Goal: Task Accomplishment & Management: Use online tool/utility

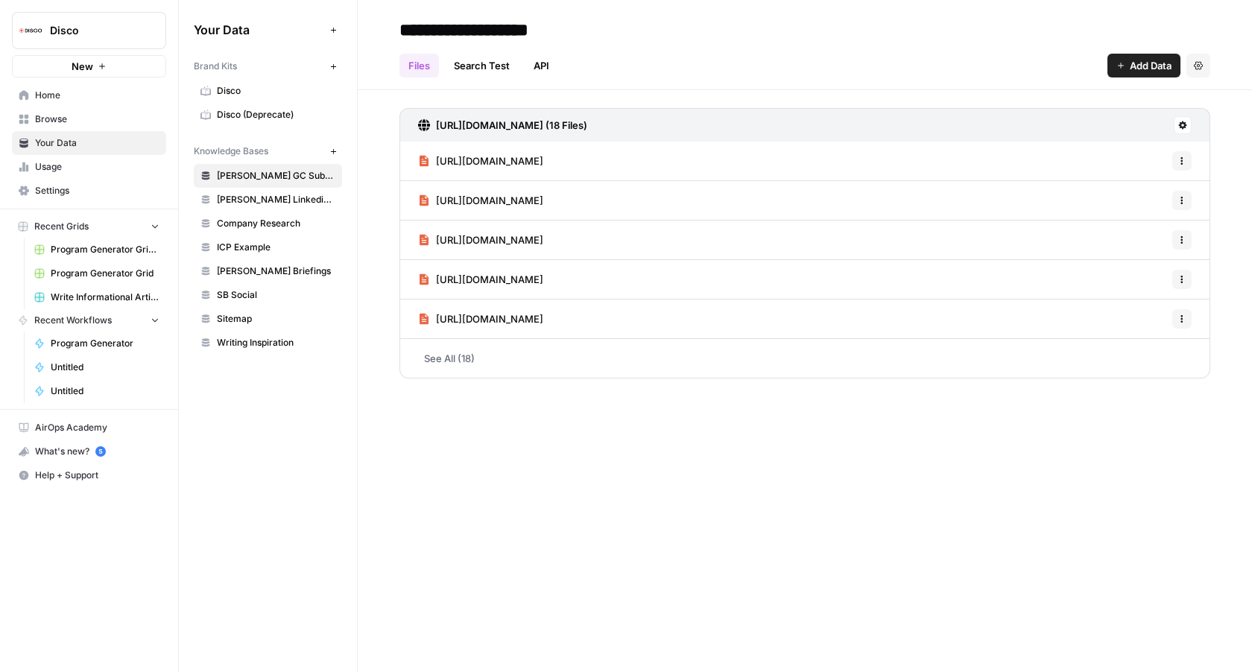
click at [110, 253] on span "Program Generator Grid (1)" at bounding box center [105, 249] width 109 height 13
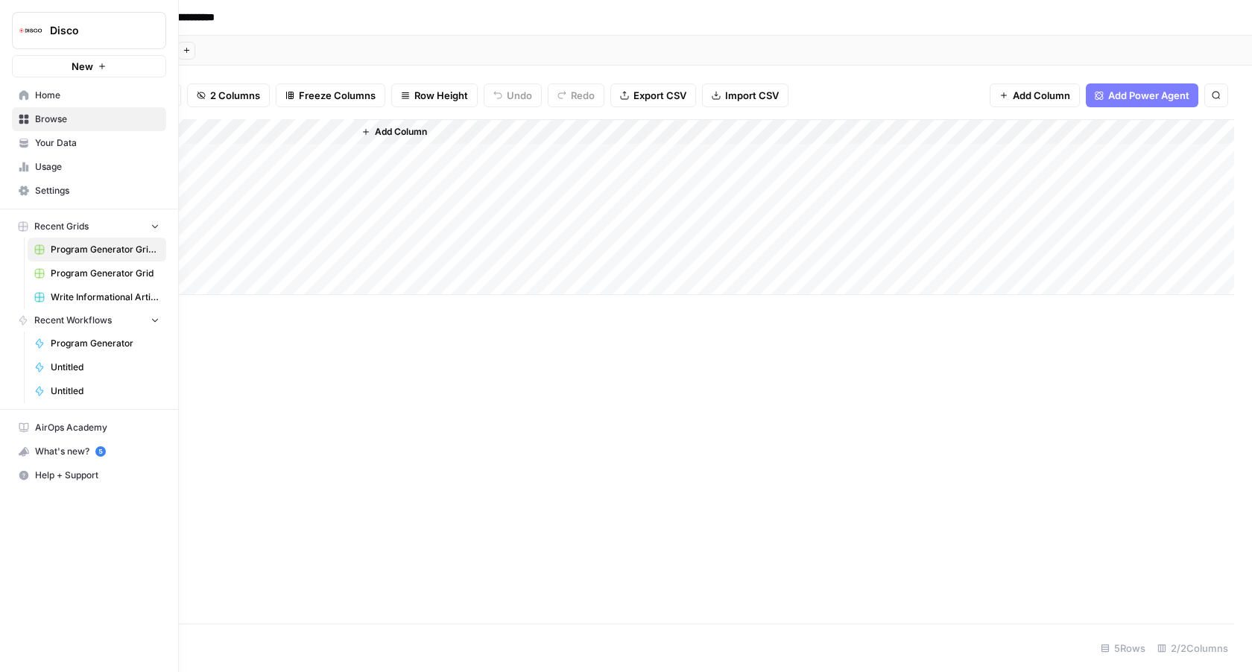
click at [38, 157] on link "Usage" at bounding box center [89, 167] width 154 height 24
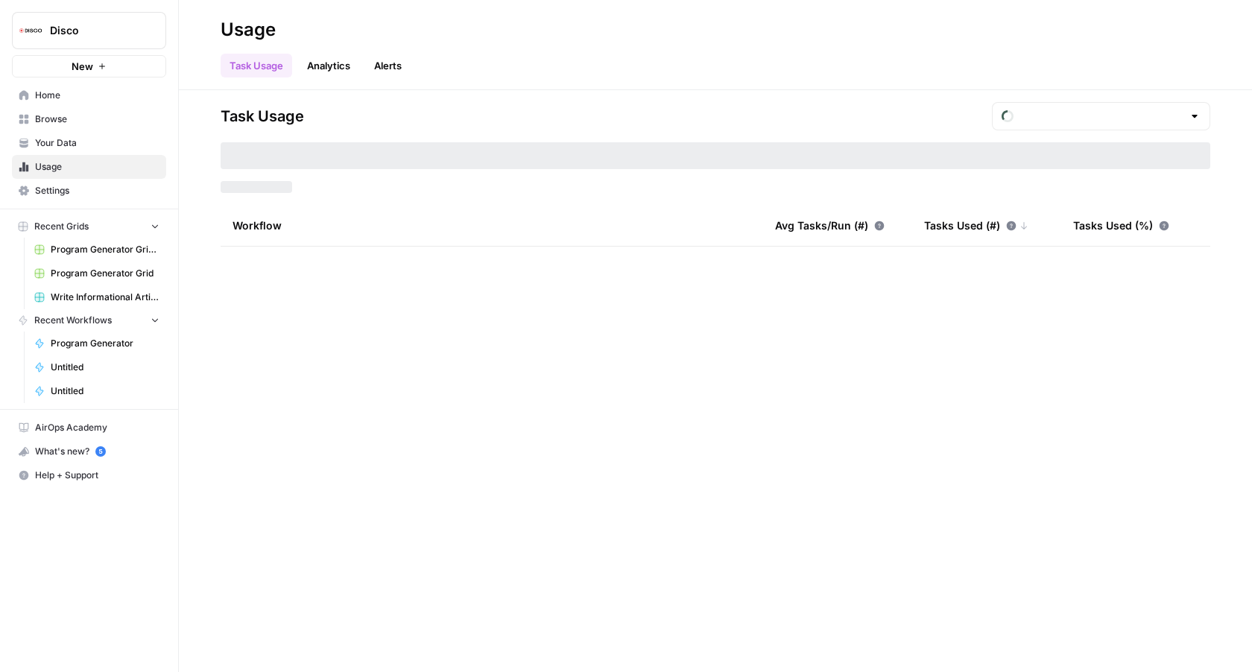
type input "August Tasks"
click at [60, 127] on link "Browse" at bounding box center [89, 119] width 154 height 24
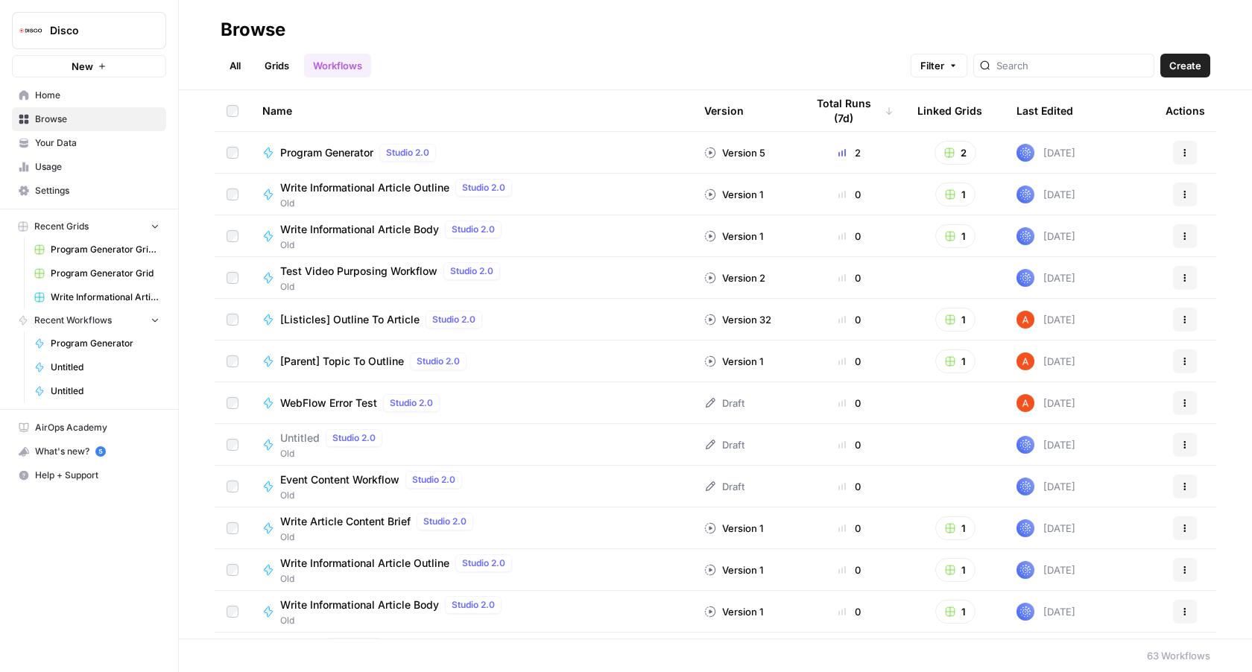
click at [80, 103] on link "Home" at bounding box center [89, 95] width 154 height 24
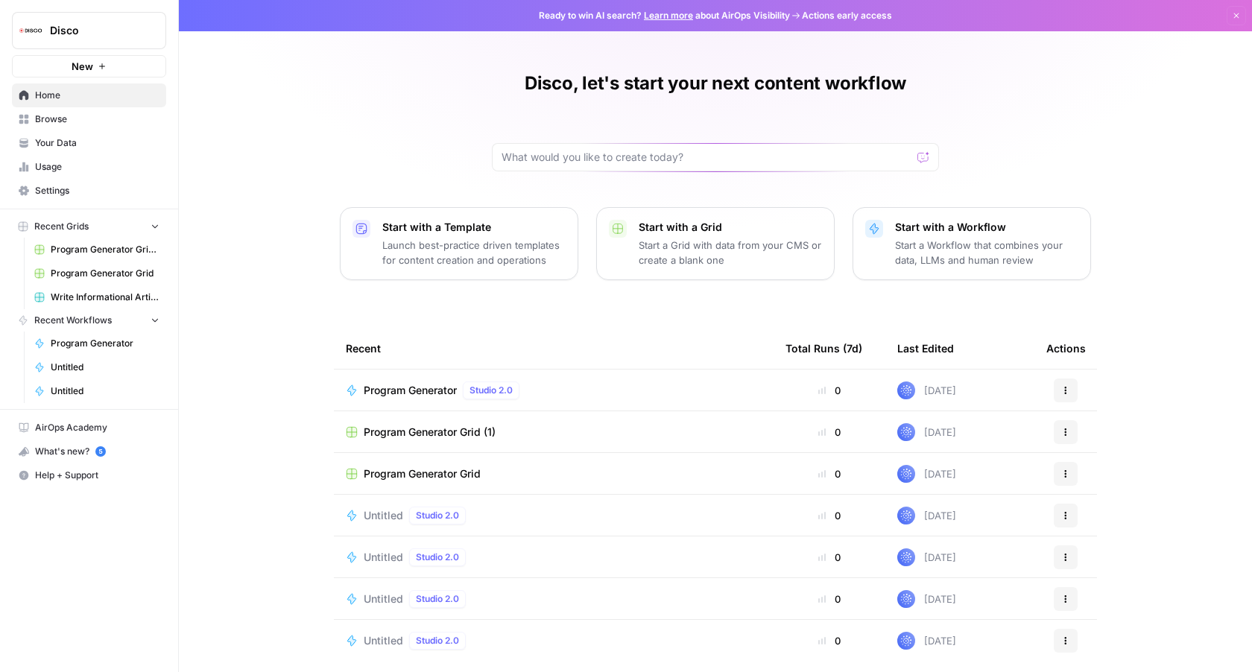
scroll to position [13, 0]
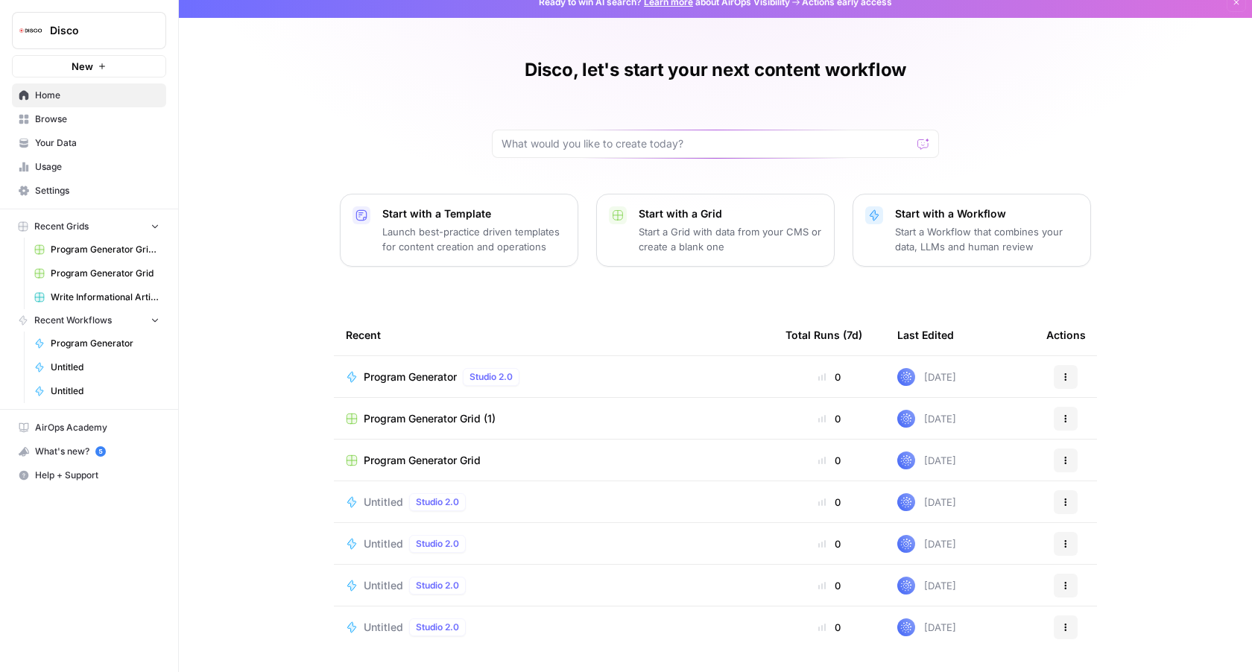
click at [71, 151] on link "Your Data" at bounding box center [89, 143] width 154 height 24
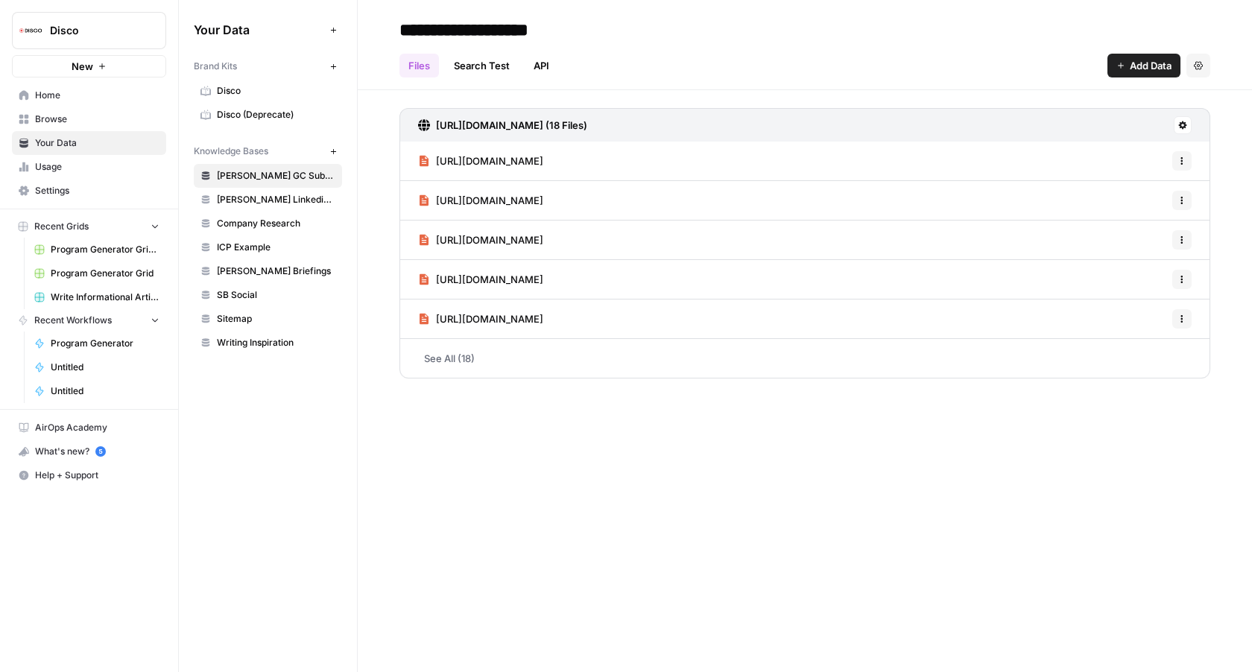
click at [92, 125] on span "Browse" at bounding box center [97, 119] width 124 height 13
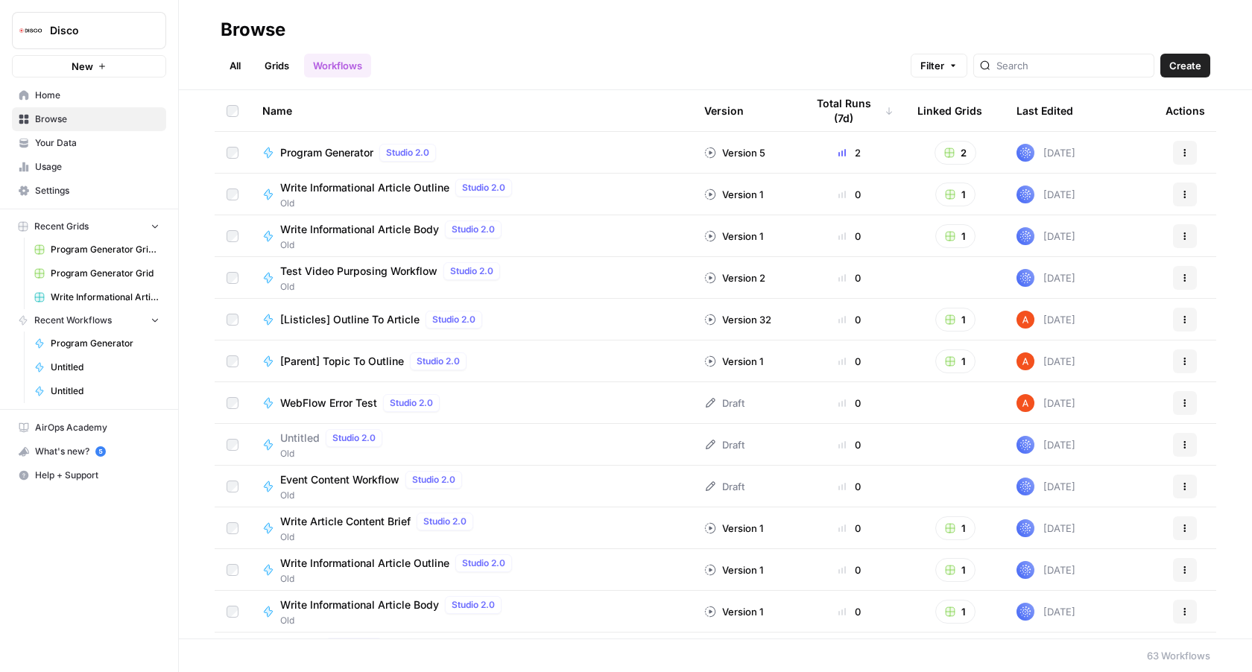
click at [230, 69] on link "All" at bounding box center [235, 66] width 29 height 24
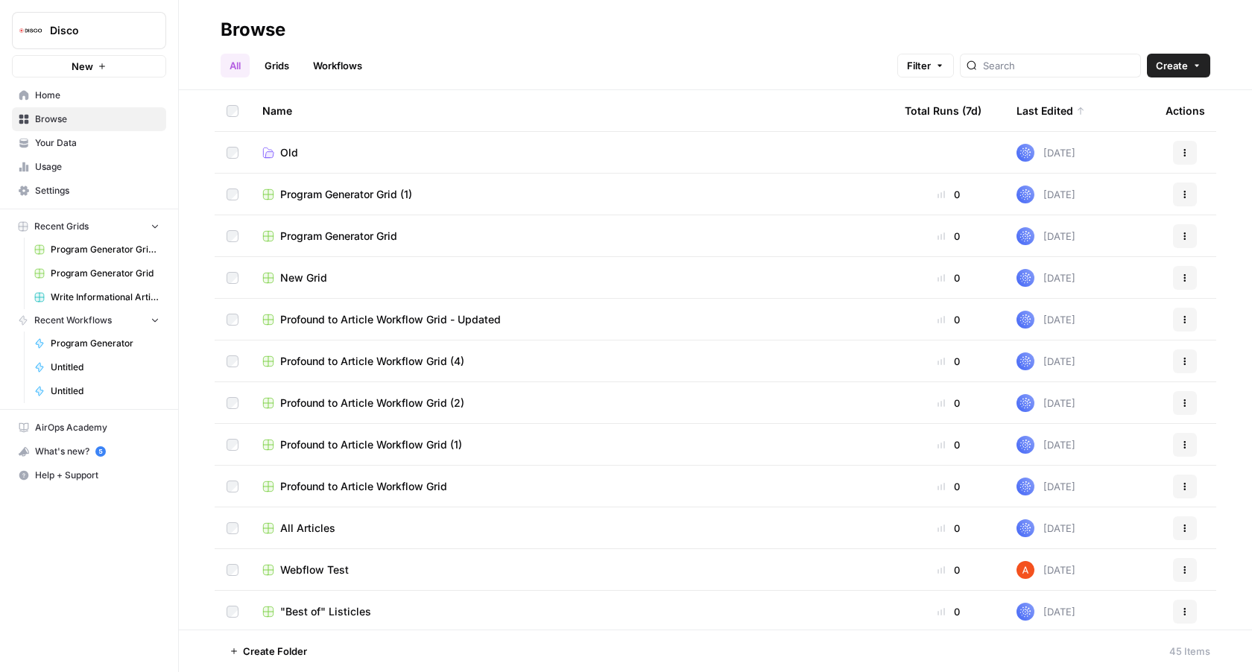
click at [279, 65] on link "Grids" at bounding box center [277, 66] width 42 height 24
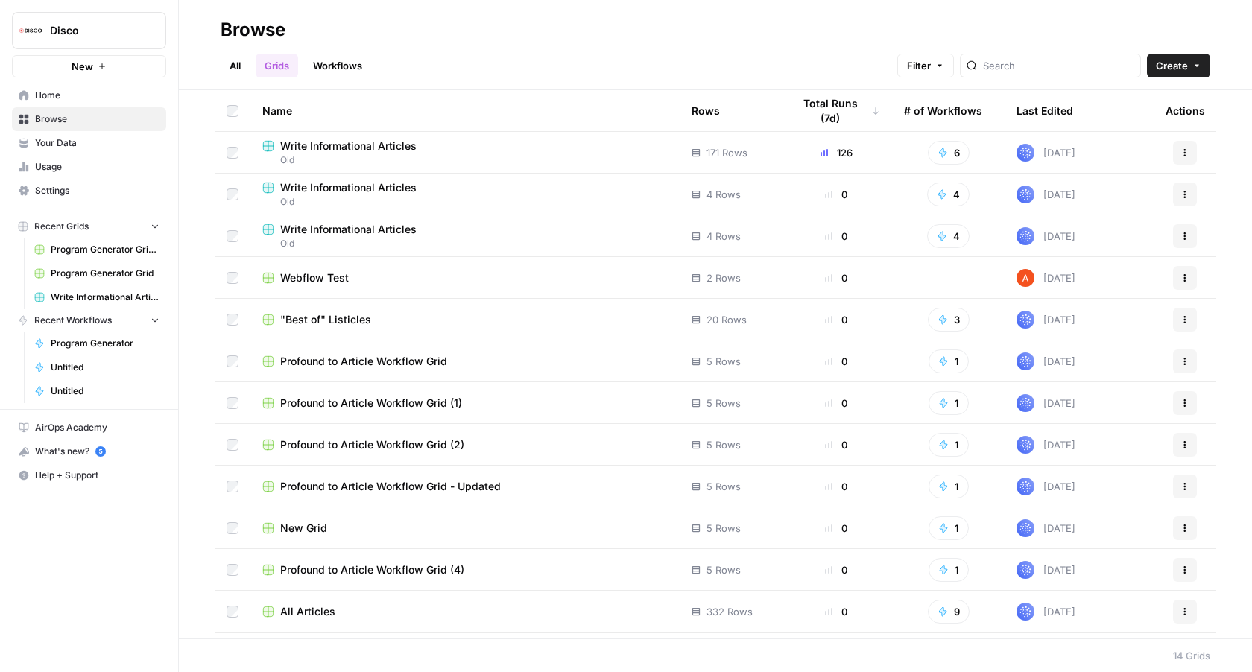
click at [370, 148] on span "Write Informational Articles" at bounding box center [348, 146] width 136 height 15
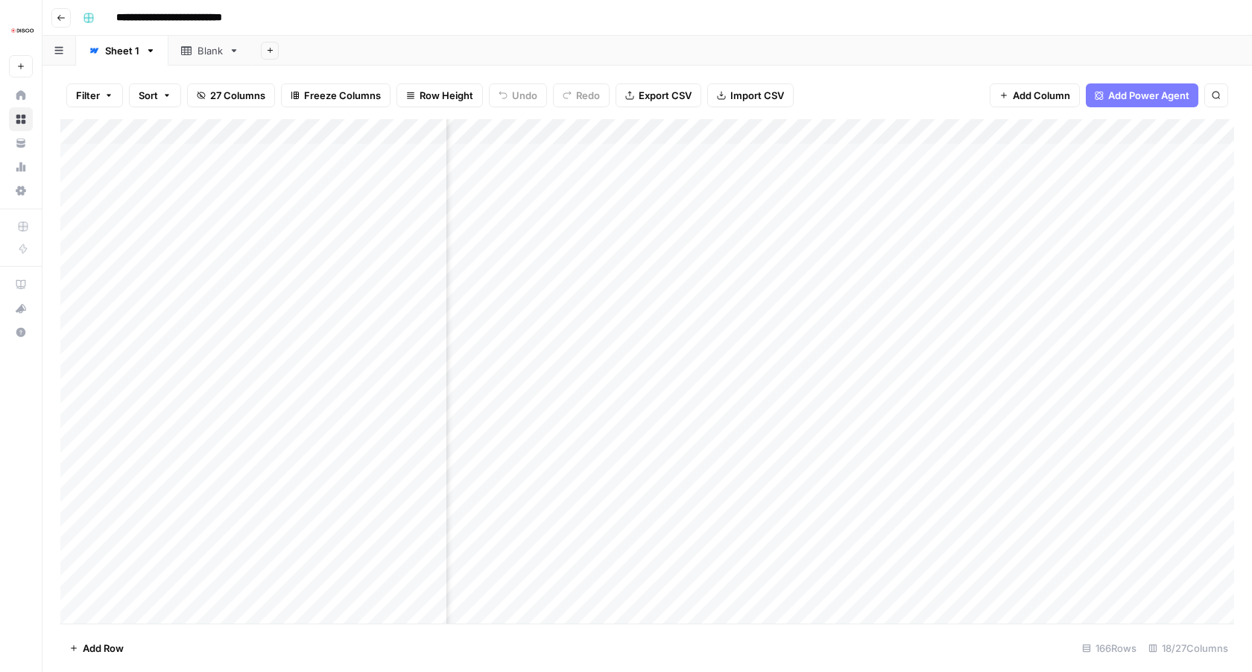
scroll to position [0, 827]
click at [879, 131] on div "Add Column" at bounding box center [647, 371] width 1174 height 505
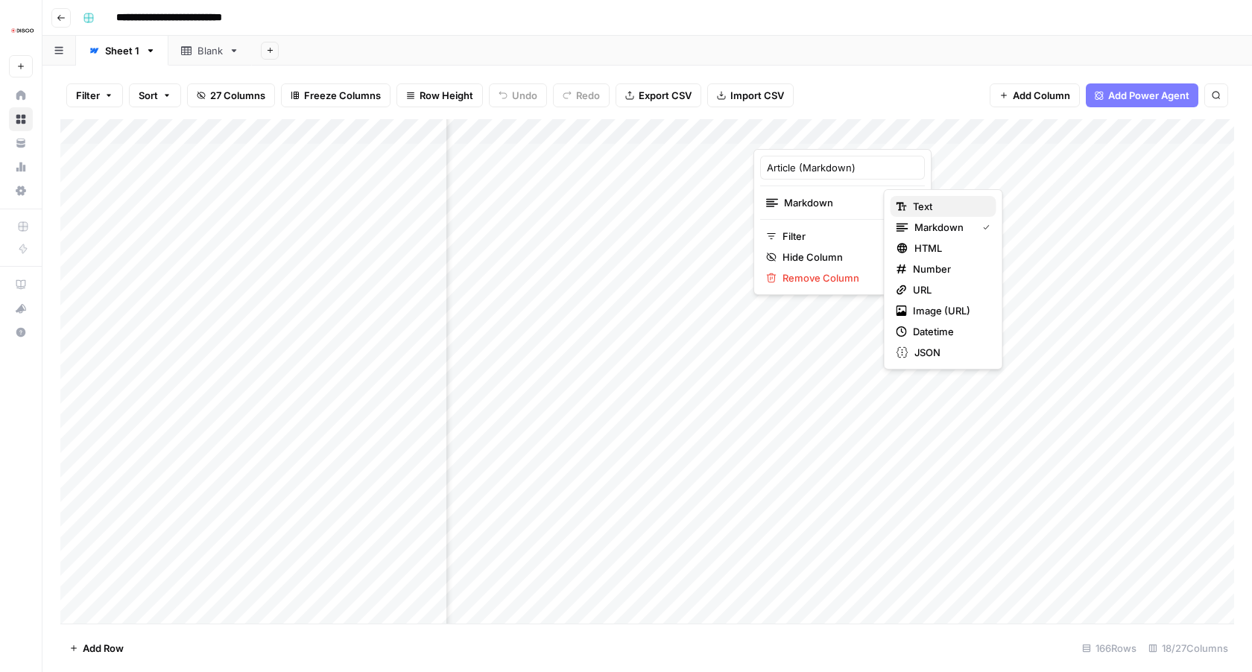
click at [959, 206] on span "Text" at bounding box center [949, 206] width 72 height 15
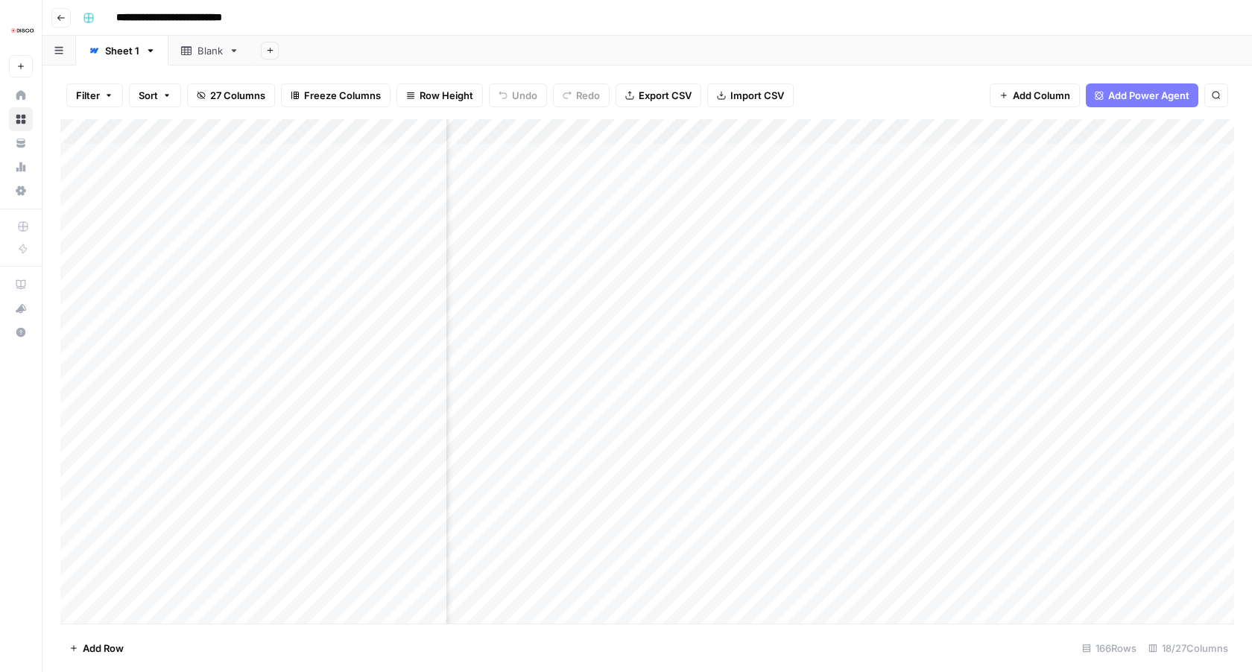
click at [836, 157] on div "Add Column" at bounding box center [647, 371] width 1174 height 505
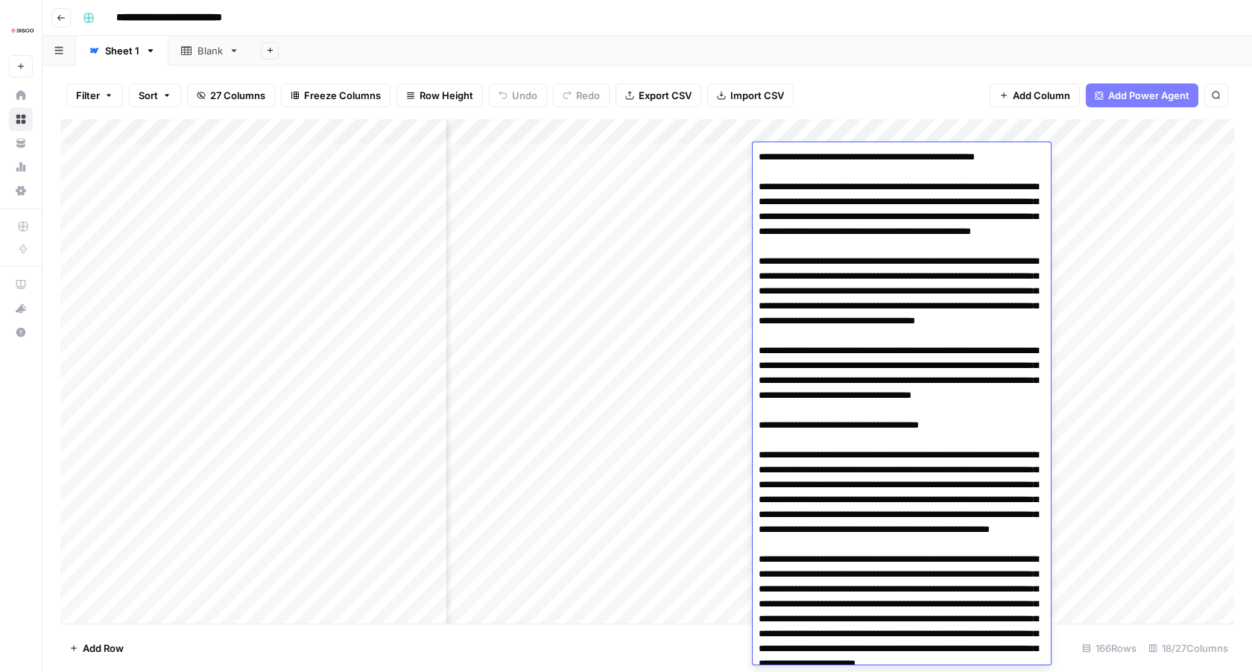
click at [833, 127] on div "Add Column" at bounding box center [647, 371] width 1174 height 505
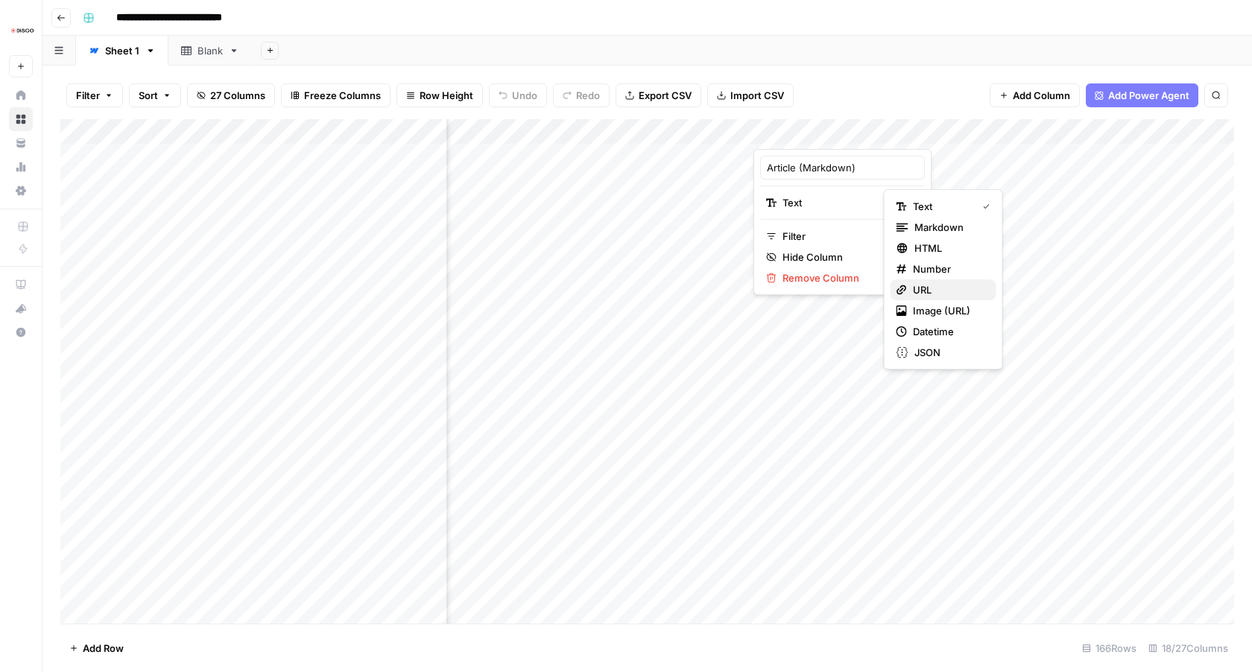
click at [946, 280] on button "URL" at bounding box center [944, 290] width 106 height 21
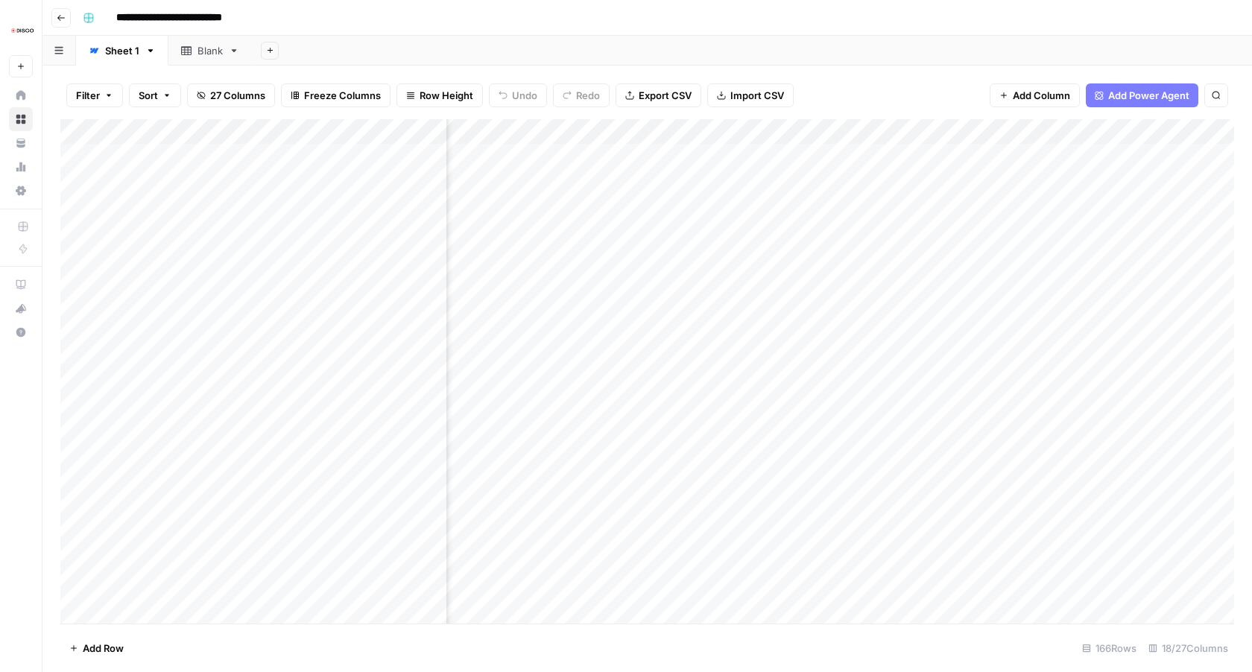
click at [854, 124] on div "Add Column" at bounding box center [647, 371] width 1174 height 505
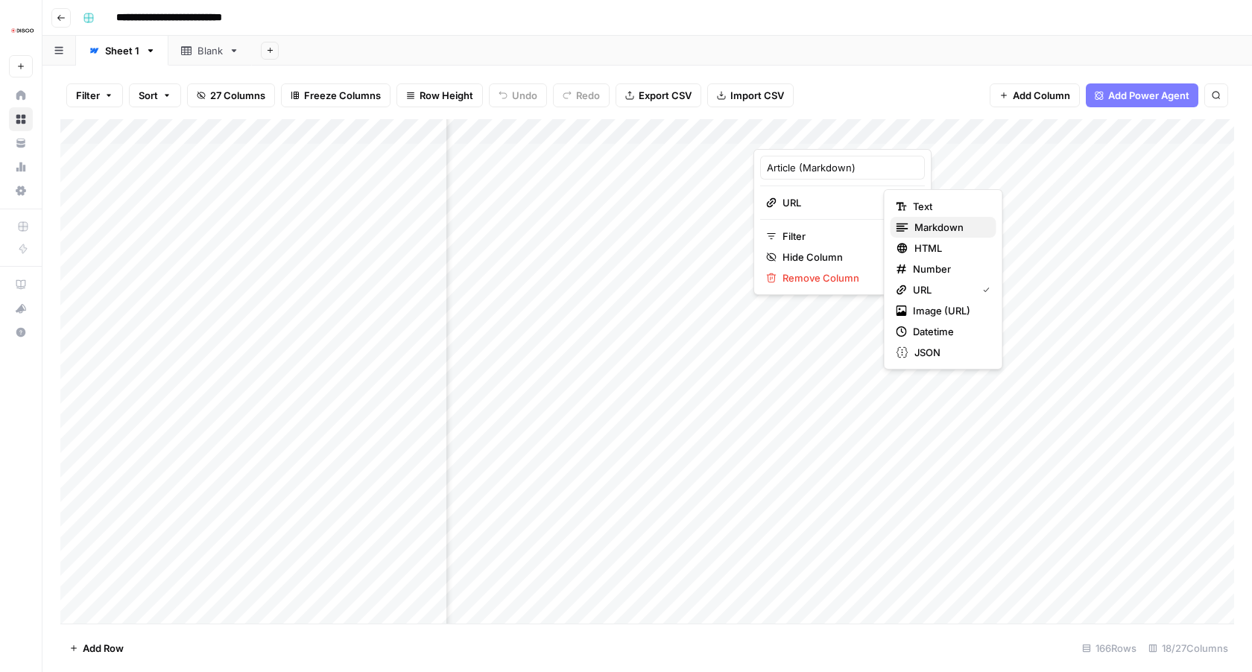
click at [948, 227] on span "Markdown" at bounding box center [950, 227] width 70 height 15
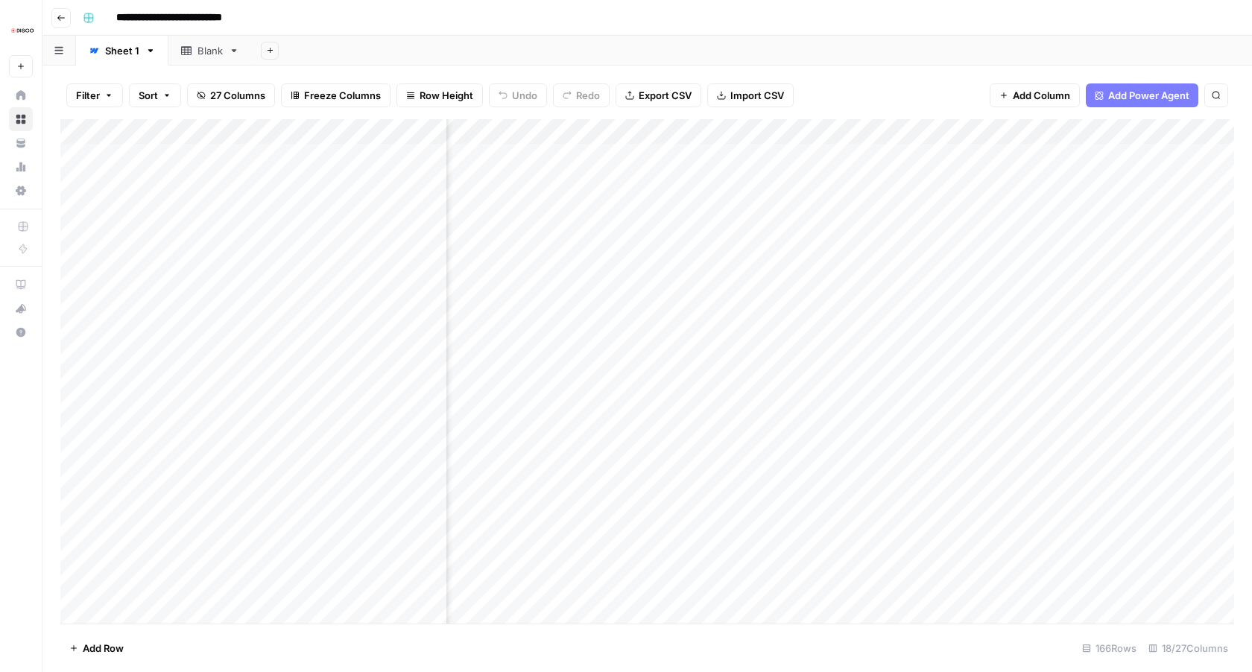
click at [830, 157] on div "Add Column" at bounding box center [647, 371] width 1174 height 505
click at [846, 154] on div "Add Column" at bounding box center [647, 371] width 1174 height 505
click at [846, 154] on div at bounding box center [821, 156] width 136 height 28
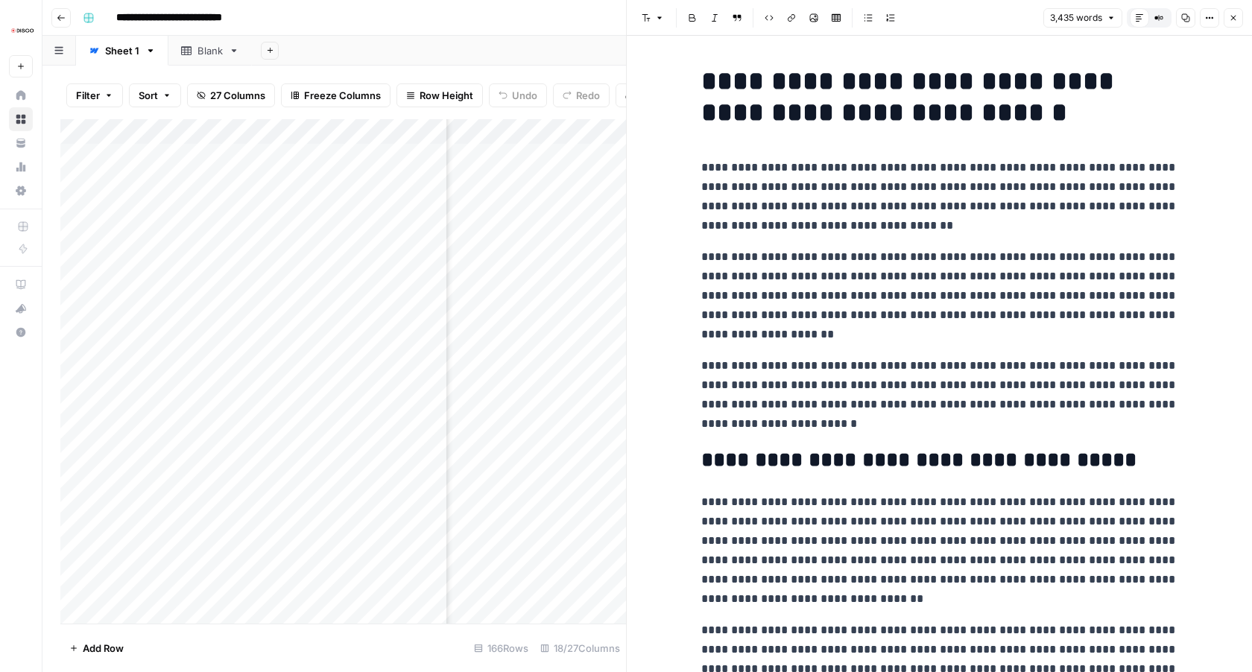
click at [1239, 13] on button "Close" at bounding box center [1233, 17] width 19 height 19
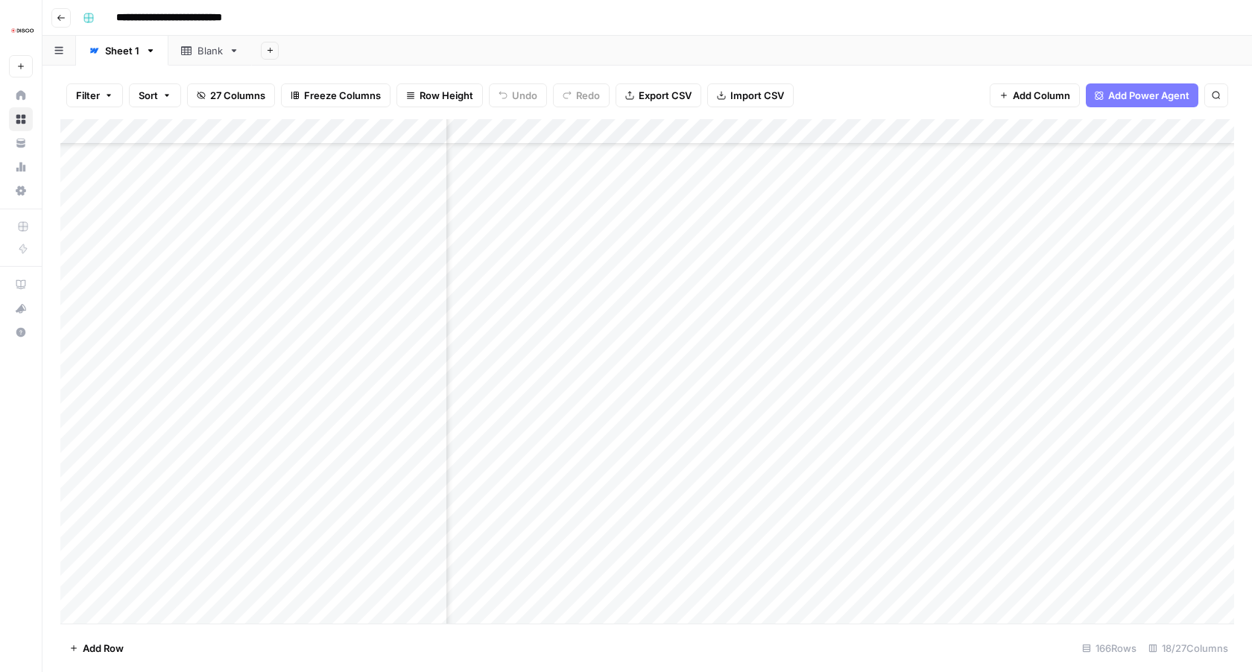
scroll to position [830, 827]
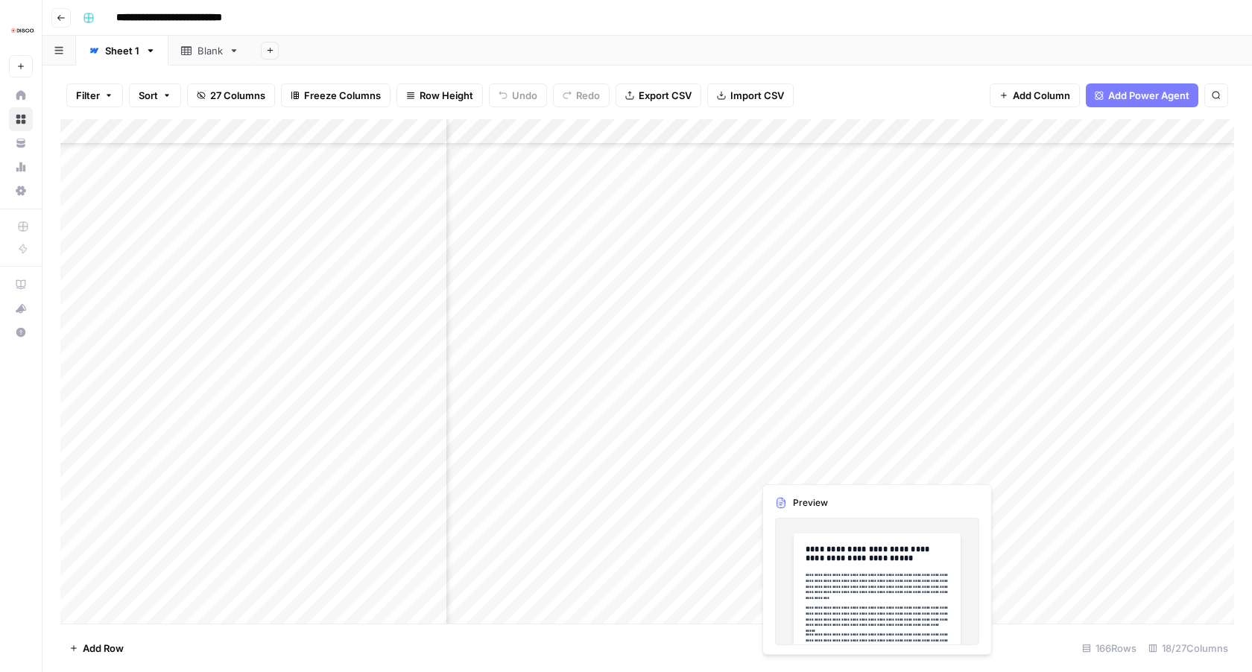
click at [789, 467] on div "Add Column" at bounding box center [647, 371] width 1174 height 505
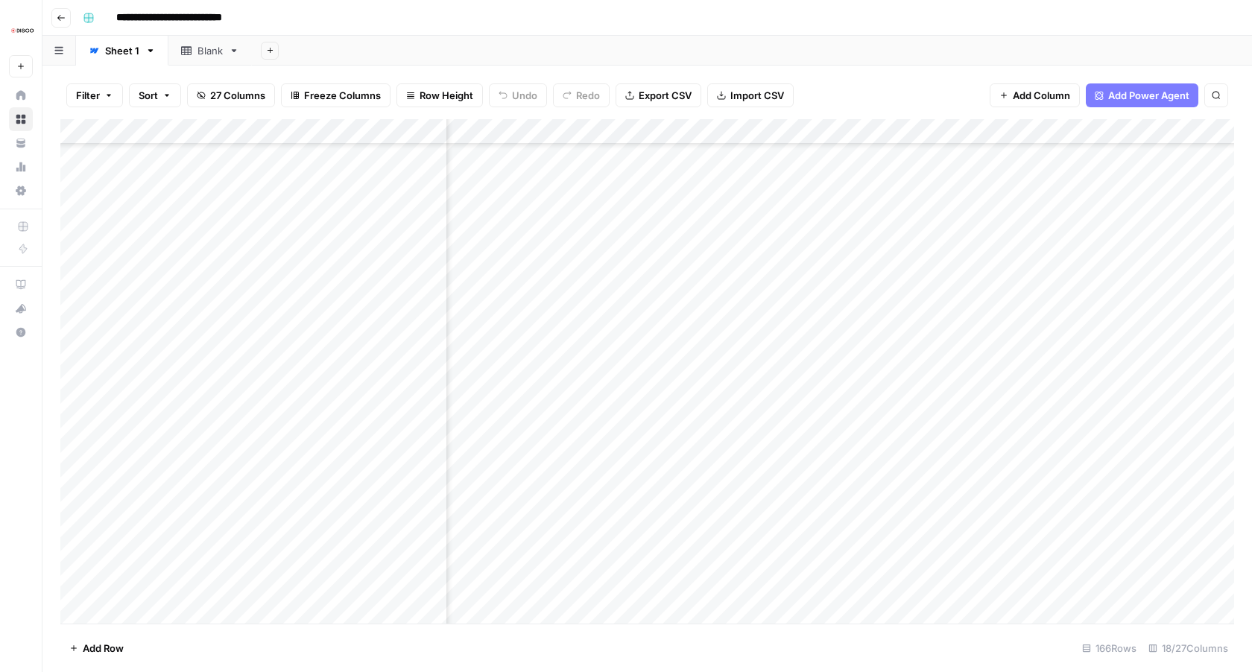
scroll to position [830, 1767]
click at [918, 464] on div "Add Column" at bounding box center [647, 371] width 1174 height 505
click at [227, 467] on div "Add Column" at bounding box center [647, 371] width 1174 height 505
click at [227, 467] on textarea "**********" at bounding box center [267, 468] width 362 height 21
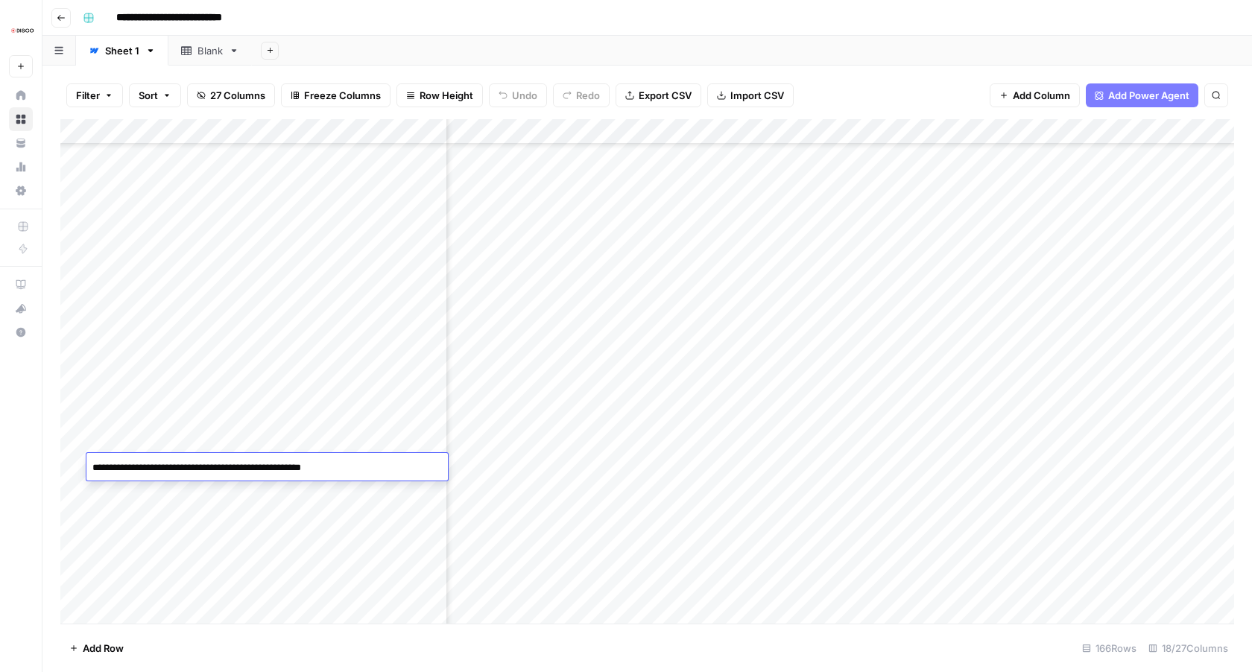
click at [227, 467] on textarea "**********" at bounding box center [267, 468] width 362 height 21
click at [1070, 467] on div "Add Column" at bounding box center [647, 371] width 1174 height 505
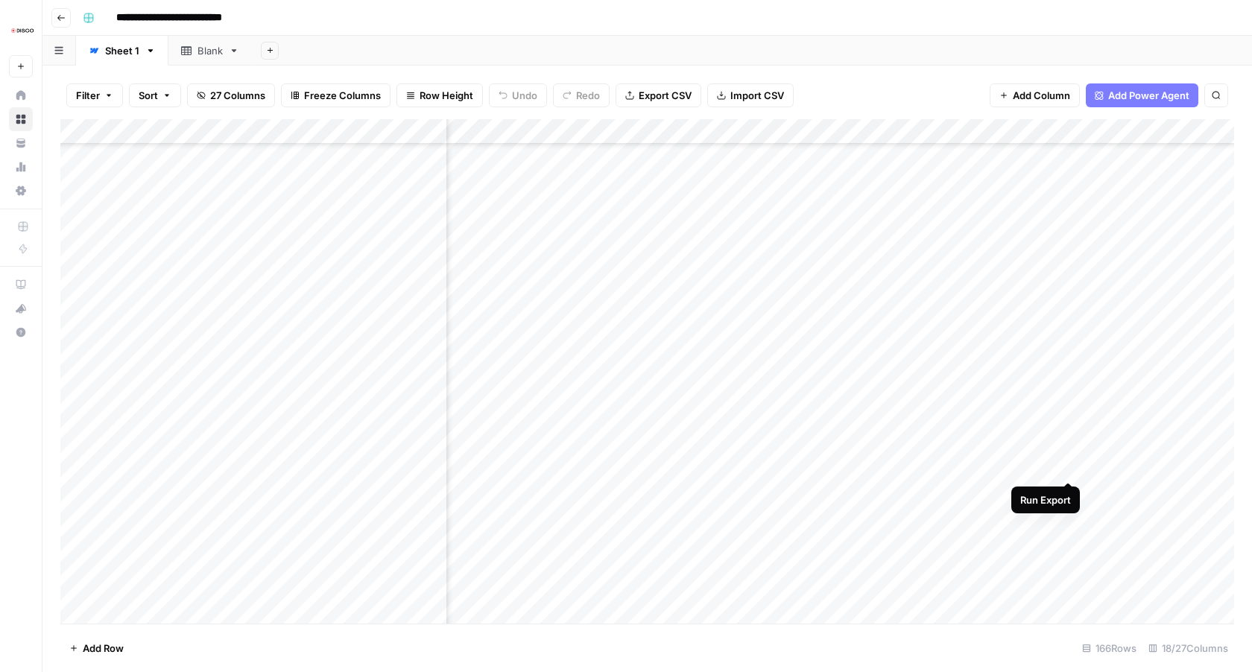
click at [1067, 467] on div "Add Column" at bounding box center [647, 371] width 1174 height 505
click at [1072, 463] on div "Add Column" at bounding box center [647, 371] width 1174 height 505
click at [698, 467] on div "Add Column" at bounding box center [647, 371] width 1174 height 505
click at [761, 465] on div "Add Column" at bounding box center [647, 371] width 1174 height 505
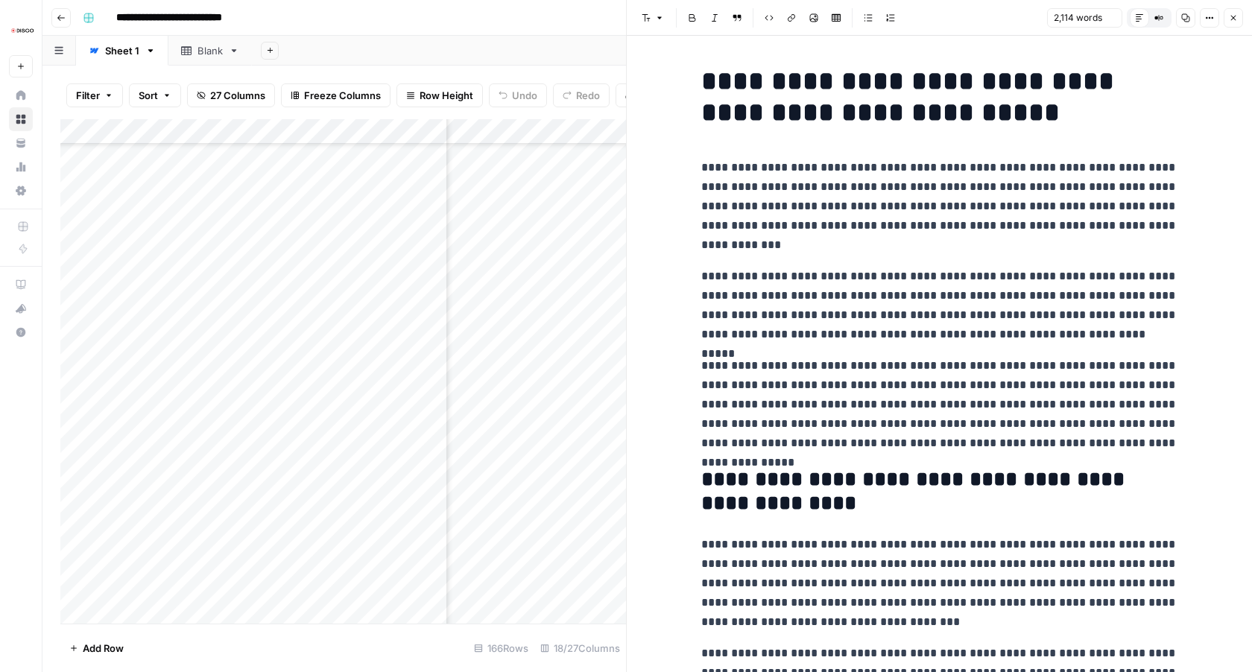
click at [819, 294] on p "**********" at bounding box center [939, 306] width 477 height 78
copy div "**********"
click at [1235, 20] on icon "button" at bounding box center [1233, 17] width 9 height 9
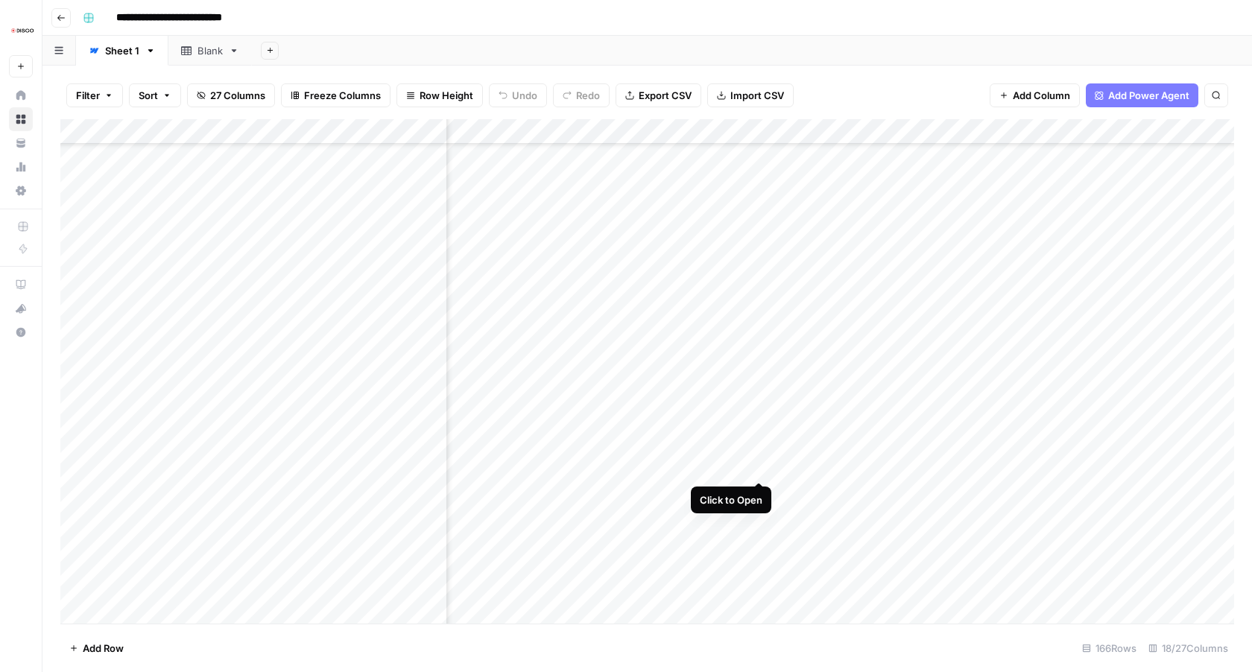
click at [763, 467] on div "Add Column" at bounding box center [647, 371] width 1174 height 505
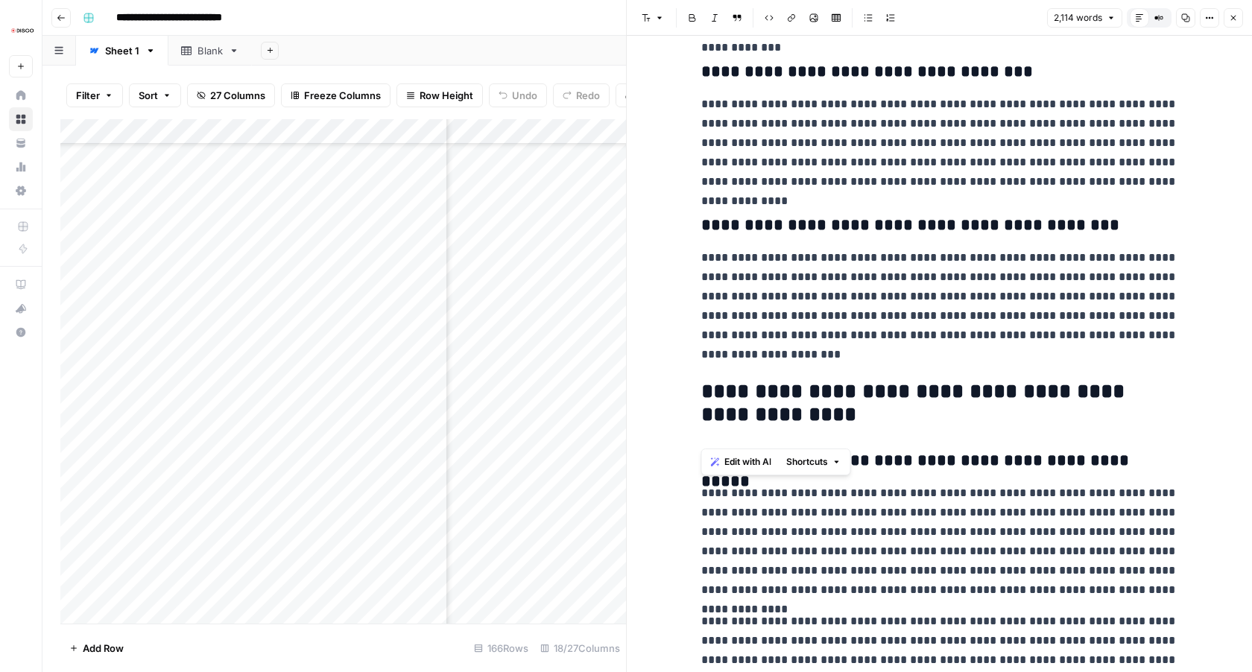
scroll to position [4403, 0]
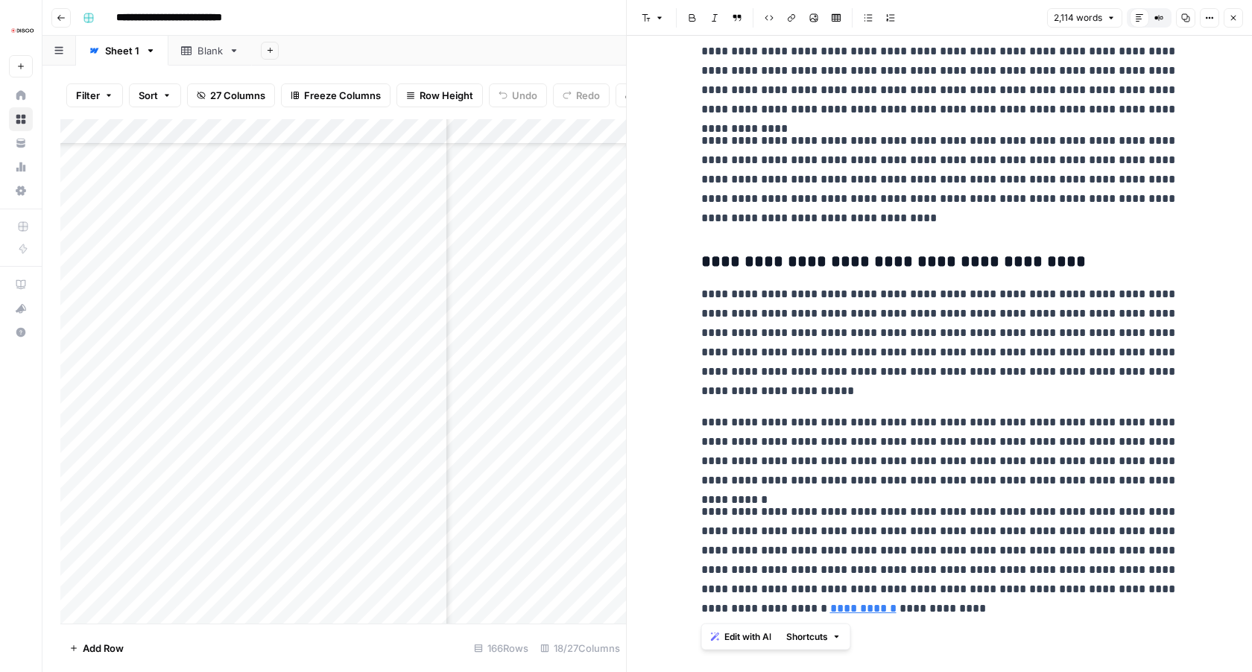
drag, startPoint x: 702, startPoint y: 168, endPoint x: 883, endPoint y: 605, distance: 472.2
copy div "**********"
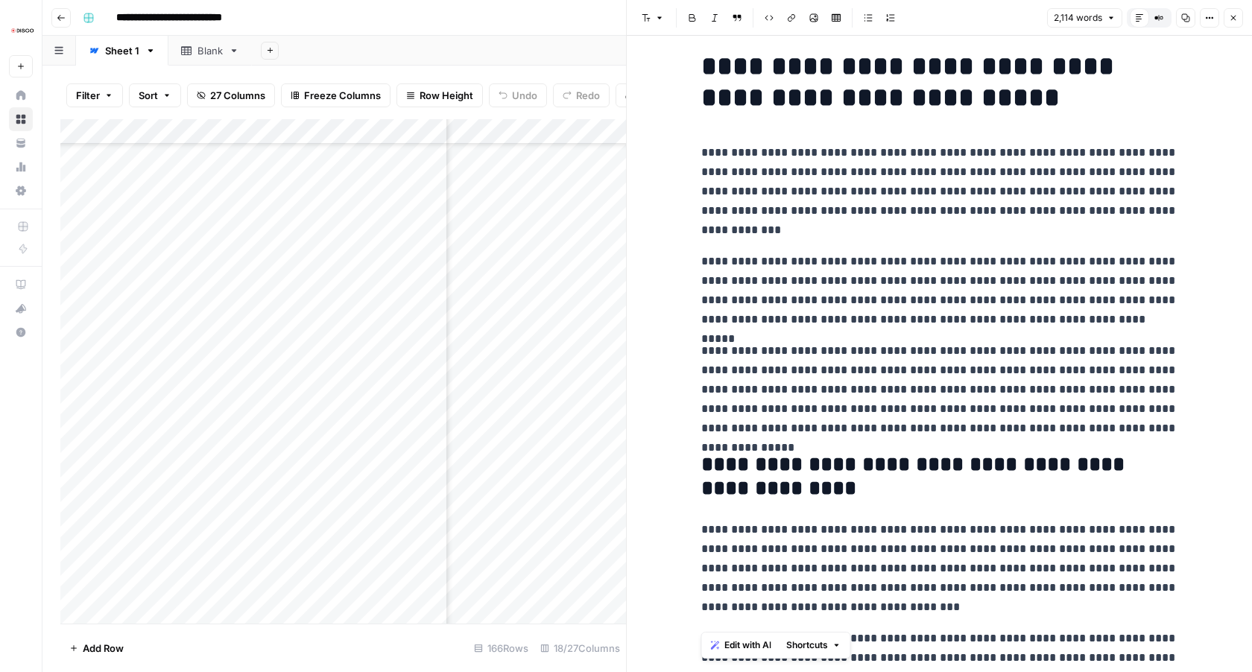
scroll to position [0, 0]
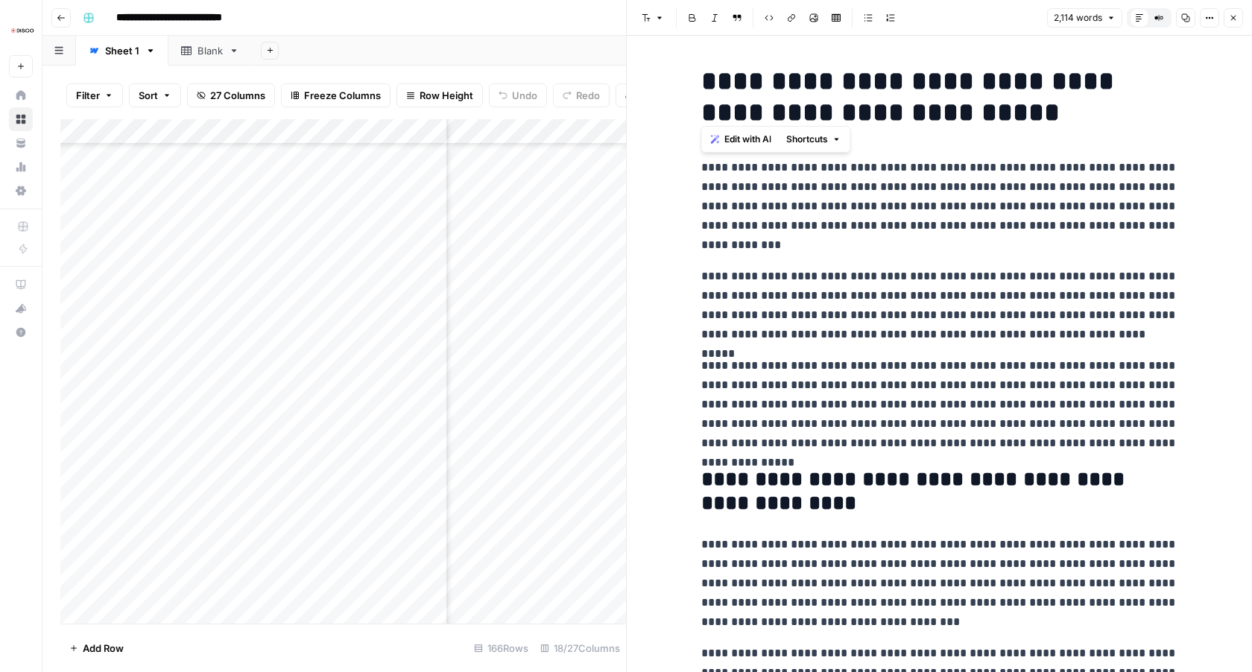
click at [288, 373] on div "Add Column" at bounding box center [343, 371] width 566 height 505
click at [1237, 19] on icon "button" at bounding box center [1233, 17] width 9 height 9
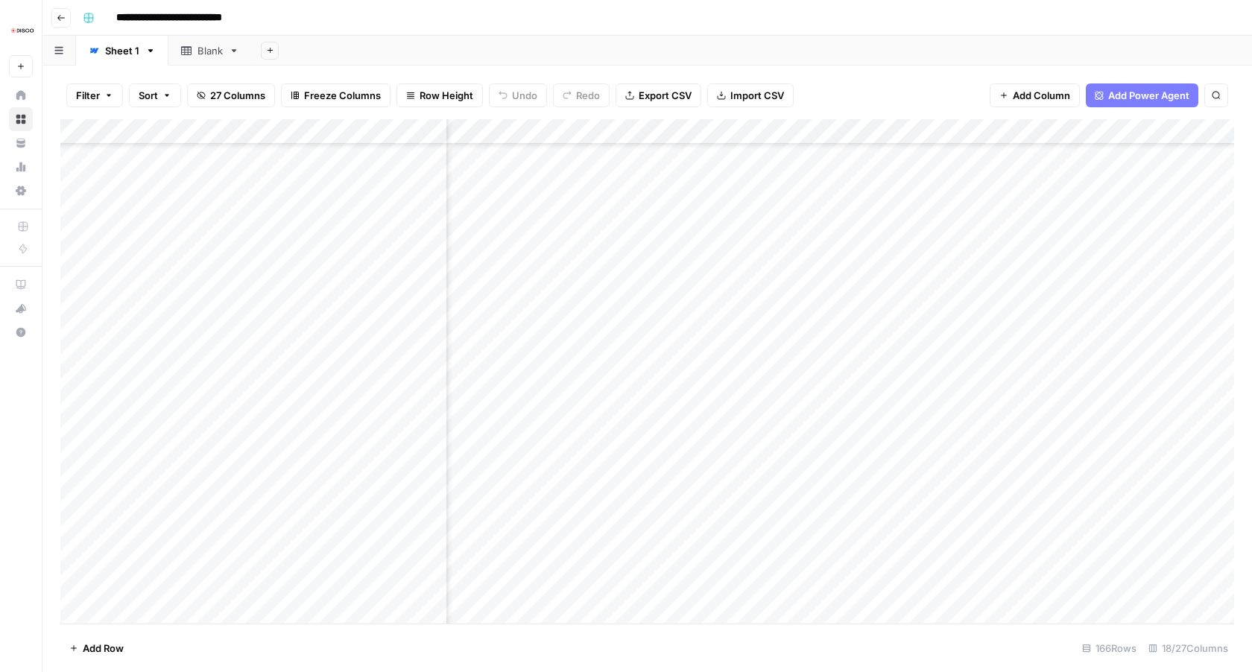
click at [291, 376] on div "Add Column" at bounding box center [647, 371] width 1174 height 505
click at [291, 376] on textarea "**********" at bounding box center [267, 378] width 362 height 21
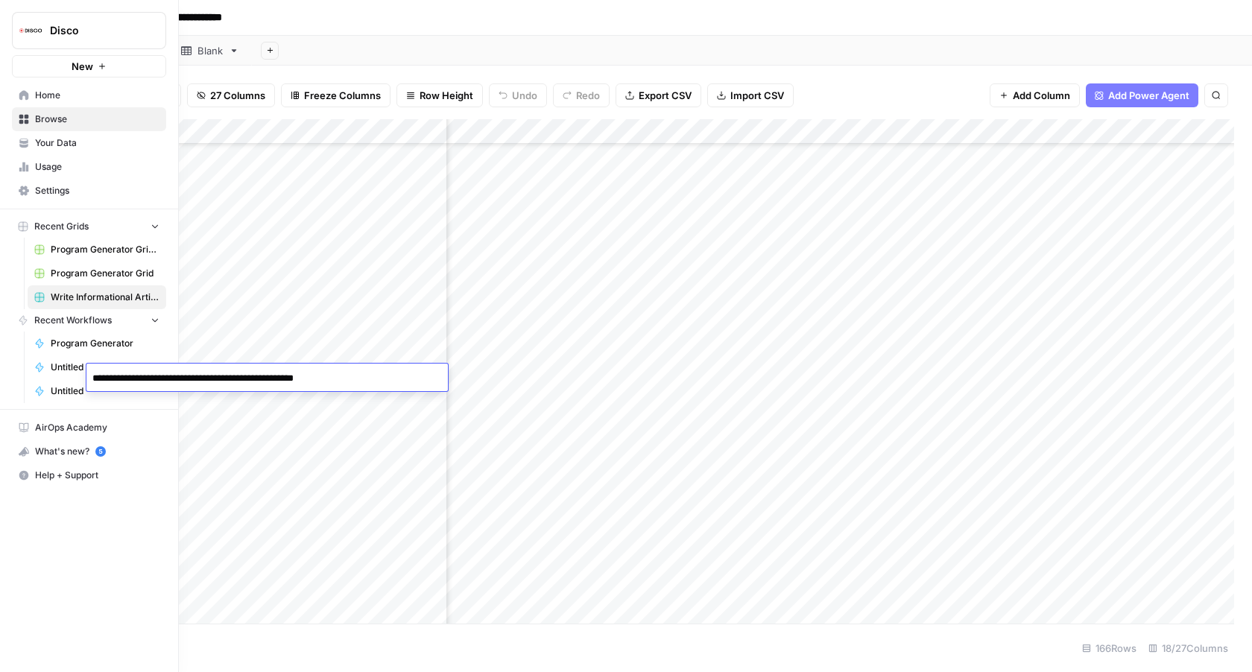
click at [53, 119] on span "Browse" at bounding box center [97, 119] width 124 height 13
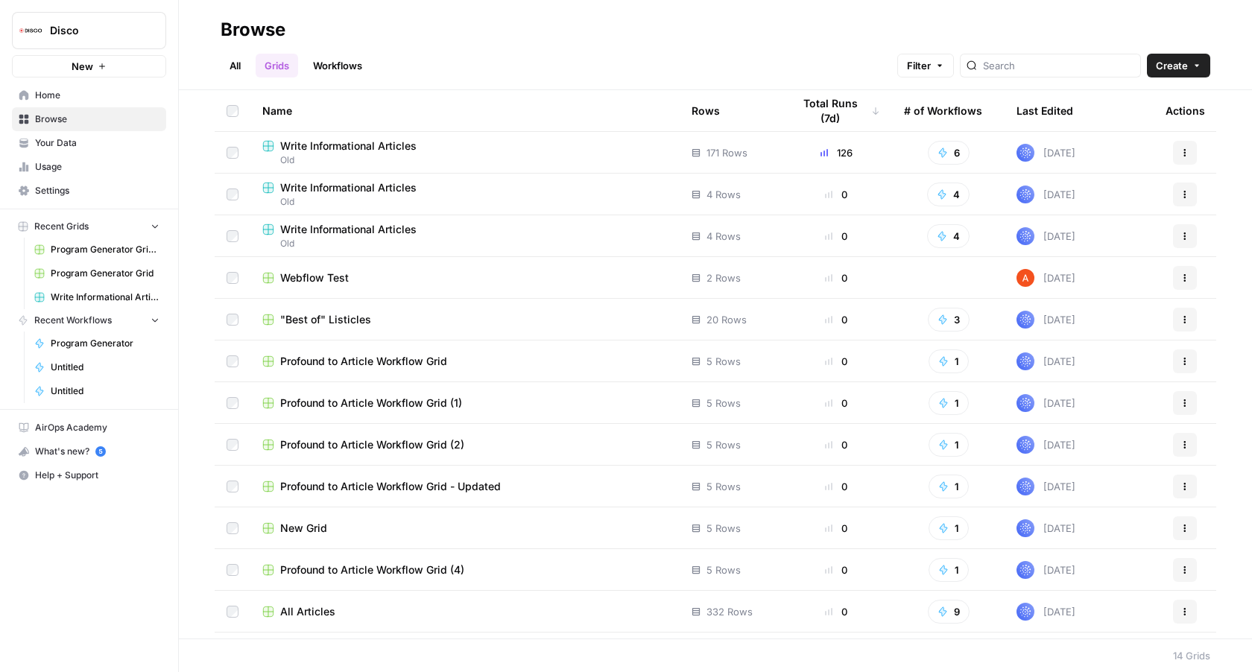
click at [239, 62] on link "All" at bounding box center [235, 66] width 29 height 24
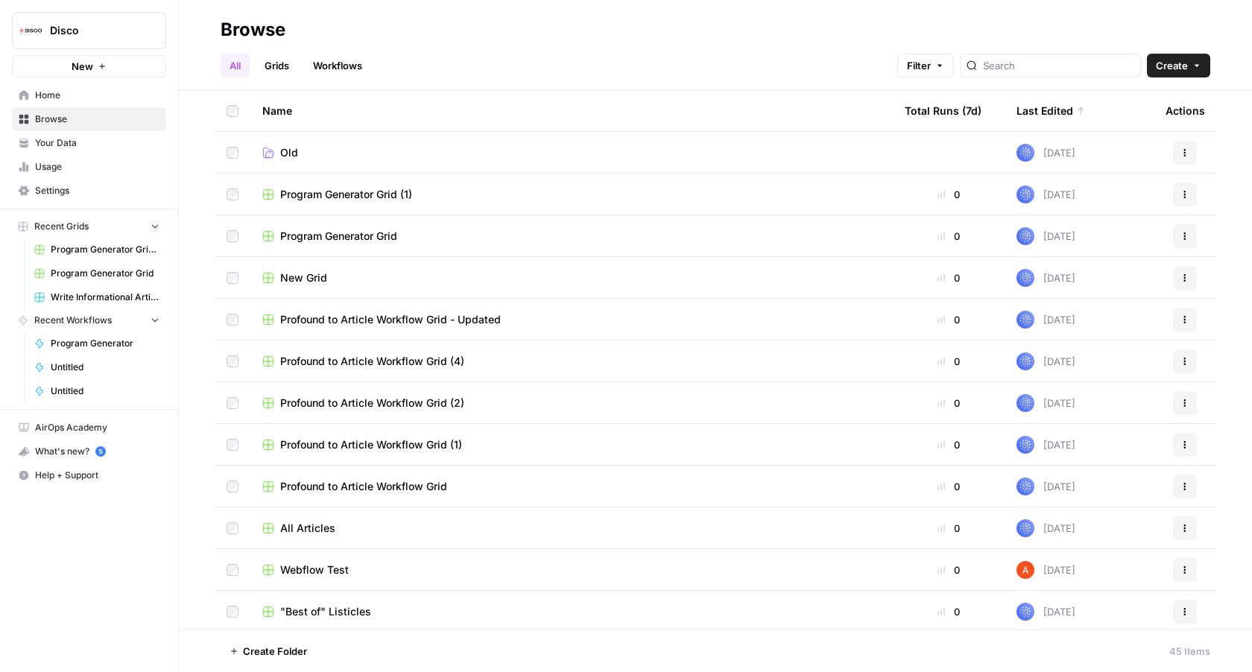
click at [273, 66] on link "Grids" at bounding box center [277, 66] width 42 height 24
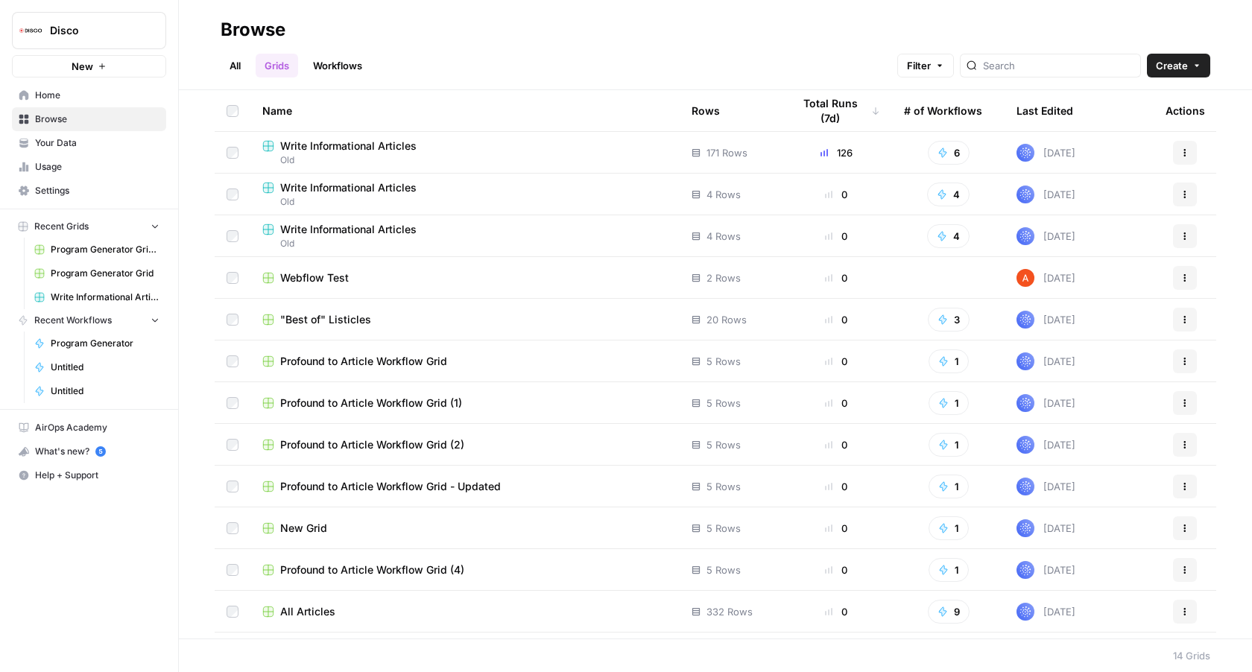
scroll to position [78, 0]
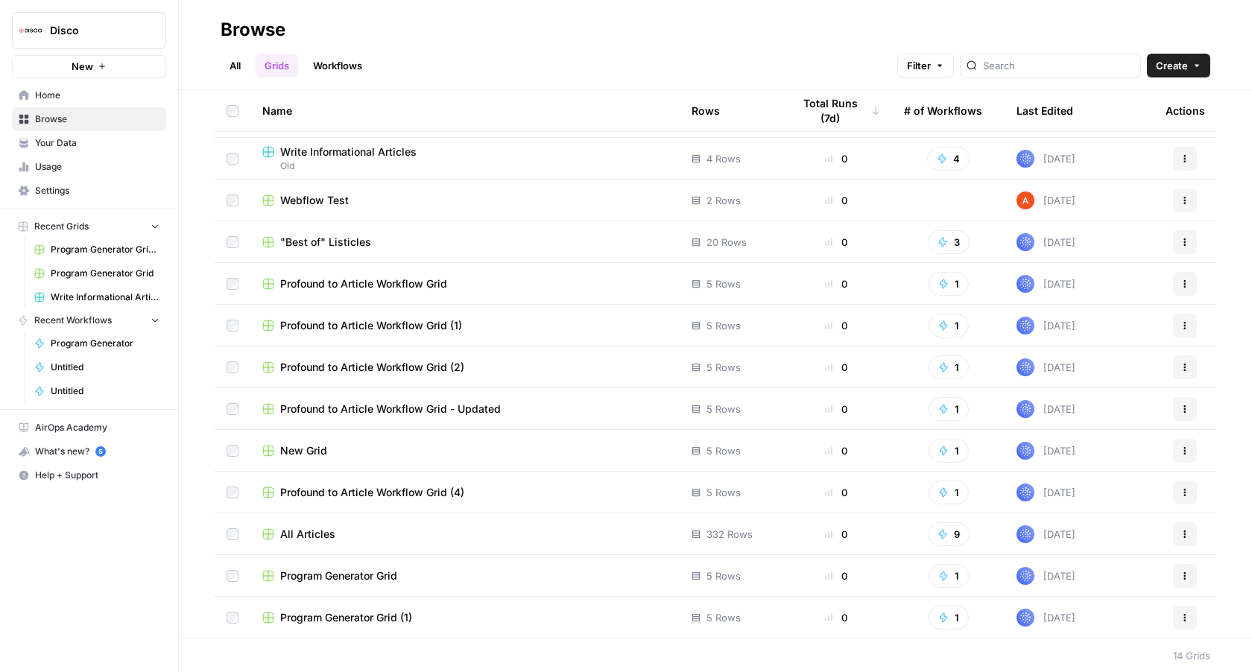
click at [291, 530] on span "All Articles" at bounding box center [307, 534] width 55 height 15
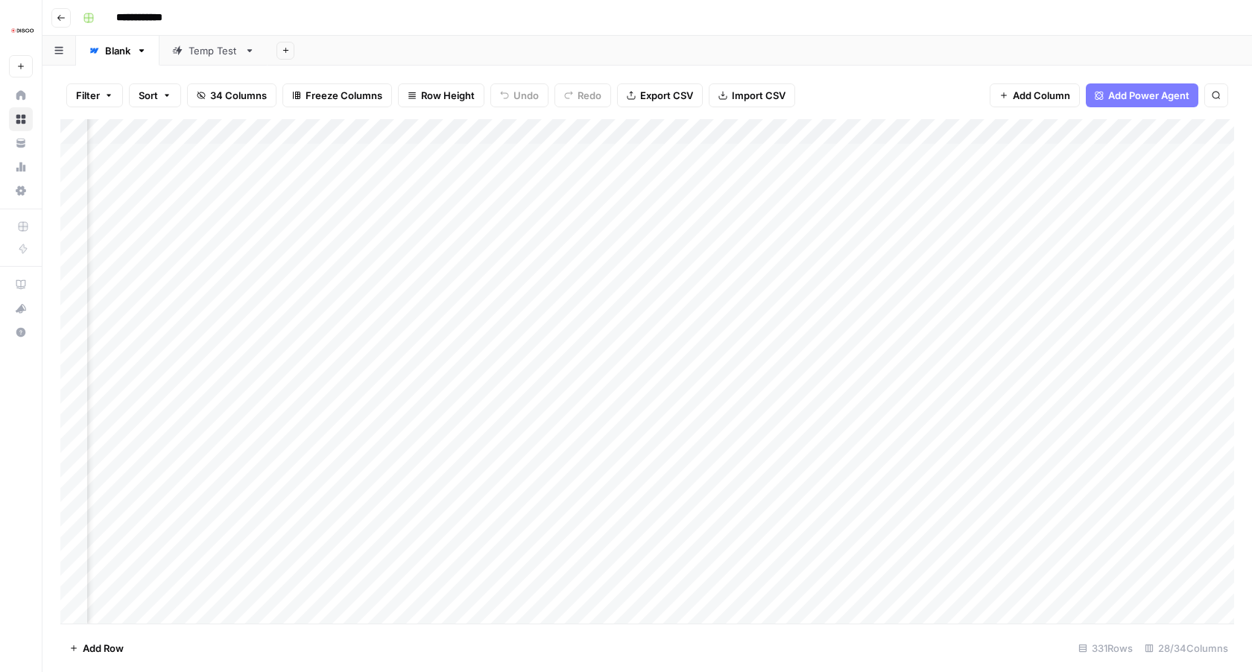
scroll to position [0, 2628]
click at [816, 135] on div "Add Column" at bounding box center [647, 371] width 1174 height 505
click at [915, 89] on div "Filter Sort 34 Columns Freeze Columns Row Height Undo Redo Export CSV Import CS…" at bounding box center [647, 96] width 1174 height 48
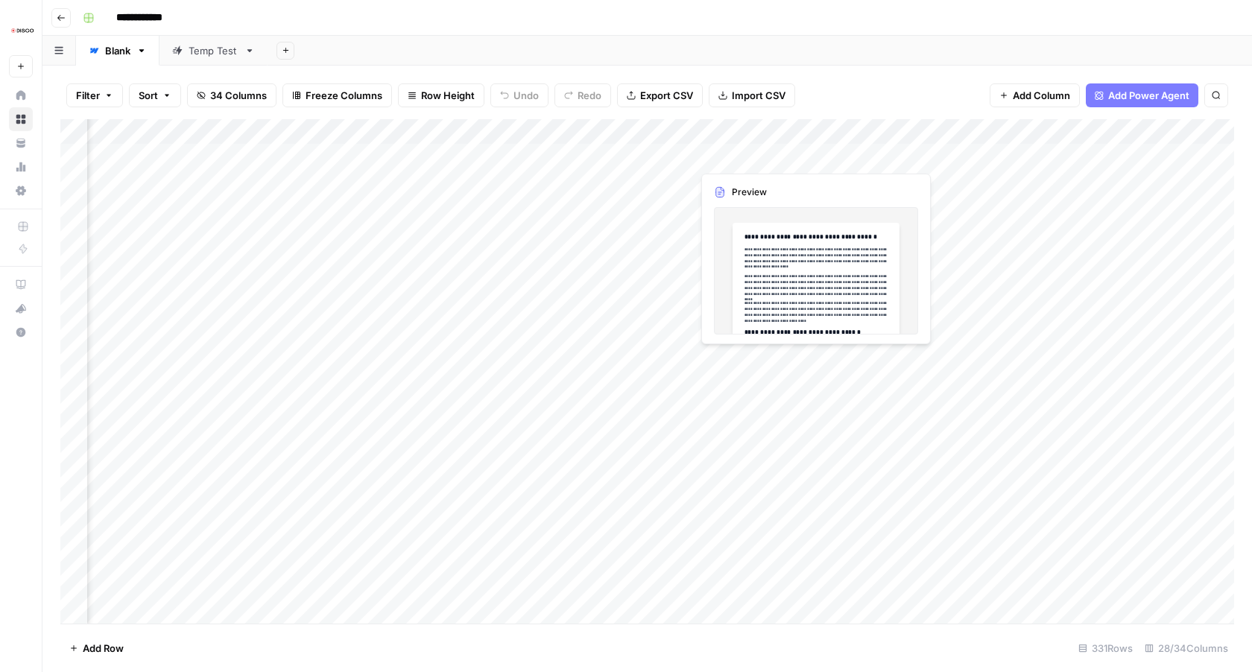
click at [815, 154] on div "Add Column" at bounding box center [647, 371] width 1174 height 505
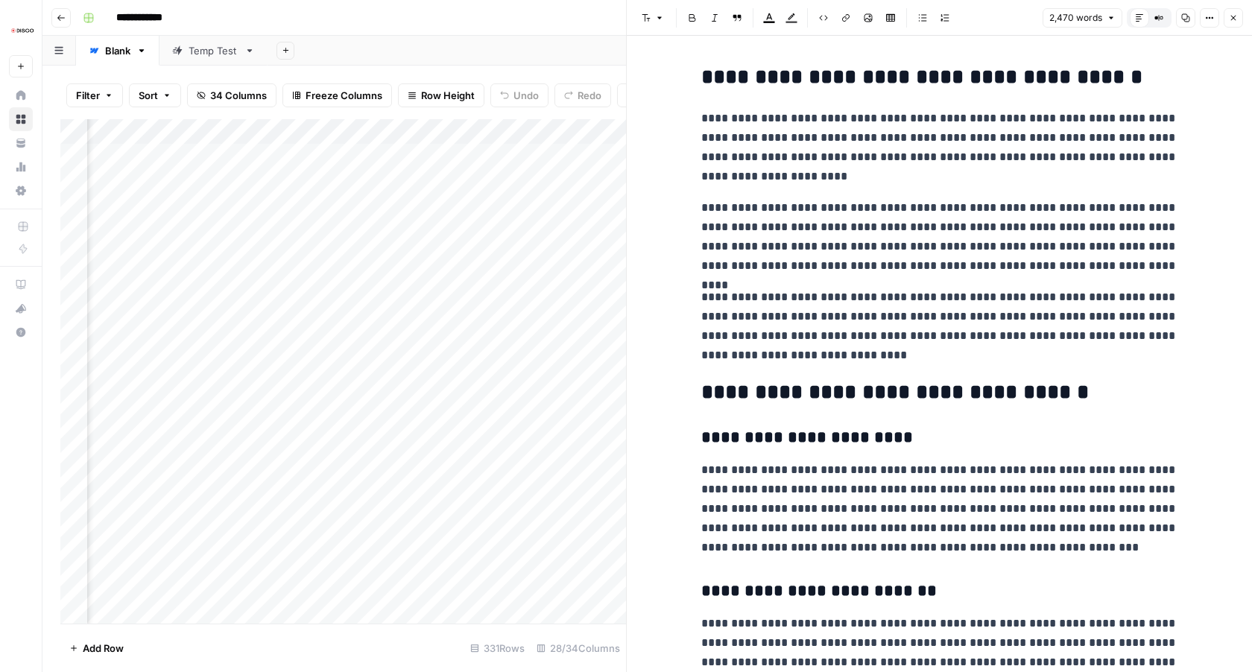
click at [1231, 16] on icon "button" at bounding box center [1233, 17] width 9 height 9
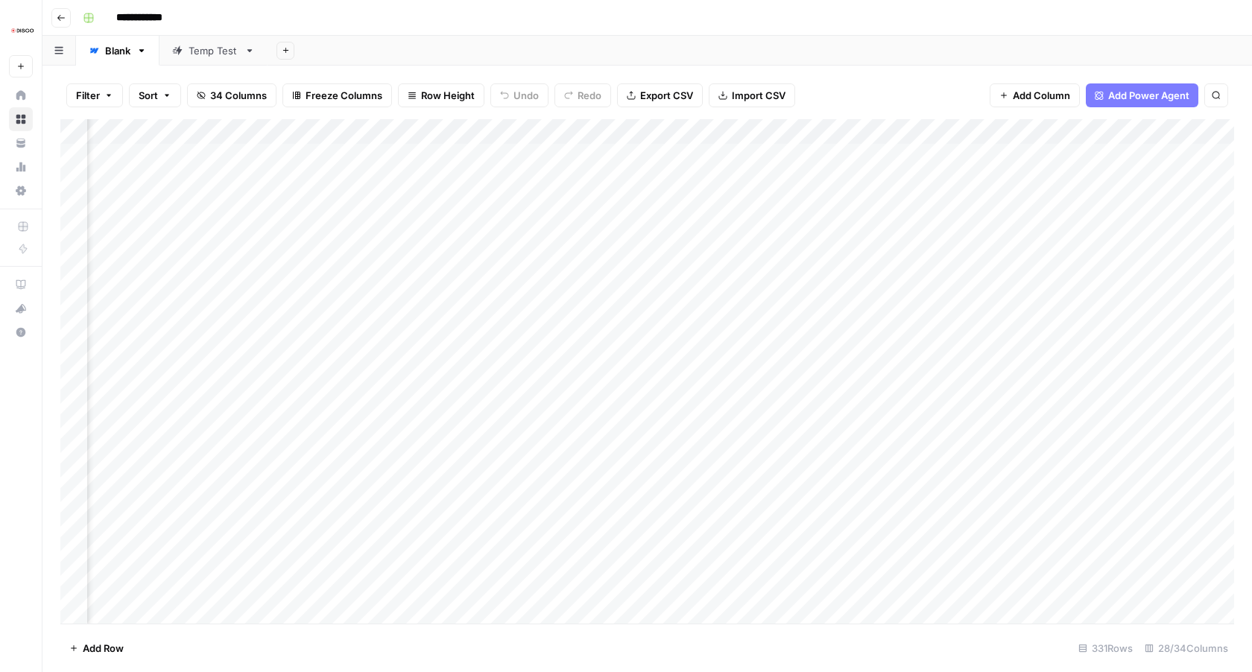
scroll to position [0, 3628]
click at [220, 158] on div "Add Column" at bounding box center [647, 371] width 1174 height 505
click at [709, 161] on div "Add Column" at bounding box center [647, 371] width 1174 height 505
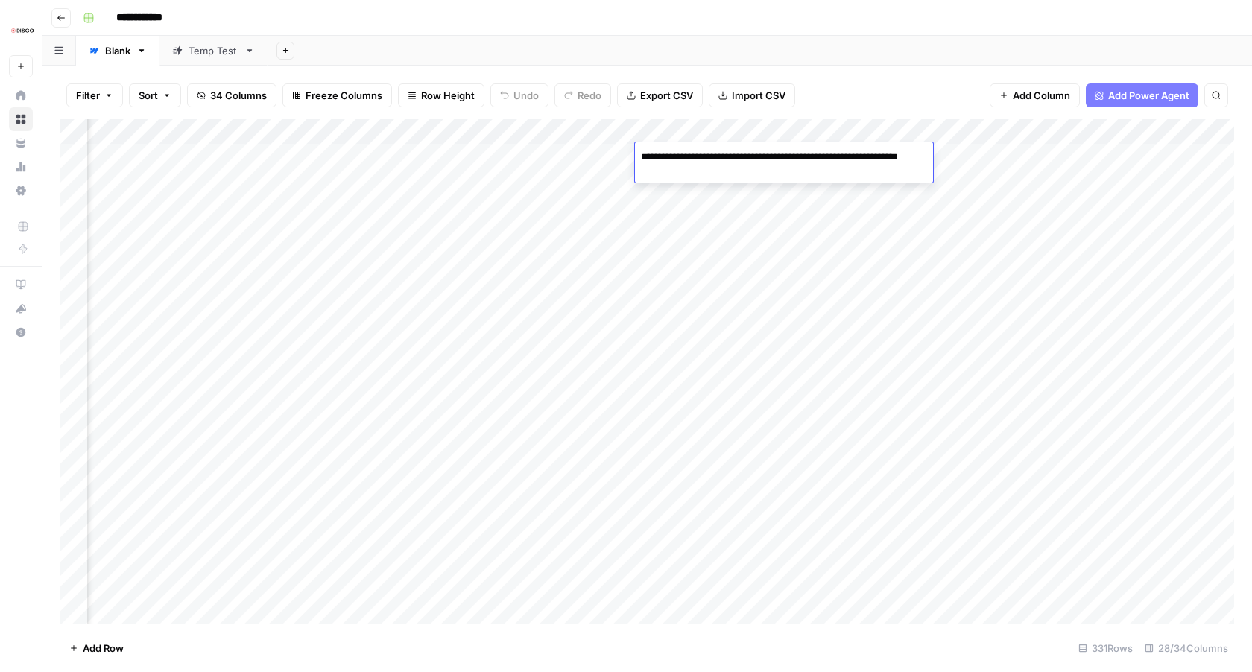
click at [709, 161] on textarea "**********" at bounding box center [784, 165] width 298 height 36
click at [693, 411] on div "Add Column" at bounding box center [647, 371] width 1174 height 505
click at [733, 386] on div "Add Column" at bounding box center [647, 371] width 1174 height 505
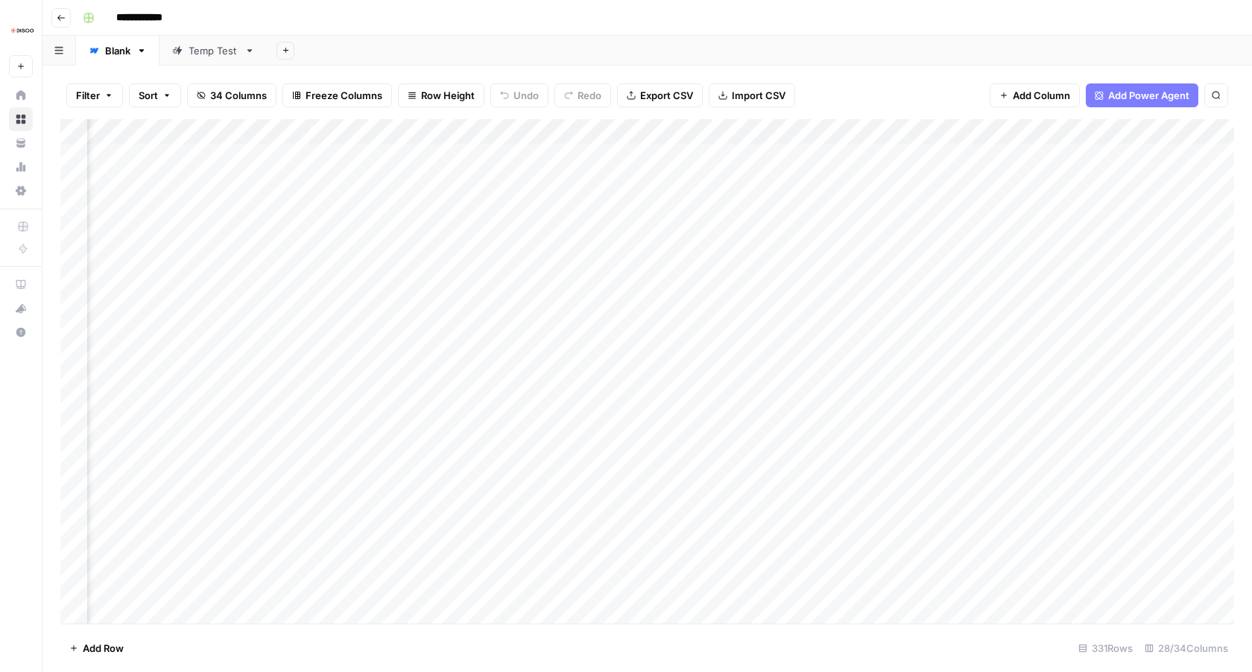
click at [729, 358] on div "Add Column" at bounding box center [647, 371] width 1174 height 505
click at [722, 423] on div "Add Column" at bounding box center [647, 371] width 1174 height 505
click at [712, 256] on div "Add Column" at bounding box center [647, 371] width 1174 height 505
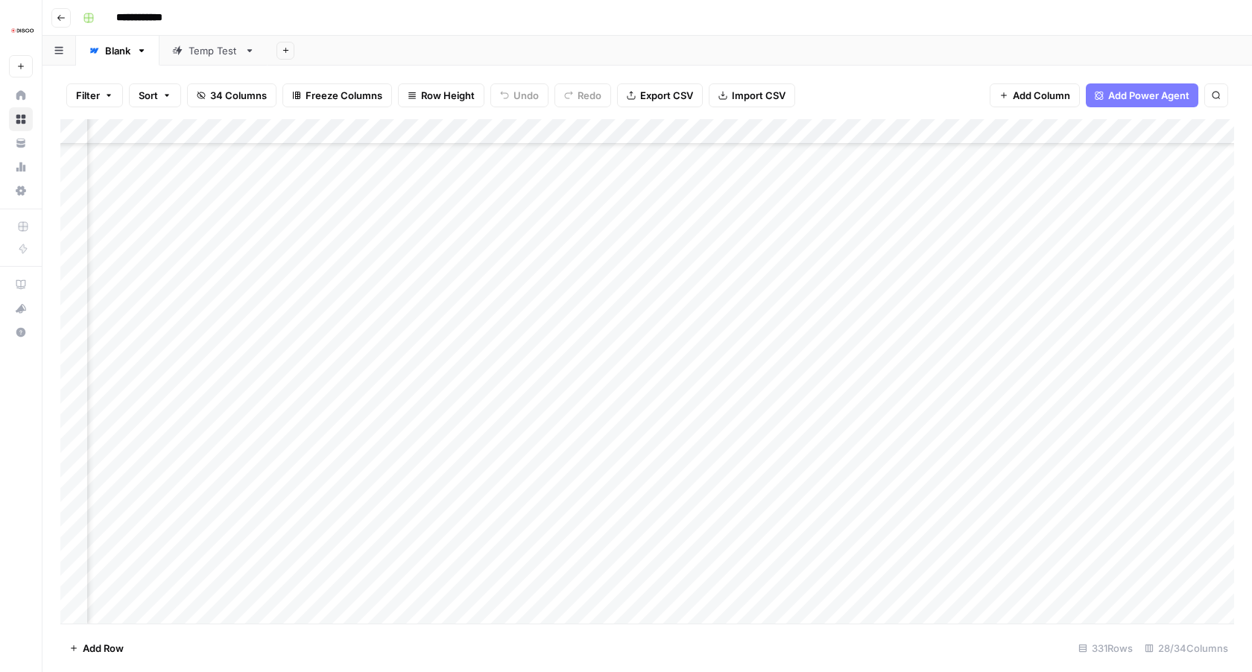
click at [712, 256] on div "Add Column" at bounding box center [647, 371] width 1174 height 505
drag, startPoint x: 686, startPoint y: 253, endPoint x: 913, endPoint y: 255, distance: 227.4
click at [913, 255] on textarea "**********" at bounding box center [828, 262] width 298 height 36
click at [839, 253] on textarea "**********" at bounding box center [828, 262] width 298 height 36
drag, startPoint x: 827, startPoint y: 253, endPoint x: 955, endPoint y: 255, distance: 128.2
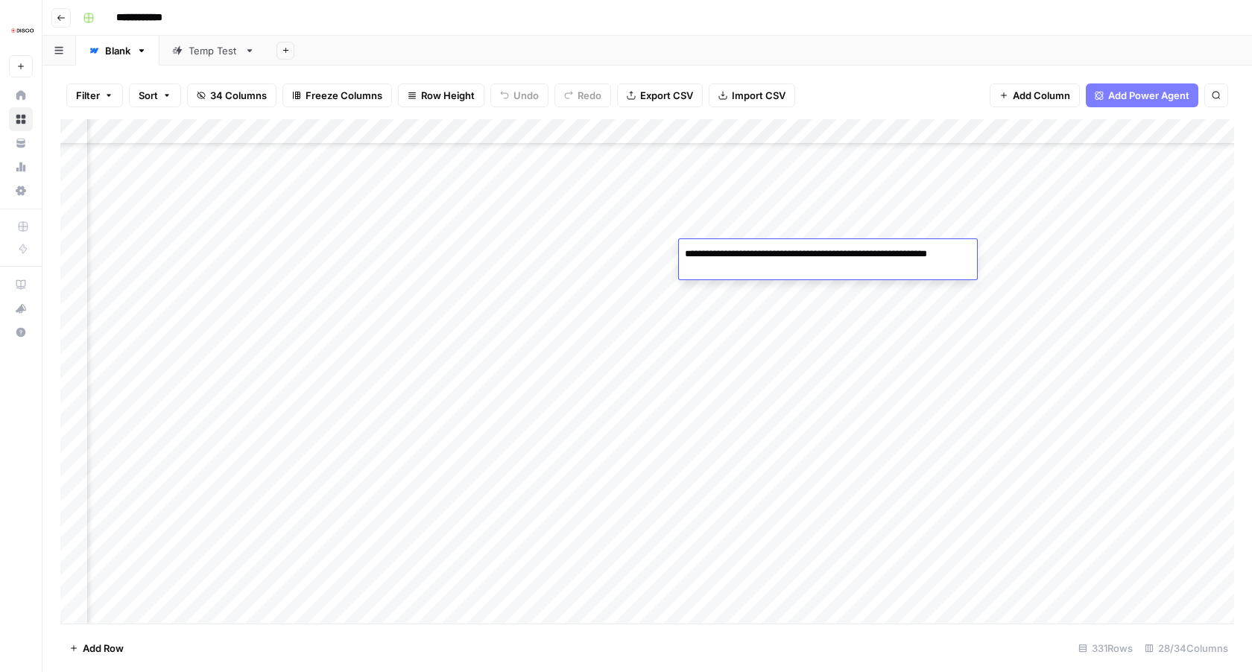
click at [955, 255] on textarea "**********" at bounding box center [828, 262] width 298 height 36
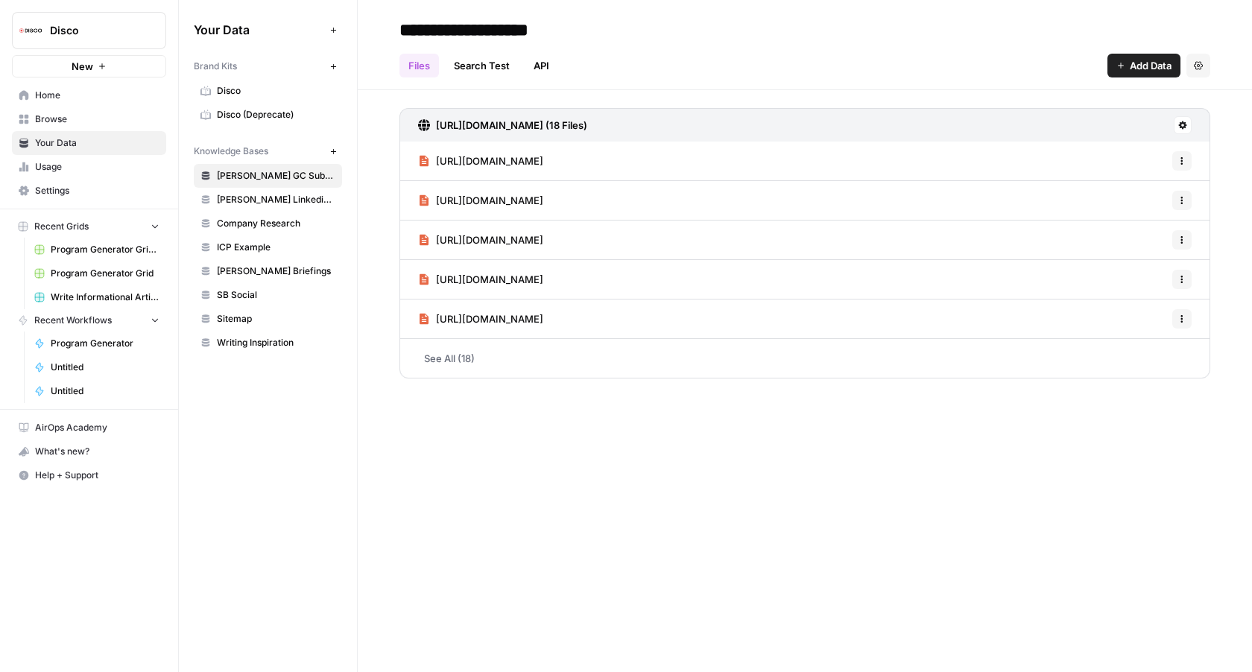
click at [61, 119] on span "Browse" at bounding box center [97, 119] width 124 height 13
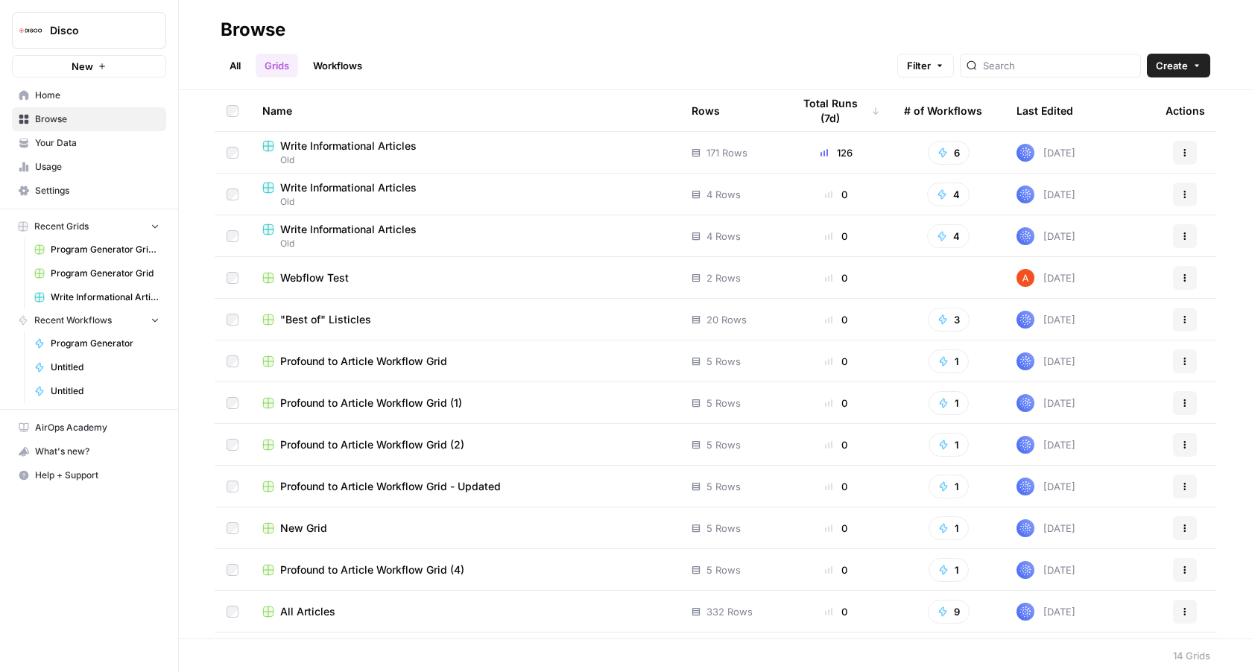
click at [366, 148] on span "Write Informational Articles" at bounding box center [348, 146] width 136 height 15
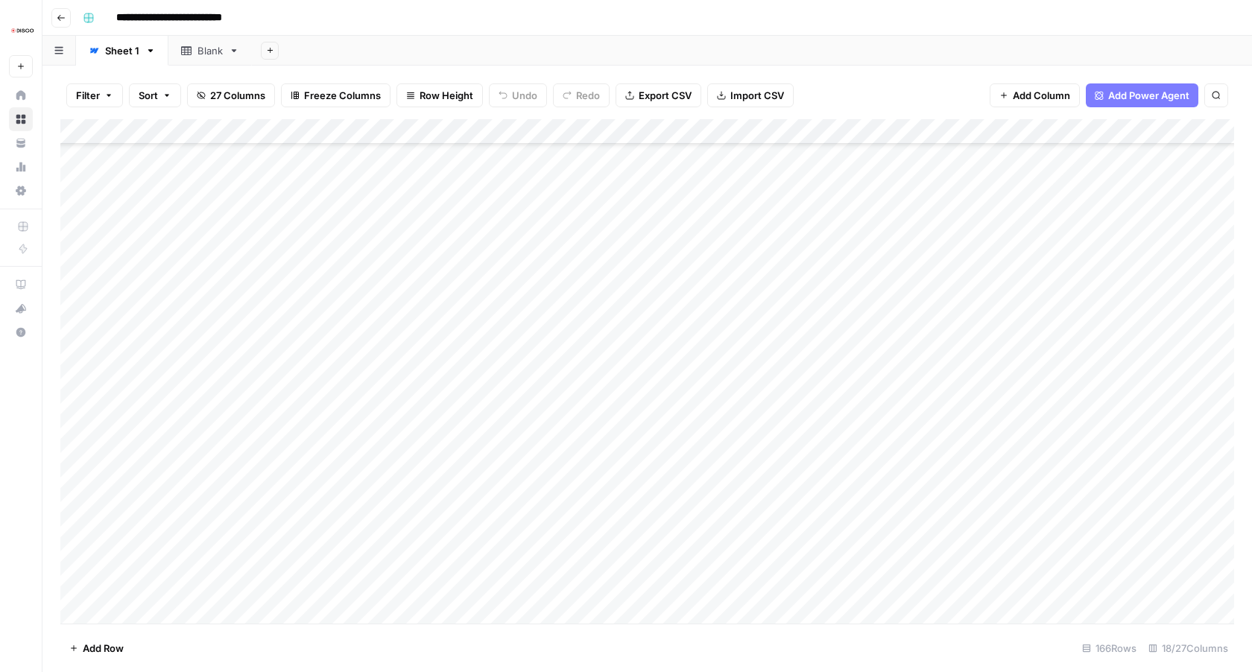
scroll to position [3752, 0]
click at [226, 585] on div "Add Column" at bounding box center [647, 371] width 1174 height 505
click at [226, 585] on textarea at bounding box center [267, 587] width 362 height 21
type textarea "**********"
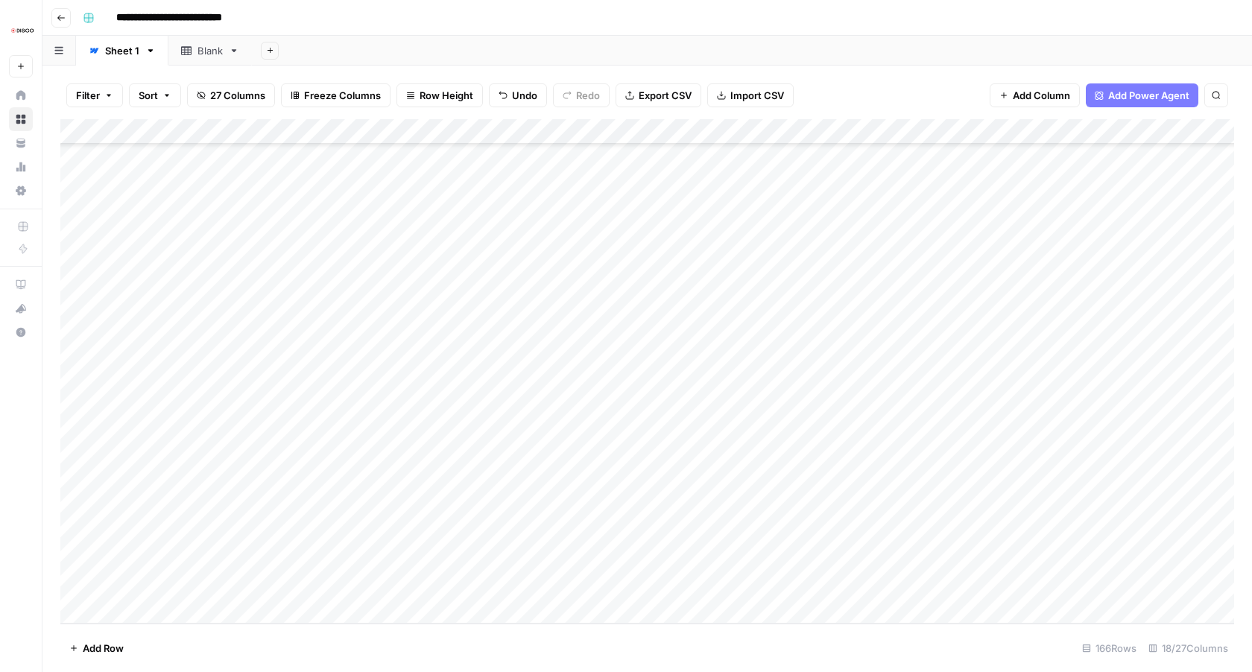
click at [526, 584] on div "Add Column" at bounding box center [647, 371] width 1174 height 505
click at [584, 587] on div "Add Column" at bounding box center [647, 371] width 1174 height 505
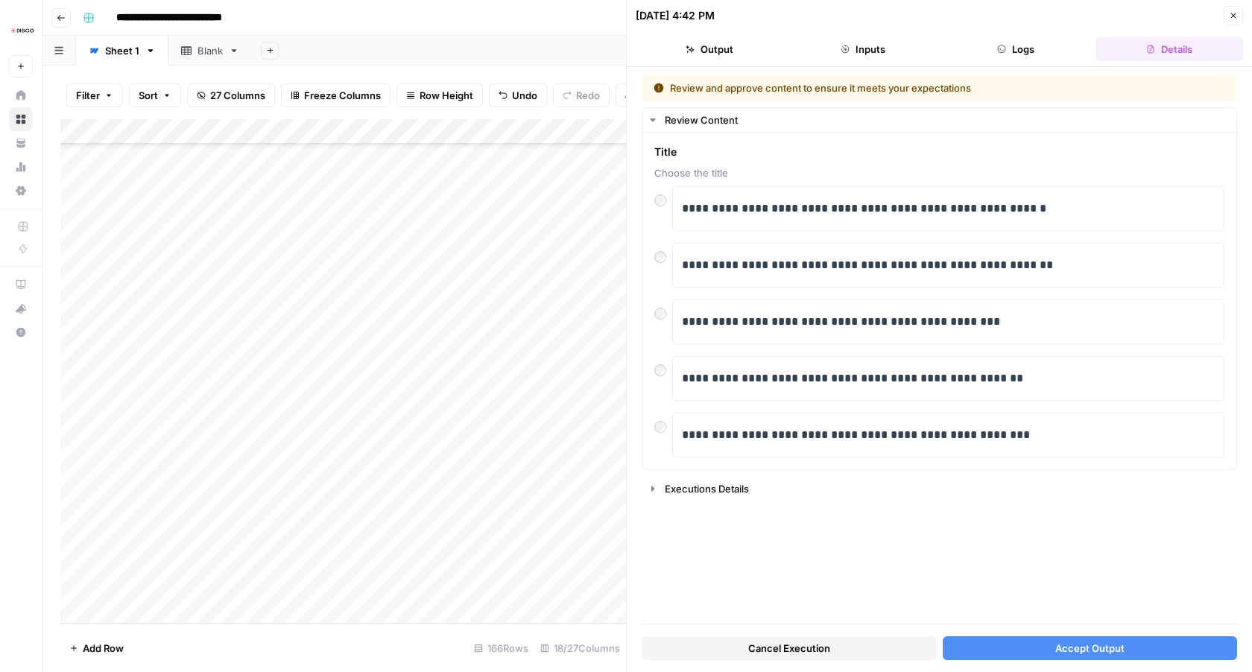
click at [1045, 652] on button "Accept Output" at bounding box center [1090, 649] width 295 height 24
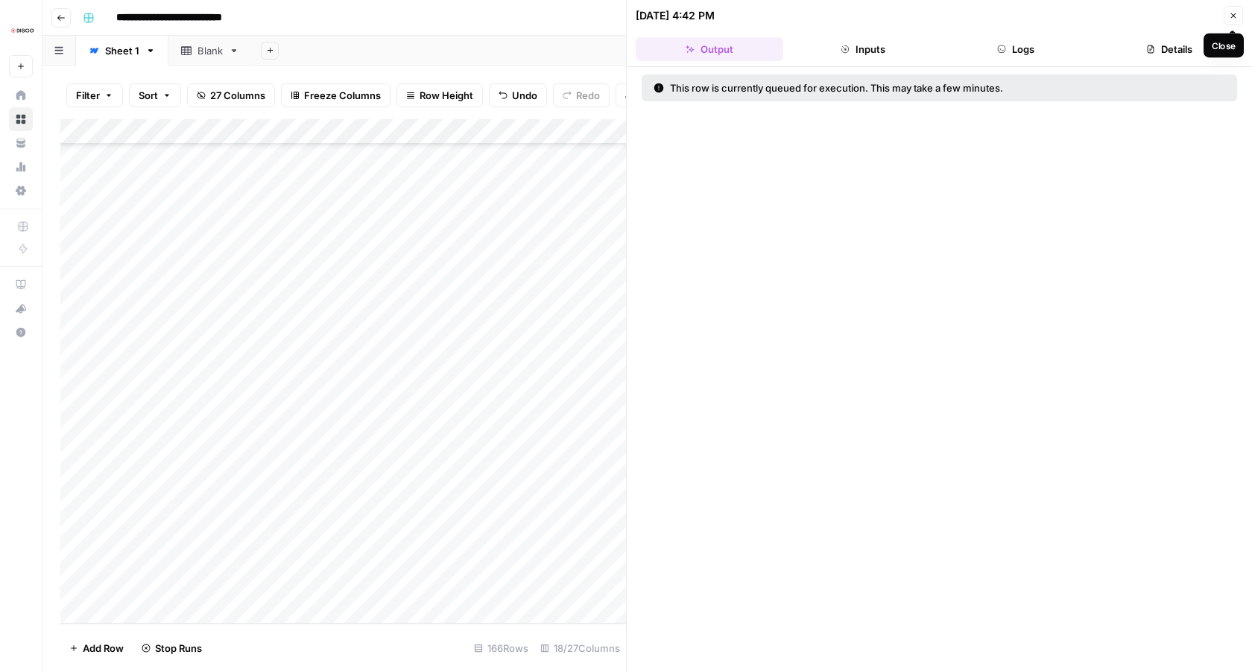
click at [1233, 14] on icon "button" at bounding box center [1233, 15] width 9 height 9
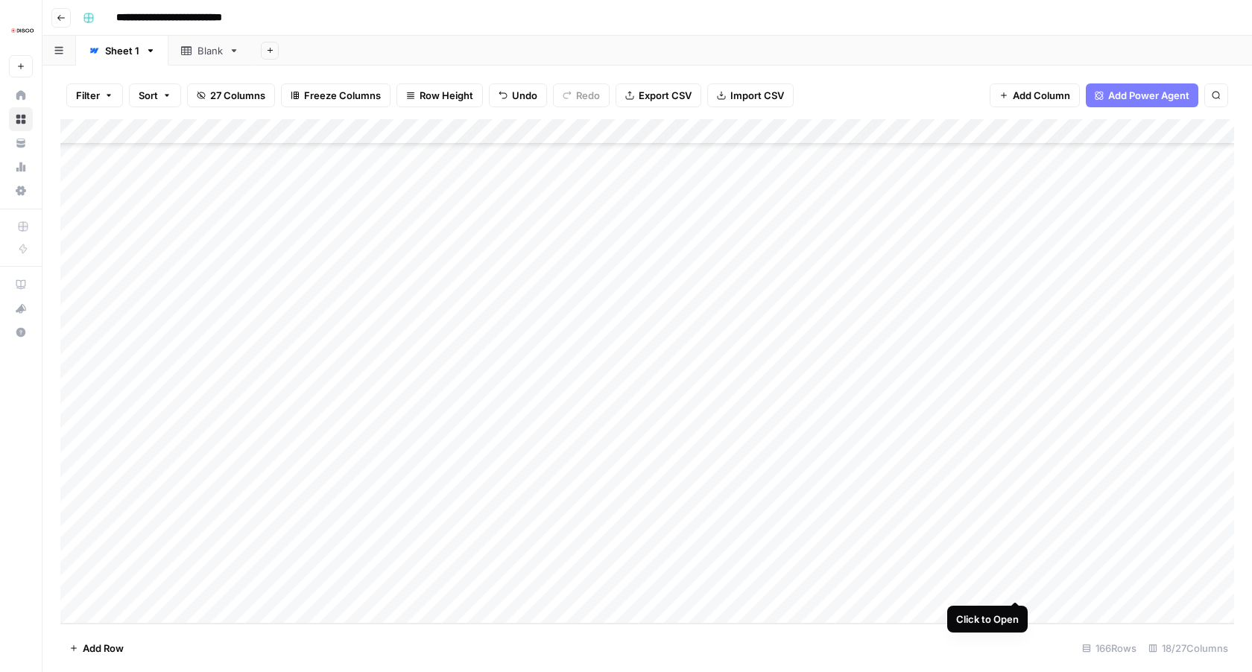
click at [1018, 585] on div "Add Column" at bounding box center [647, 371] width 1174 height 505
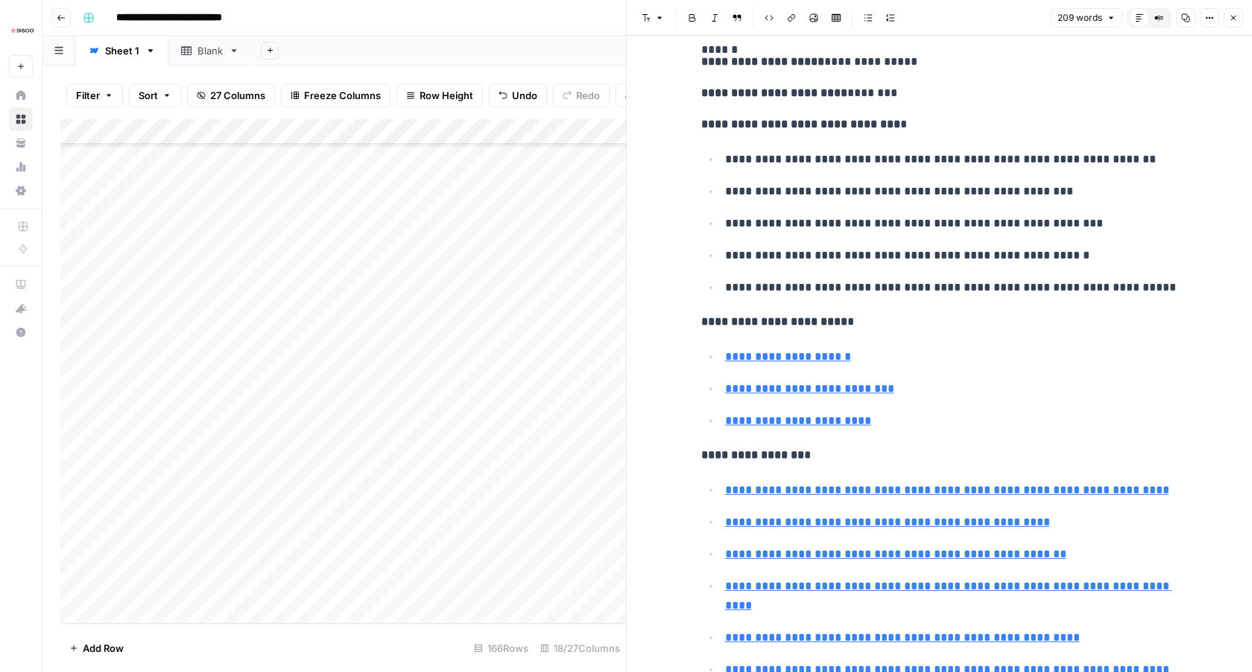
scroll to position [334, 0]
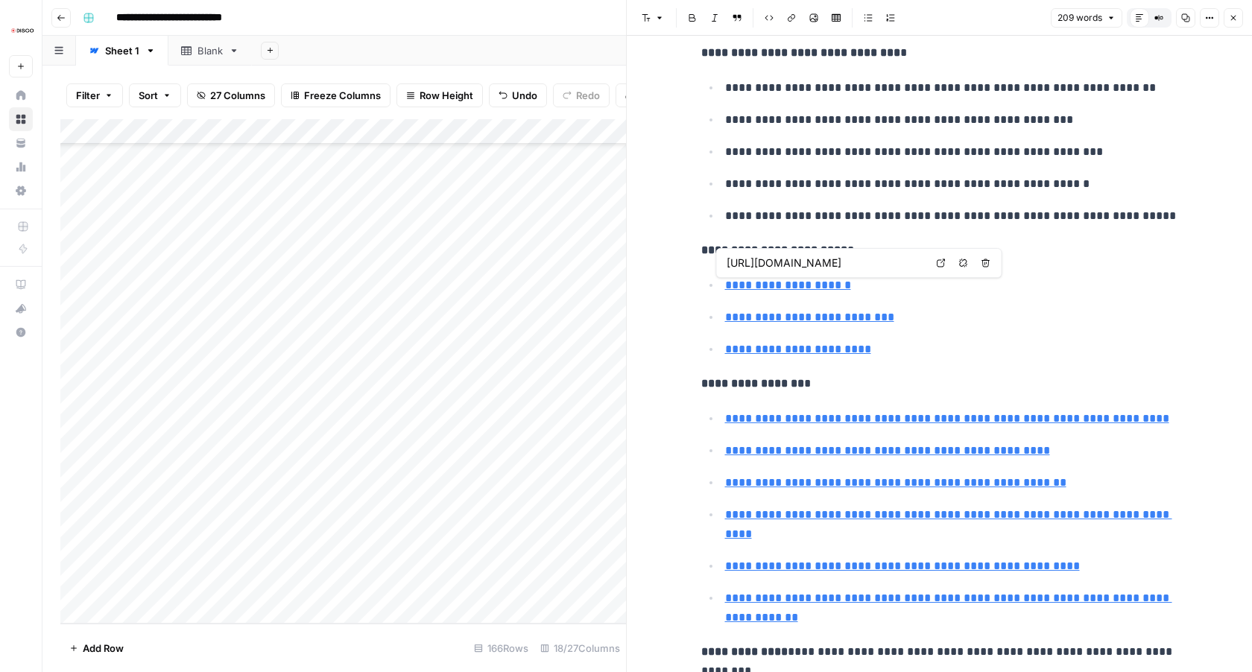
type input "https://www.disco.co/blog/what-is-ai-fluency-understanding-its-importance-in-20…"
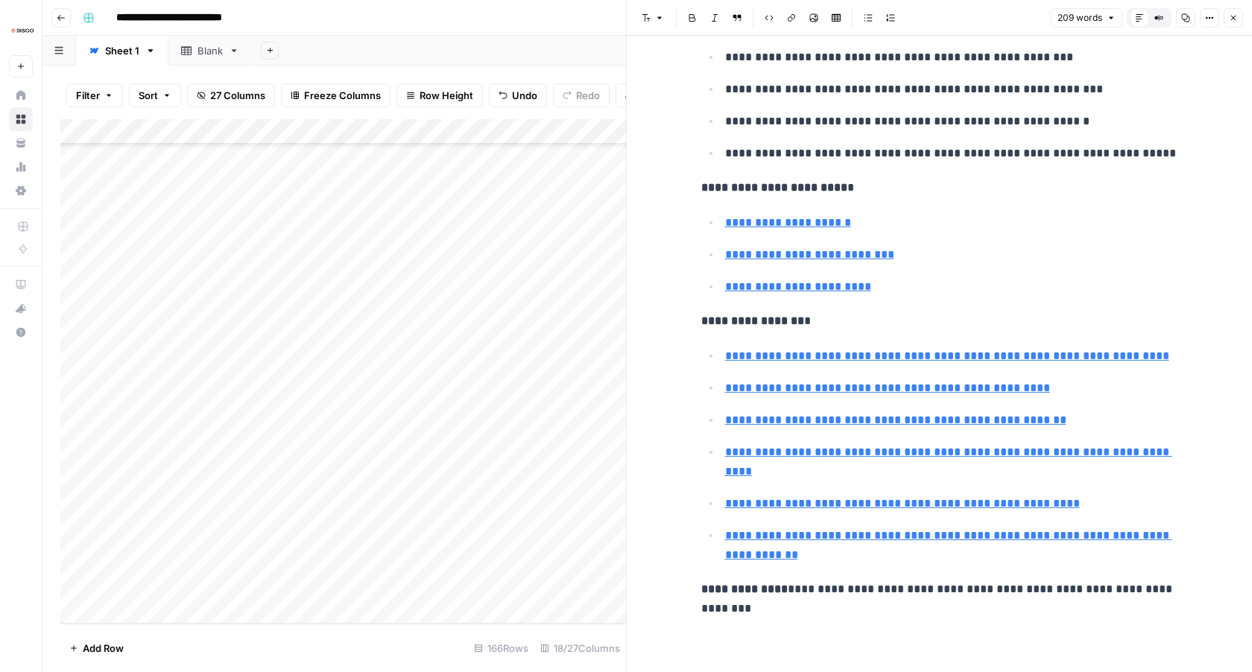
scroll to position [0, 0]
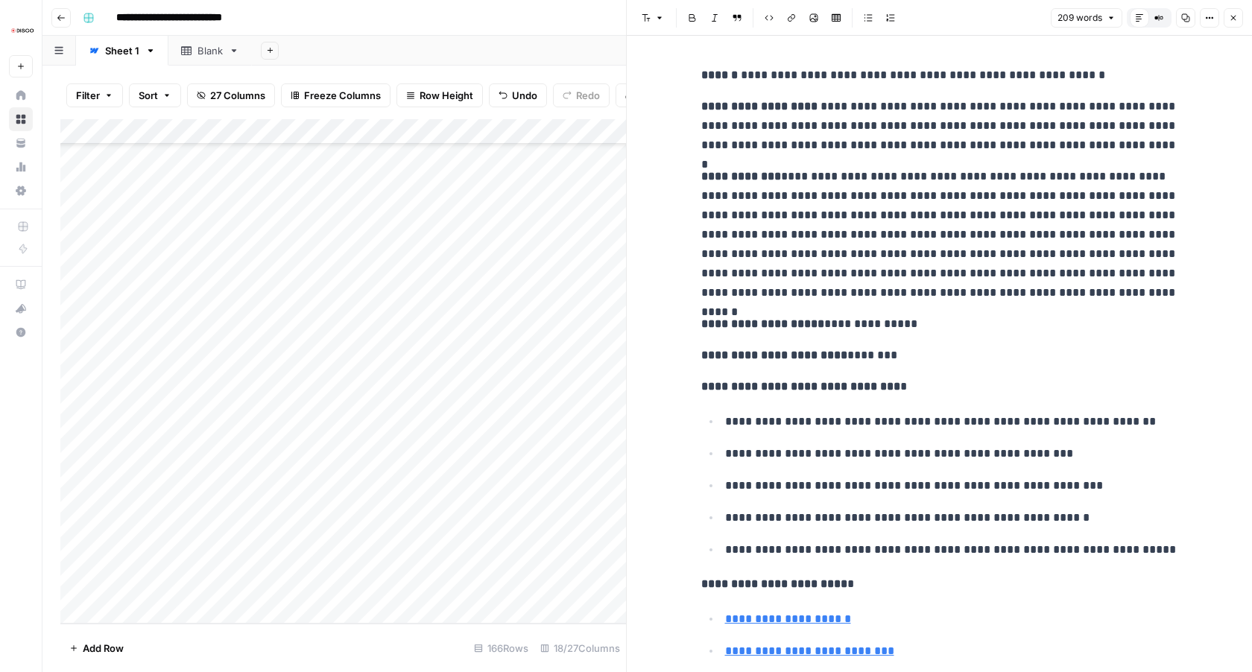
click at [1240, 19] on button "Close" at bounding box center [1233, 17] width 19 height 19
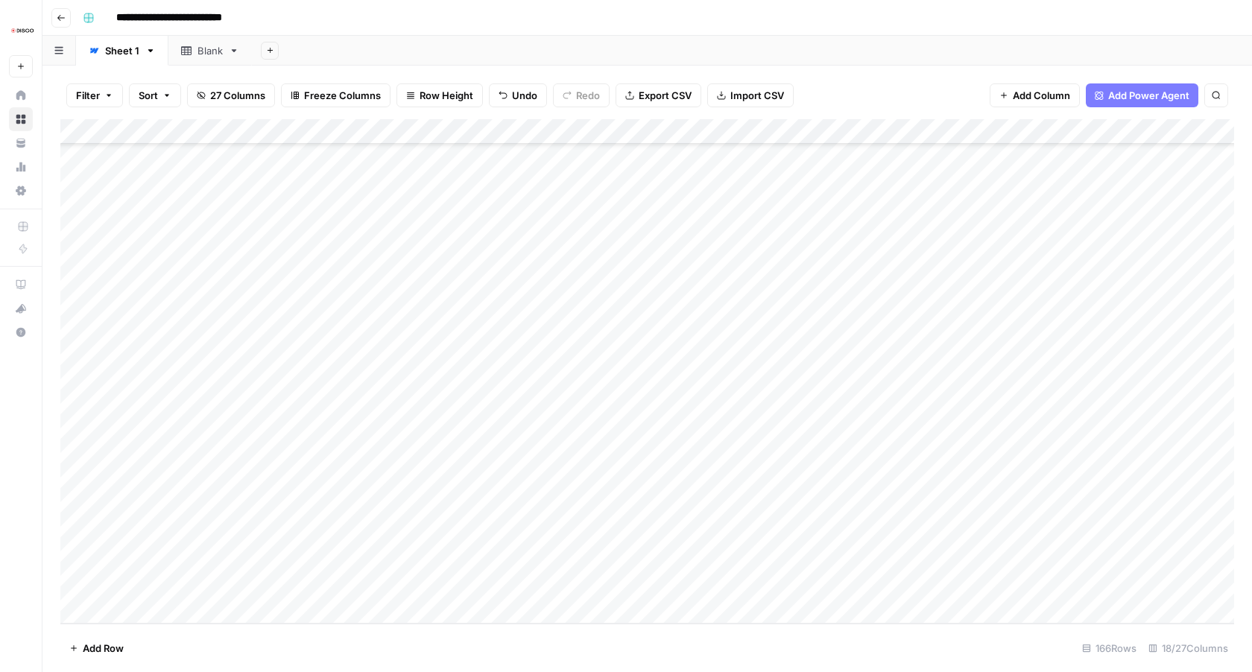
click at [1114, 582] on div "Add Column" at bounding box center [647, 371] width 1174 height 505
click at [910, 587] on div "Add Column" at bounding box center [647, 371] width 1174 height 505
click at [798, 587] on div "Add Column" at bounding box center [647, 371] width 1174 height 505
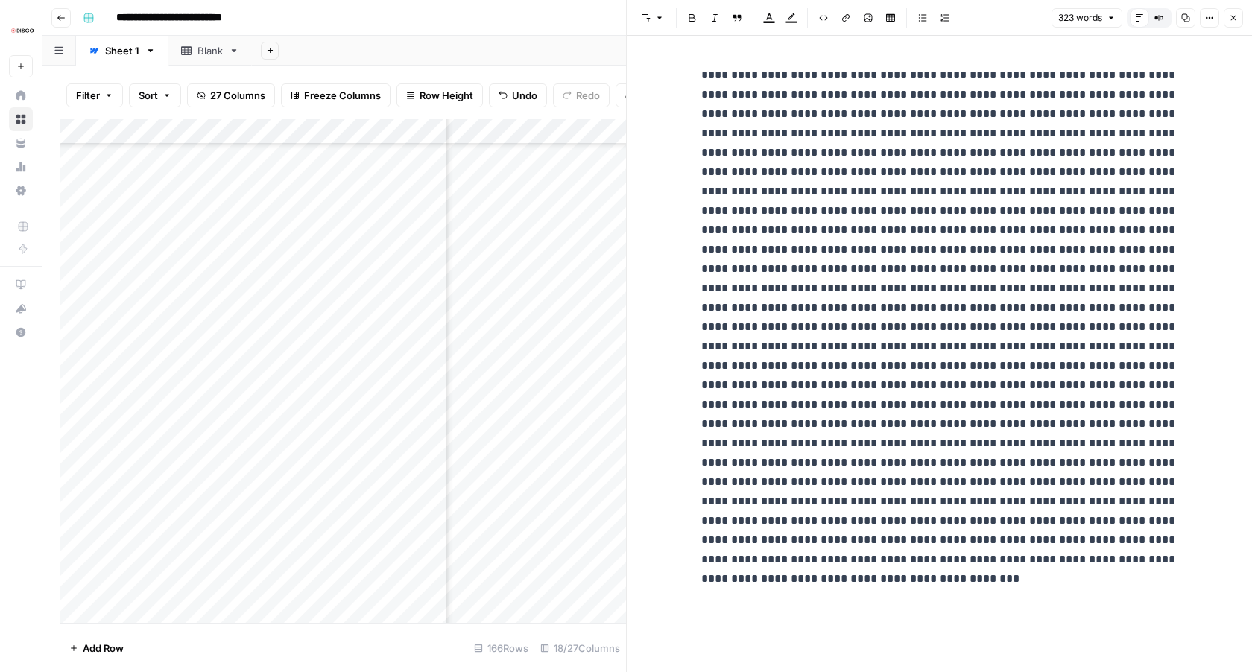
click at [1235, 14] on icon "button" at bounding box center [1233, 17] width 9 height 9
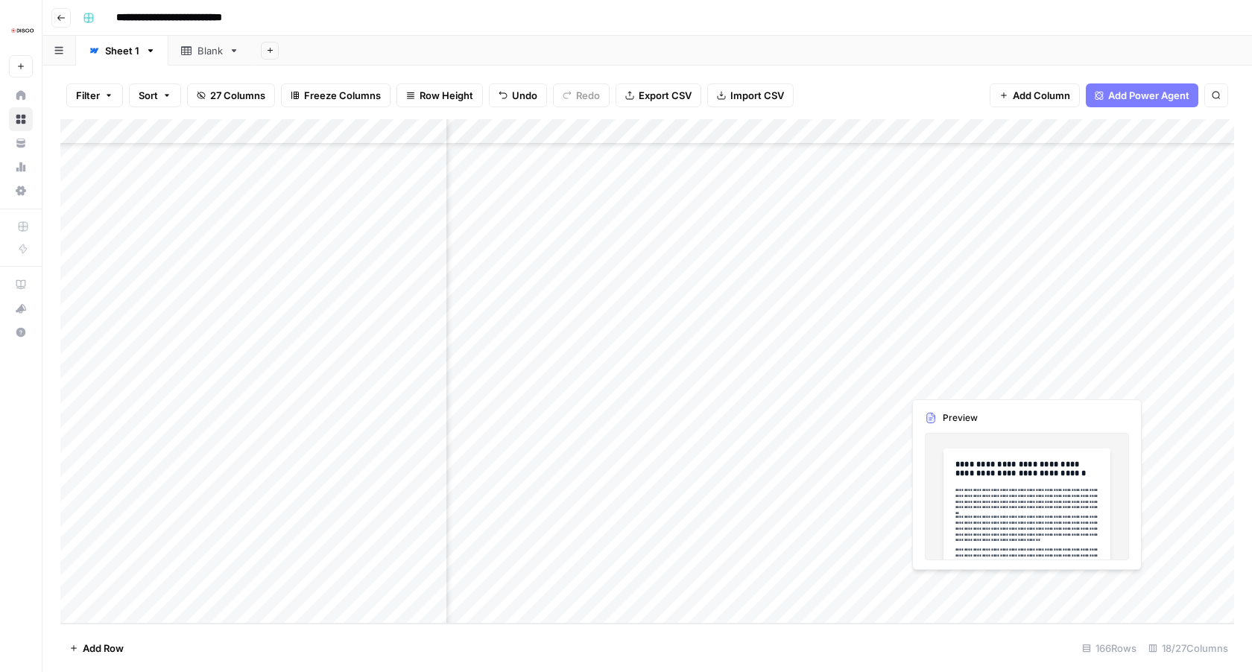
scroll to position [3752, 860]
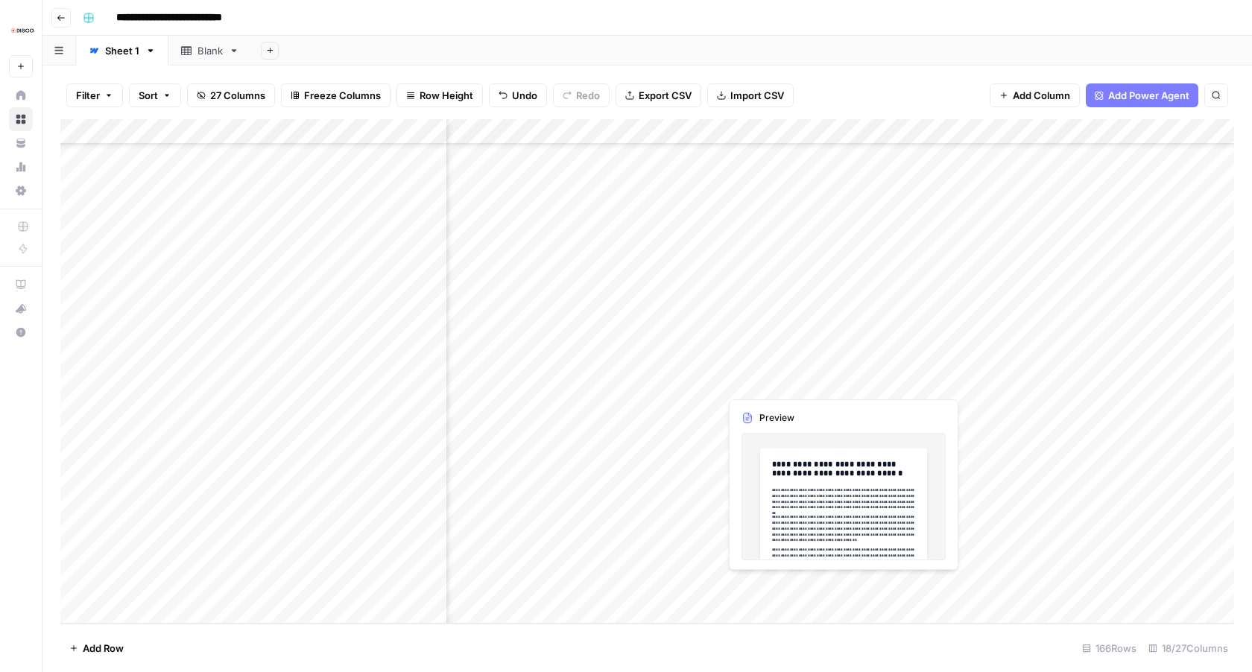
click at [827, 587] on div "Add Column" at bounding box center [647, 371] width 1174 height 505
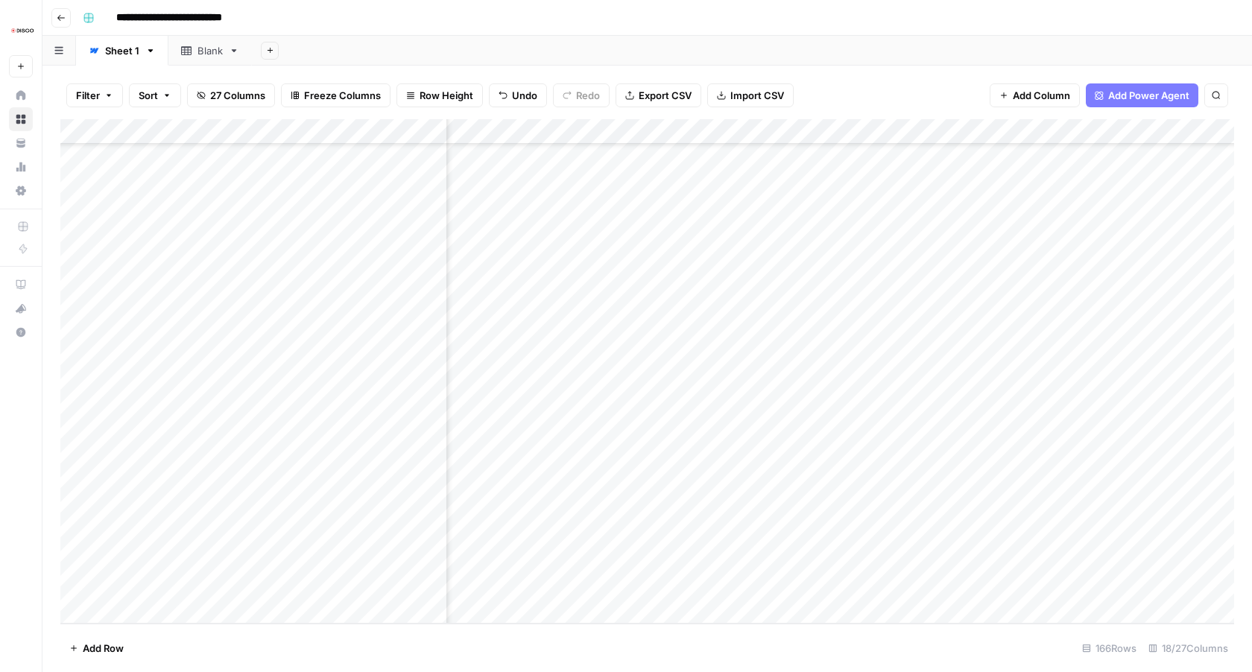
click at [839, 585] on div "Add Column" at bounding box center [647, 371] width 1174 height 505
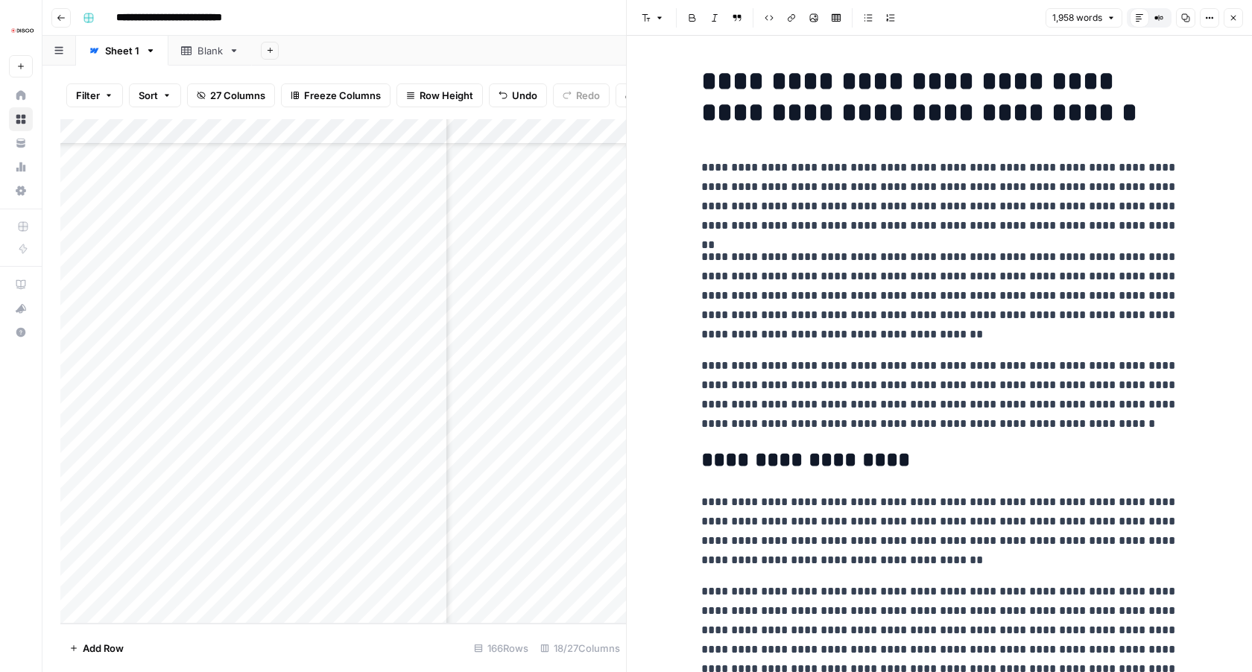
click at [1234, 18] on icon "button" at bounding box center [1233, 17] width 9 height 9
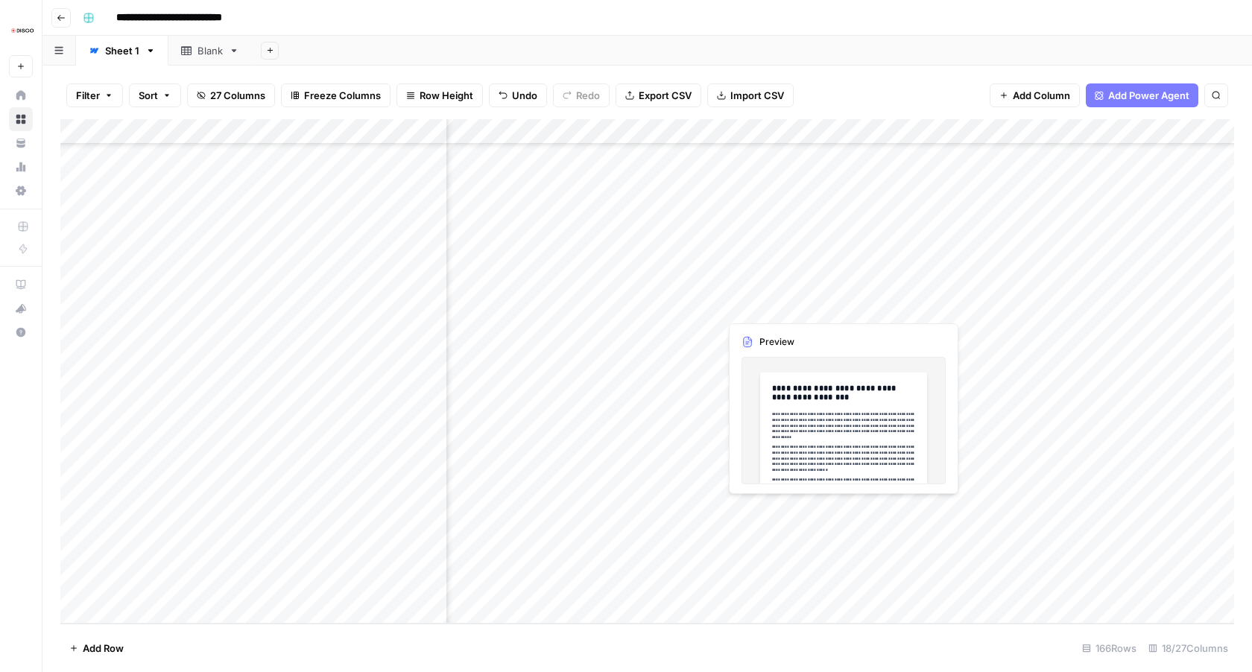
scroll to position [3752, 0]
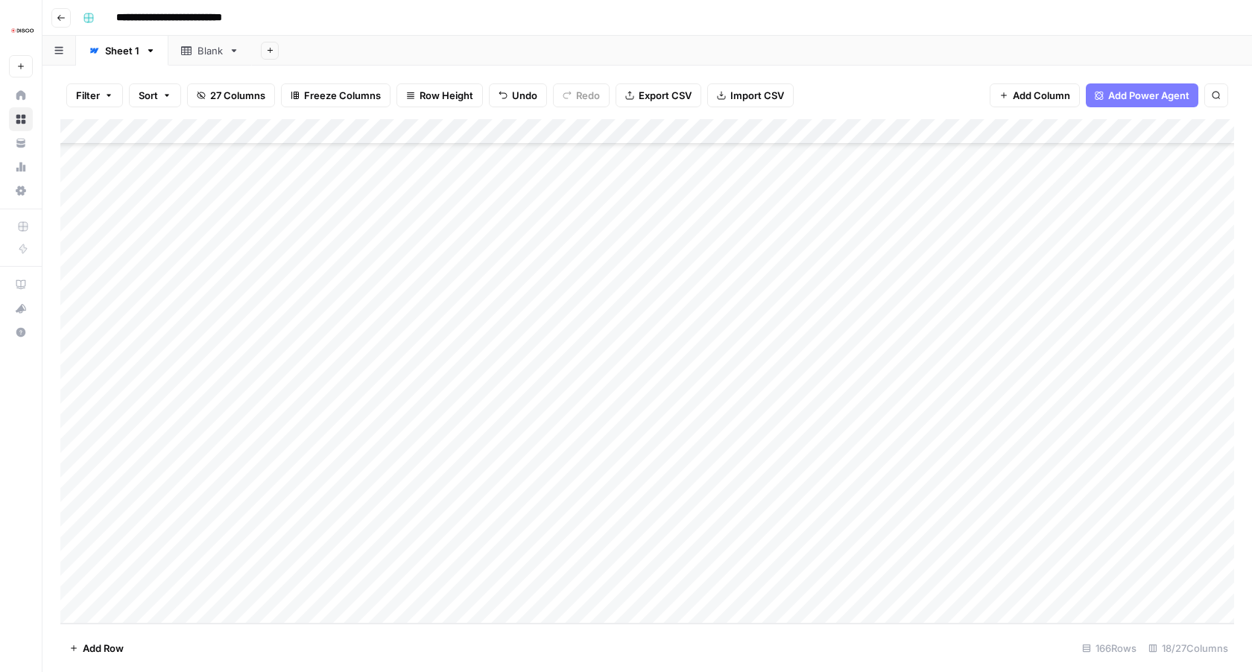
click at [145, 587] on div "Add Column" at bounding box center [647, 371] width 1174 height 505
click at [142, 589] on textarea "**********" at bounding box center [267, 587] width 362 height 21
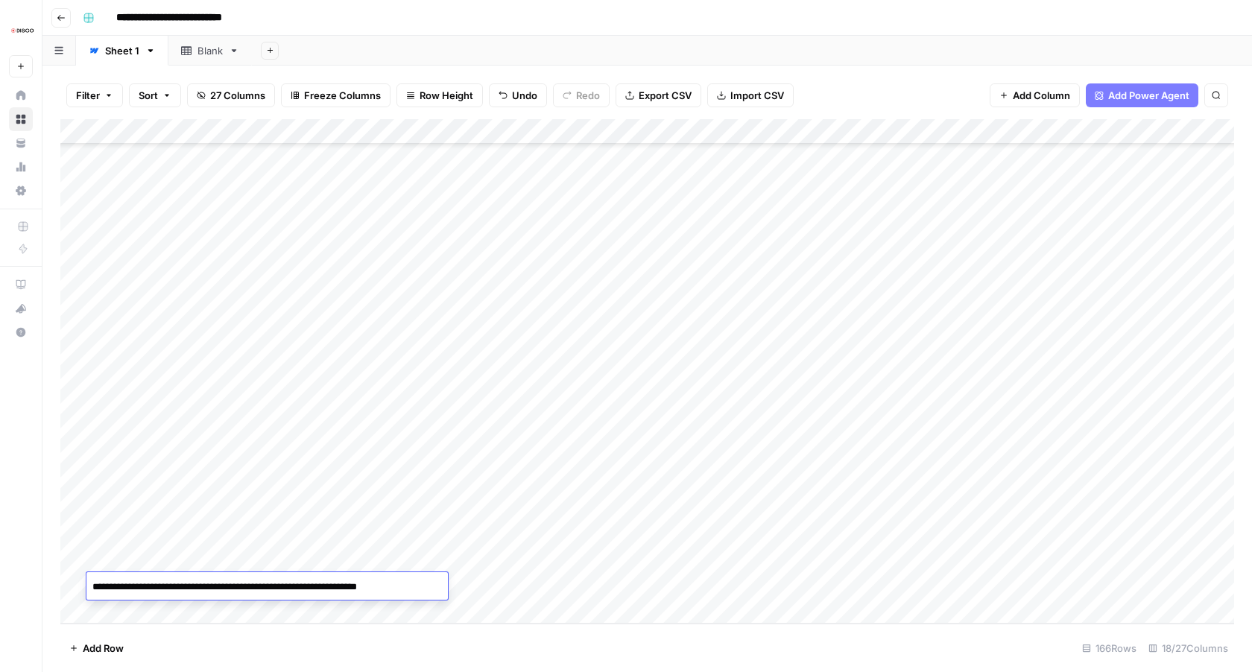
click at [134, 604] on div "Add Column" at bounding box center [647, 371] width 1174 height 505
type textarea "**********"
click at [129, 587] on textarea "**********" at bounding box center [267, 587] width 362 height 21
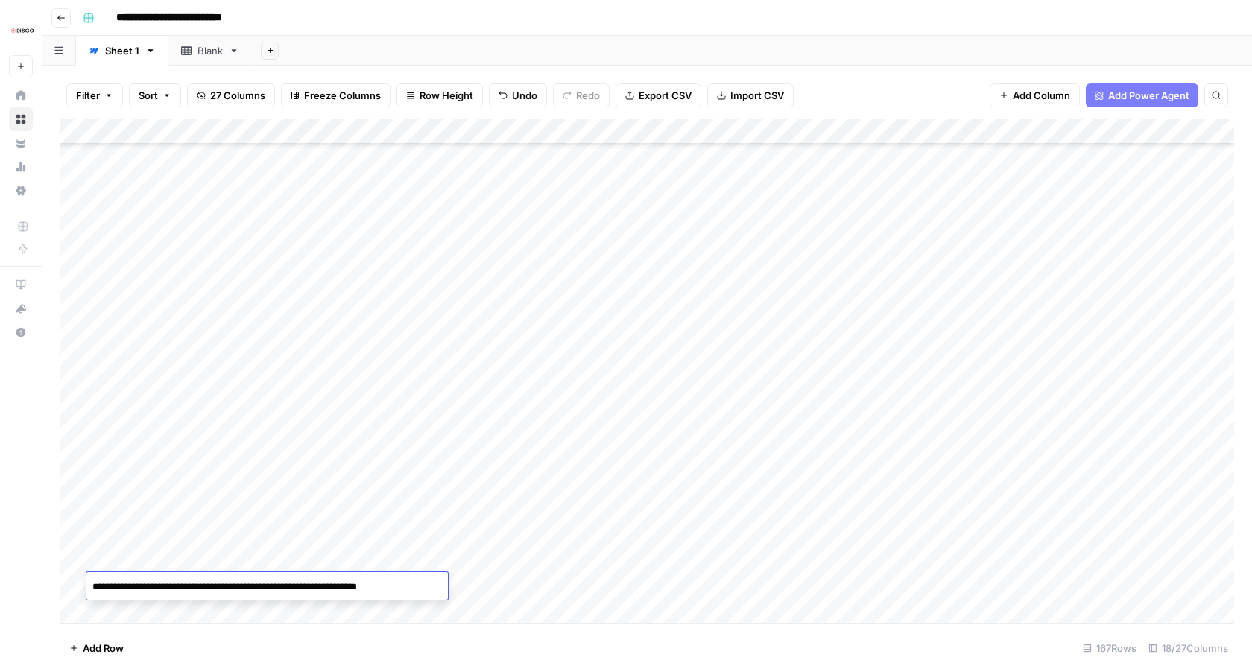
click at [230, 527] on div "Add Column" at bounding box center [647, 371] width 1174 height 505
click at [181, 590] on div "Add Column" at bounding box center [647, 371] width 1174 height 505
click at [181, 590] on textarea "**********" at bounding box center [267, 587] width 362 height 21
type textarea "**********"
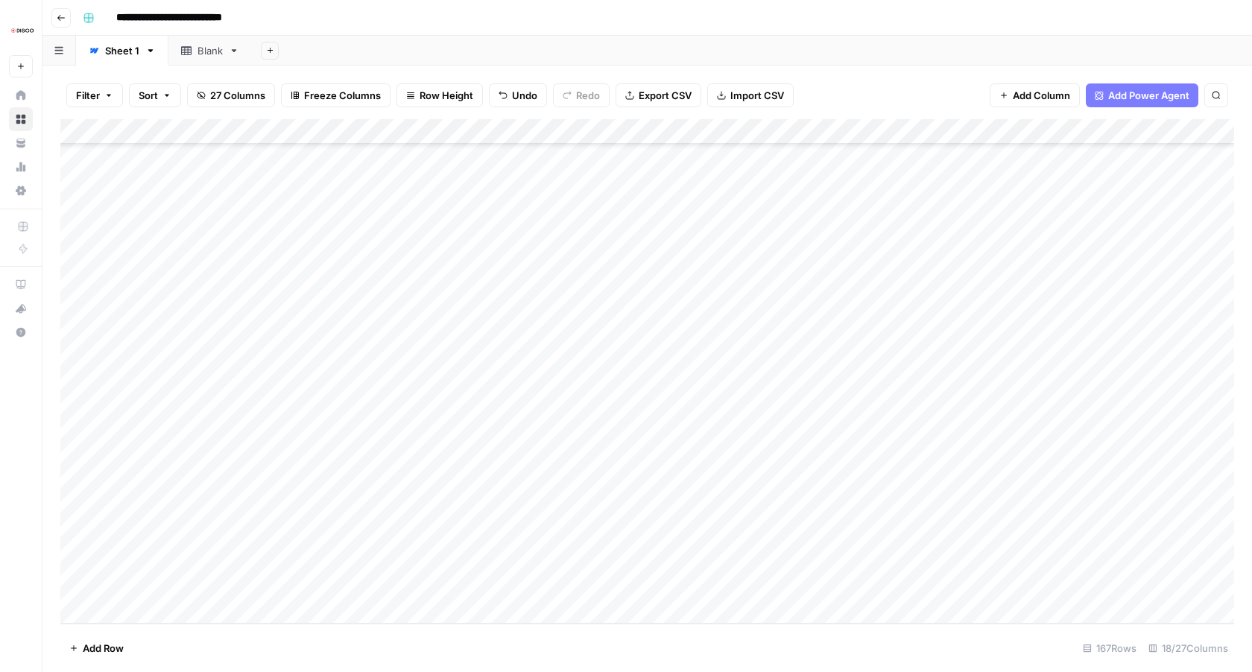
click at [523, 582] on div "Add Column" at bounding box center [647, 371] width 1174 height 505
click at [587, 584] on div "Add Column" at bounding box center [647, 371] width 1174 height 505
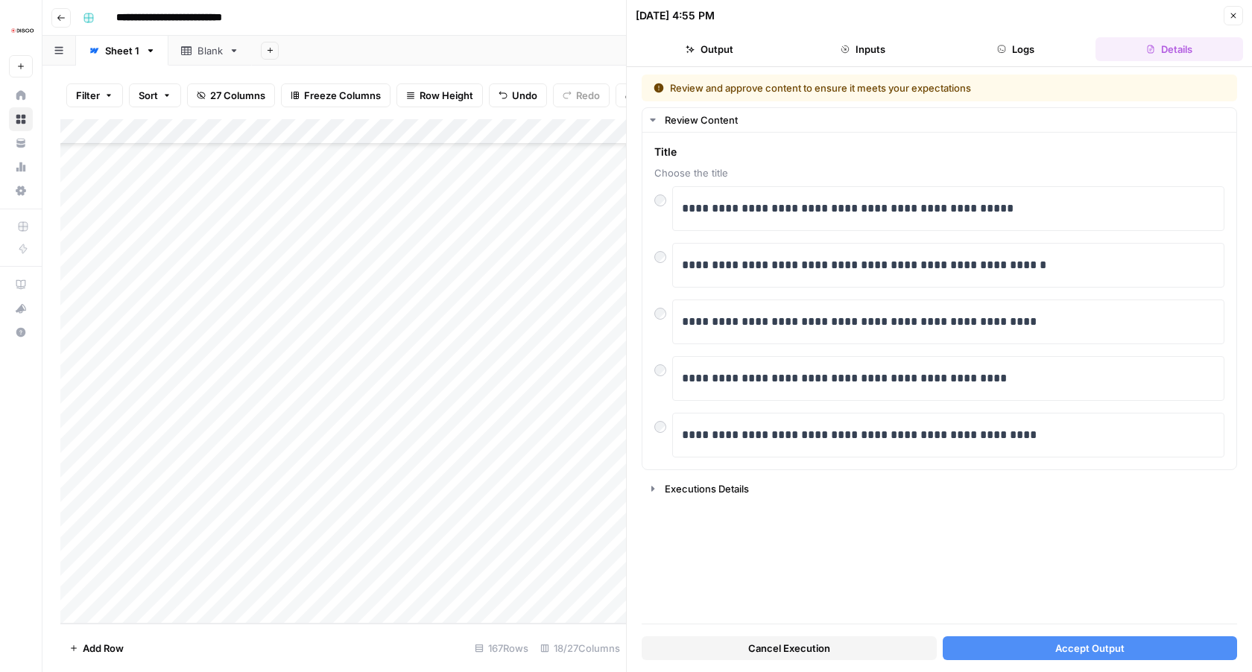
click at [263, 583] on div "Add Column" at bounding box center [343, 371] width 566 height 505
click at [263, 583] on textarea "**********" at bounding box center [267, 587] width 362 height 21
click at [757, 206] on p "**********" at bounding box center [948, 208] width 533 height 19
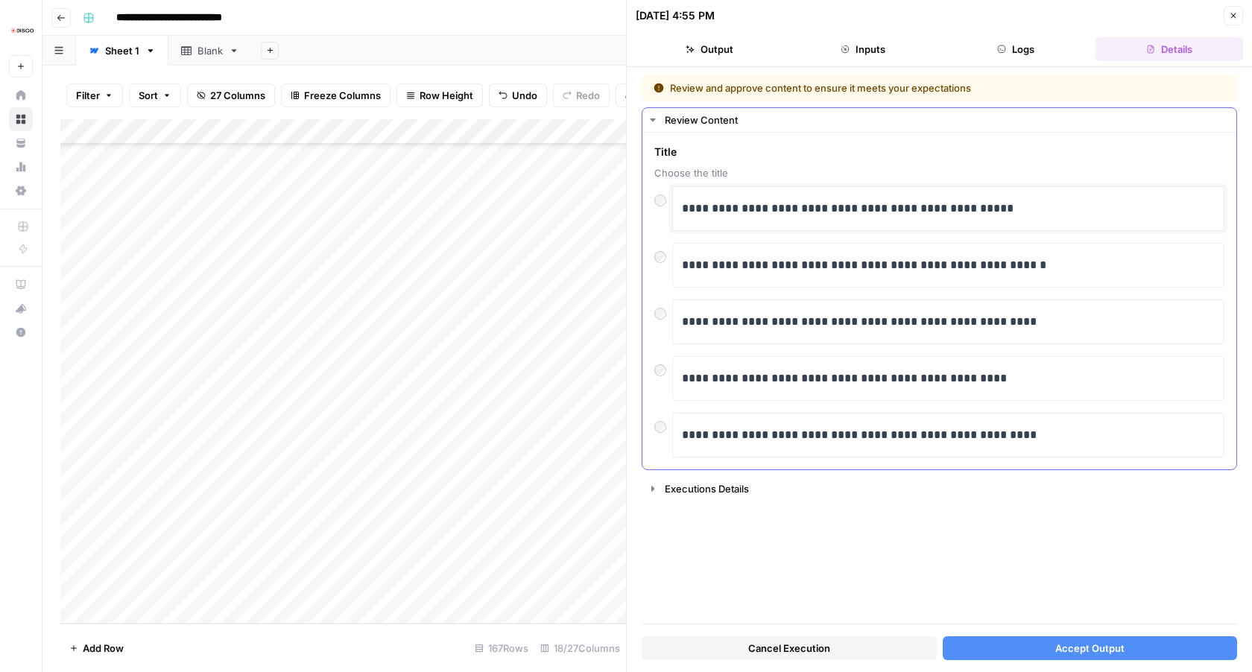
click at [757, 206] on p "**********" at bounding box center [948, 208] width 533 height 19
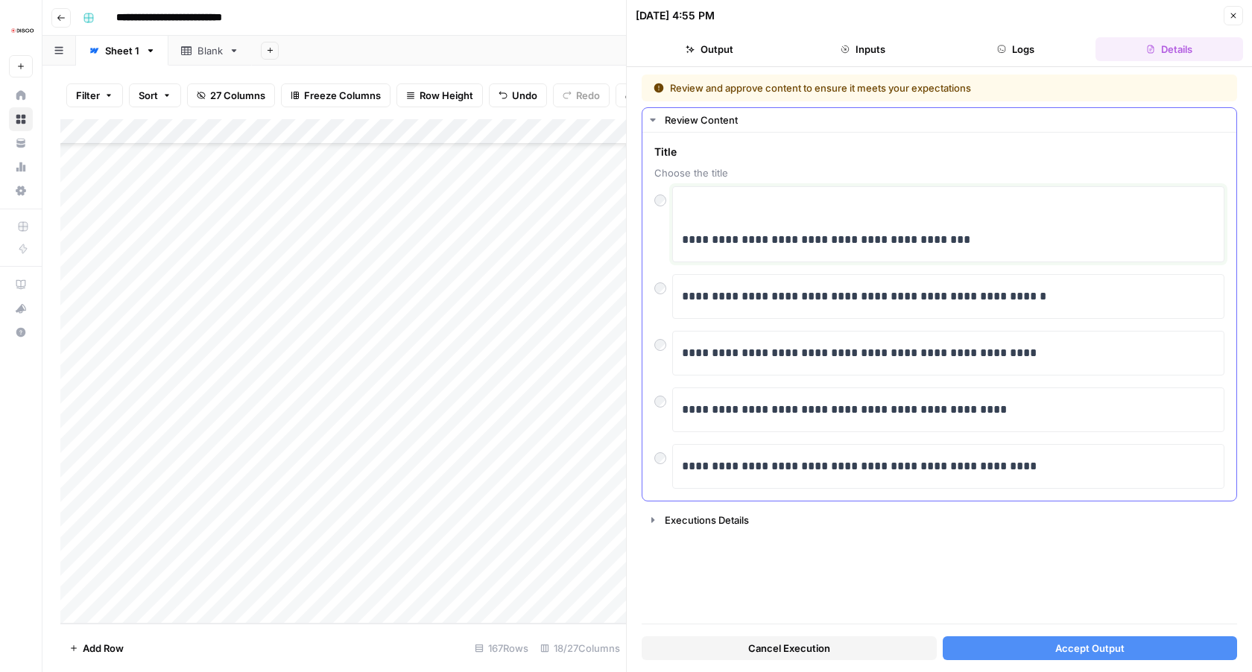
click at [683, 242] on p "**********" at bounding box center [948, 239] width 533 height 19
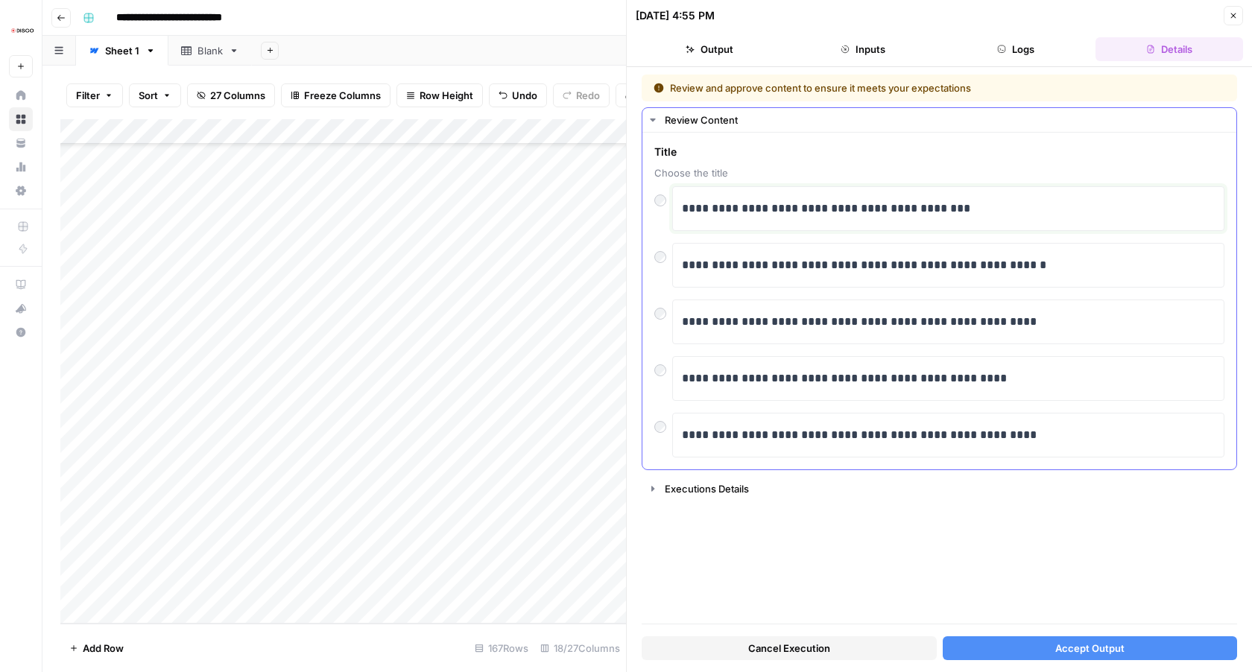
click at [977, 214] on p "**********" at bounding box center [948, 208] width 533 height 19
click at [1072, 643] on span "Accept Output" at bounding box center [1090, 648] width 69 height 15
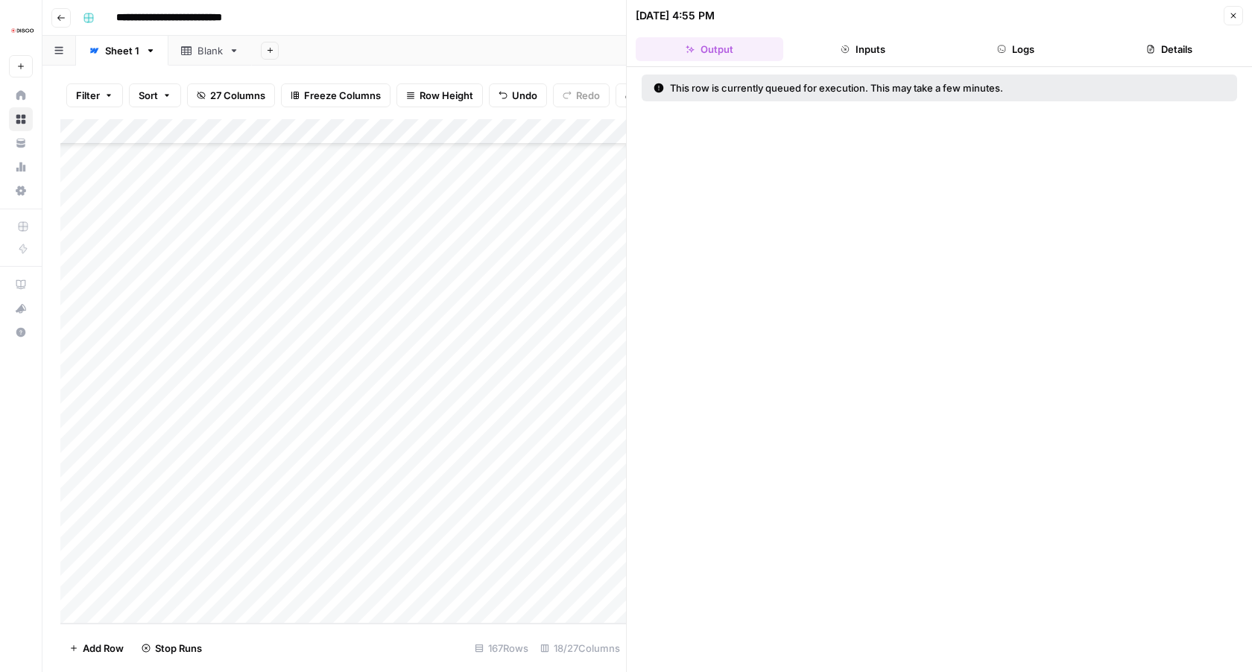
click at [1235, 12] on icon "button" at bounding box center [1233, 15] width 9 height 9
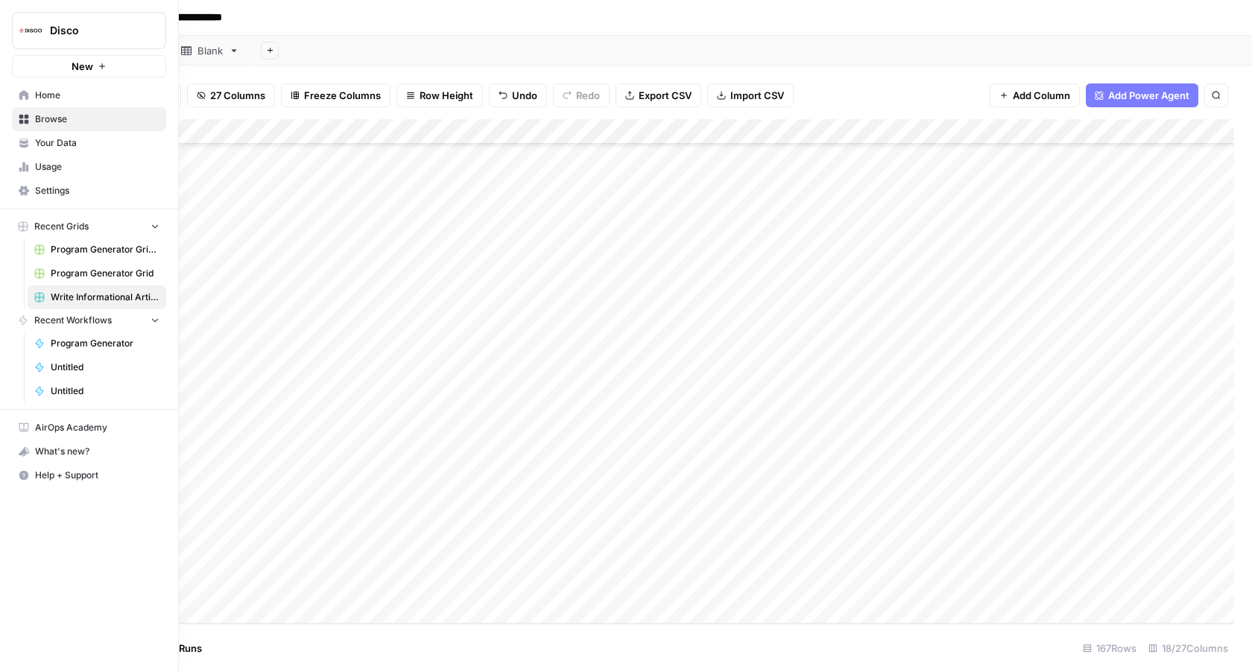
click at [22, 140] on icon at bounding box center [24, 143] width 10 height 10
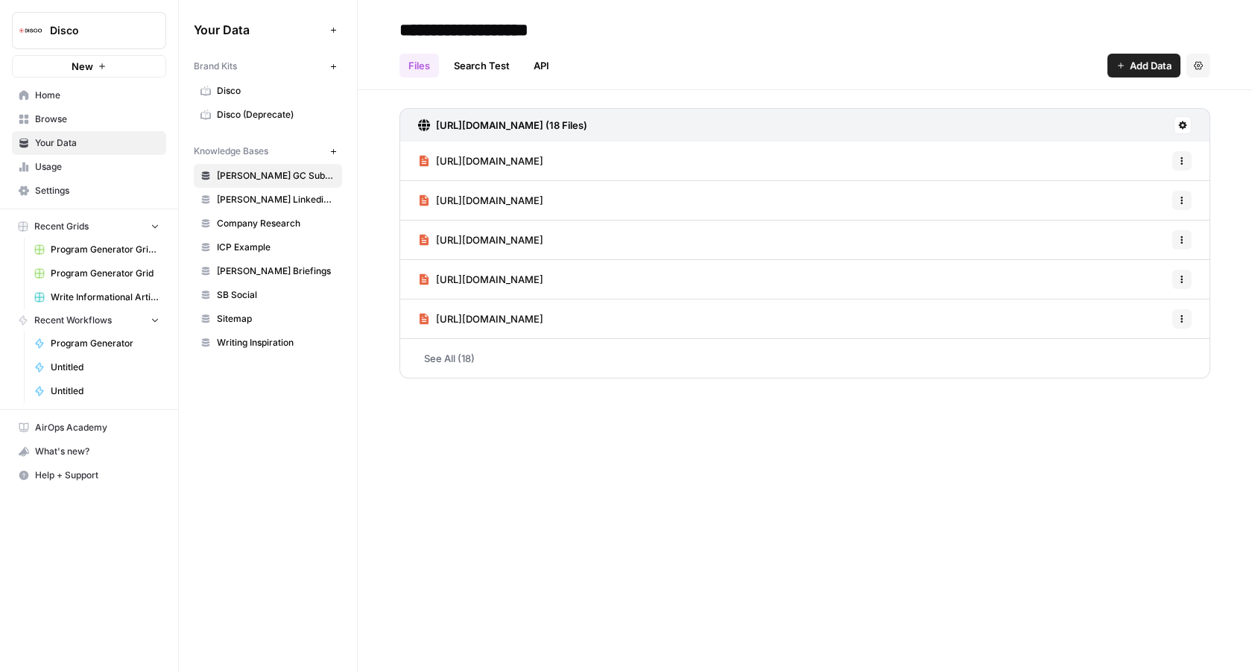
click at [32, 163] on link "Usage" at bounding box center [89, 167] width 154 height 24
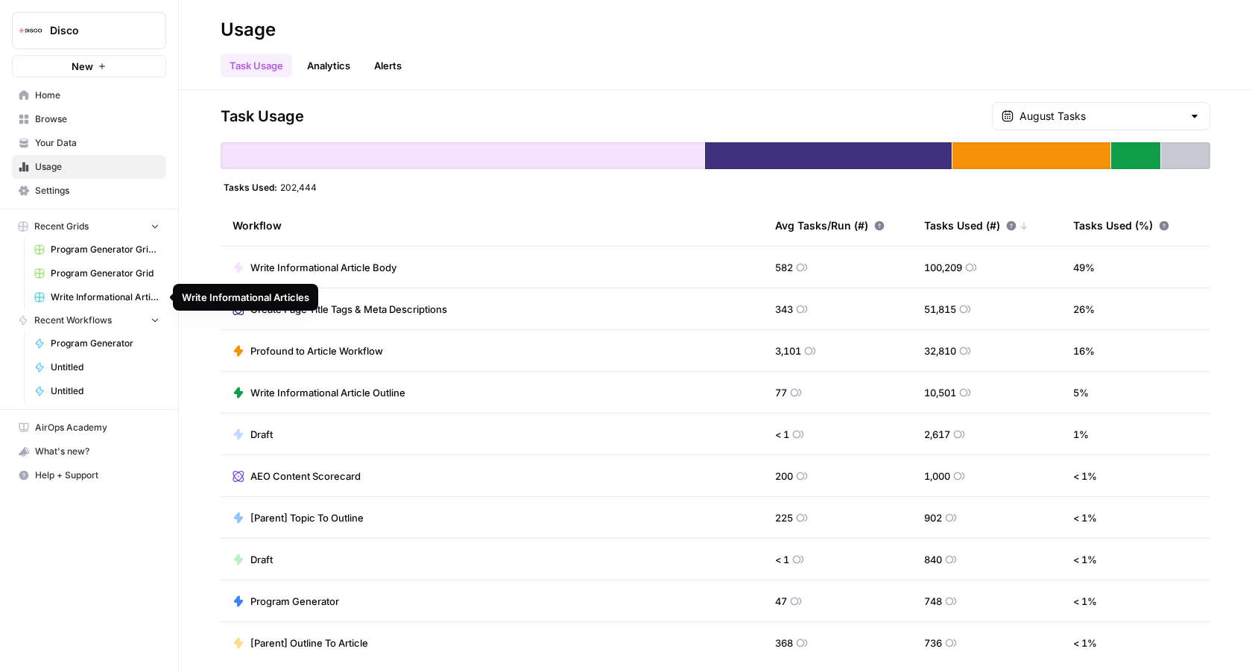
click at [98, 297] on span "Write Informational Articles" at bounding box center [105, 297] width 109 height 13
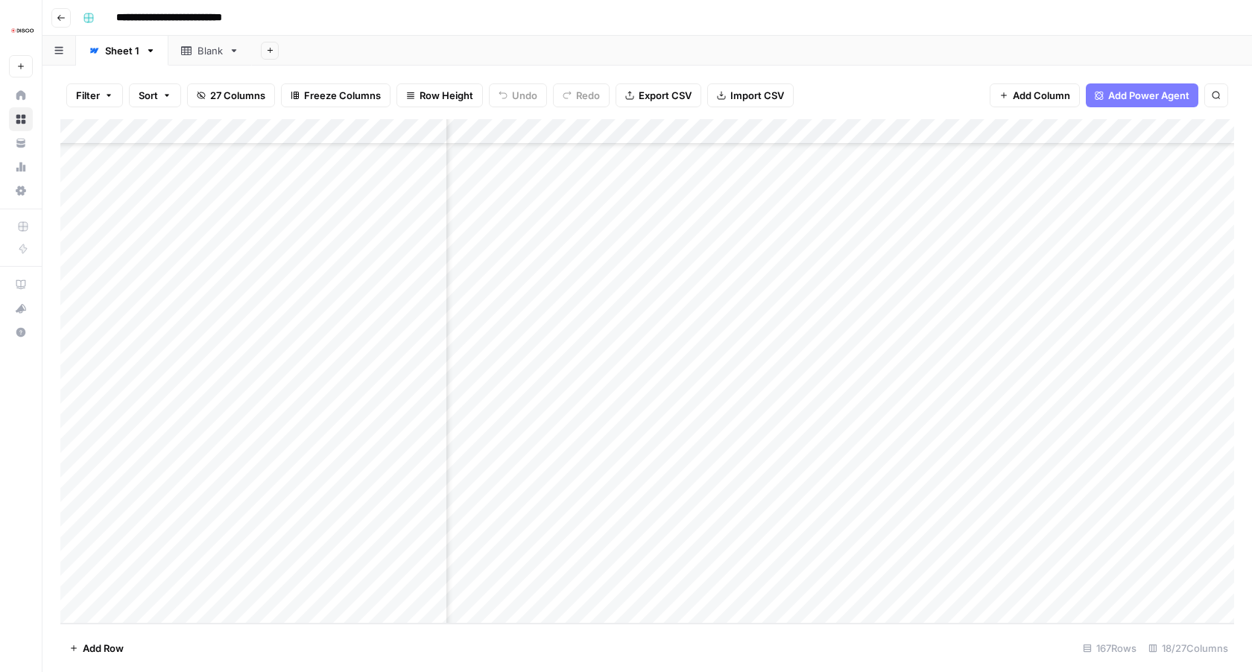
scroll to position [3777, 113]
click at [899, 583] on div "Add Column" at bounding box center [647, 371] width 1174 height 505
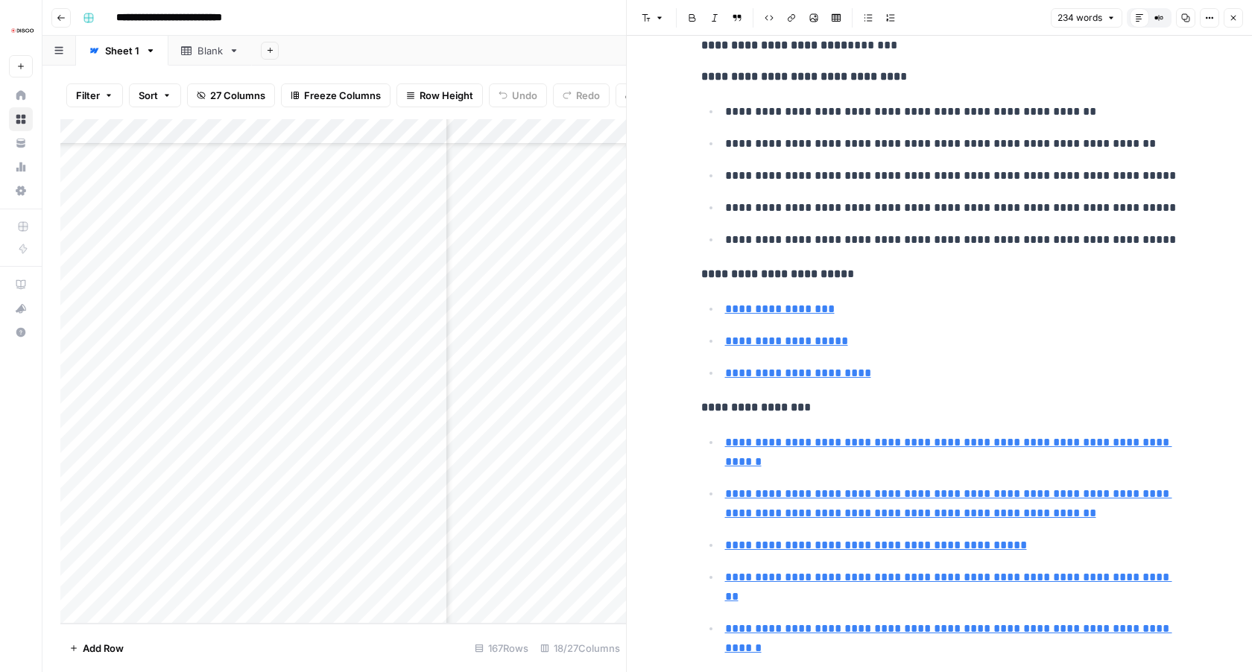
scroll to position [403, 0]
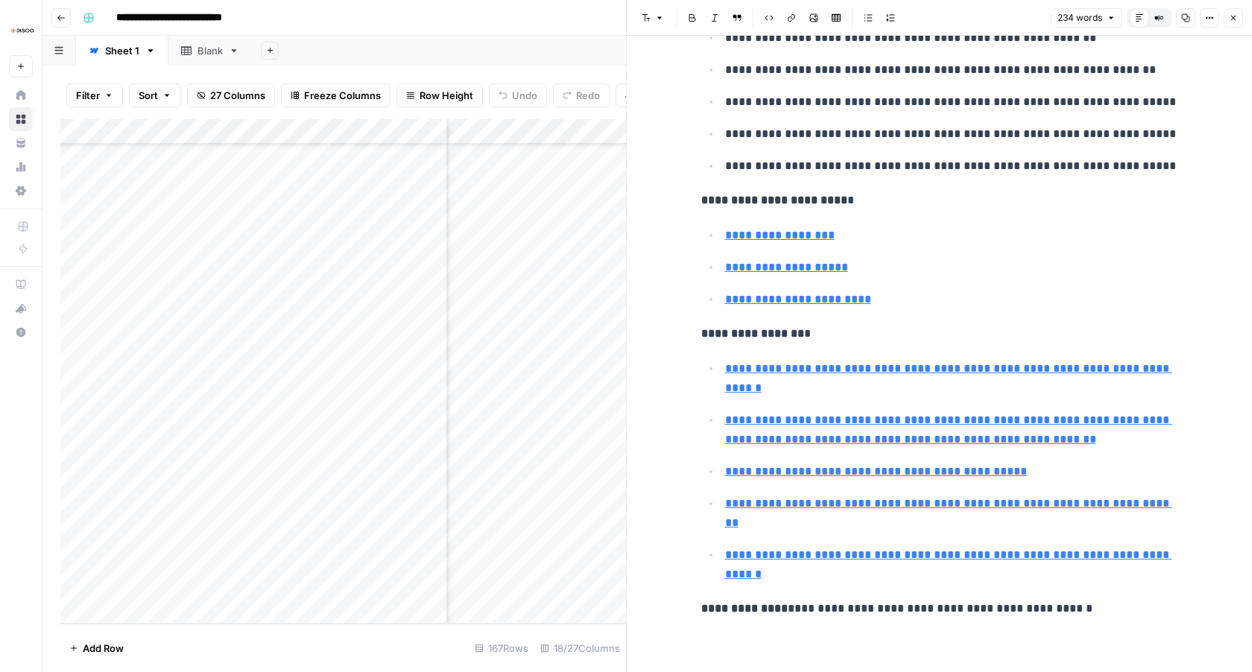
click at [1231, 20] on icon "button" at bounding box center [1233, 17] width 9 height 9
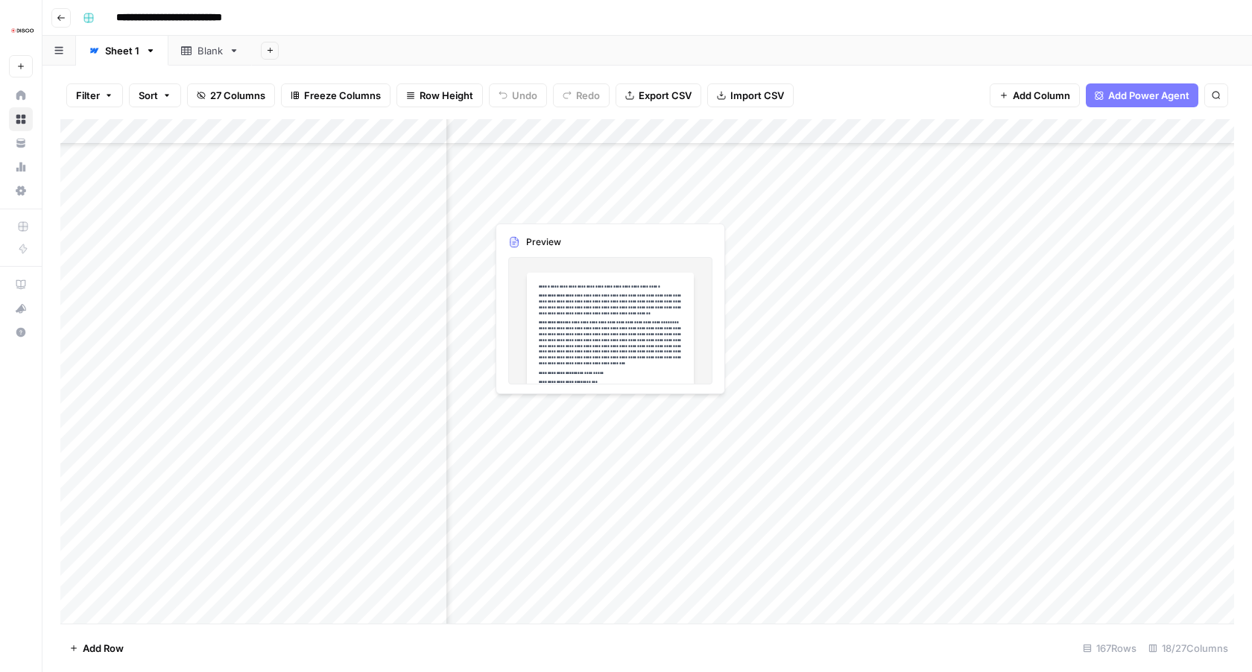
scroll to position [2936, 113]
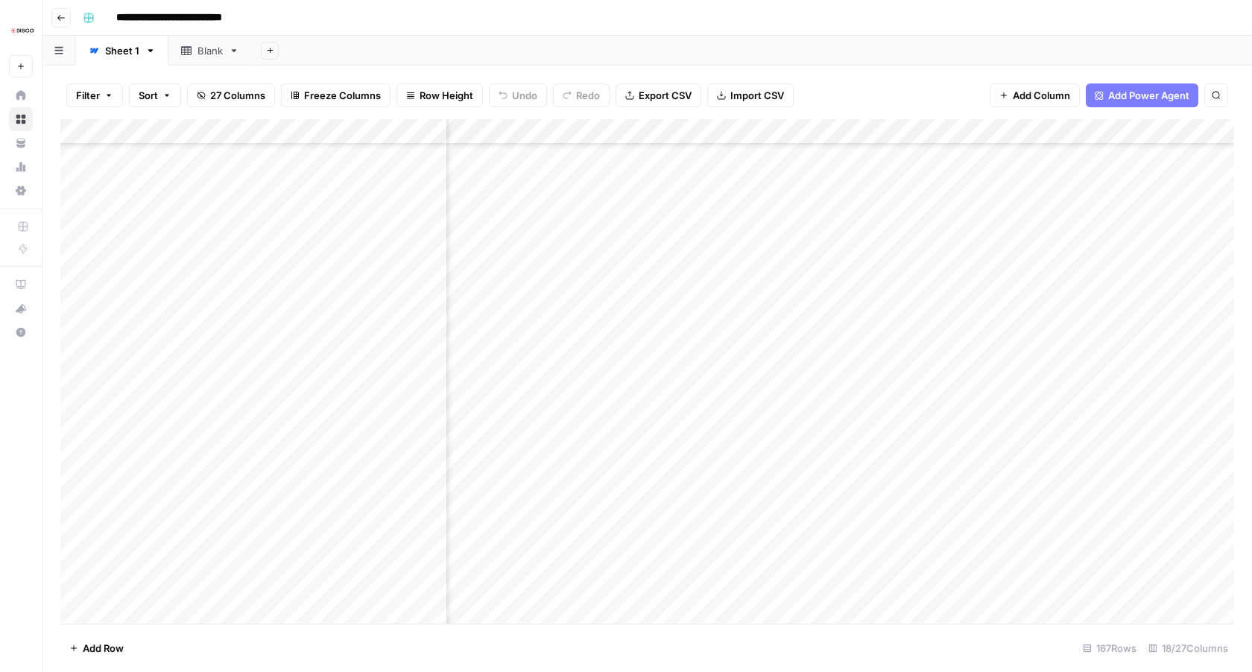
click at [1217, 91] on icon "button" at bounding box center [1216, 95] width 9 height 9
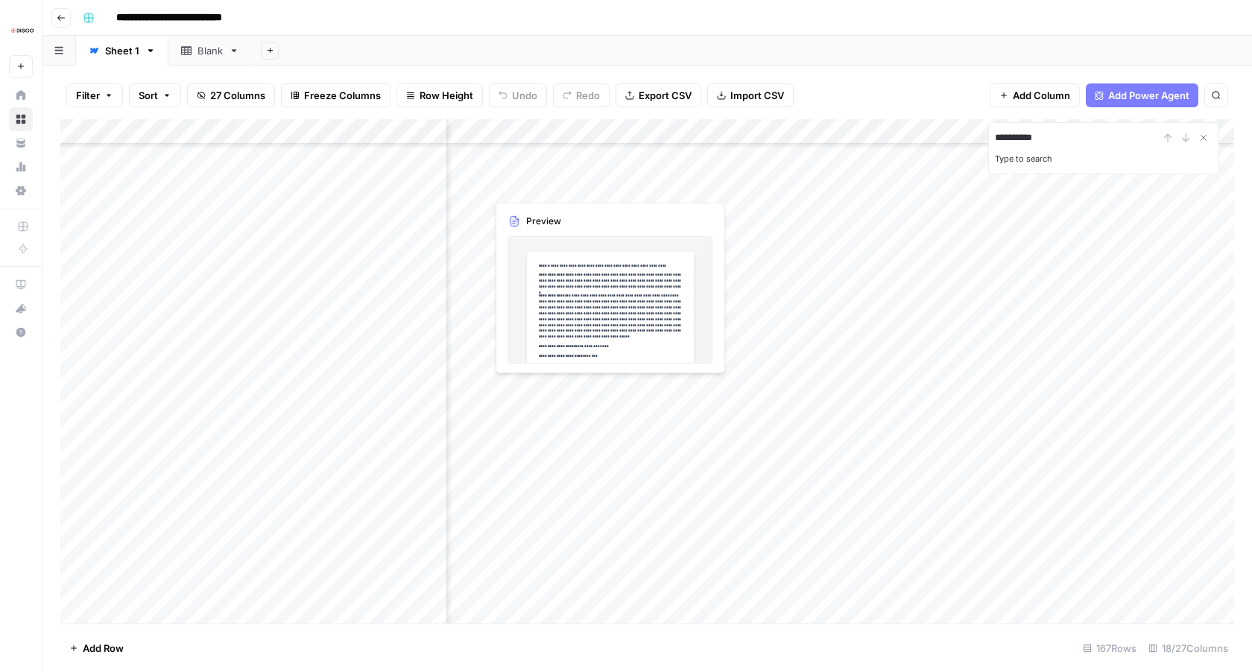
type input "**********"
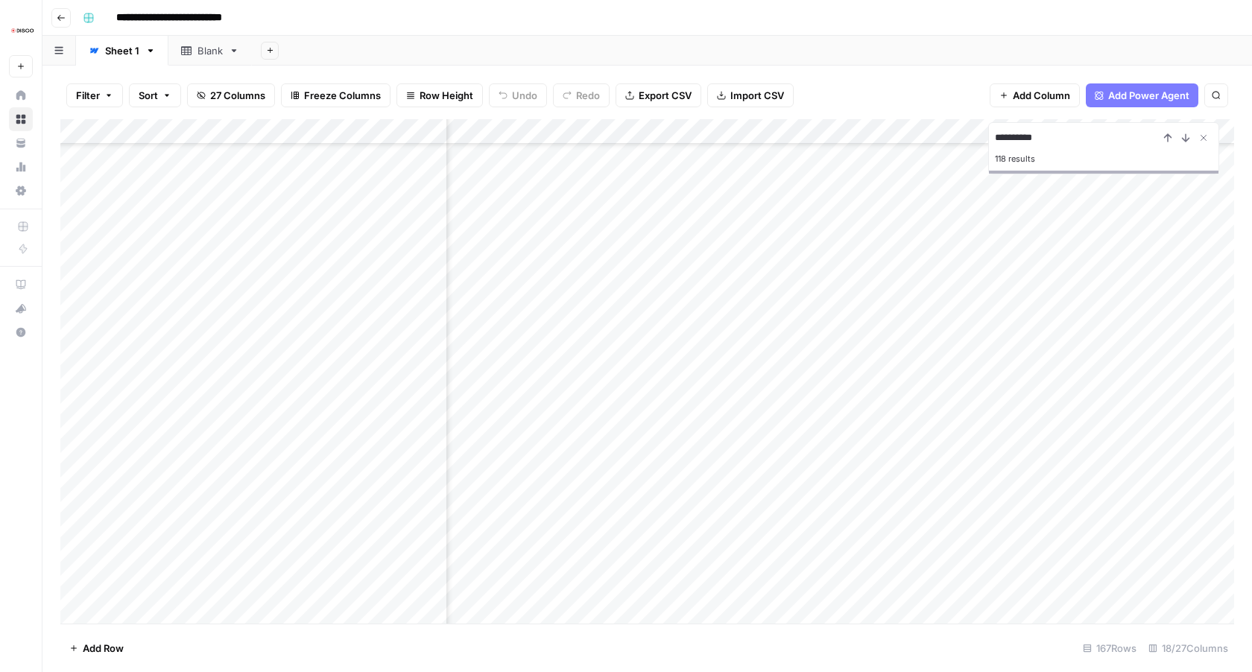
scroll to position [2190, 113]
click at [228, 300] on div "Add Column" at bounding box center [647, 371] width 1174 height 505
click at [228, 300] on textarea "**********" at bounding box center [267, 298] width 362 height 21
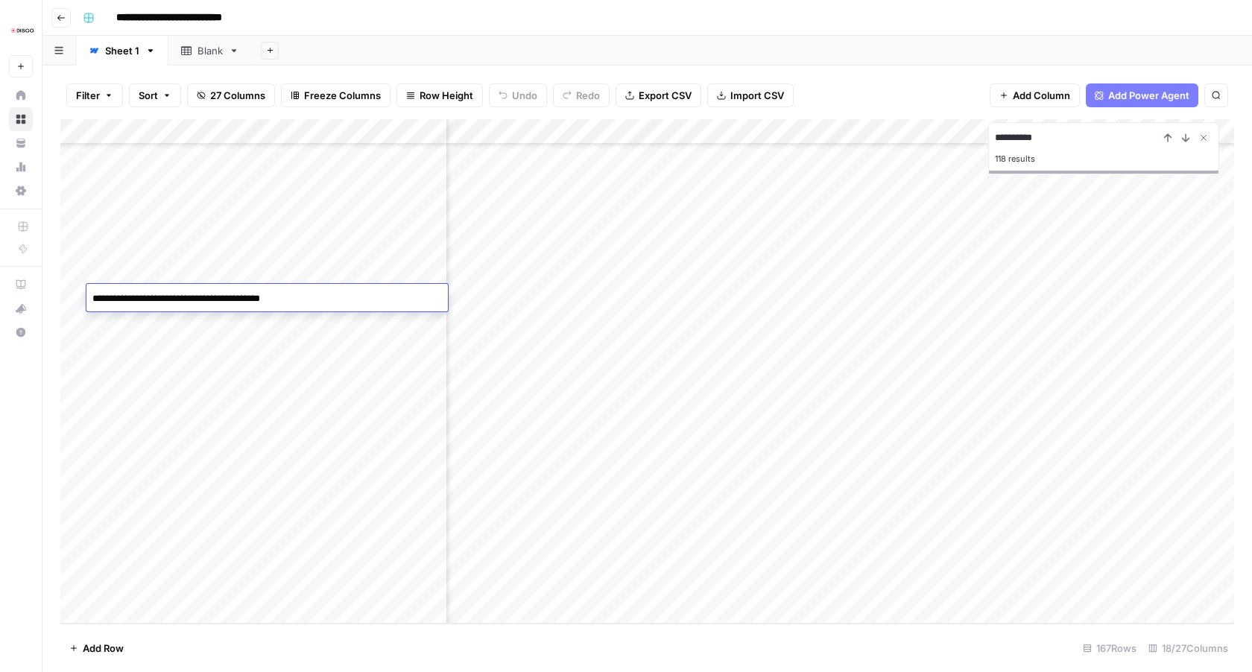
click at [123, 612] on div "Add Column" at bounding box center [647, 371] width 1174 height 505
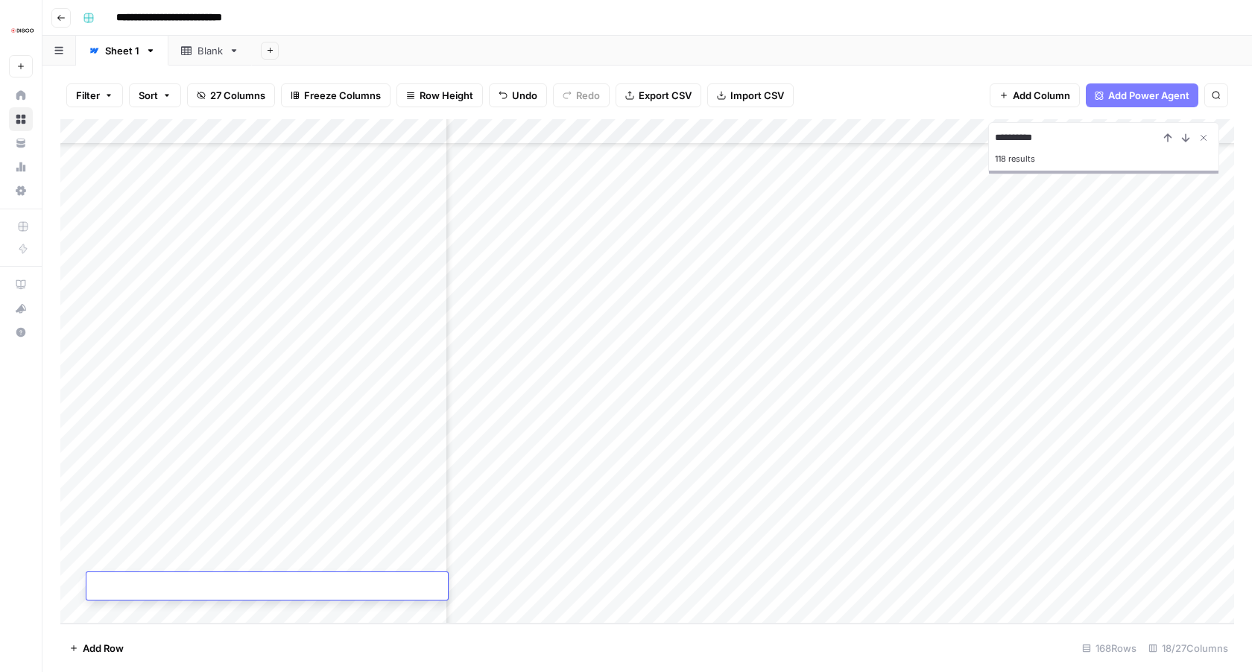
type textarea "**********"
click at [506, 589] on div "Add Column" at bounding box center [647, 371] width 1174 height 505
click at [589, 581] on div "Add Column" at bounding box center [647, 371] width 1174 height 505
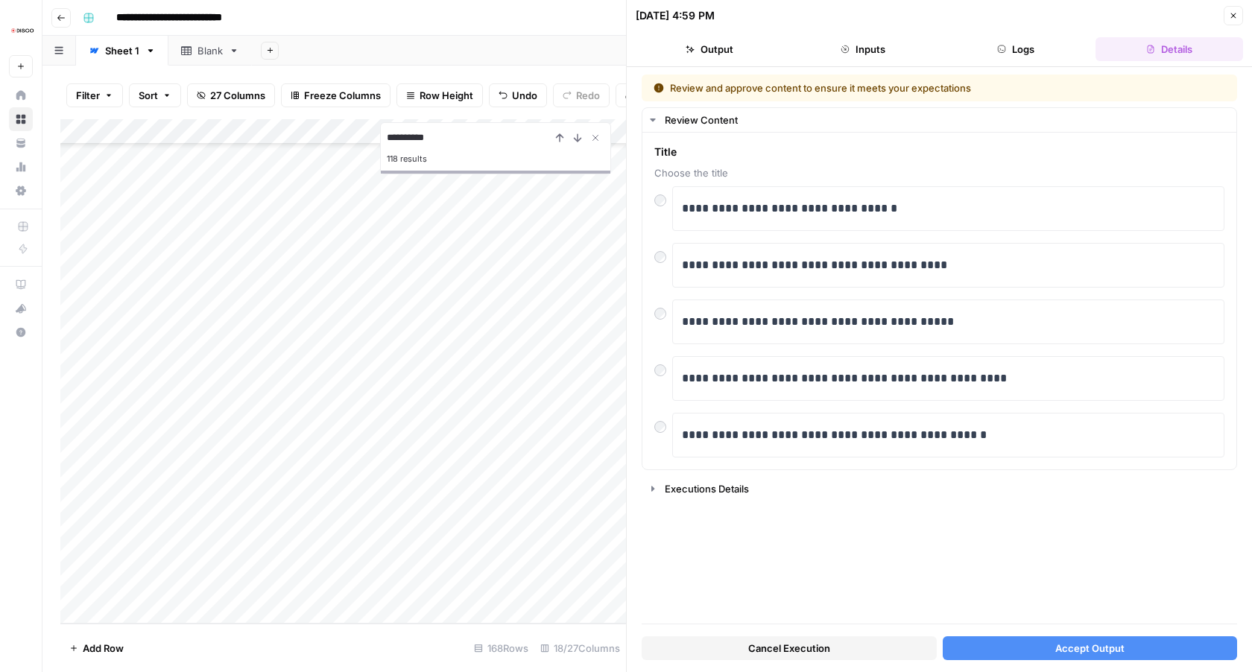
click at [1073, 637] on button "Accept Output" at bounding box center [1090, 649] width 295 height 24
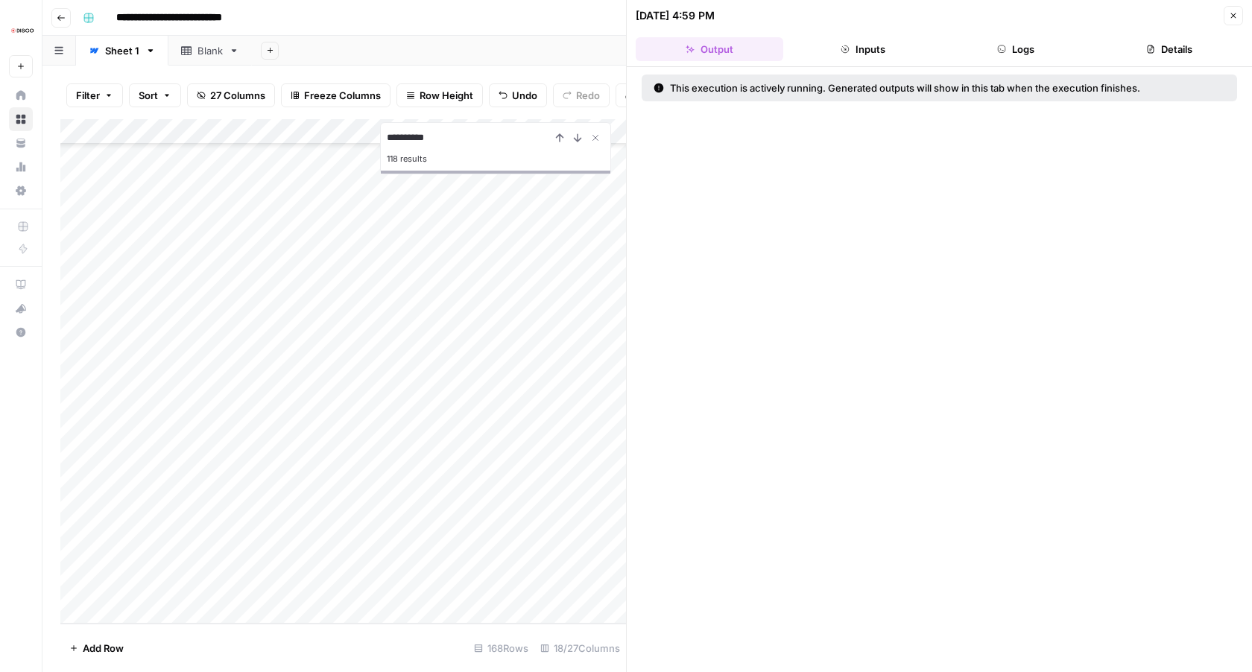
click at [1235, 19] on icon "button" at bounding box center [1233, 15] width 9 height 9
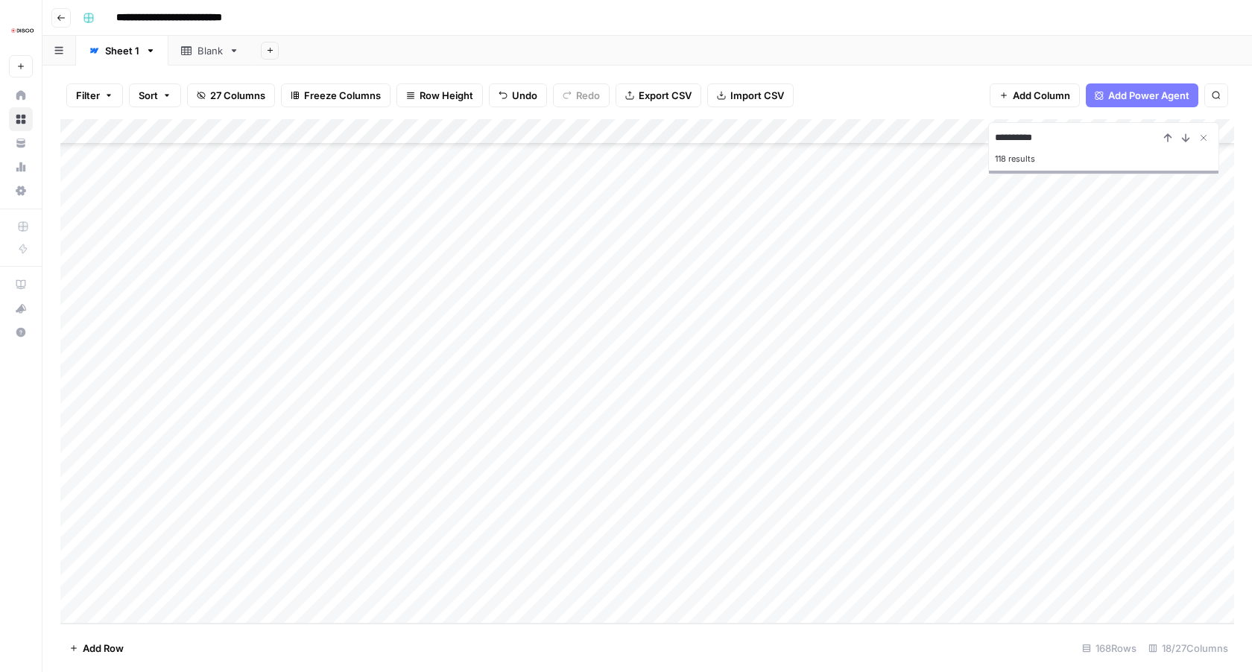
click at [1018, 583] on div "Add Column" at bounding box center [647, 371] width 1174 height 505
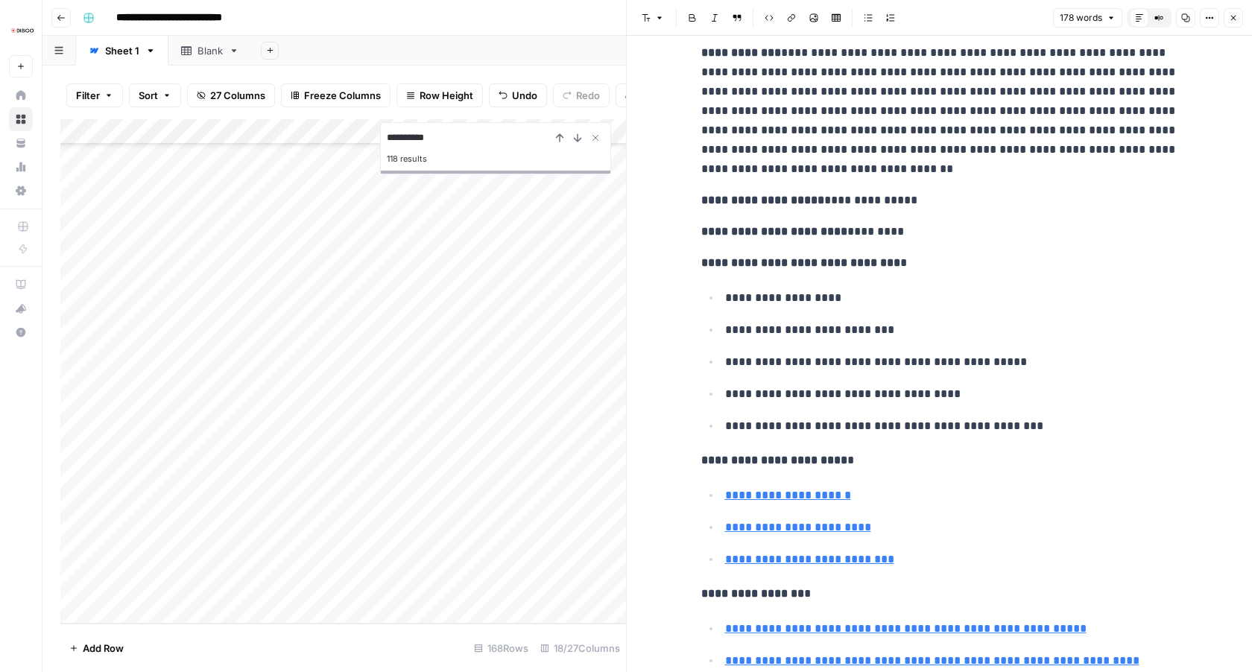
scroll to position [122, 0]
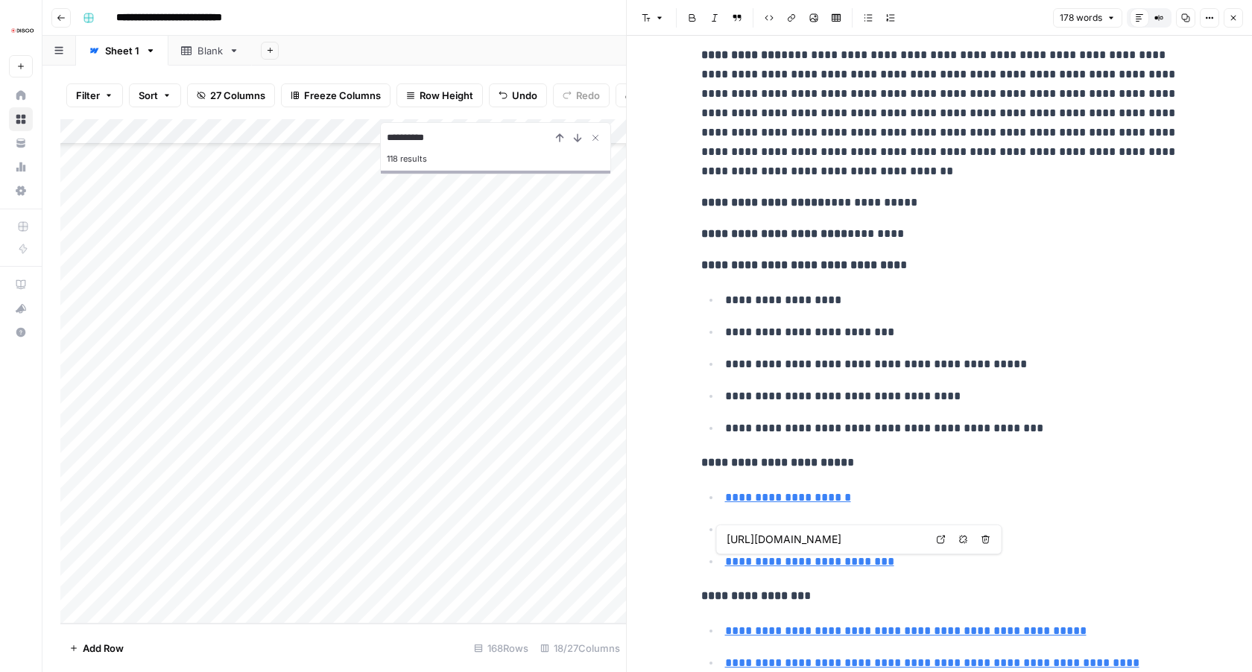
type input "http://aifluency.disco.co/"
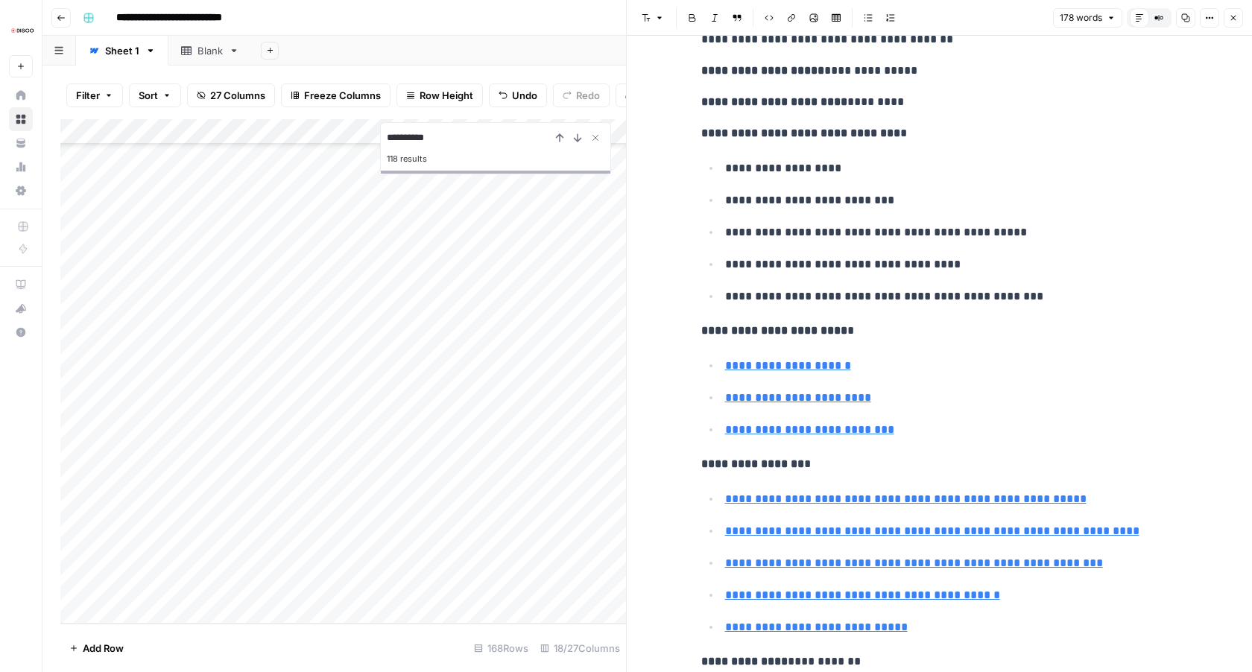
scroll to position [306, 0]
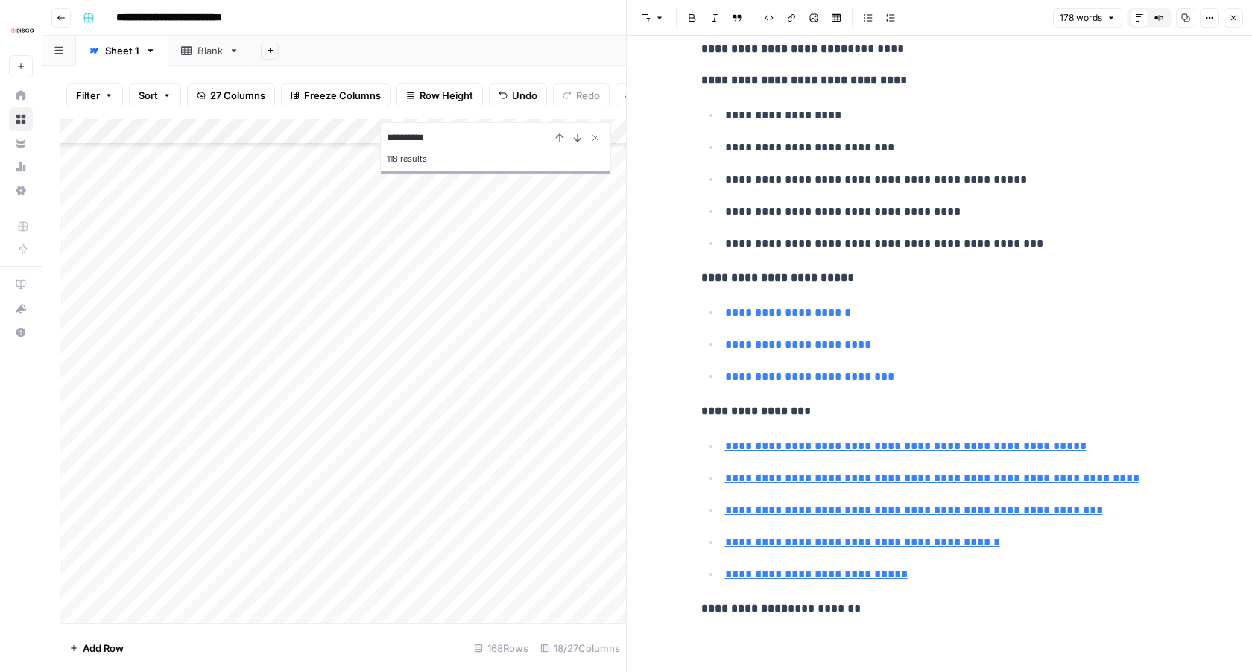
click at [1233, 17] on icon "button" at bounding box center [1233, 18] width 5 height 5
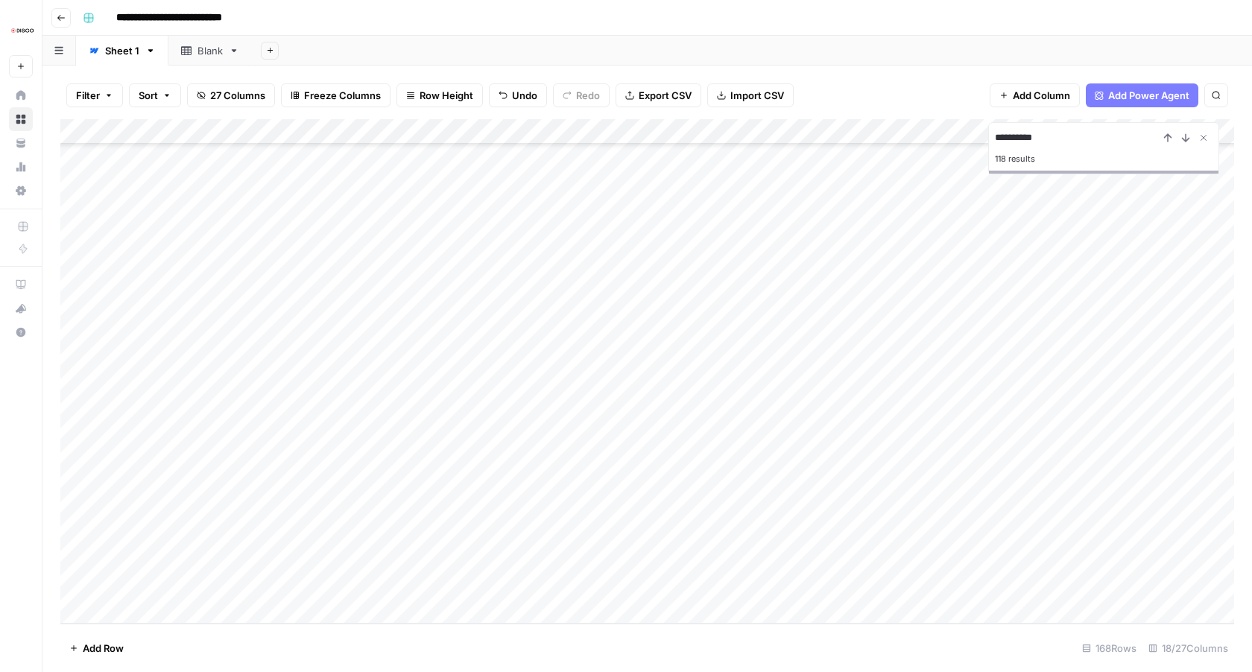
click at [1111, 585] on div "Add Column" at bounding box center [647, 371] width 1174 height 505
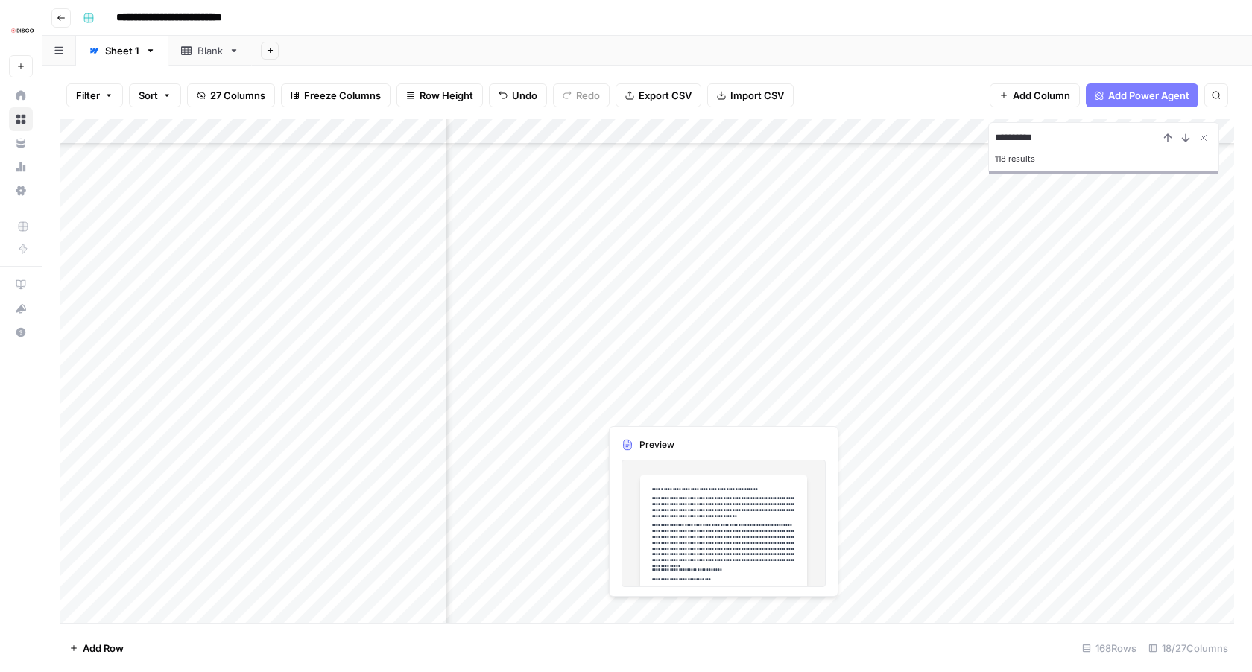
scroll to position [3803, 567]
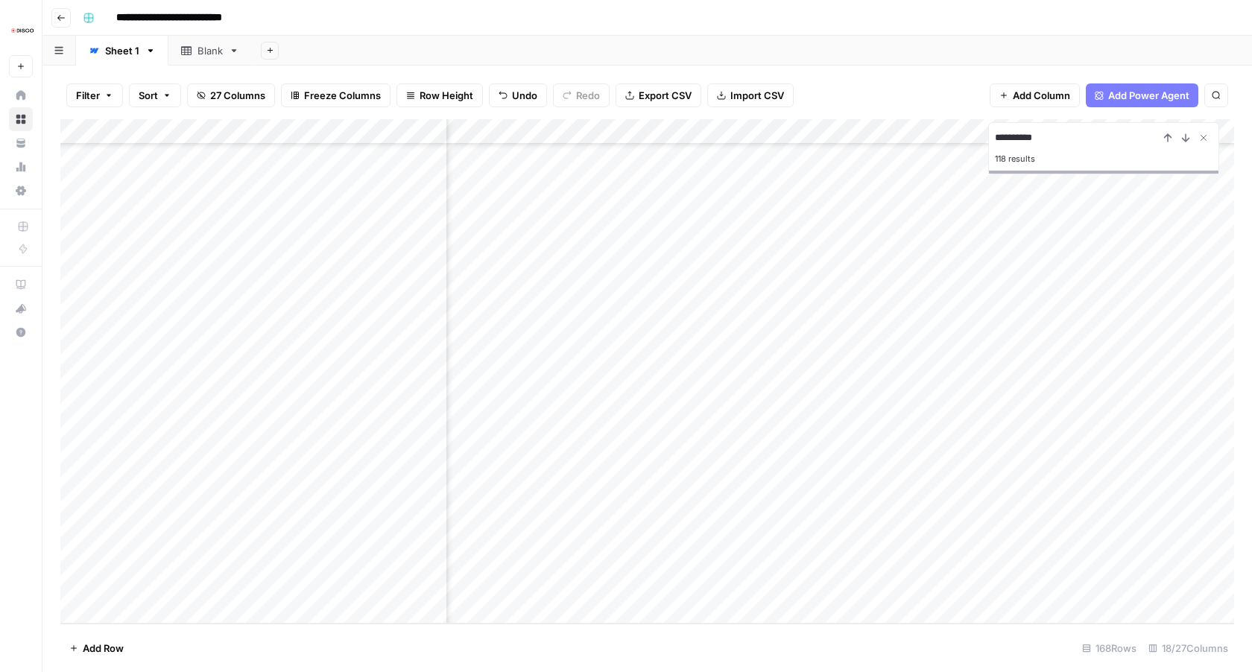
click at [916, 584] on div "Add Column" at bounding box center [647, 371] width 1174 height 505
click at [1137, 586] on div "Add Column" at bounding box center [647, 371] width 1174 height 505
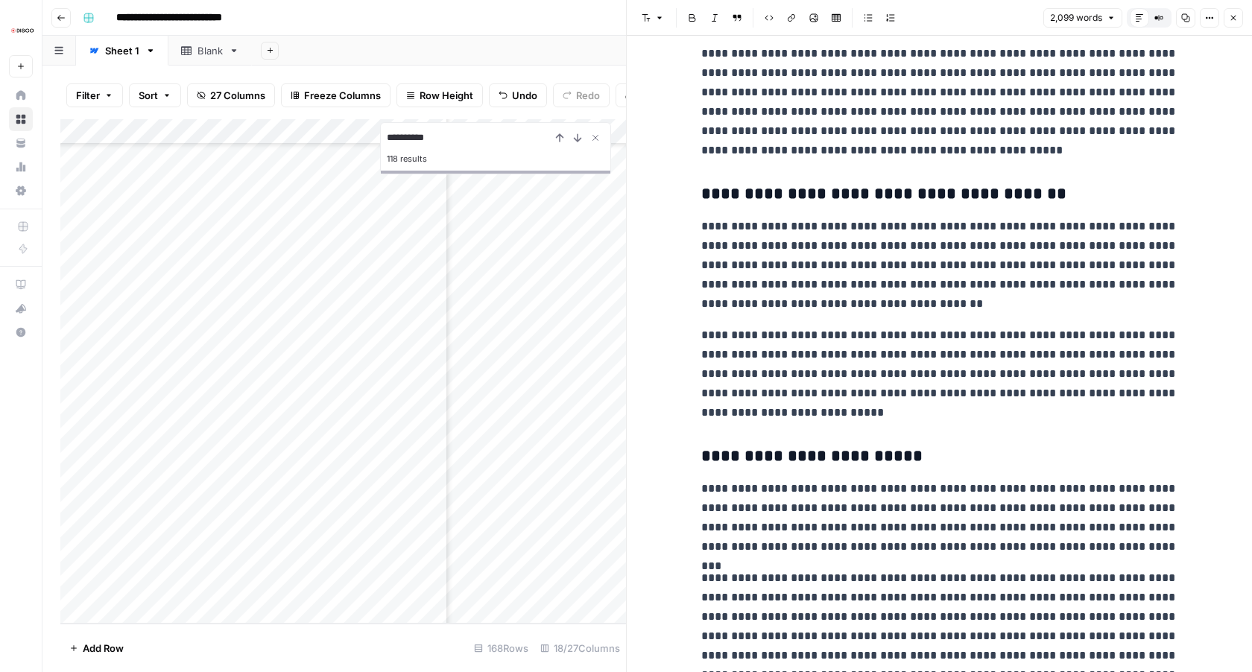
scroll to position [4292, 0]
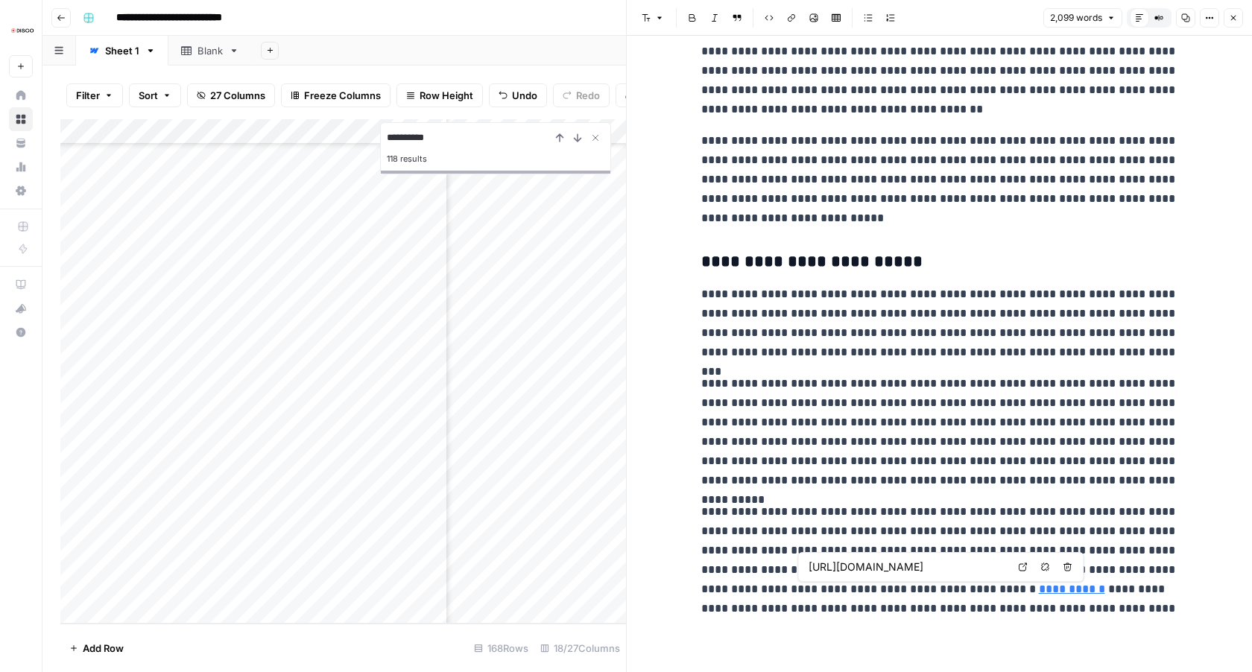
click at [1039, 584] on link "**********" at bounding box center [1072, 589] width 66 height 11
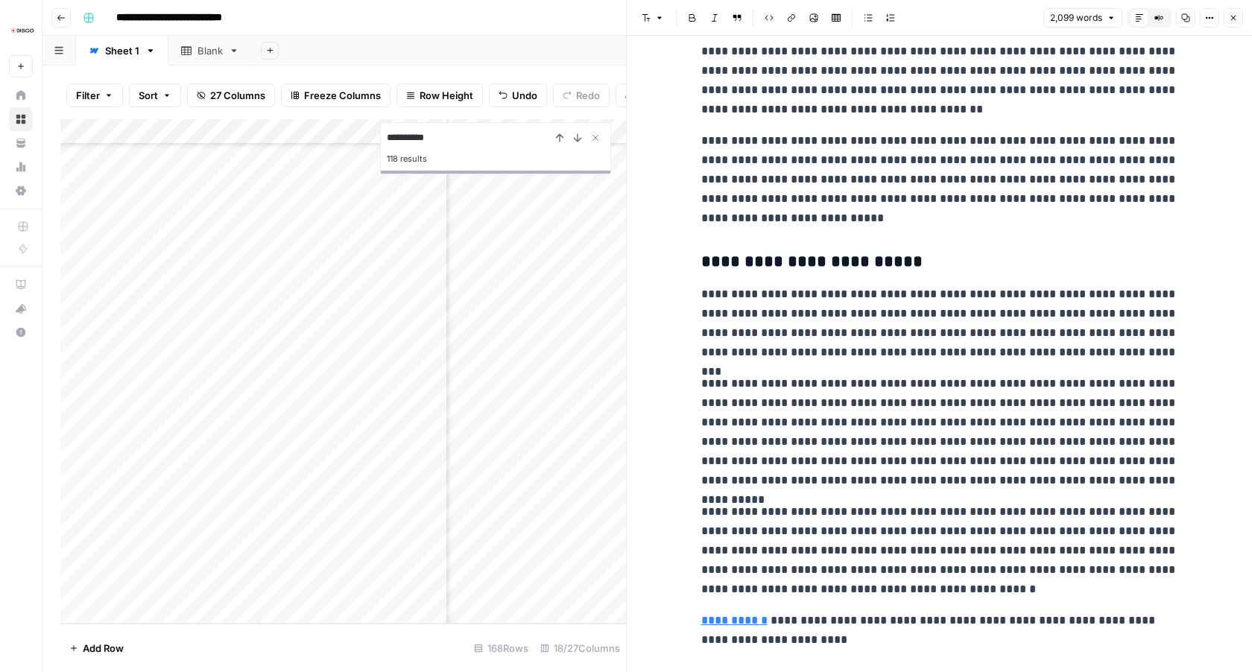
click at [989, 464] on p "**********" at bounding box center [939, 432] width 477 height 116
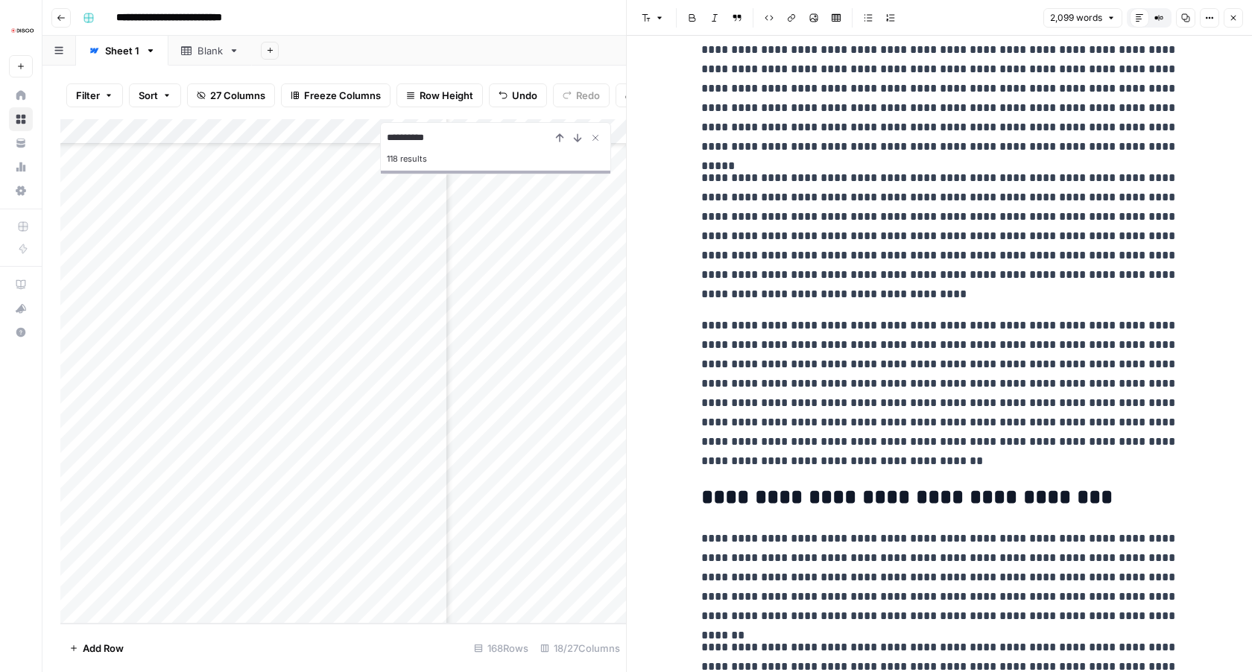
scroll to position [0, 0]
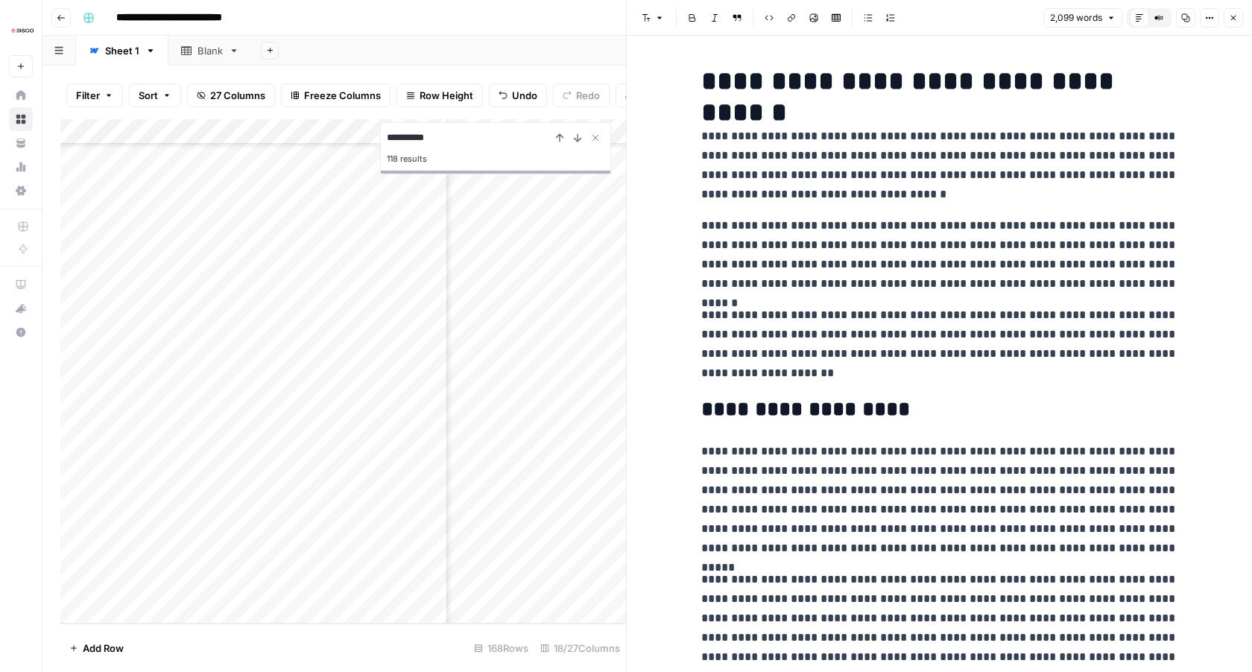
click at [1240, 16] on button "Close" at bounding box center [1233, 17] width 19 height 19
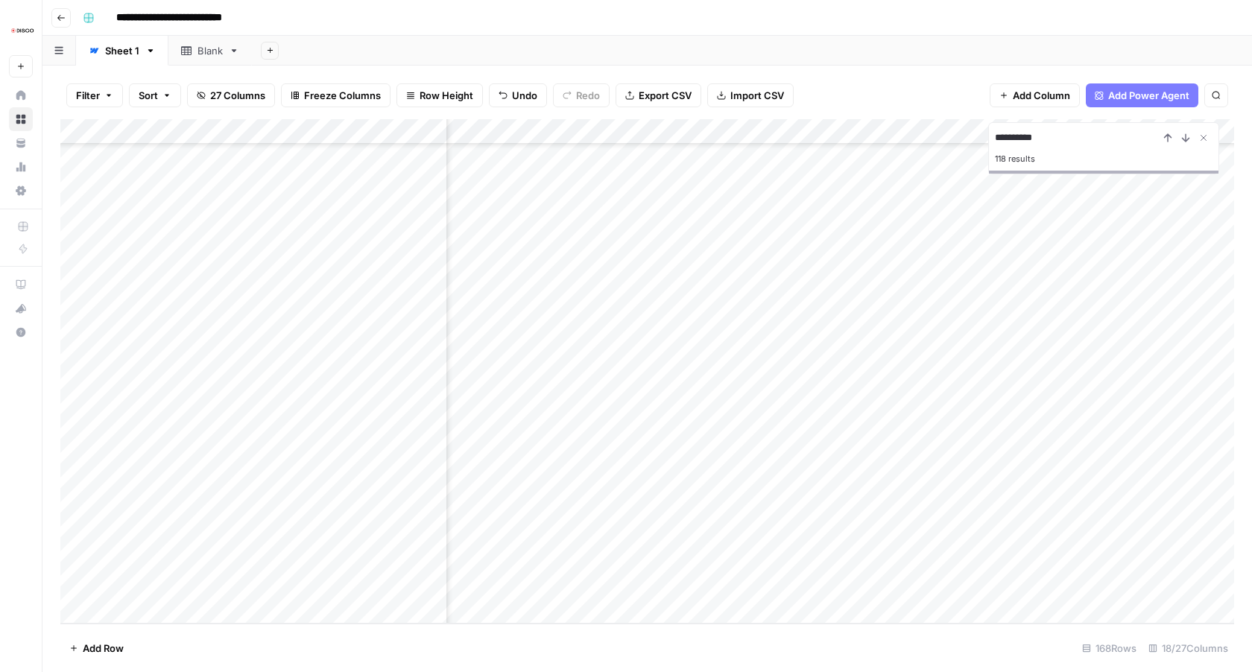
click at [1009, 141] on input "**********" at bounding box center [1077, 138] width 164 height 18
type input "**********"
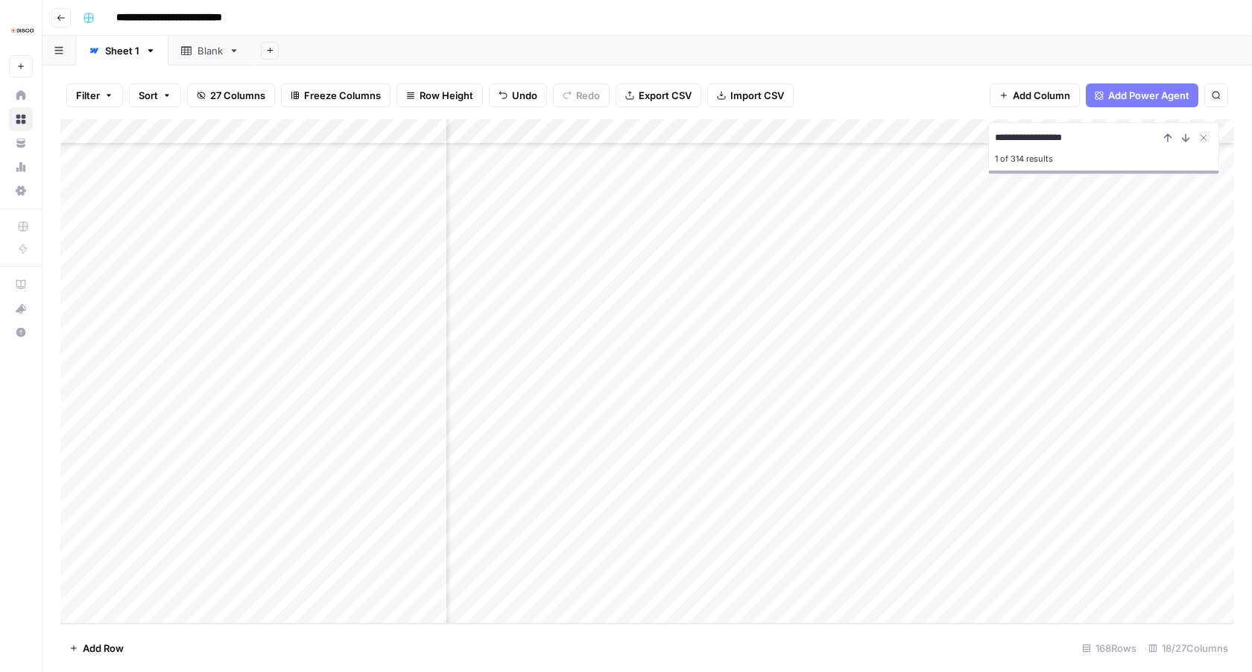
click at [638, 586] on div "Add Column" at bounding box center [647, 371] width 1174 height 505
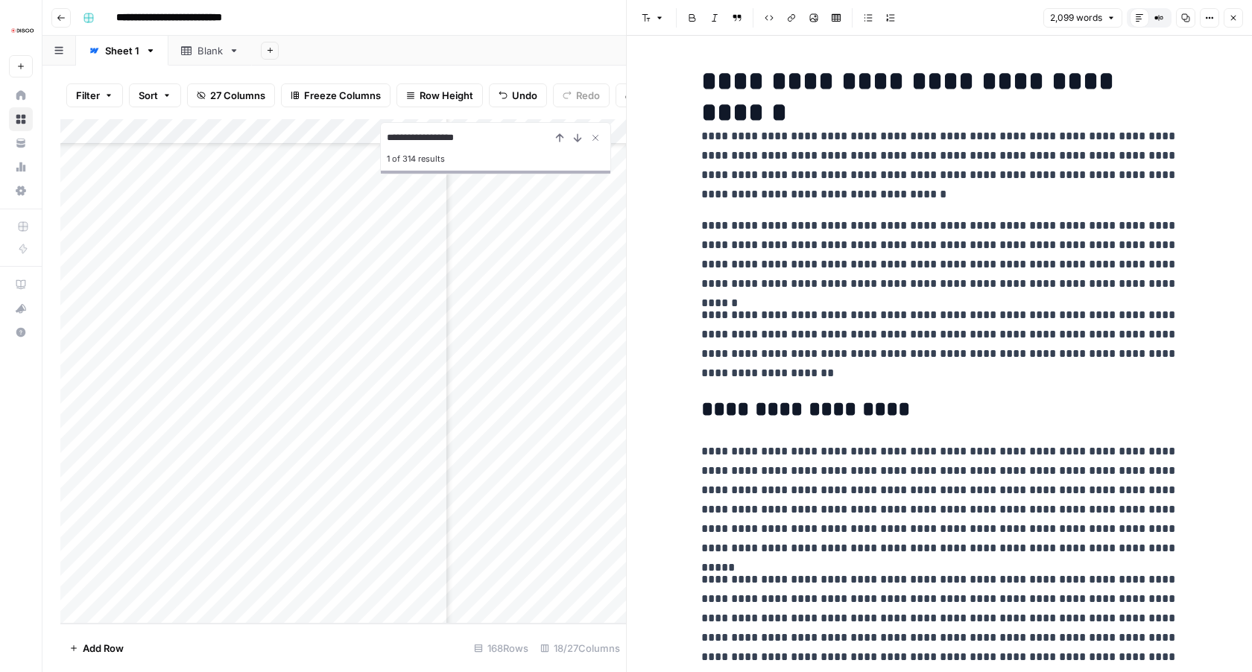
click at [1228, 16] on button "Close" at bounding box center [1233, 17] width 19 height 19
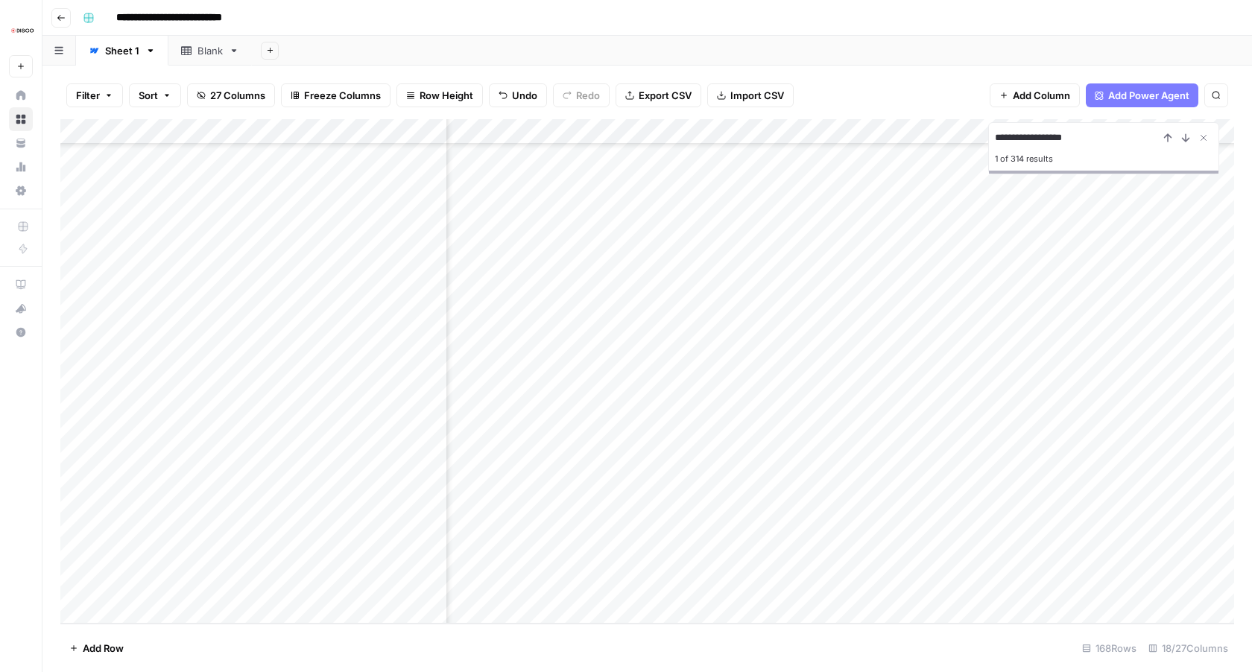
click at [664, 132] on div "Add Column" at bounding box center [647, 371] width 1174 height 505
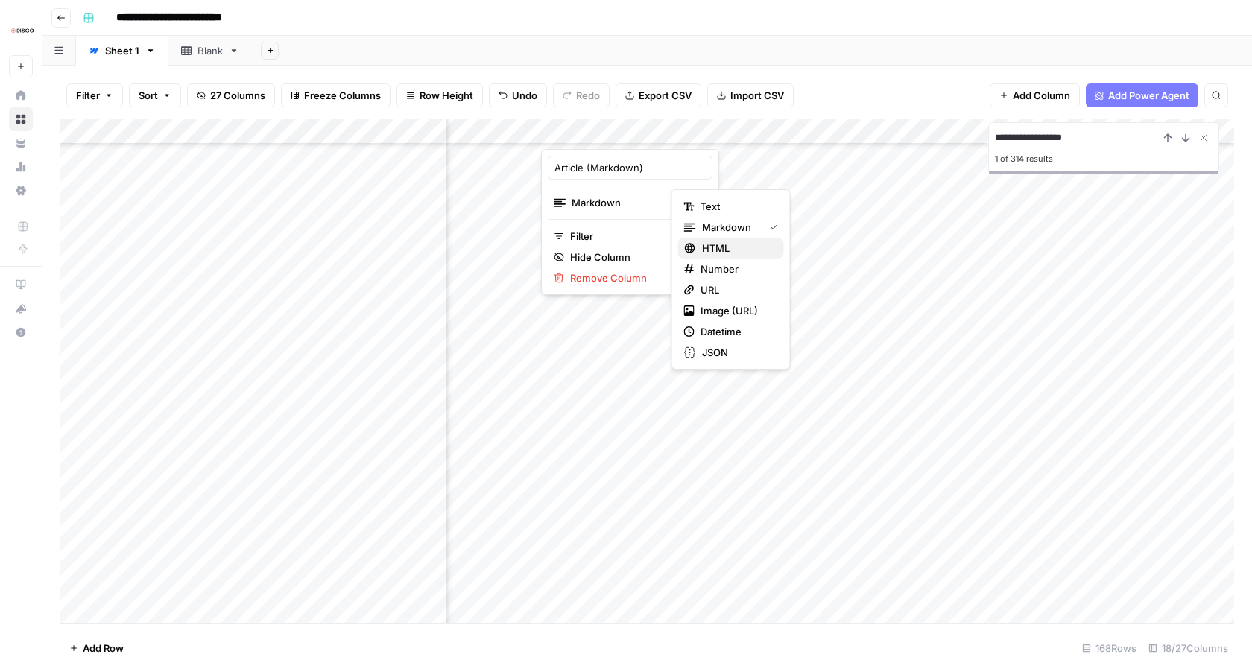
click at [724, 239] on button "HTML" at bounding box center [731, 248] width 106 height 21
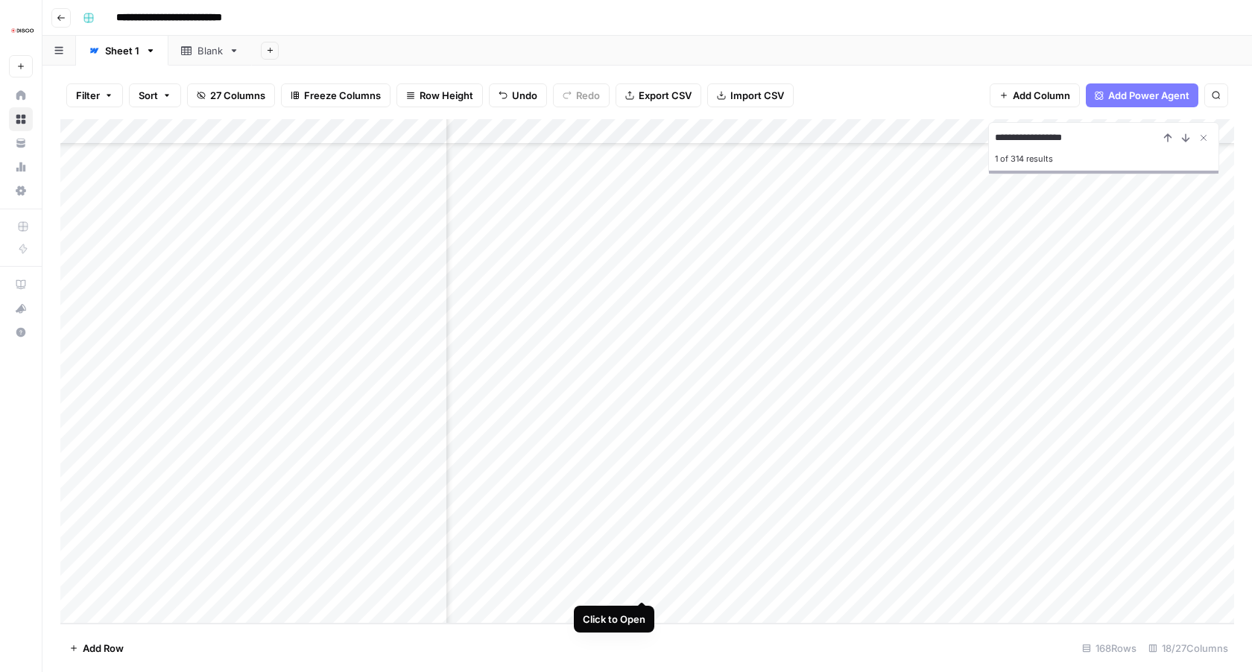
click at [641, 586] on div "Add Column" at bounding box center [647, 371] width 1174 height 505
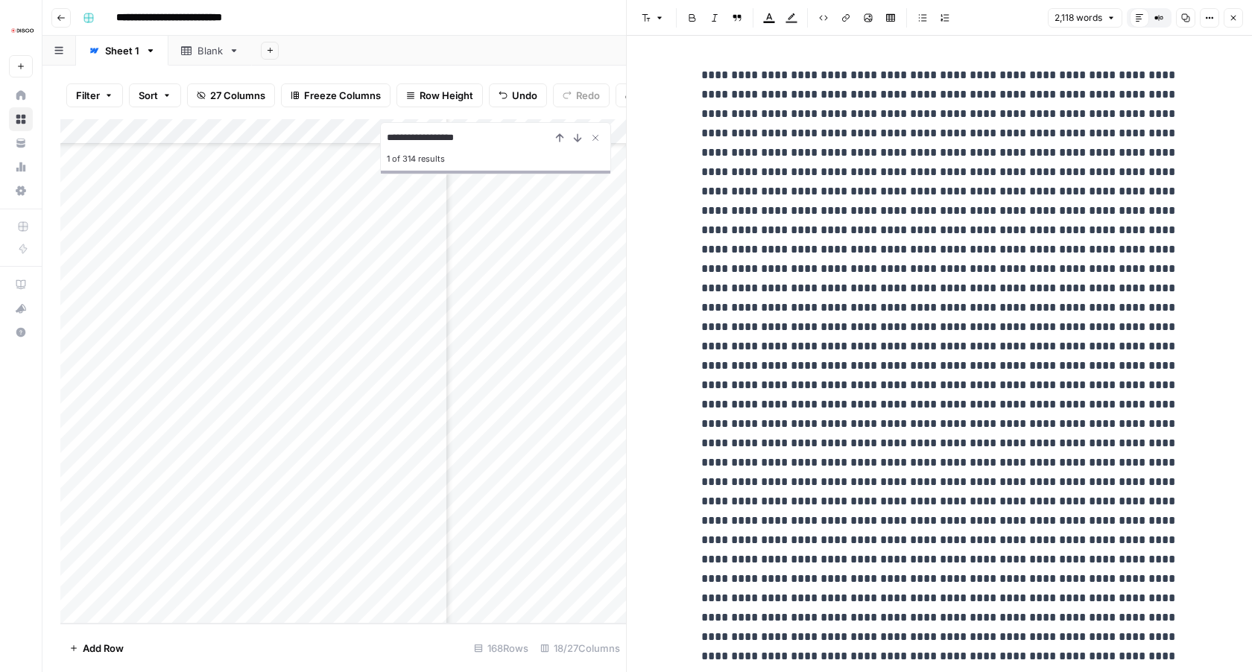
click at [1231, 19] on icon "button" at bounding box center [1233, 17] width 9 height 9
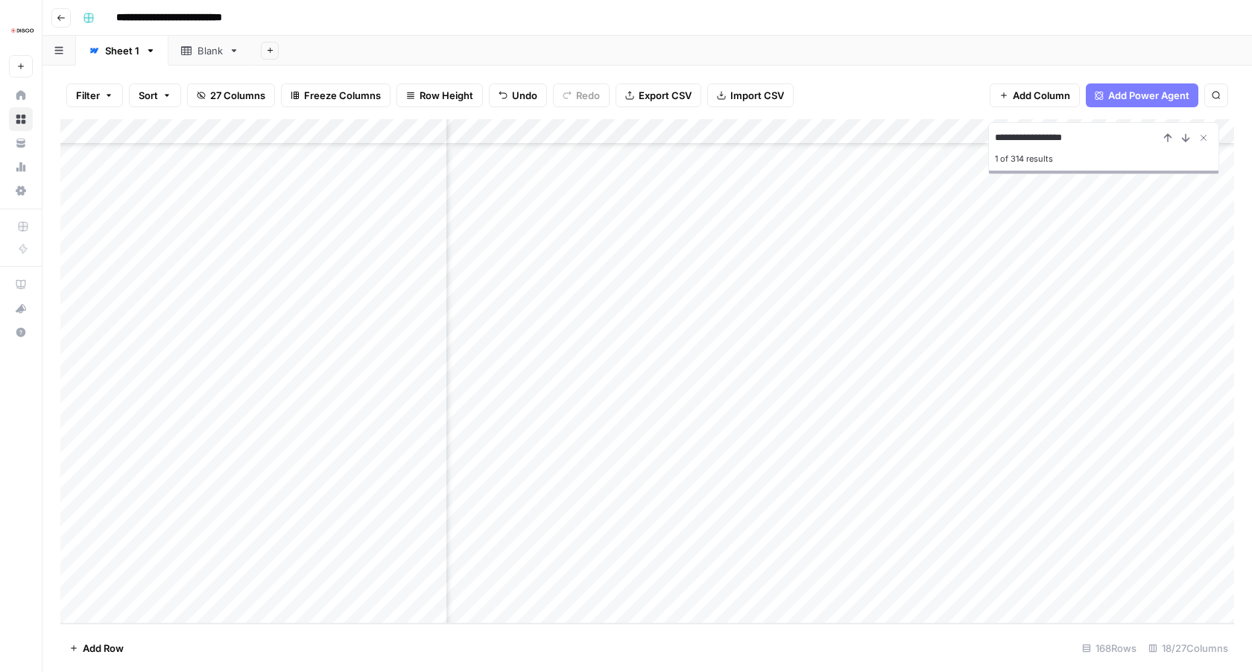
scroll to position [3803, 2084]
click at [812, 512] on div "Add Column" at bounding box center [647, 371] width 1174 height 505
click at [1110, 584] on div "Add Column" at bounding box center [647, 371] width 1174 height 505
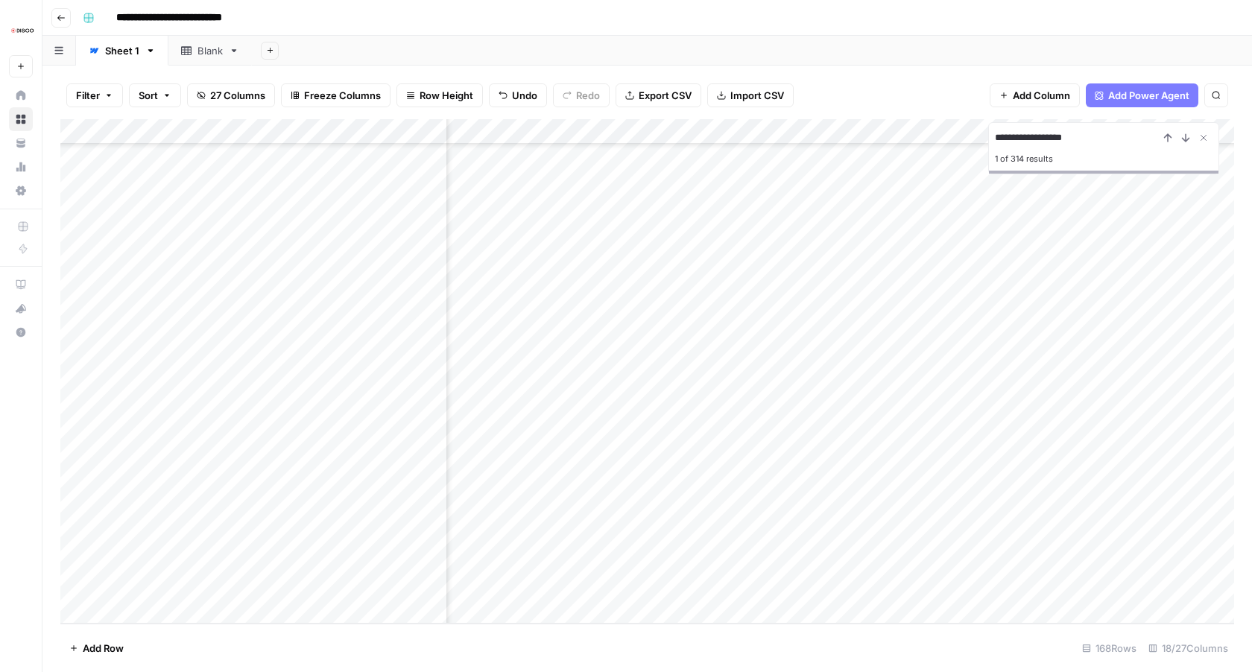
click at [581, 584] on div "Add Column" at bounding box center [647, 371] width 1174 height 505
click at [910, 586] on div "Add Column" at bounding box center [647, 371] width 1174 height 505
click at [891, 129] on div "Add Column" at bounding box center [647, 371] width 1174 height 505
click at [842, 223] on span "Edit" at bounding box center [886, 223] width 130 height 15
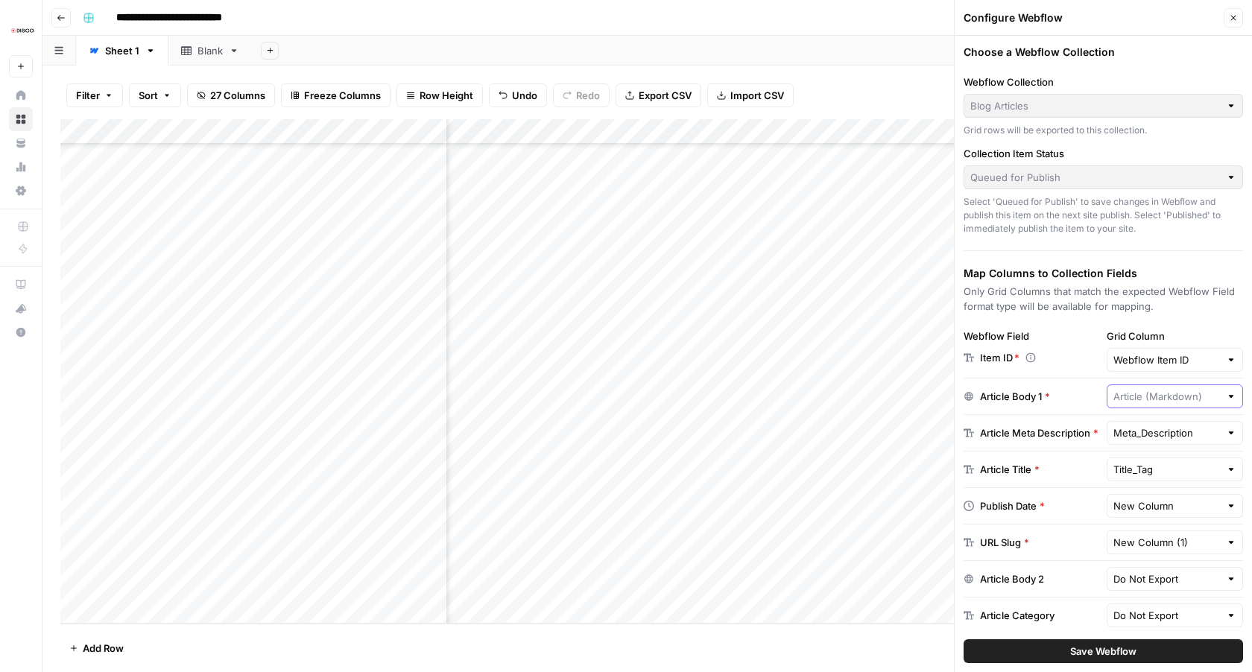
click at [1169, 396] on input "text" at bounding box center [1167, 396] width 107 height 15
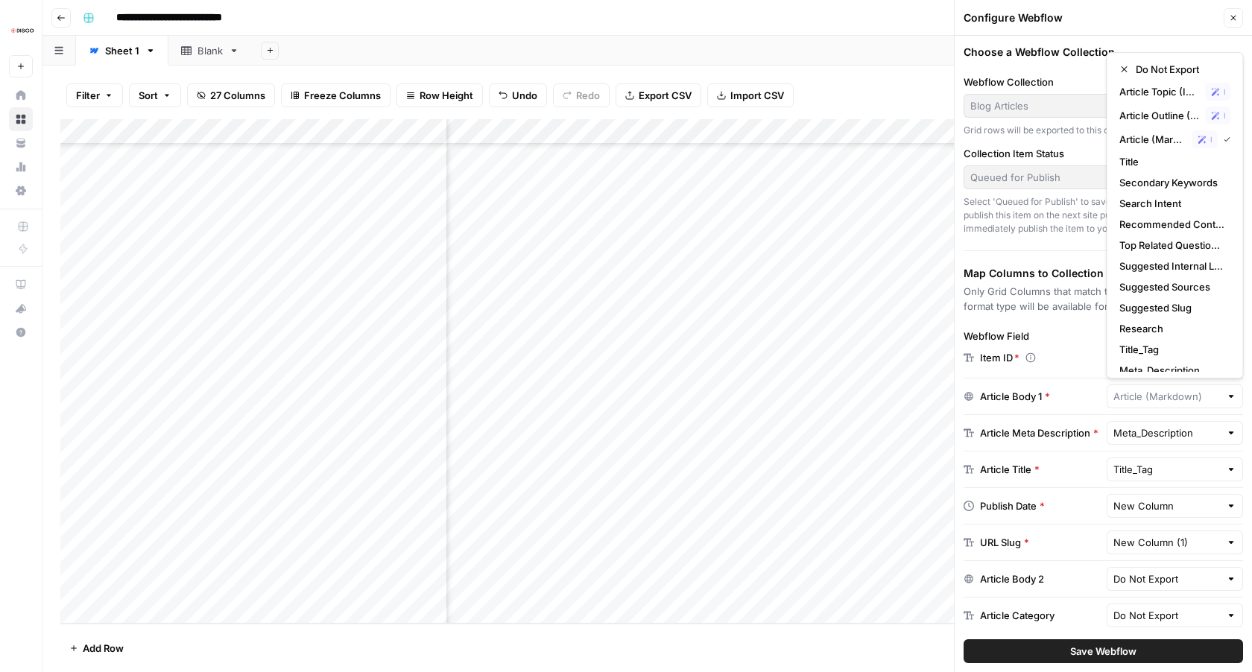
scroll to position [3803, 975]
type input "Article (Markdown)"
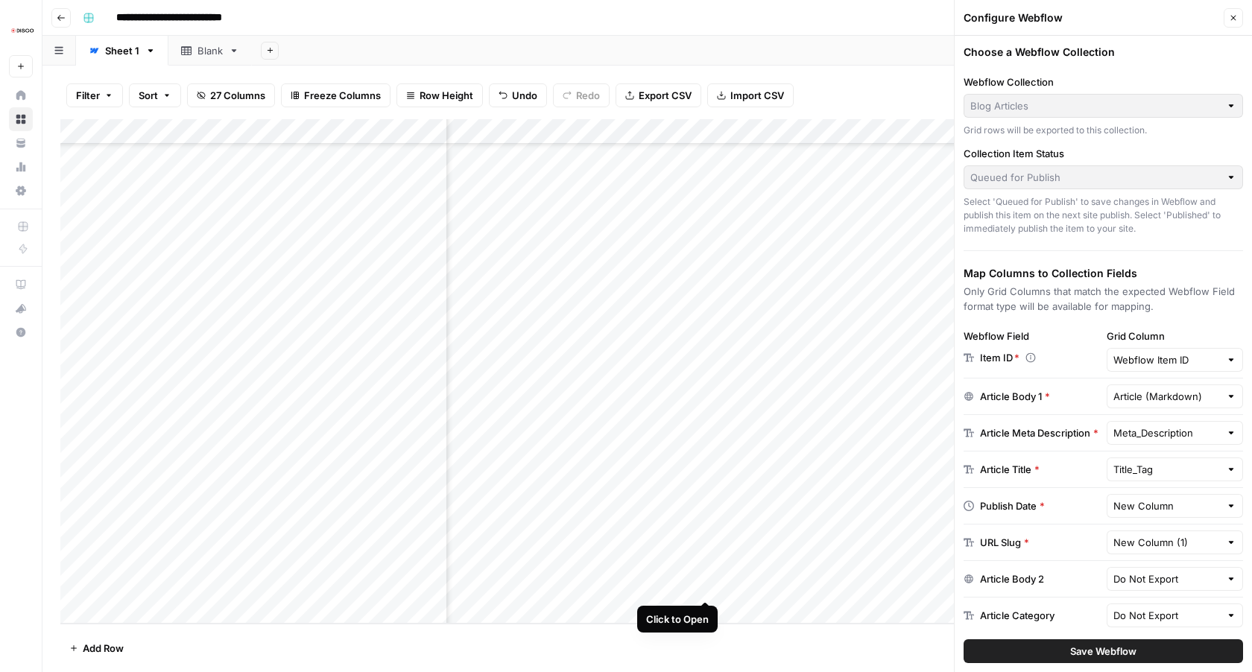
click at [701, 584] on div "Add Column" at bounding box center [647, 371] width 1174 height 505
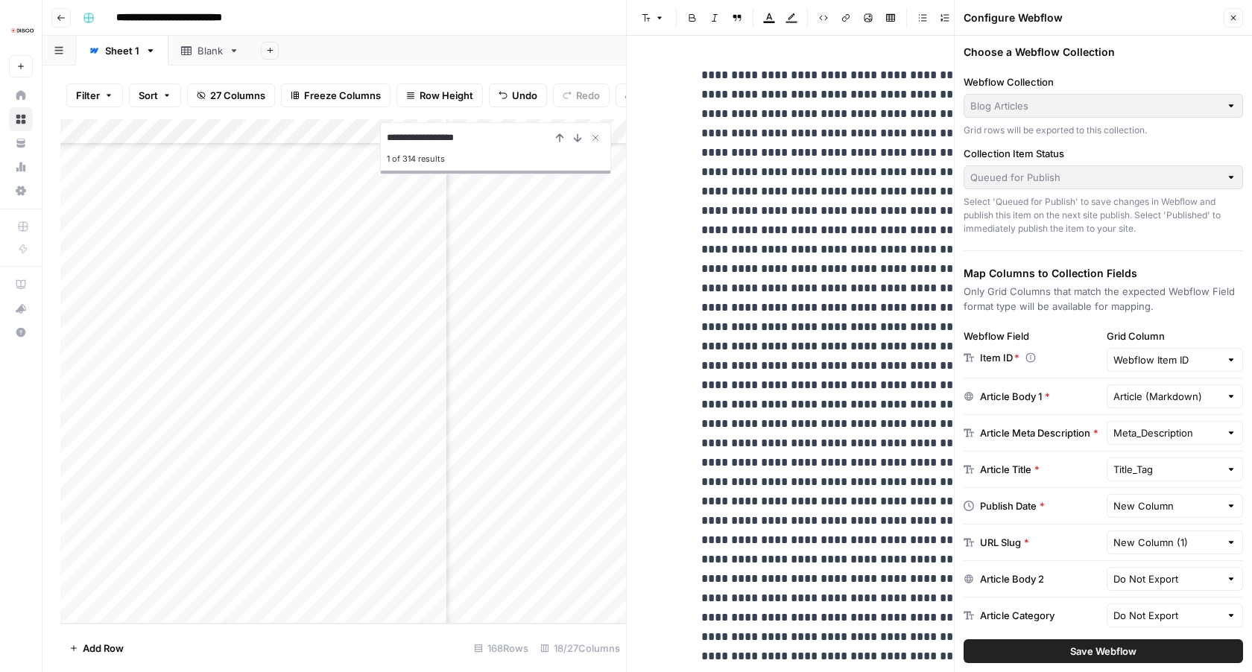
click at [1233, 16] on icon "button" at bounding box center [1233, 17] width 9 height 9
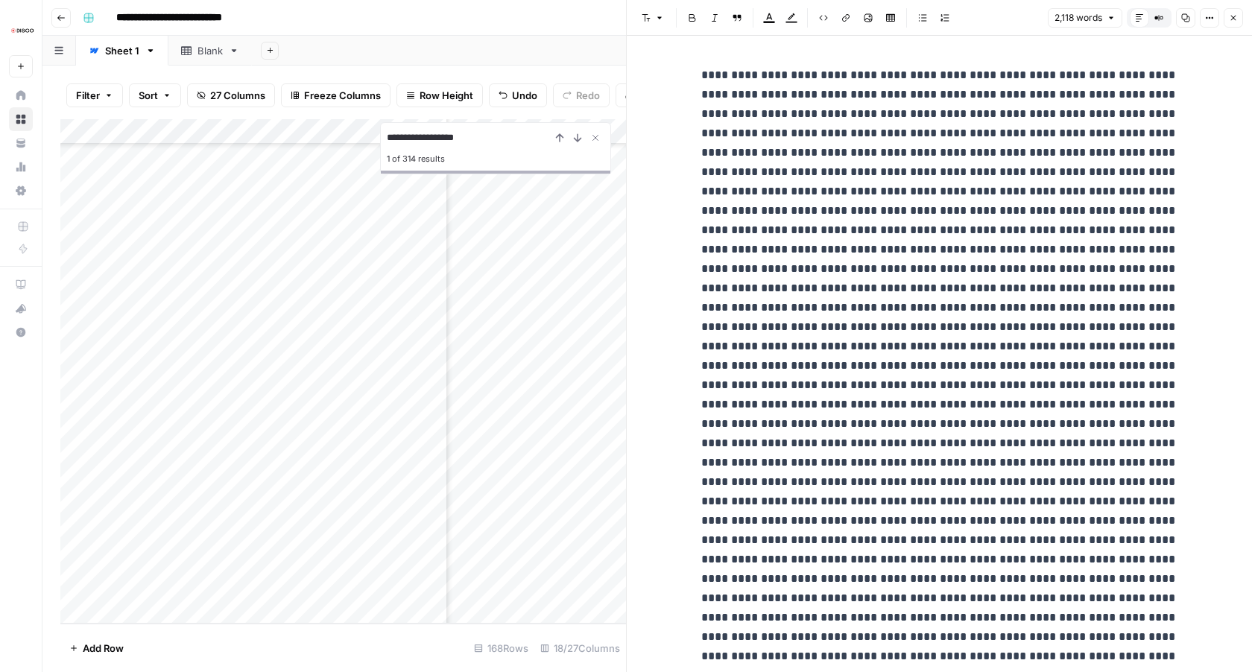
click at [1234, 21] on icon "button" at bounding box center [1233, 17] width 9 height 9
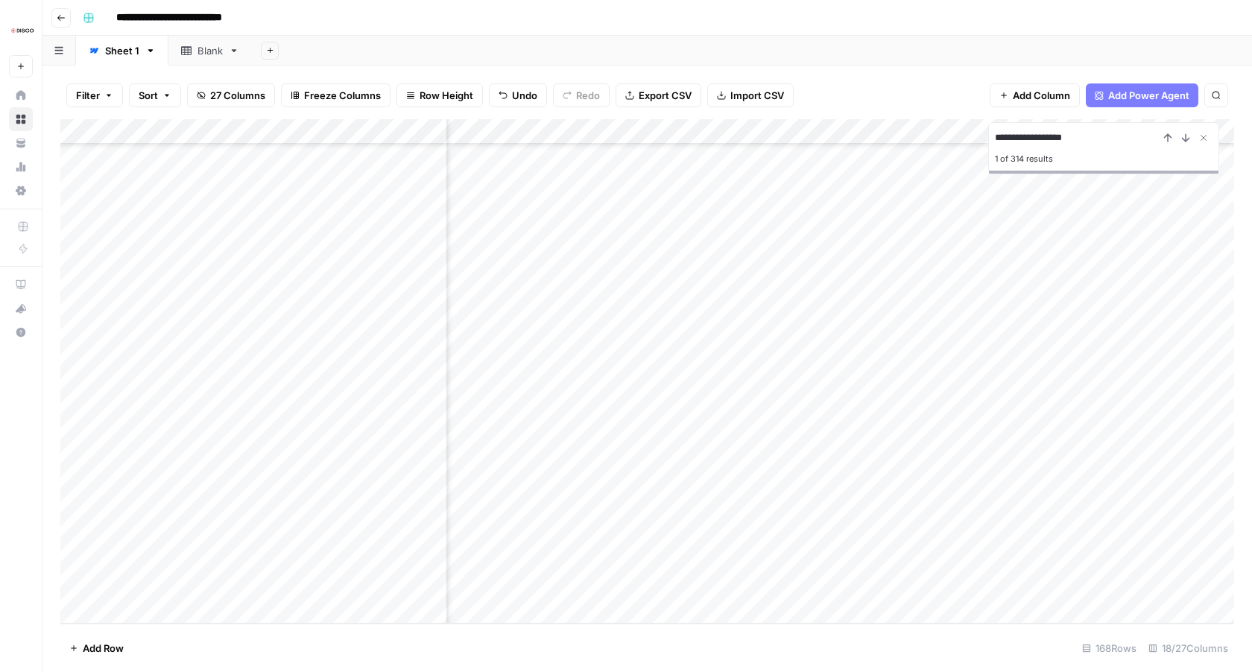
click at [726, 130] on div "Add Column" at bounding box center [647, 371] width 1174 height 505
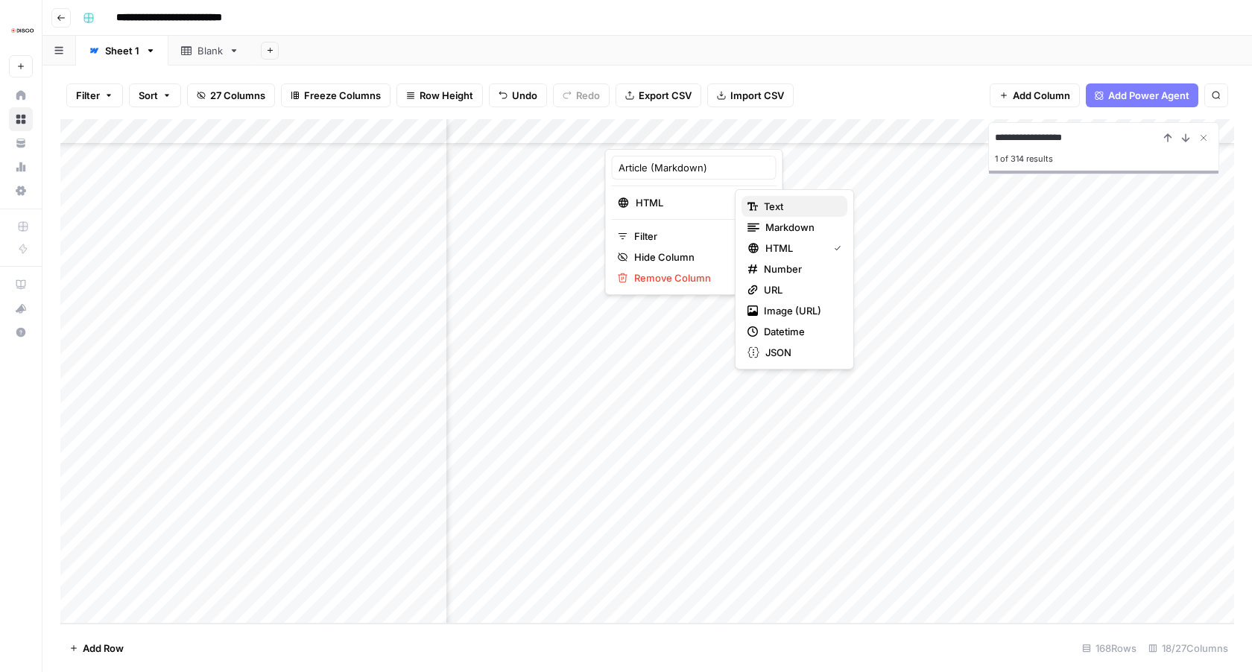
click at [824, 205] on span "Text" at bounding box center [800, 206] width 72 height 15
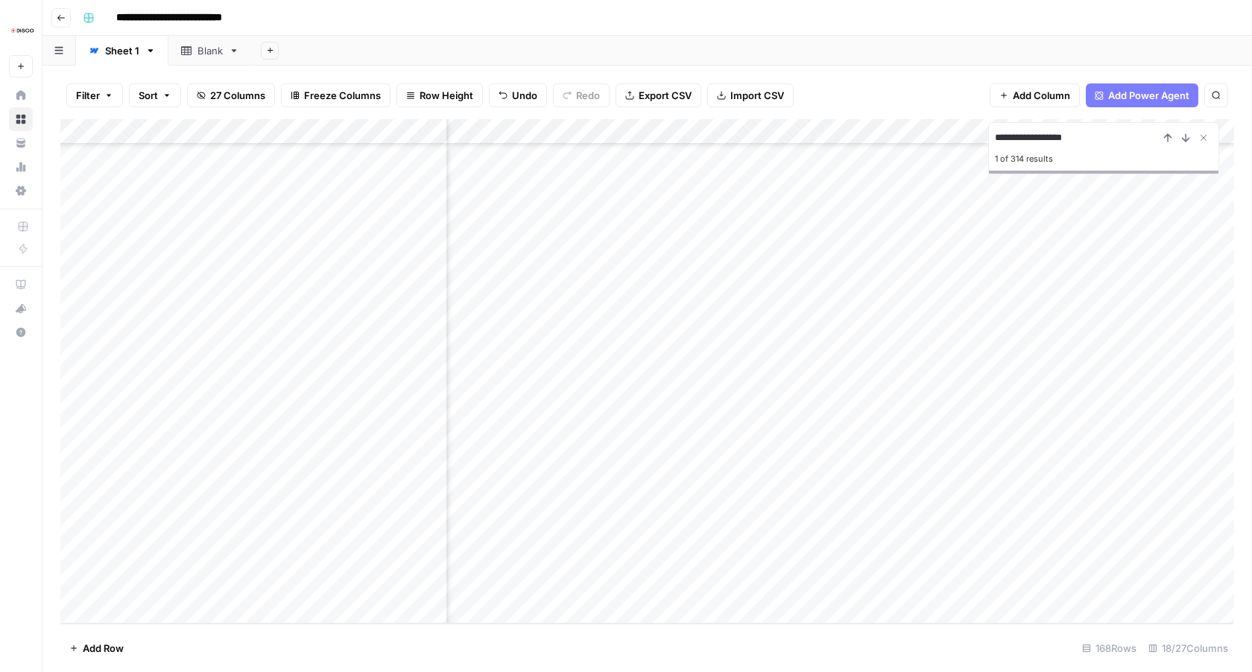
click at [728, 135] on div "Add Column" at bounding box center [647, 371] width 1174 height 505
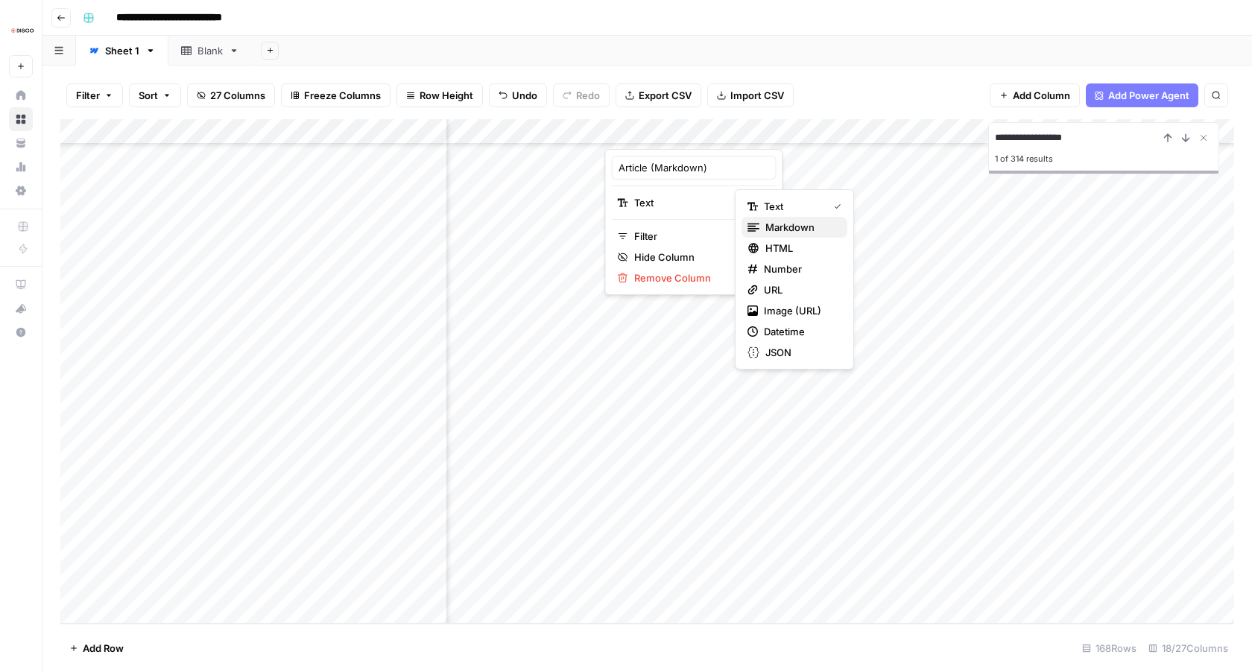
click at [777, 231] on span "Markdown" at bounding box center [801, 227] width 70 height 15
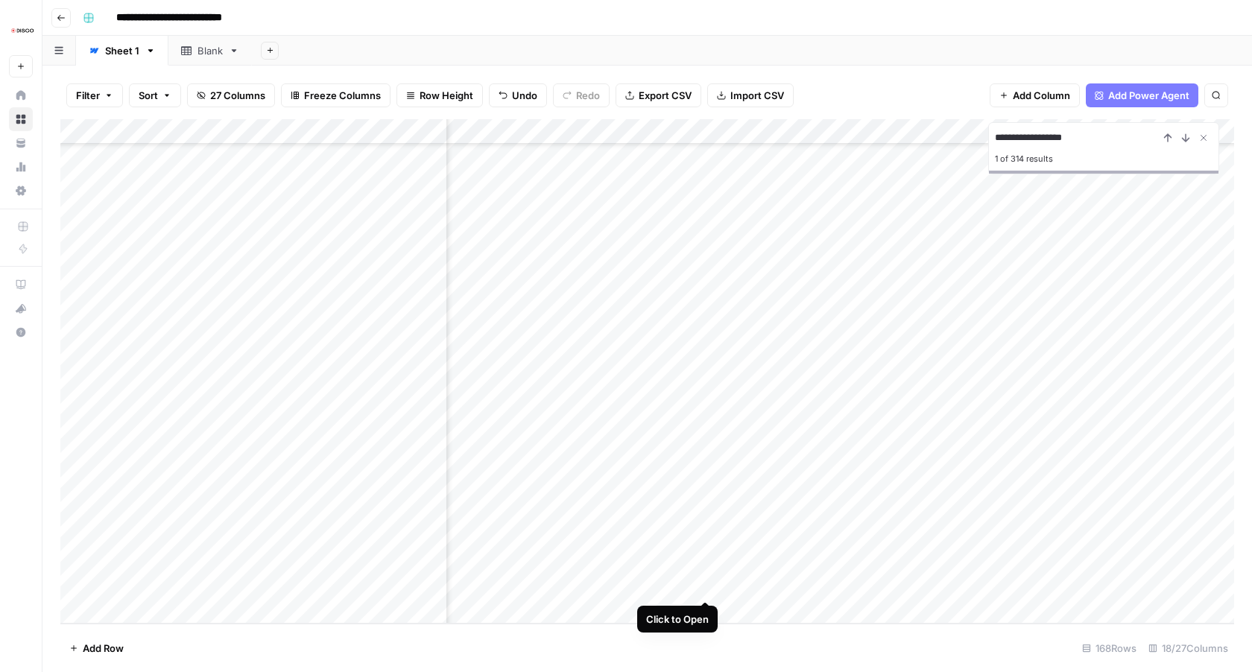
click at [706, 588] on div "Add Column" at bounding box center [647, 371] width 1174 height 505
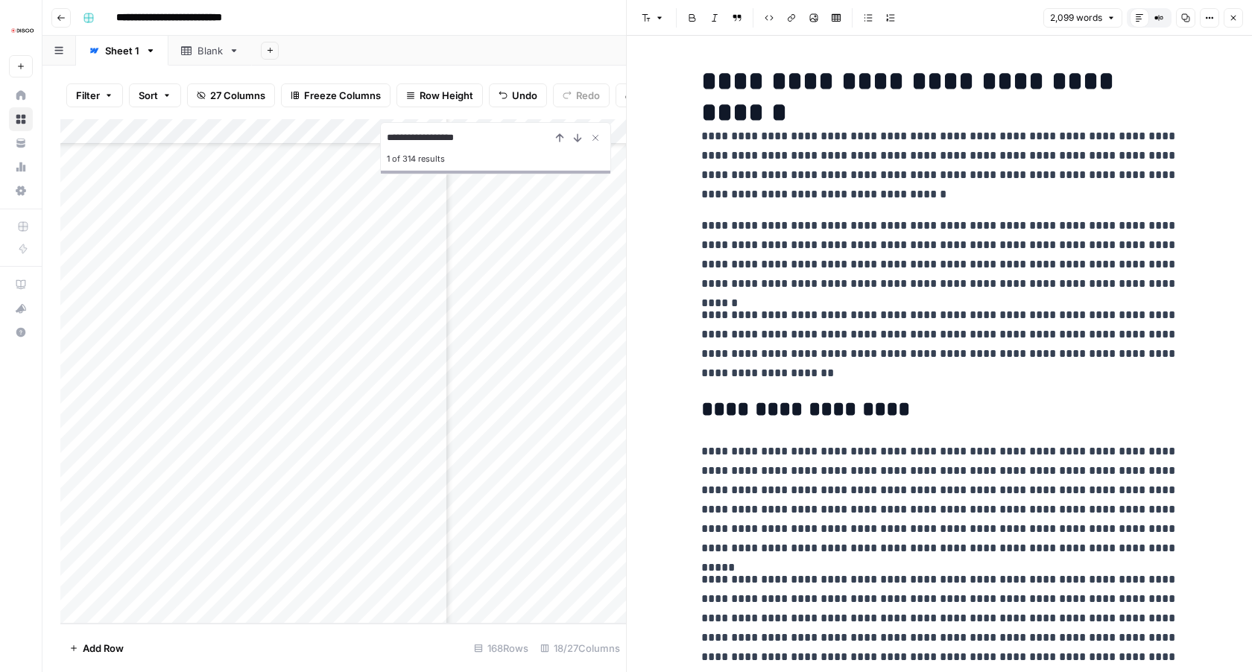
click at [933, 286] on p "**********" at bounding box center [939, 255] width 477 height 78
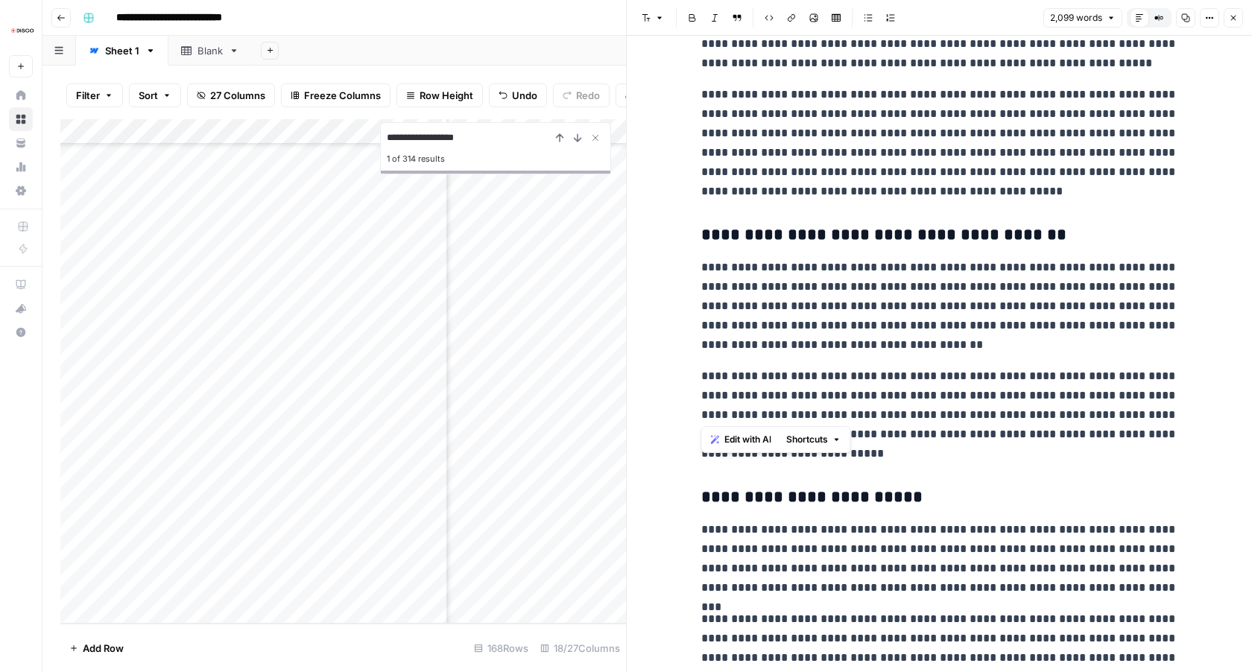
scroll to position [4323, 0]
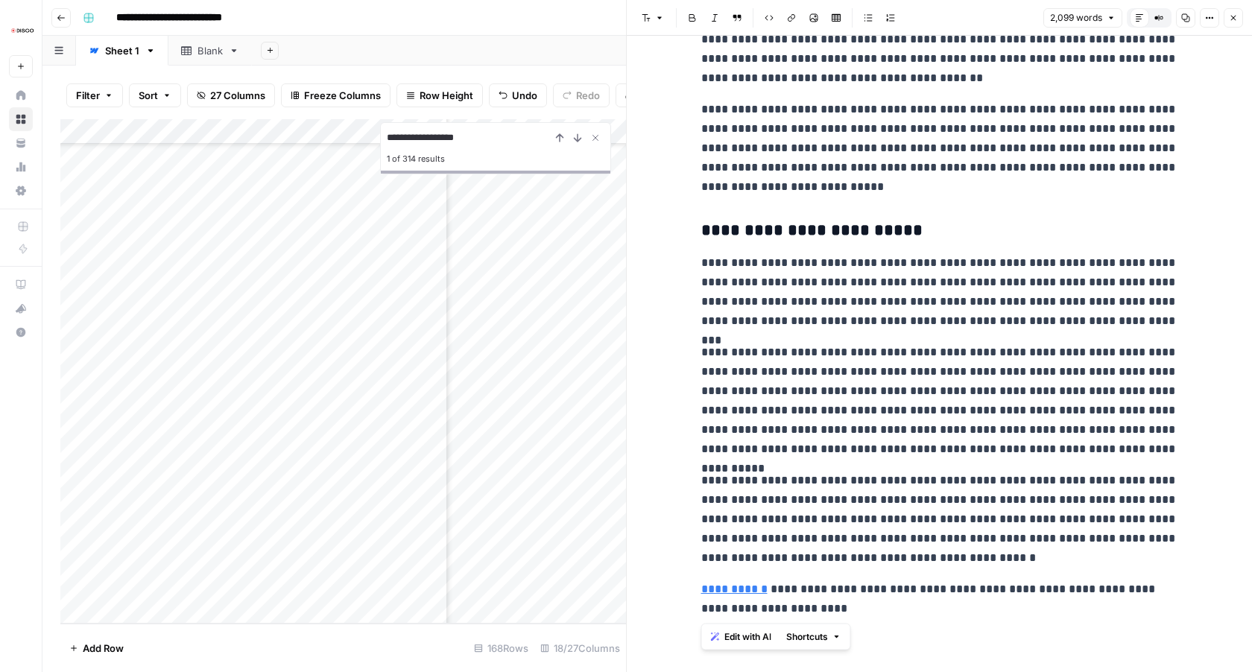
drag, startPoint x: 716, startPoint y: 144, endPoint x: 861, endPoint y: 628, distance: 505.7
click at [825, 547] on p "**********" at bounding box center [939, 519] width 477 height 97
click at [837, 640] on button "Shortcuts" at bounding box center [813, 639] width 67 height 19
click at [754, 644] on span "Edit with AI" at bounding box center [748, 639] width 47 height 13
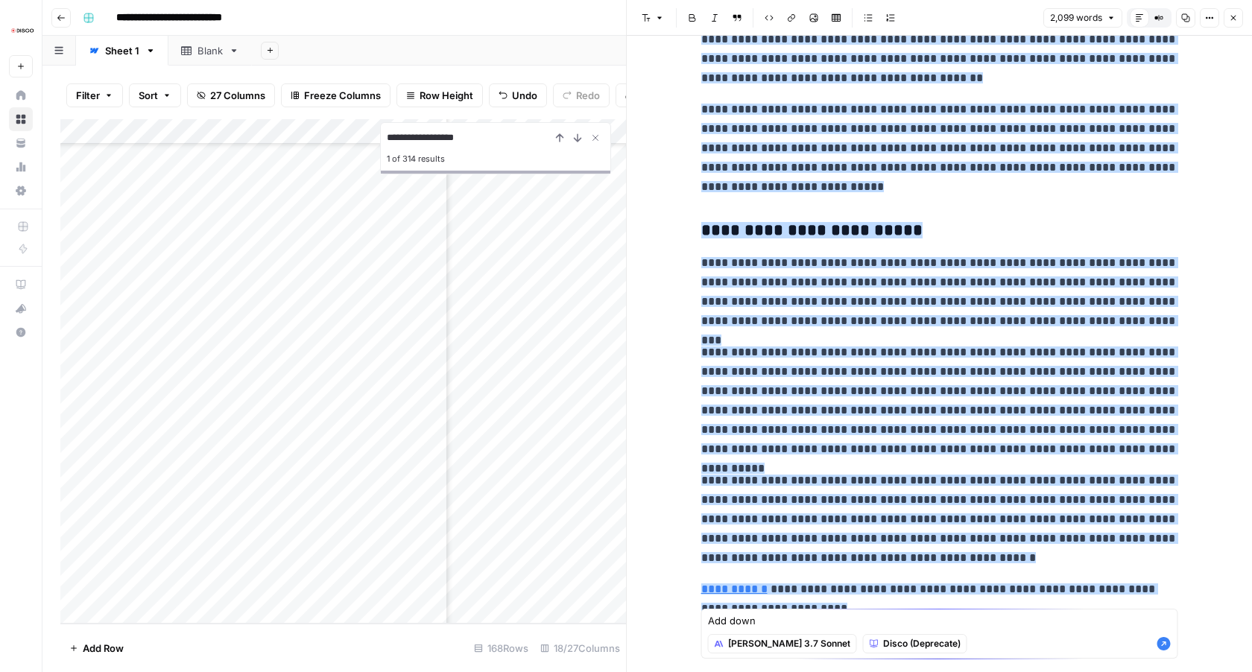
click at [895, 649] on span "Disco (Deprecate)" at bounding box center [922, 643] width 78 height 13
click at [830, 626] on textarea "Add down" at bounding box center [940, 621] width 464 height 15
type textarea "Add double spacing"
click at [1168, 651] on icon "button" at bounding box center [1164, 643] width 13 height 13
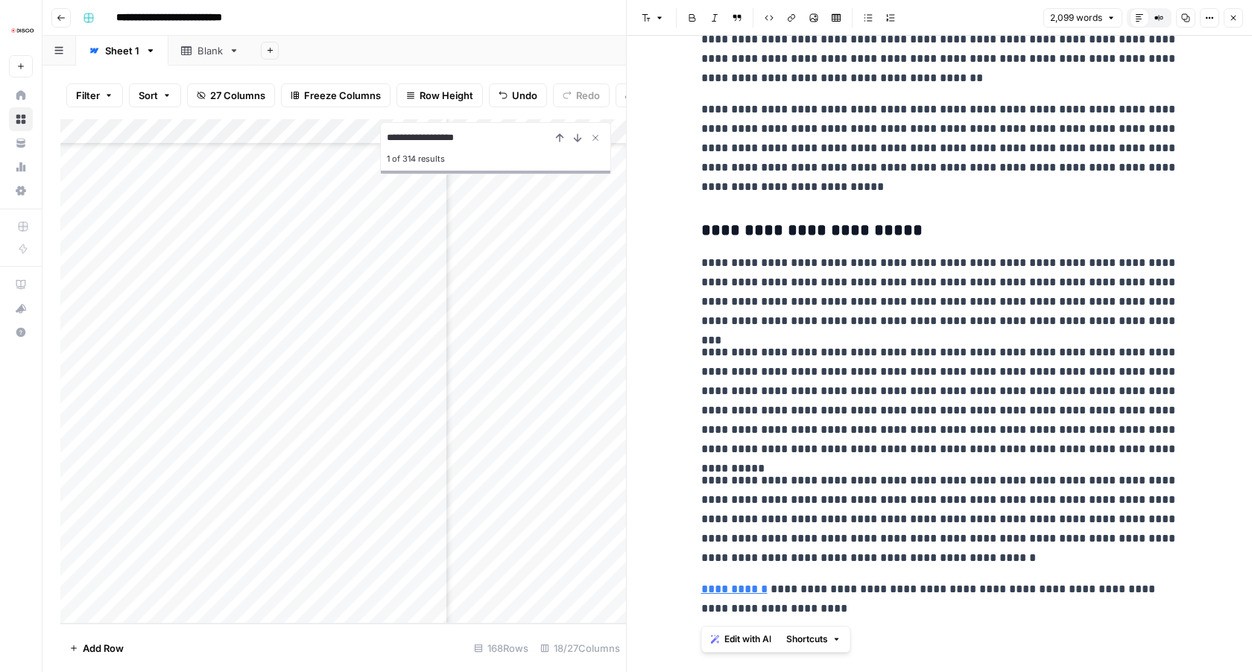
copy div "**********"
click at [930, 273] on p "**********" at bounding box center [939, 292] width 477 height 78
copy div "**********"
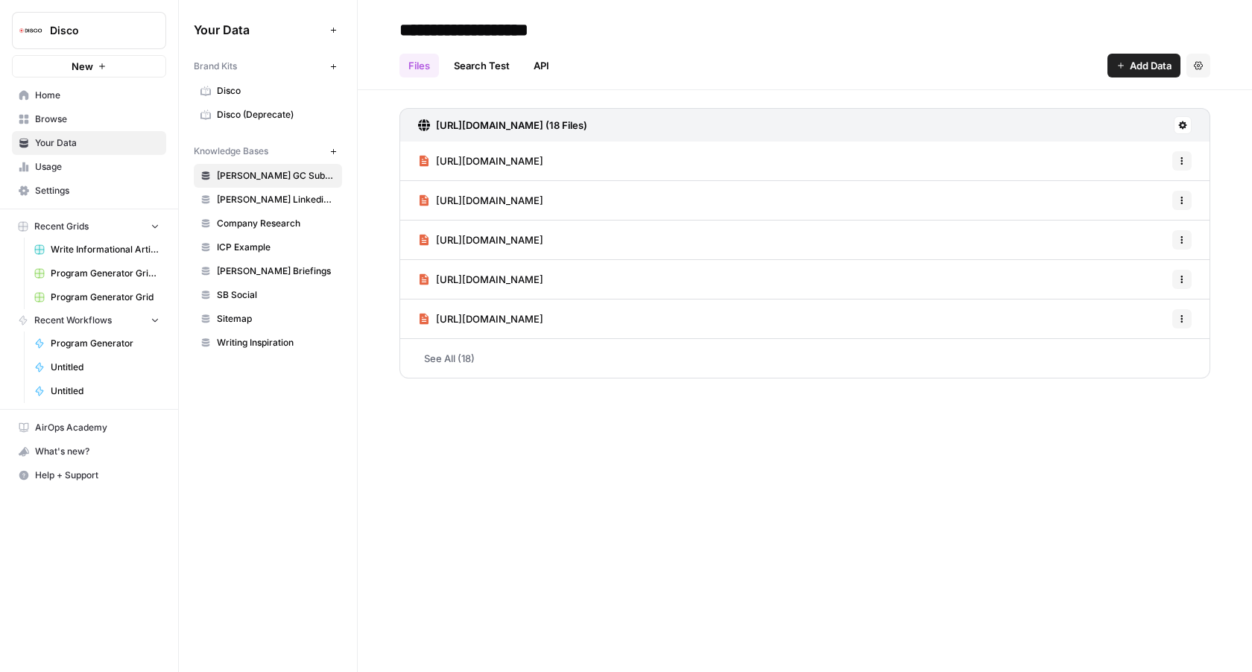
click at [85, 251] on span "Write Informational Articles" at bounding box center [105, 249] width 109 height 13
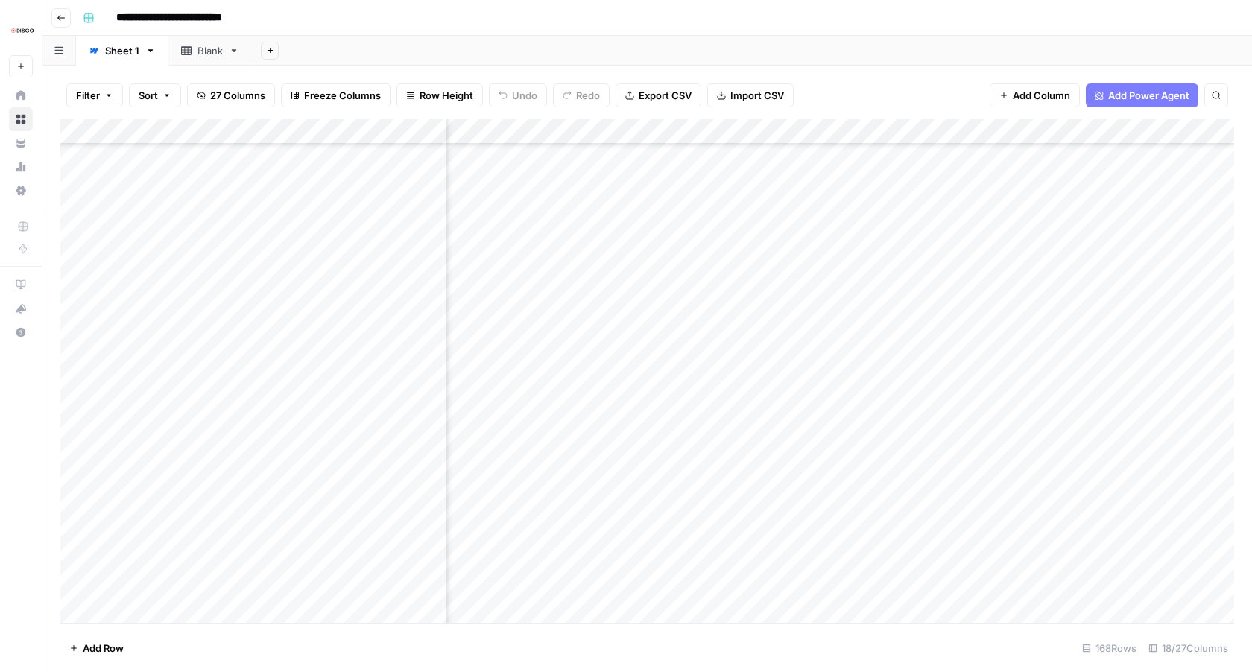
scroll to position [3803, 907]
click at [775, 584] on div "Add Column" at bounding box center [647, 371] width 1174 height 505
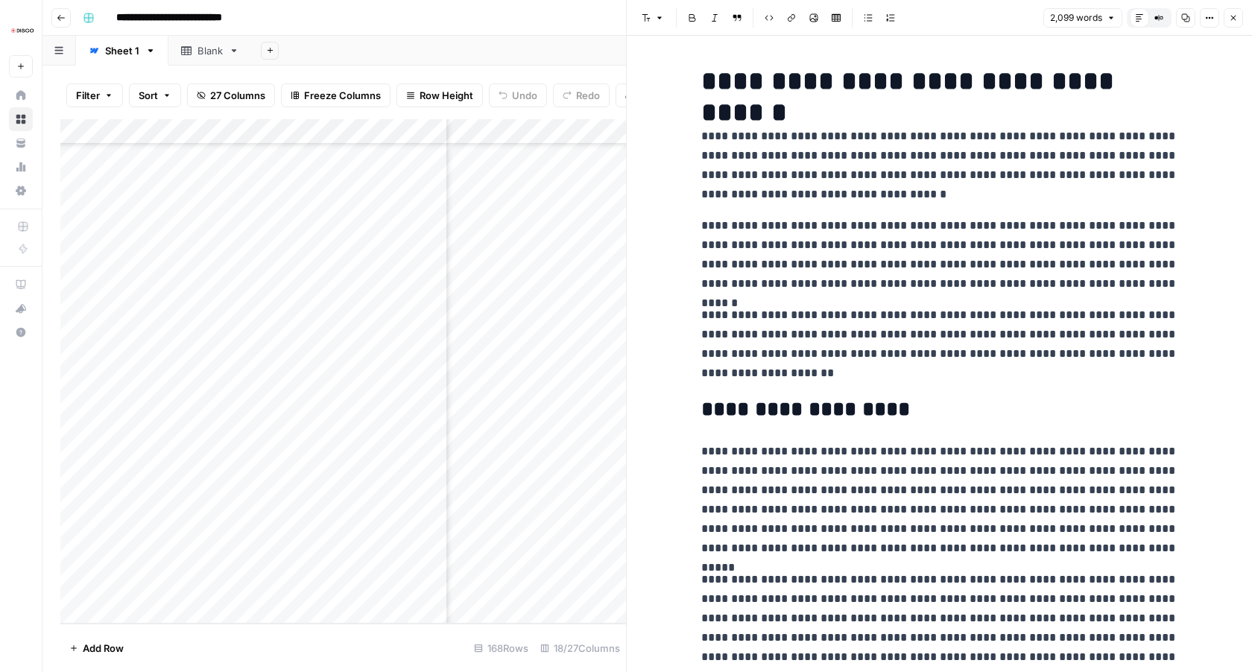
click at [783, 288] on p "**********" at bounding box center [939, 255] width 477 height 78
click at [807, 81] on h1 "**********" at bounding box center [939, 81] width 477 height 31
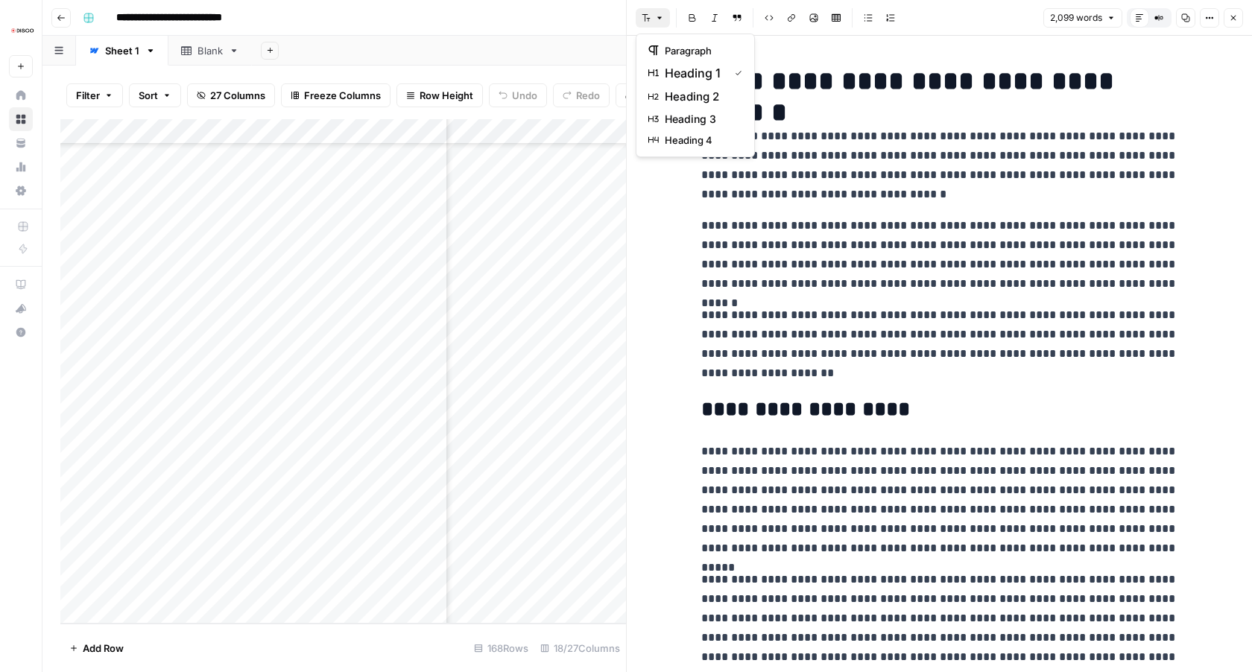
click at [660, 11] on button "Font style" at bounding box center [653, 17] width 34 height 19
click at [895, 192] on p "**********" at bounding box center [939, 166] width 477 height 78
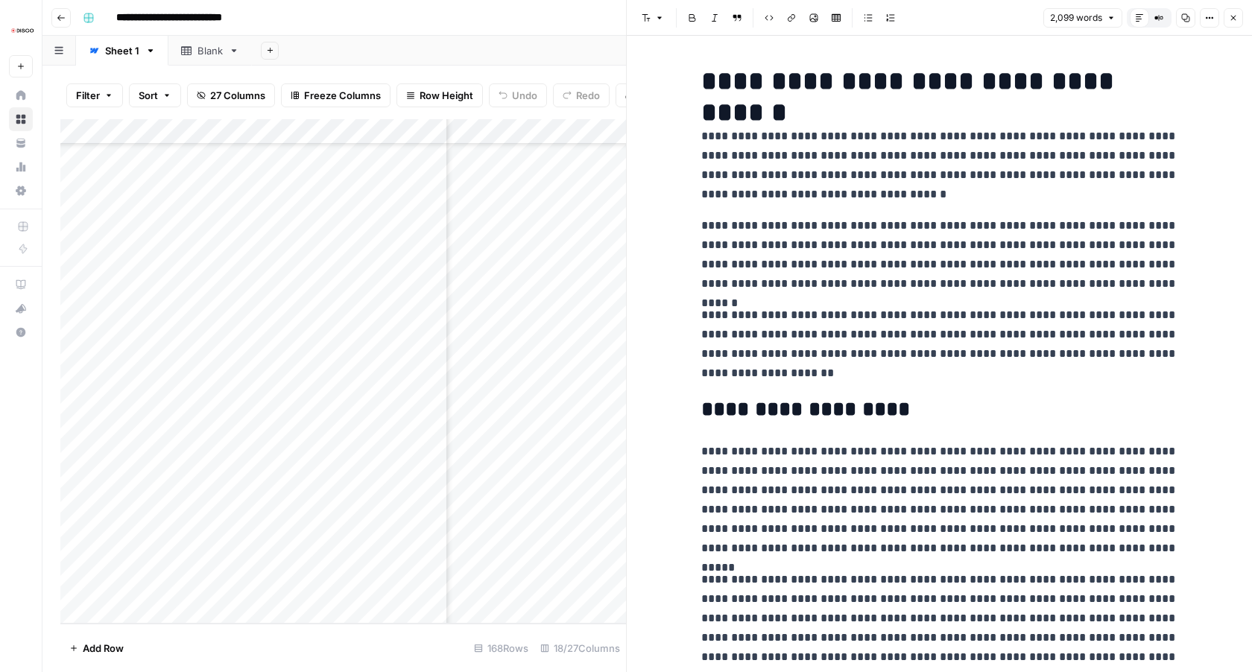
click at [1117, 12] on button "2,099 words" at bounding box center [1083, 17] width 79 height 19
click at [1184, 18] on icon "button" at bounding box center [1186, 17] width 9 height 9
click at [1187, 15] on icon "button" at bounding box center [1186, 17] width 9 height 9
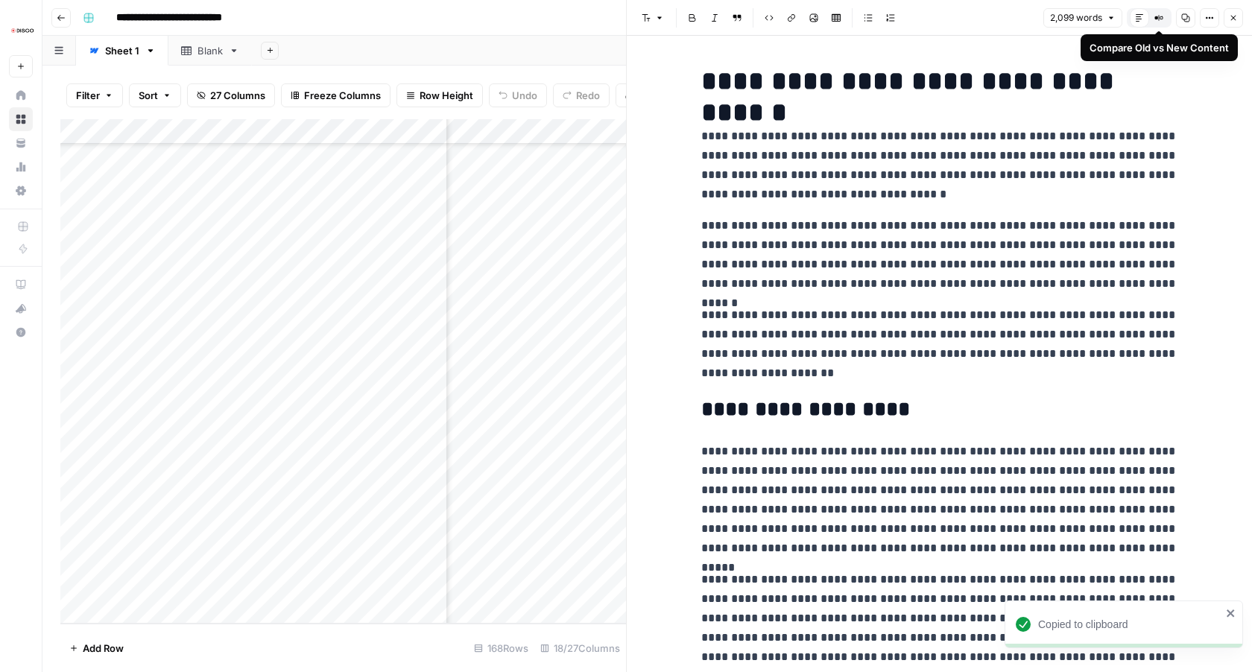
click at [1099, 19] on span "2,099 words" at bounding box center [1076, 17] width 52 height 13
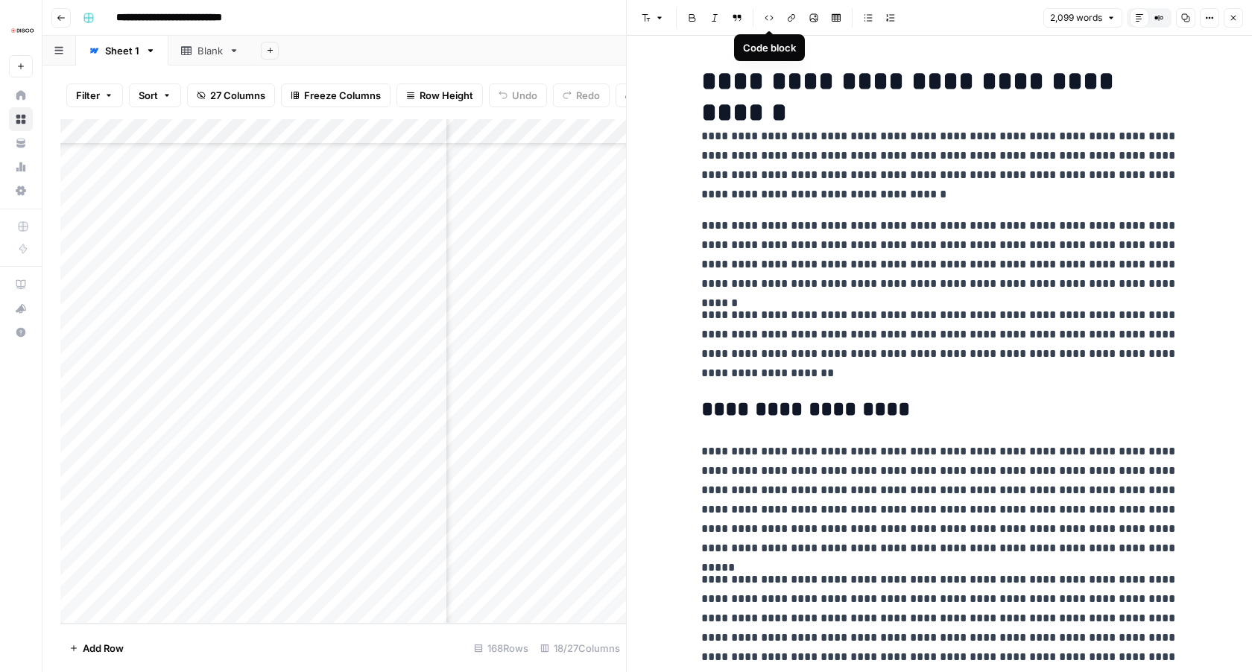
click at [565, 176] on div "Add Column" at bounding box center [343, 371] width 566 height 505
click at [1238, 13] on button "Close" at bounding box center [1233, 17] width 19 height 19
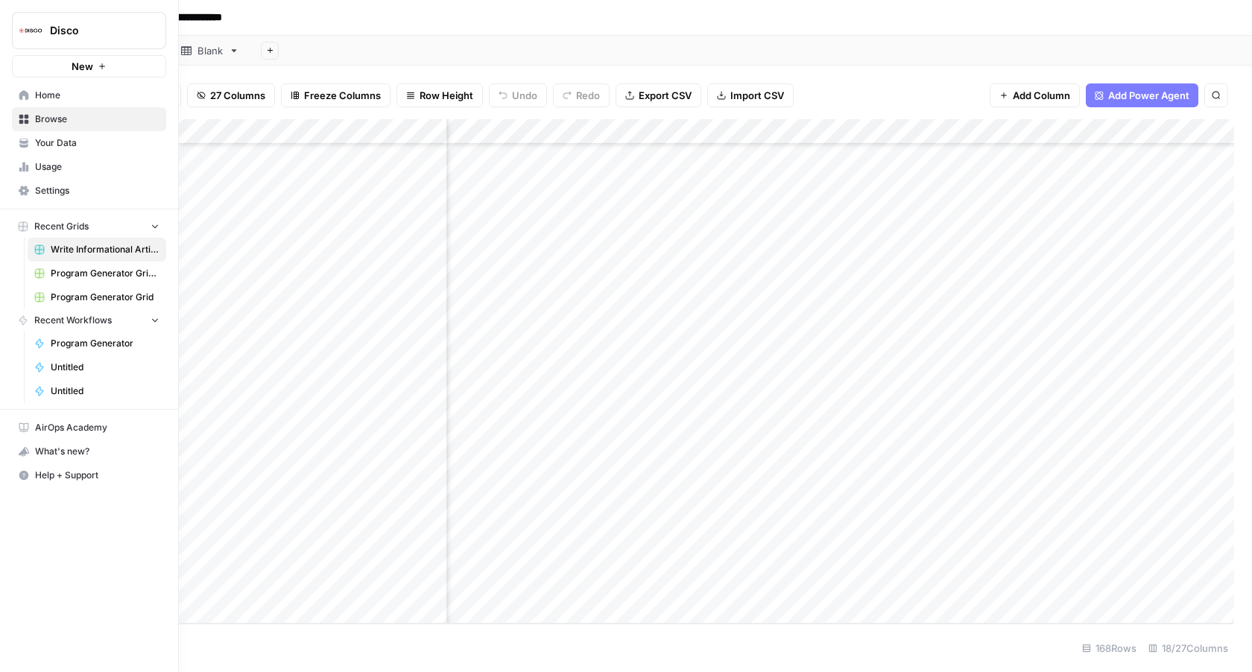
click at [22, 93] on icon at bounding box center [24, 95] width 10 height 10
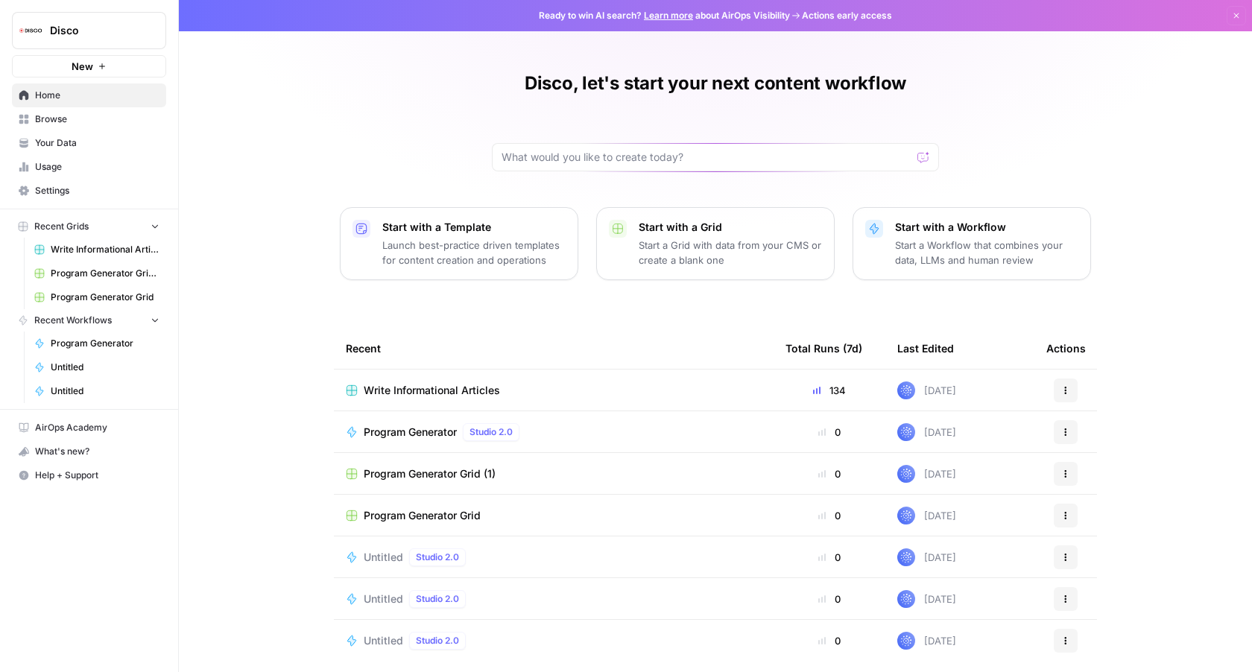
scroll to position [13, 0]
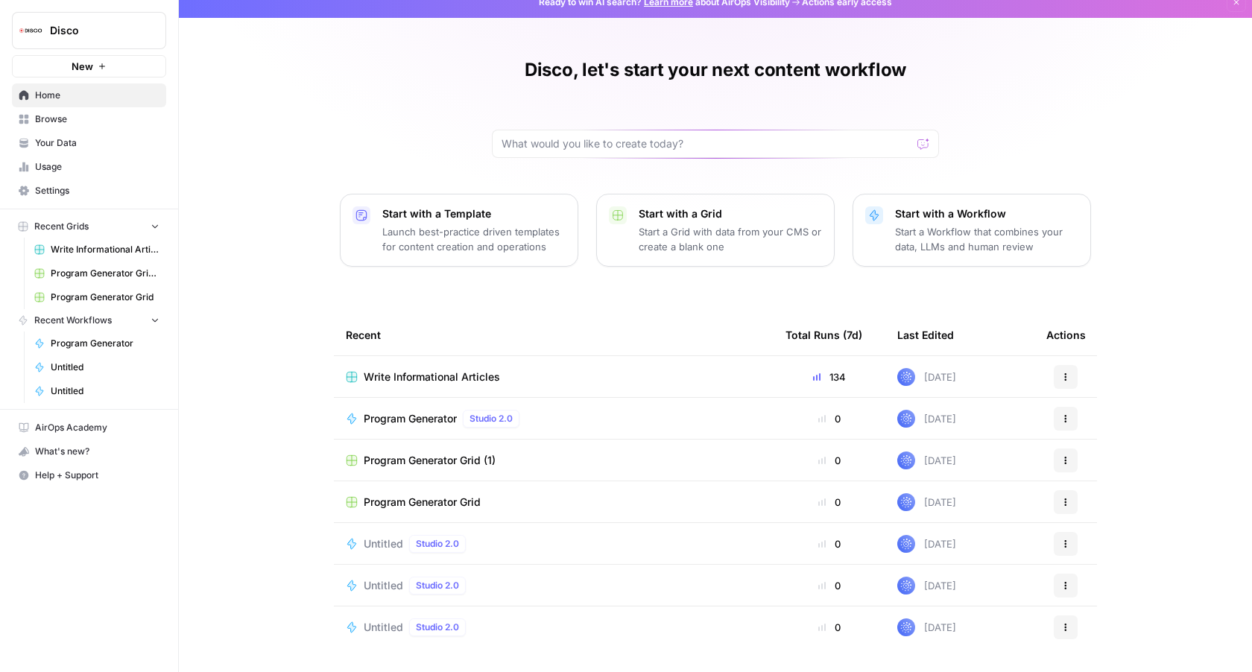
click at [72, 120] on span "Browse" at bounding box center [97, 119] width 124 height 13
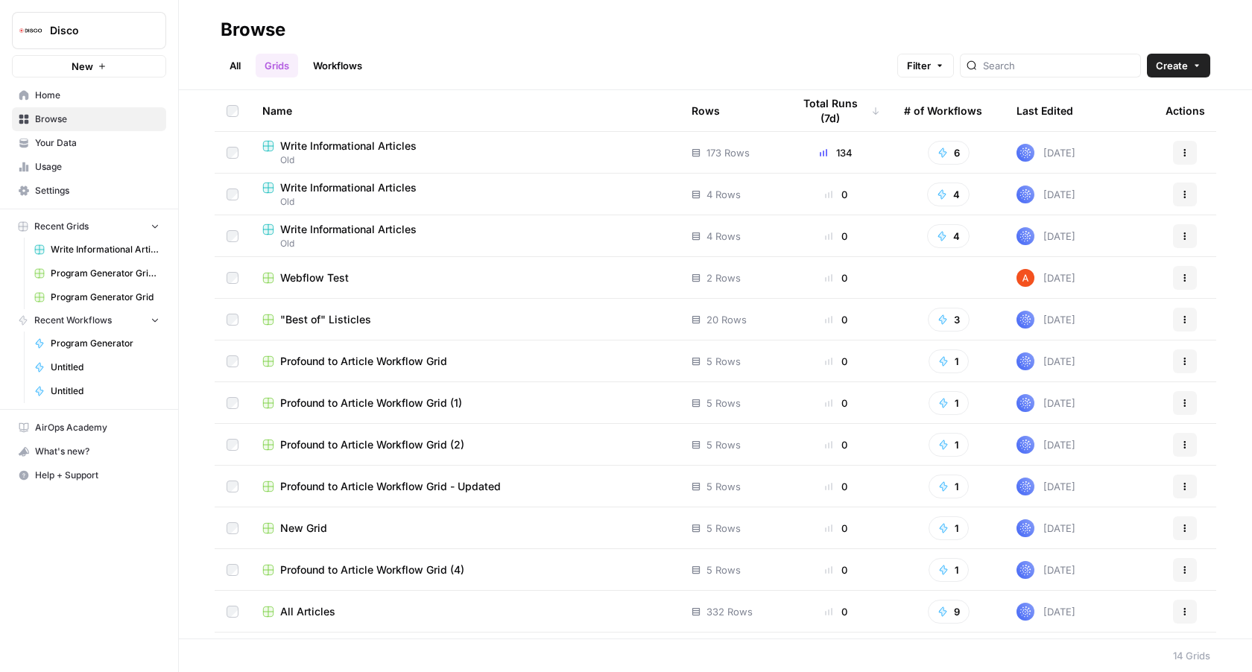
click at [310, 603] on td "All Articles" at bounding box center [464, 611] width 429 height 41
click at [308, 615] on span "All Articles" at bounding box center [307, 612] width 55 height 15
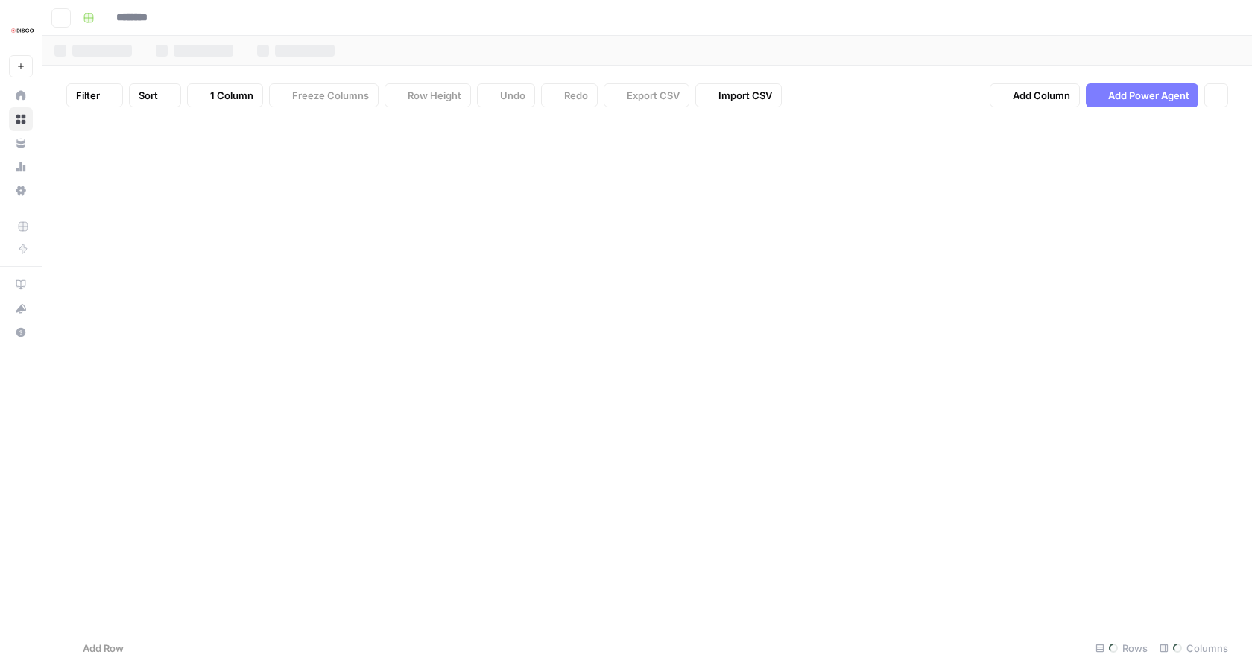
type input "**********"
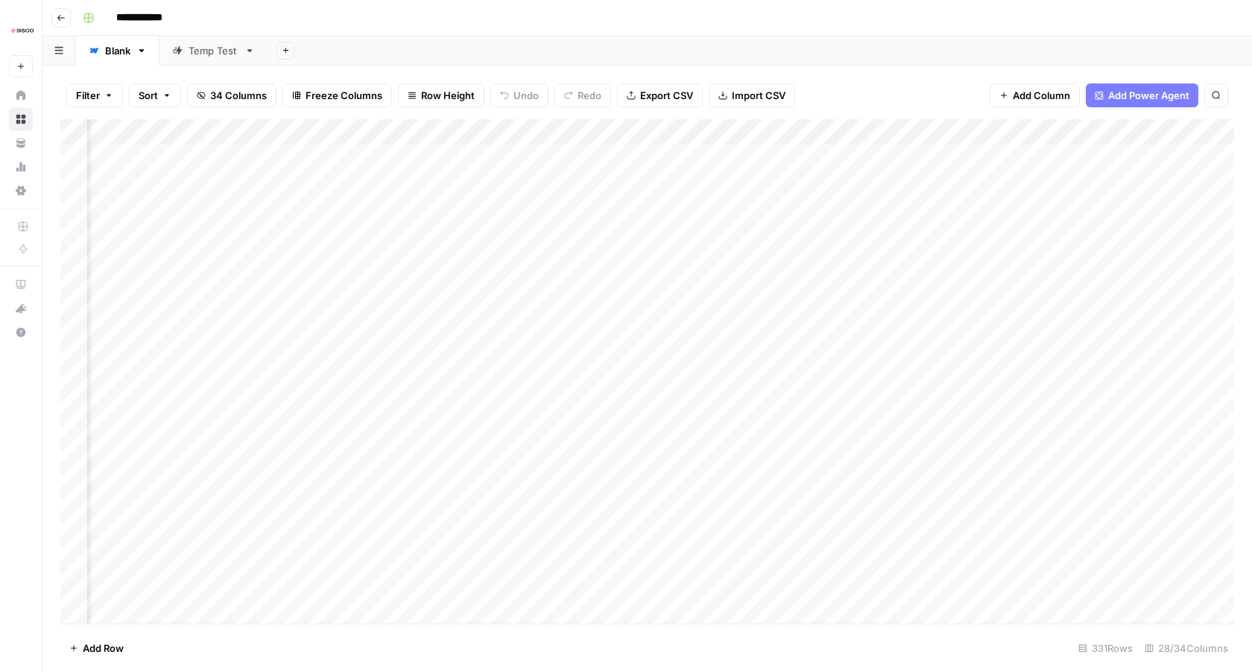
scroll to position [0, 2467]
click at [814, 157] on div "Add Column" at bounding box center [647, 371] width 1174 height 505
click at [839, 157] on div "Add Column" at bounding box center [647, 371] width 1174 height 505
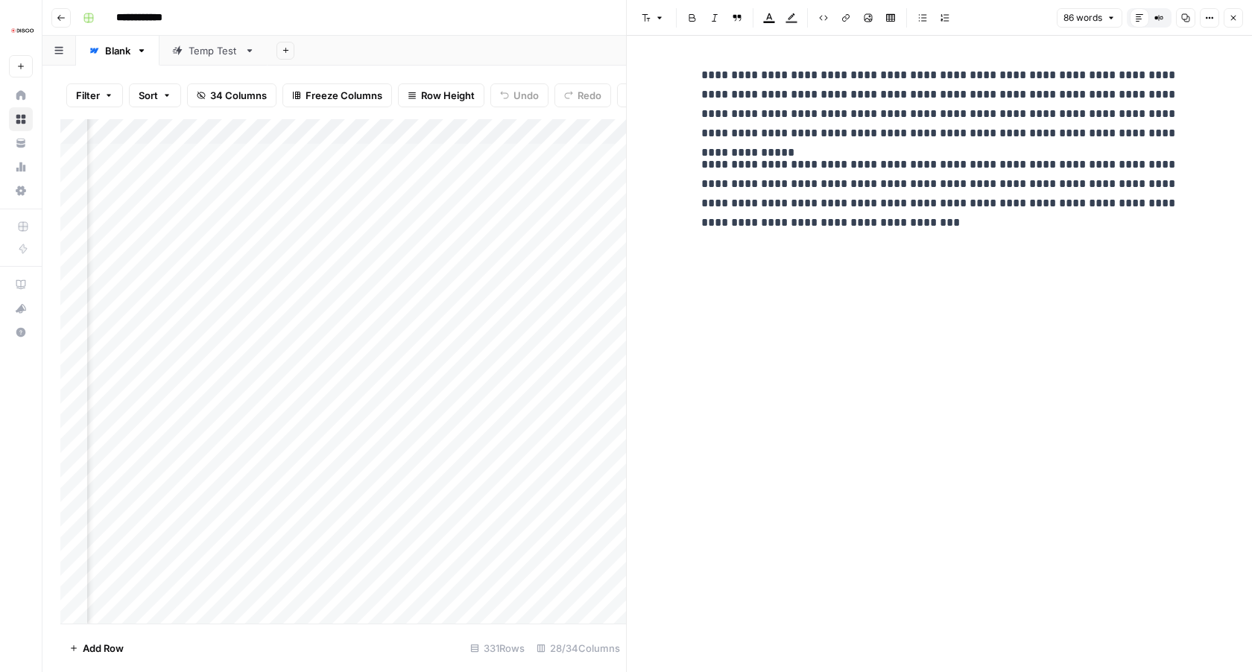
click at [1231, 13] on icon "button" at bounding box center [1233, 17] width 9 height 9
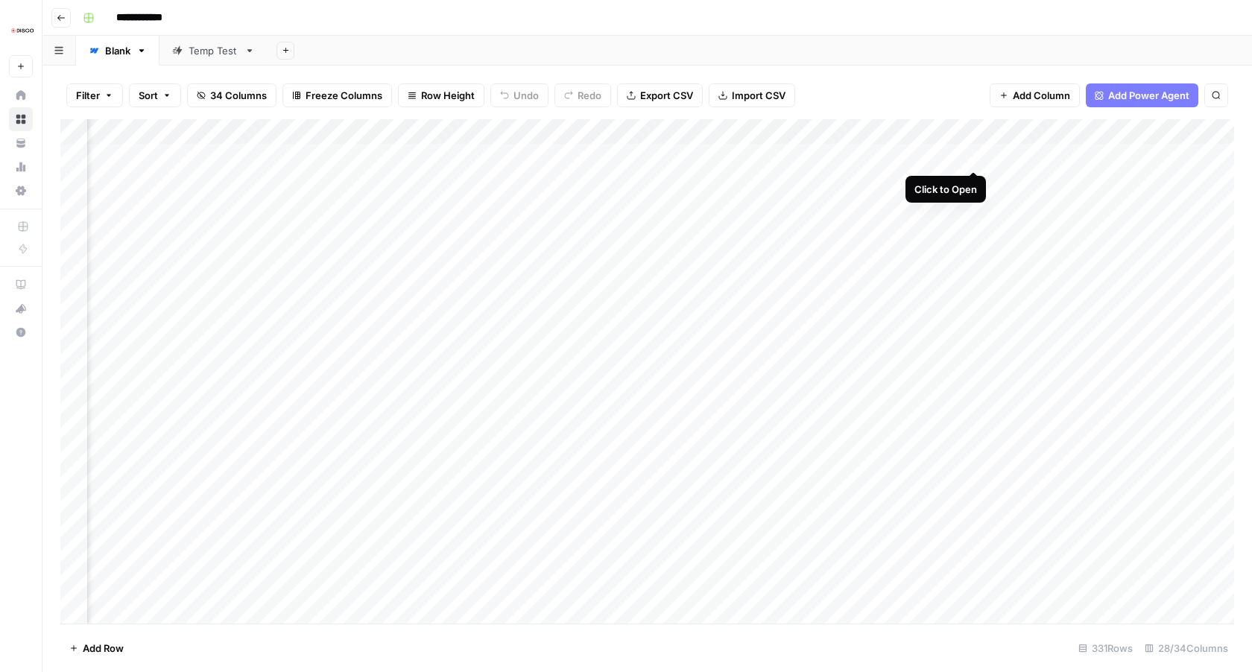
click at [974, 158] on div "Add Column" at bounding box center [647, 371] width 1174 height 505
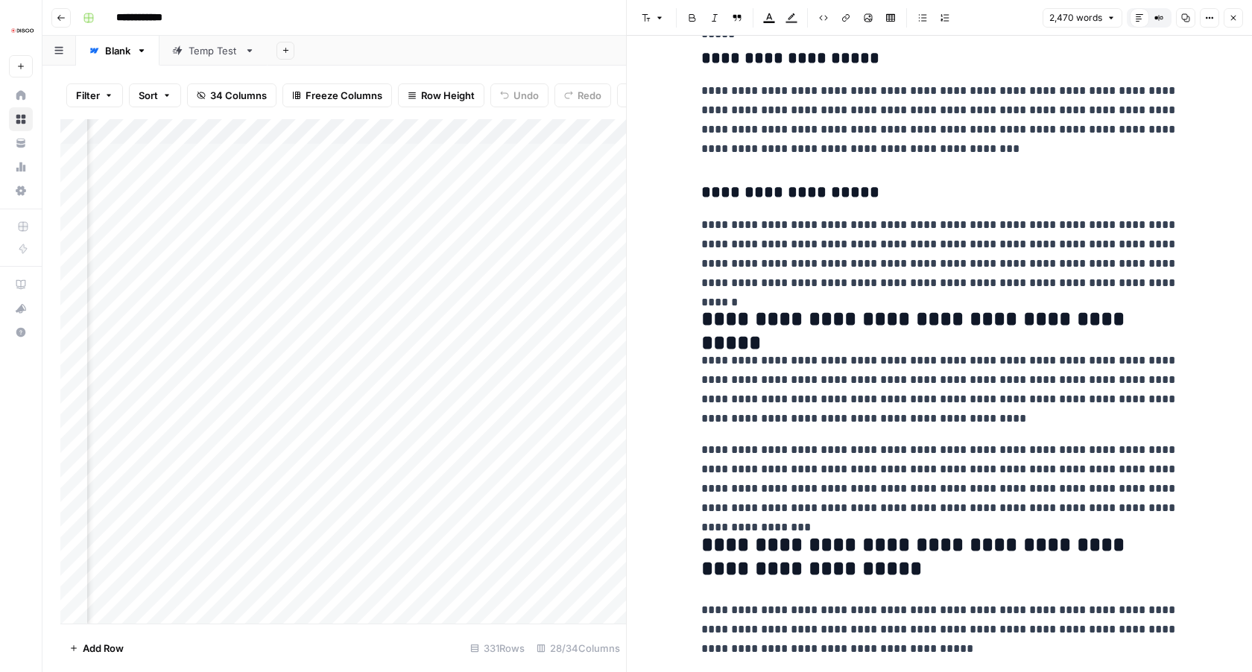
scroll to position [936, 0]
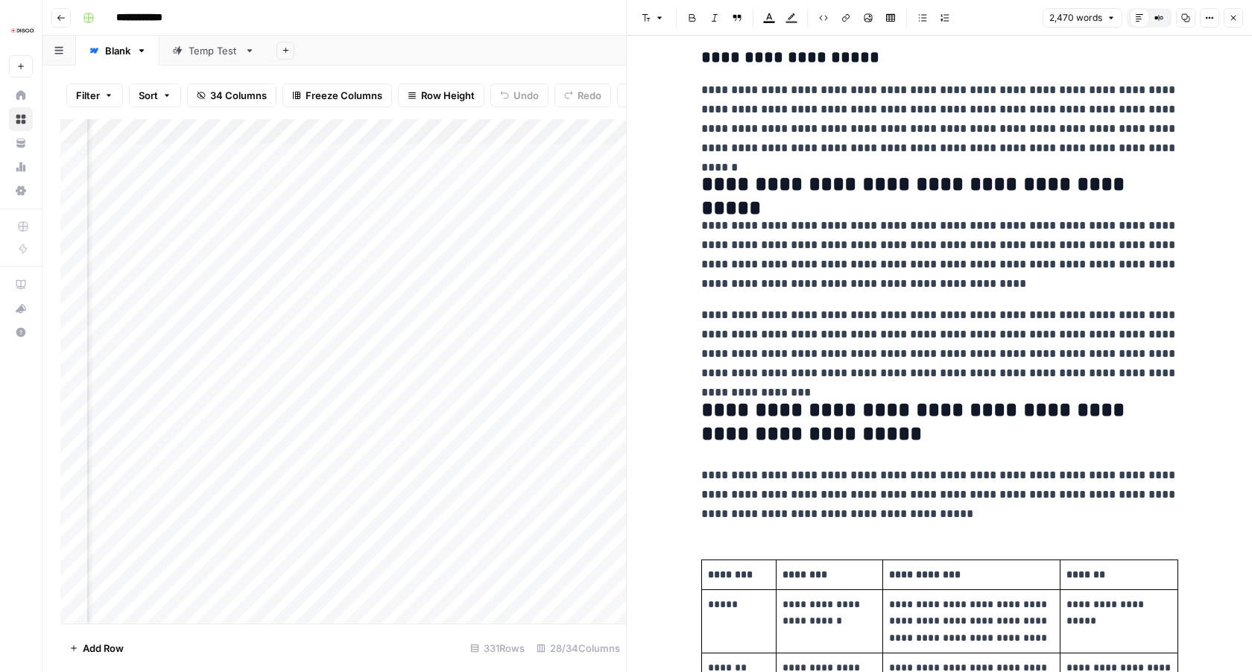
click at [1210, 22] on button "Options" at bounding box center [1209, 17] width 19 height 19
click at [1234, 16] on icon "button" at bounding box center [1233, 17] width 9 height 9
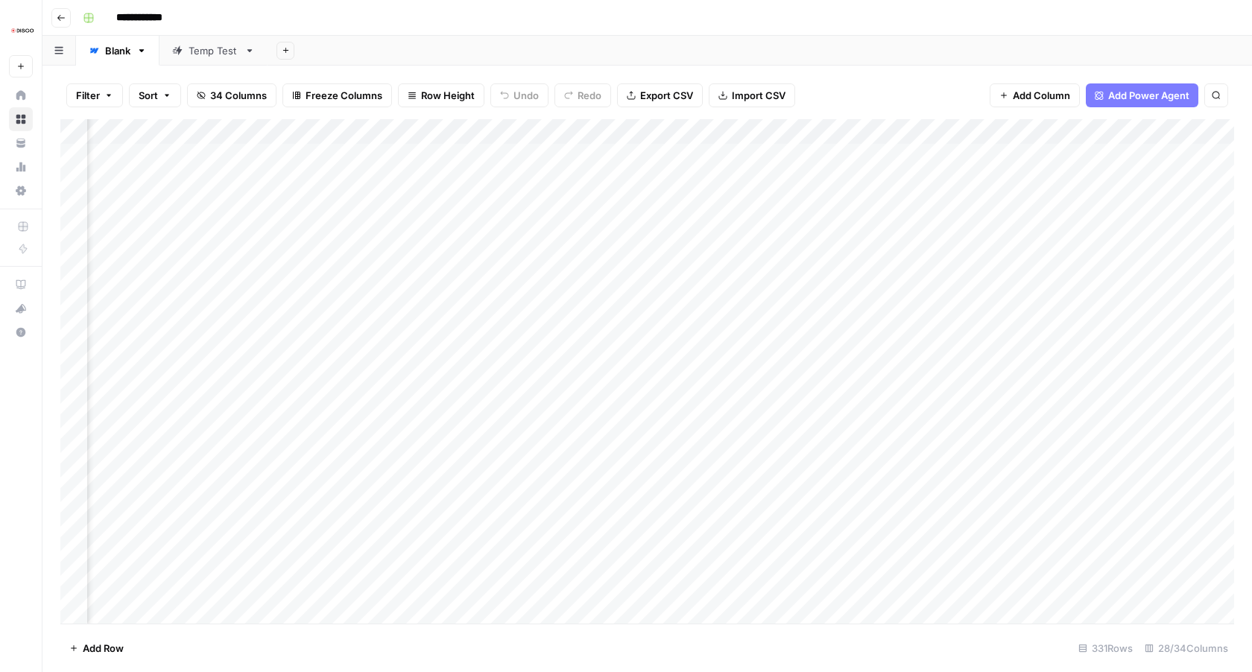
scroll to position [0, 2136]
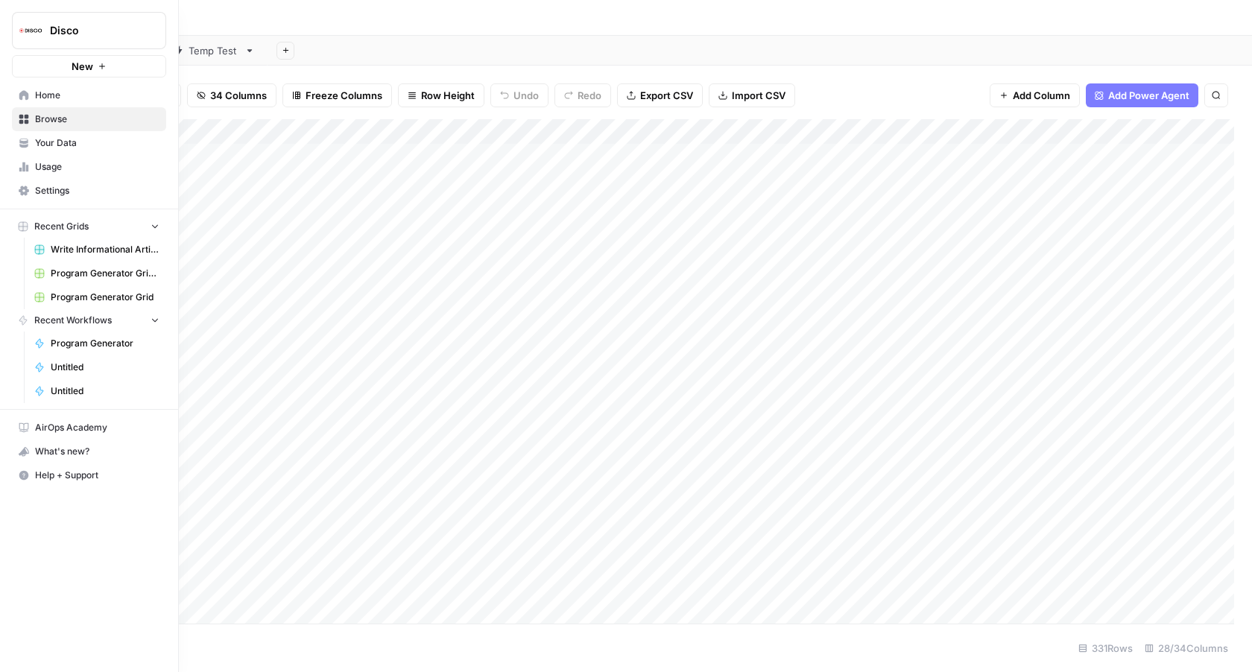
click at [26, 98] on icon at bounding box center [24, 95] width 10 height 10
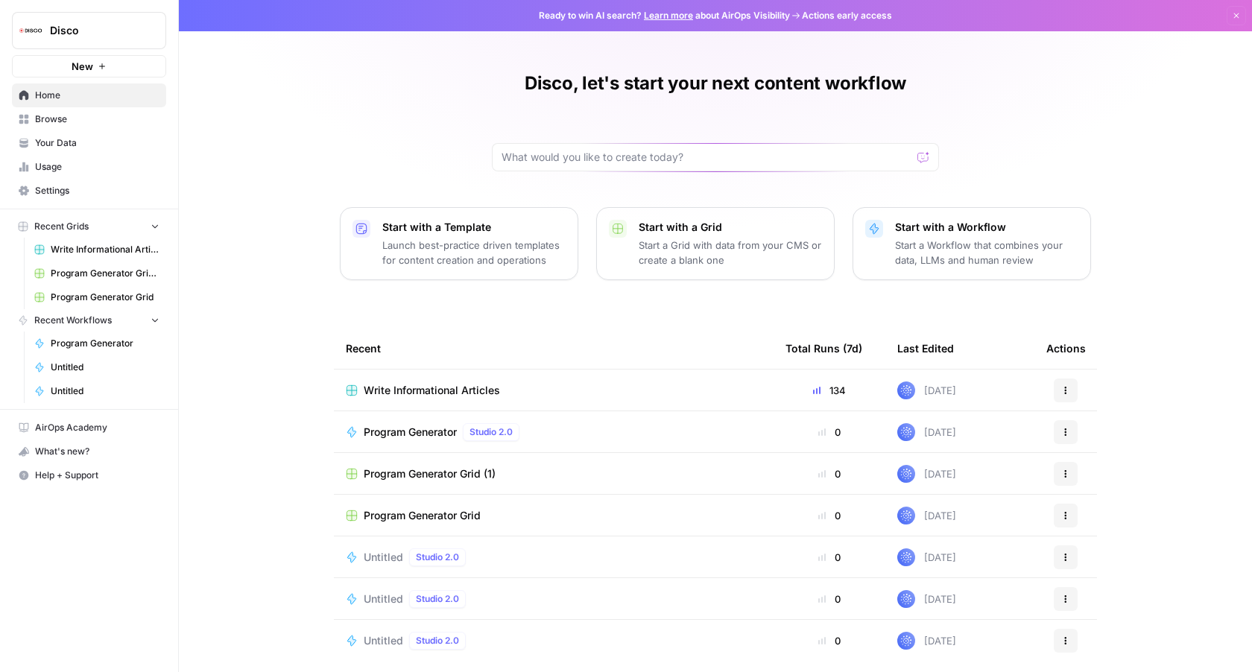
click at [438, 390] on span "Write Informational Articles" at bounding box center [432, 390] width 136 height 15
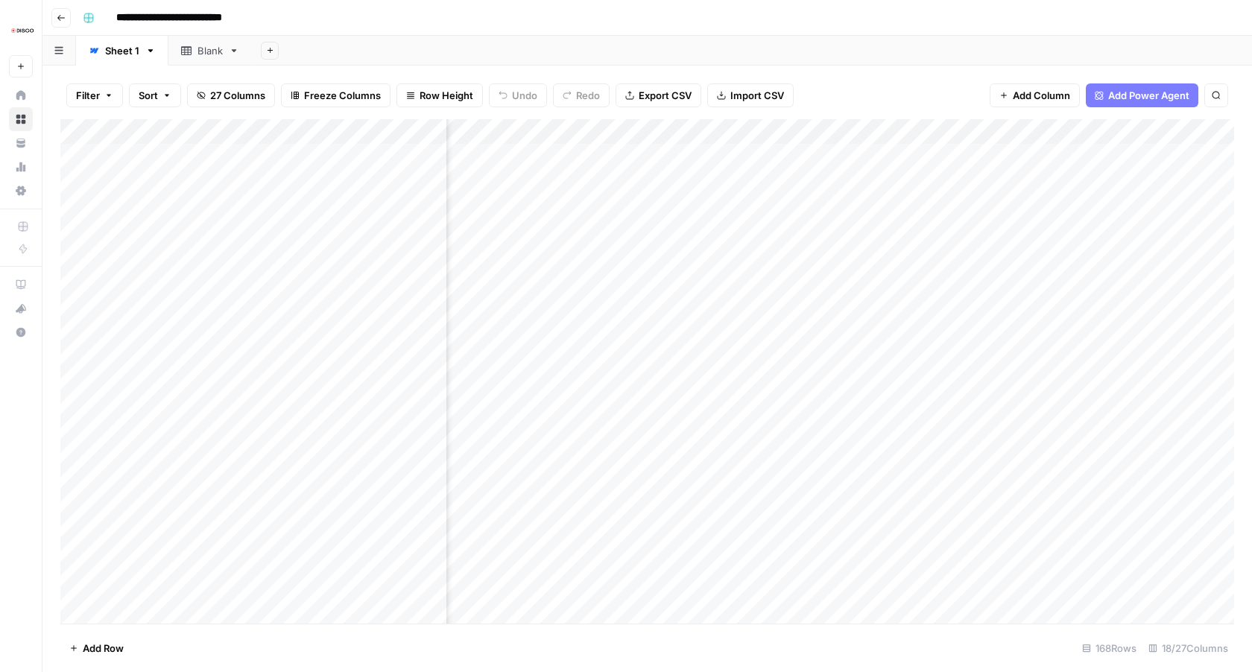
scroll to position [0, 949]
click at [756, 134] on div "Add Column" at bounding box center [647, 371] width 1174 height 505
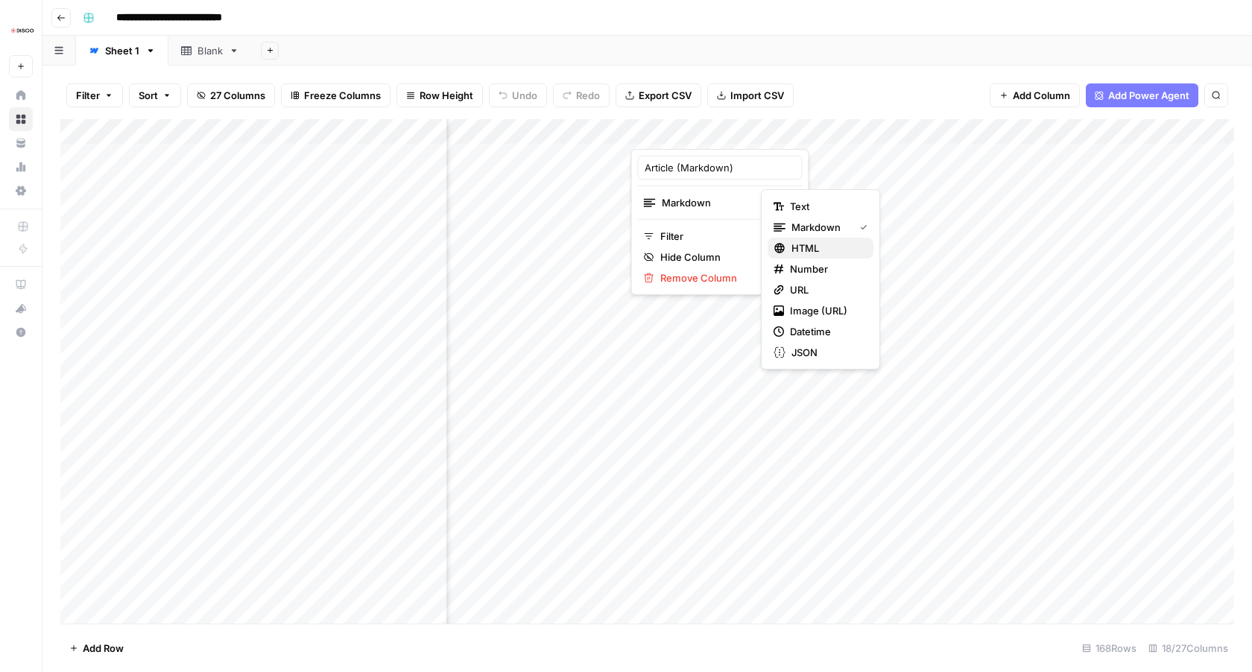
click at [830, 245] on span "HTML" at bounding box center [827, 248] width 70 height 15
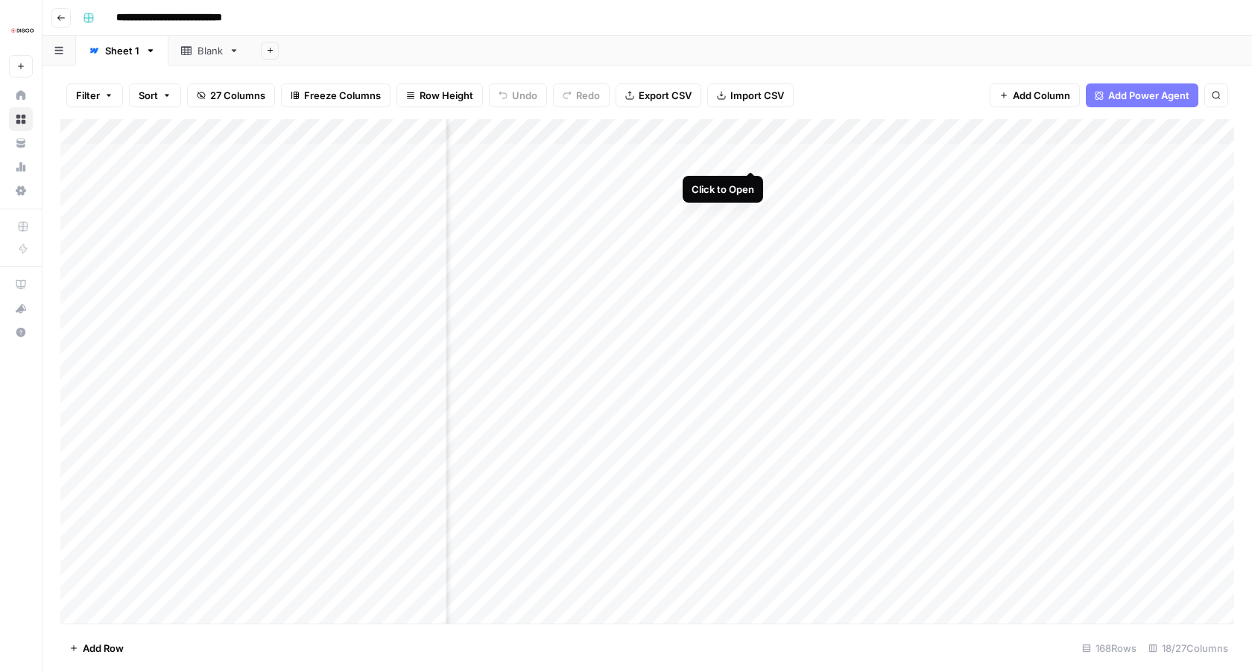
click at [754, 154] on div "Add Column" at bounding box center [647, 371] width 1174 height 505
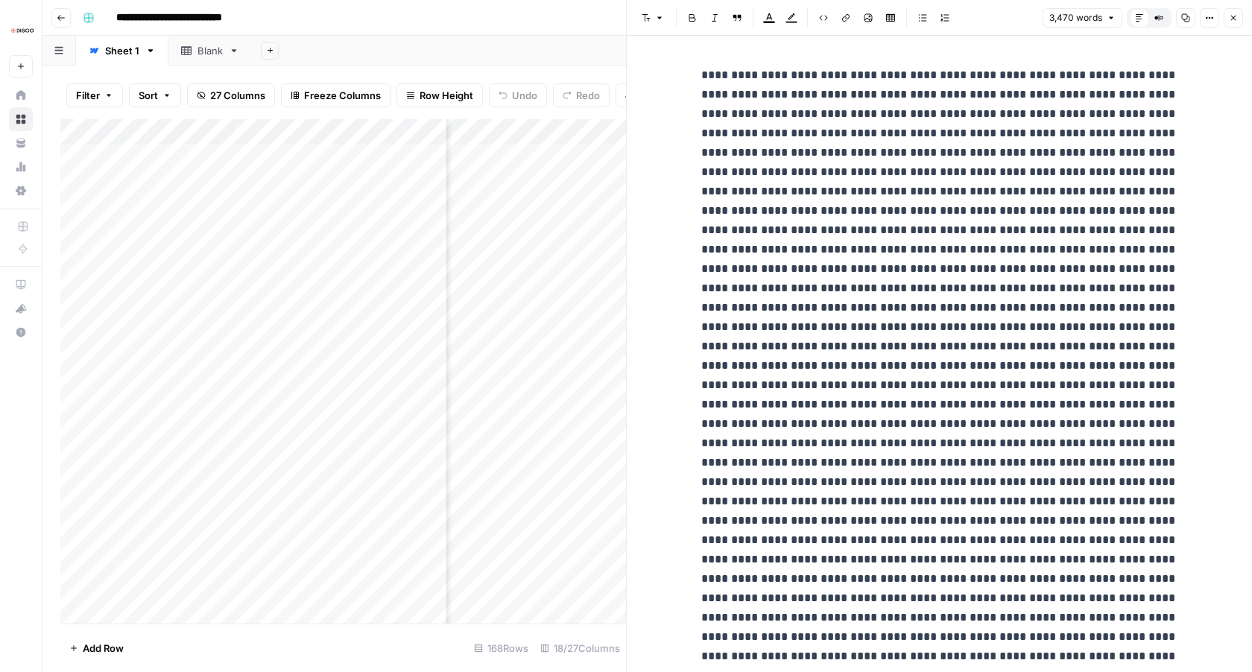
click at [1206, 15] on icon "button" at bounding box center [1209, 17] width 9 height 9
click at [1188, 48] on div "button" at bounding box center [1187, 50] width 7 height 7
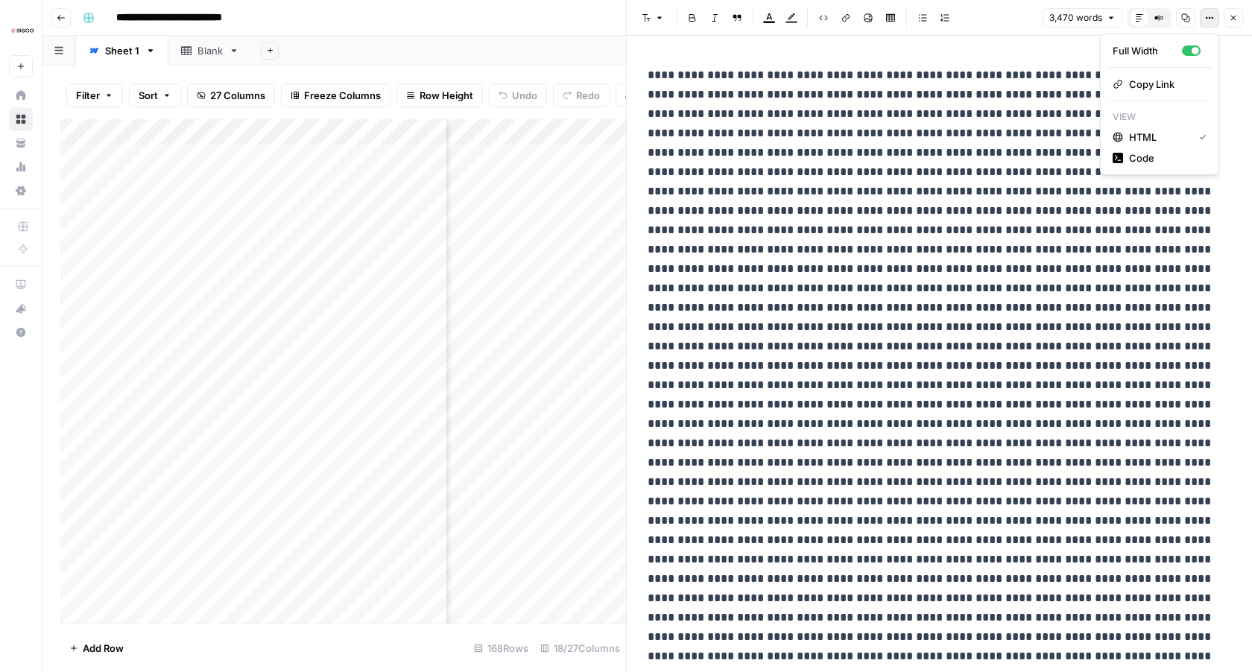
click at [1205, 15] on icon "button" at bounding box center [1209, 17] width 9 height 9
click at [1179, 157] on span "Code" at bounding box center [1165, 158] width 72 height 15
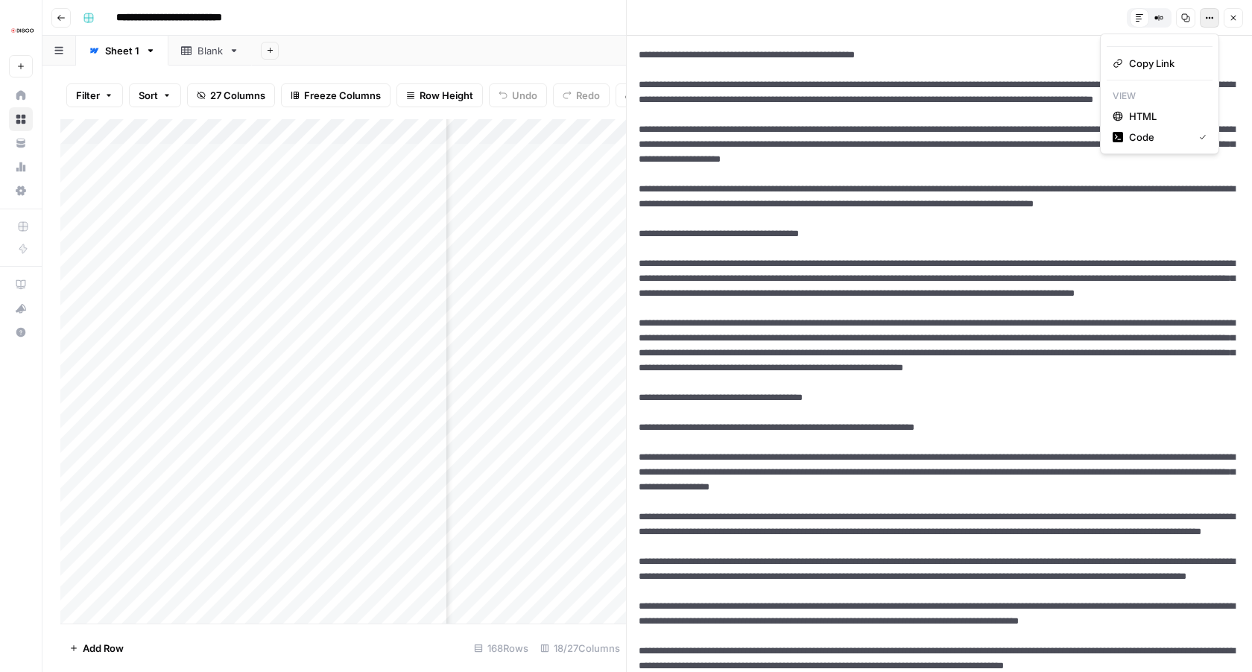
click at [1208, 16] on icon "button" at bounding box center [1209, 17] width 9 height 9
click at [1165, 110] on span "HTML" at bounding box center [1165, 116] width 72 height 15
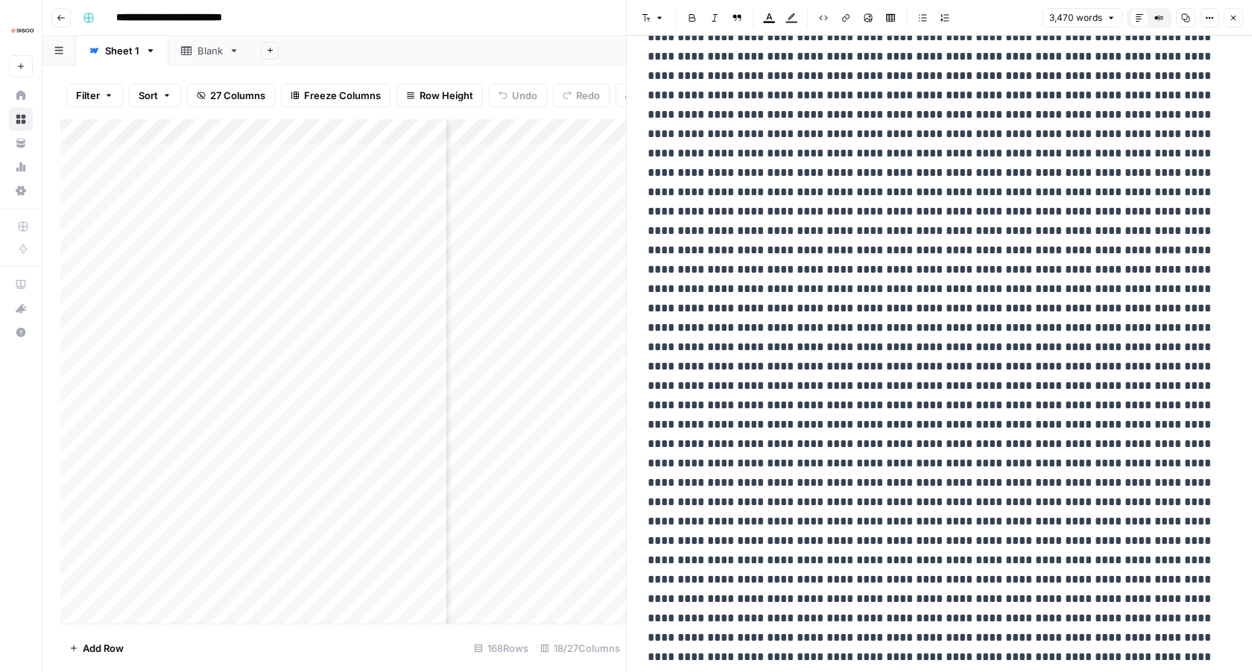
scroll to position [4273, 0]
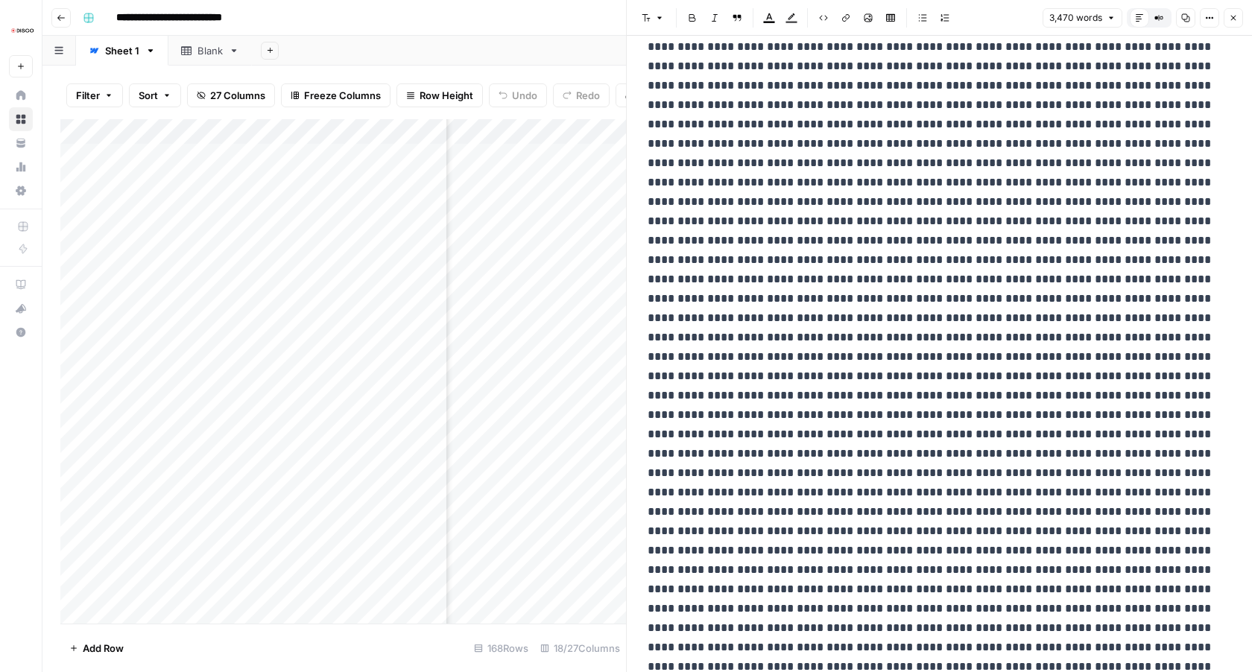
click at [1187, 9] on button "Copy" at bounding box center [1185, 17] width 19 height 19
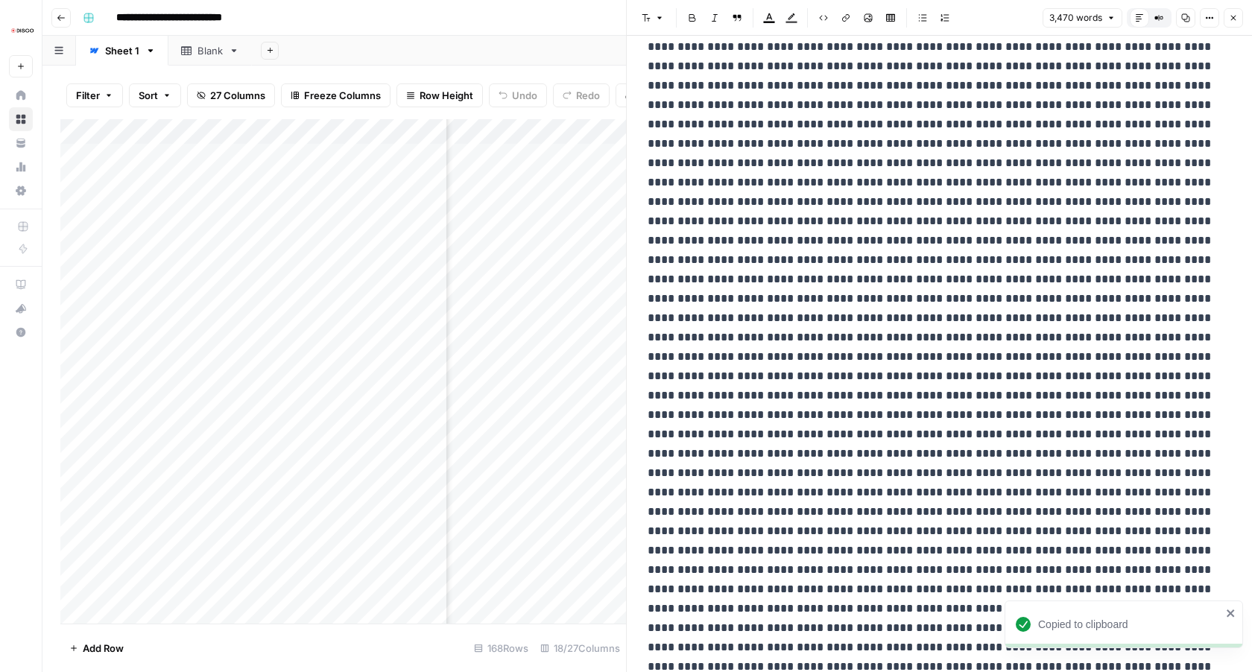
click at [1240, 12] on button "Close" at bounding box center [1233, 17] width 19 height 19
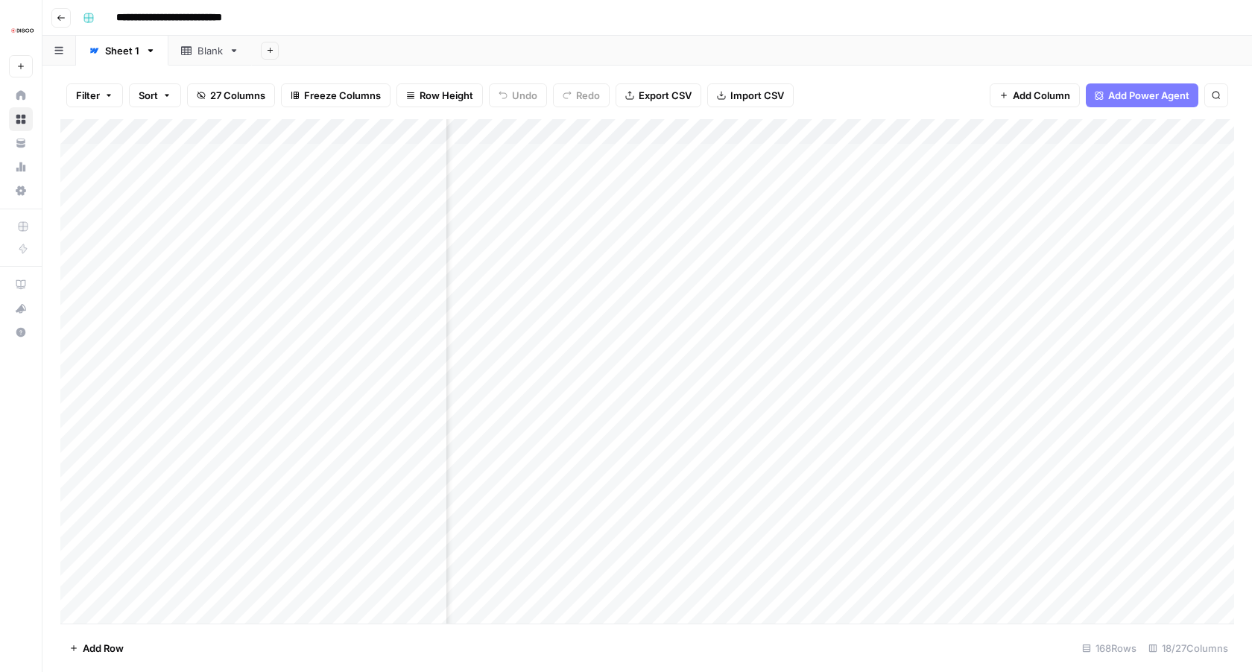
click at [753, 136] on div "Add Column" at bounding box center [647, 371] width 1174 height 505
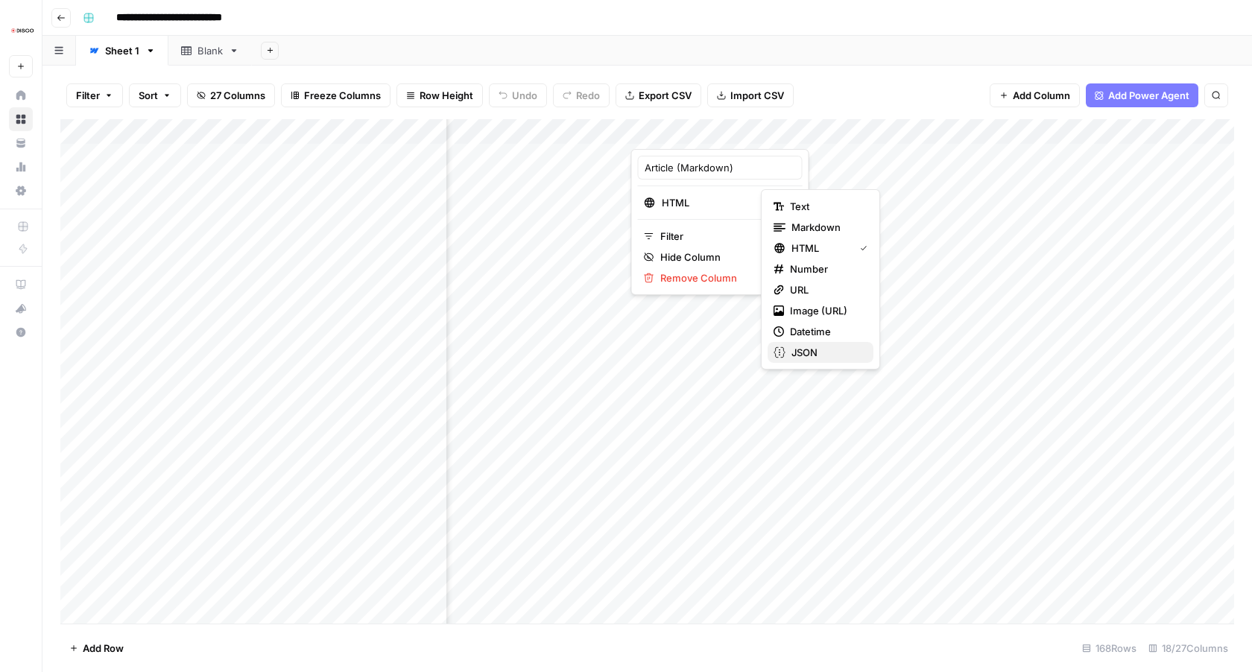
click at [826, 348] on span "JSON" at bounding box center [827, 352] width 70 height 15
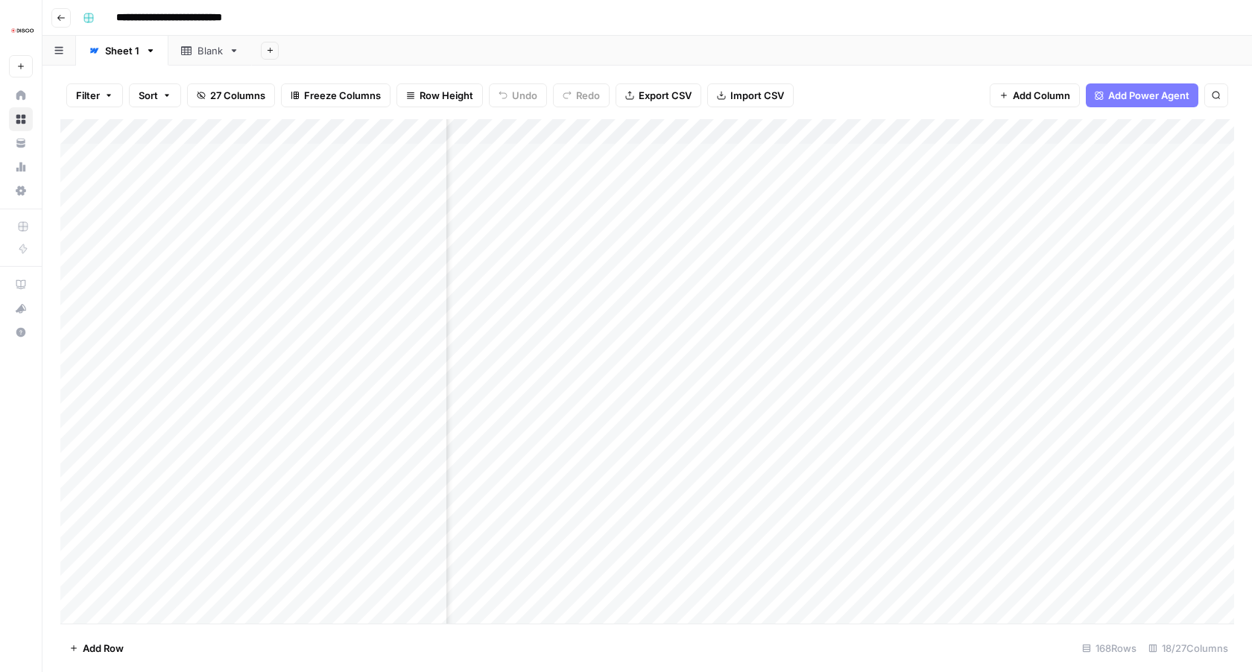
click at [757, 130] on div "Add Column" at bounding box center [647, 371] width 1174 height 505
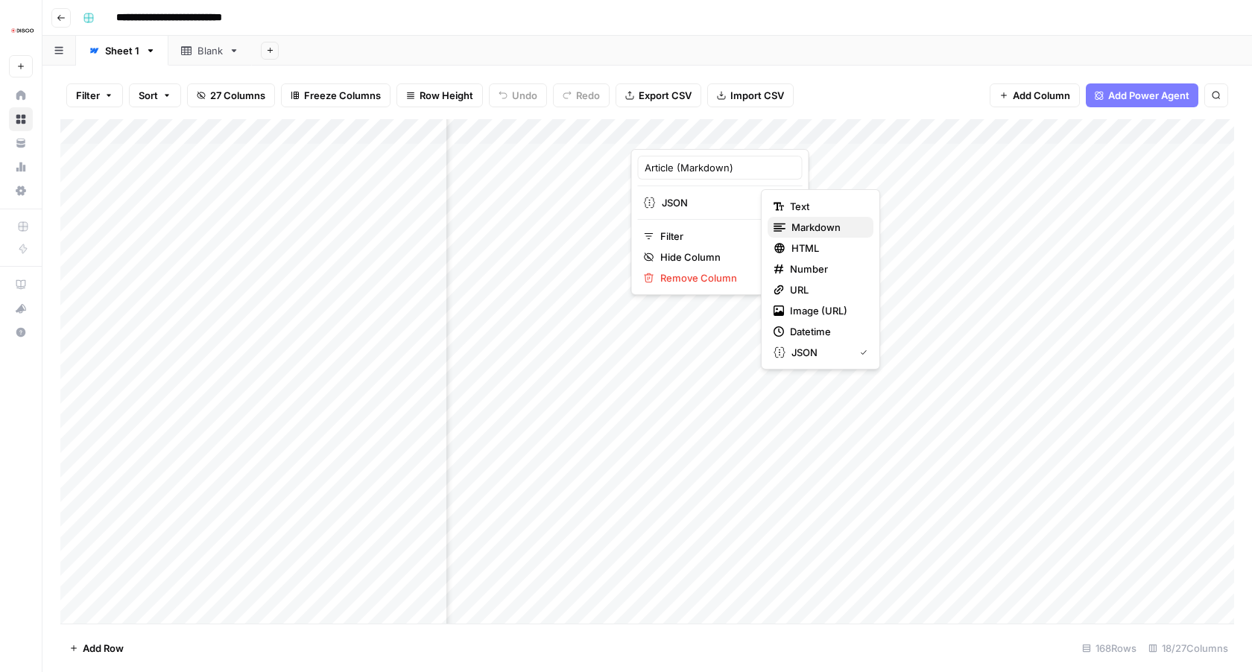
click at [809, 230] on span "Markdown" at bounding box center [827, 227] width 70 height 15
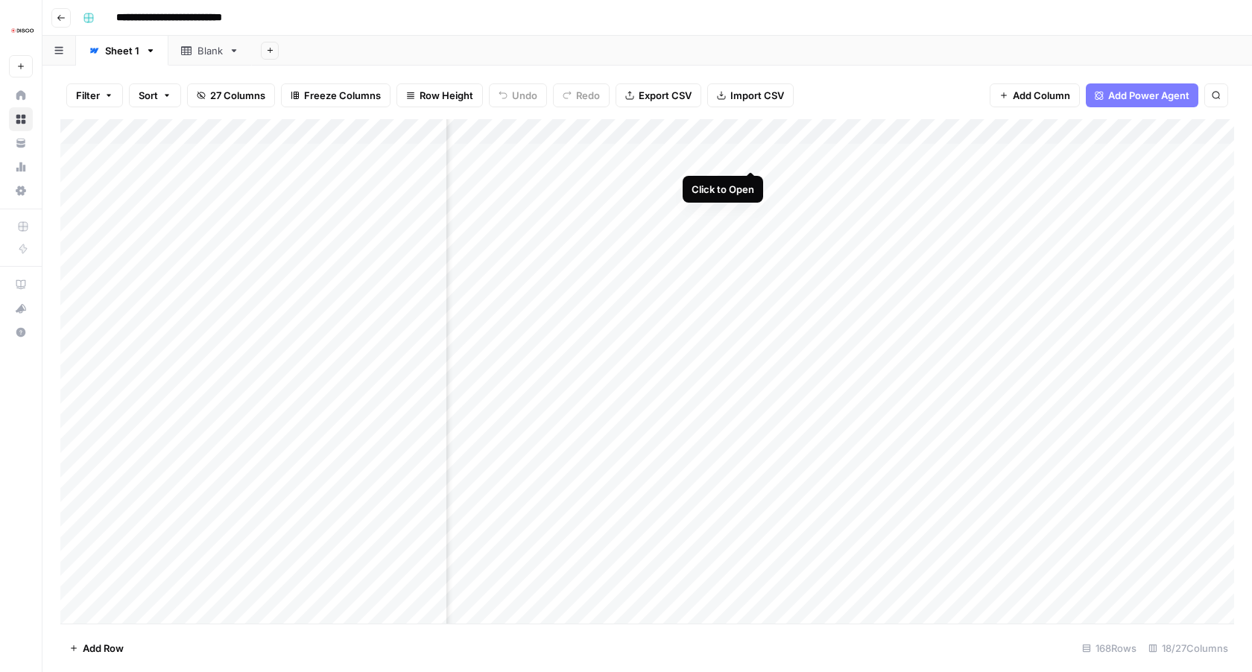
click at [754, 157] on div "Add Column" at bounding box center [647, 371] width 1174 height 505
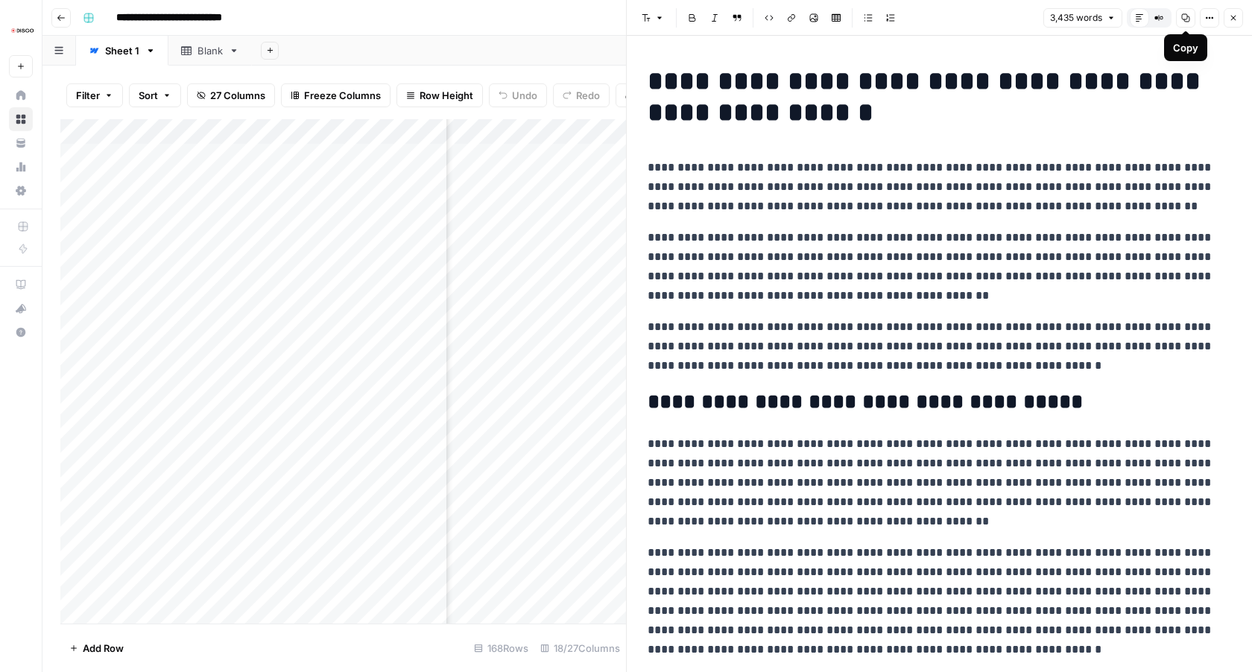
click at [1208, 15] on icon "button" at bounding box center [1209, 17] width 9 height 9
click at [1189, 162] on span "Code" at bounding box center [1165, 158] width 72 height 15
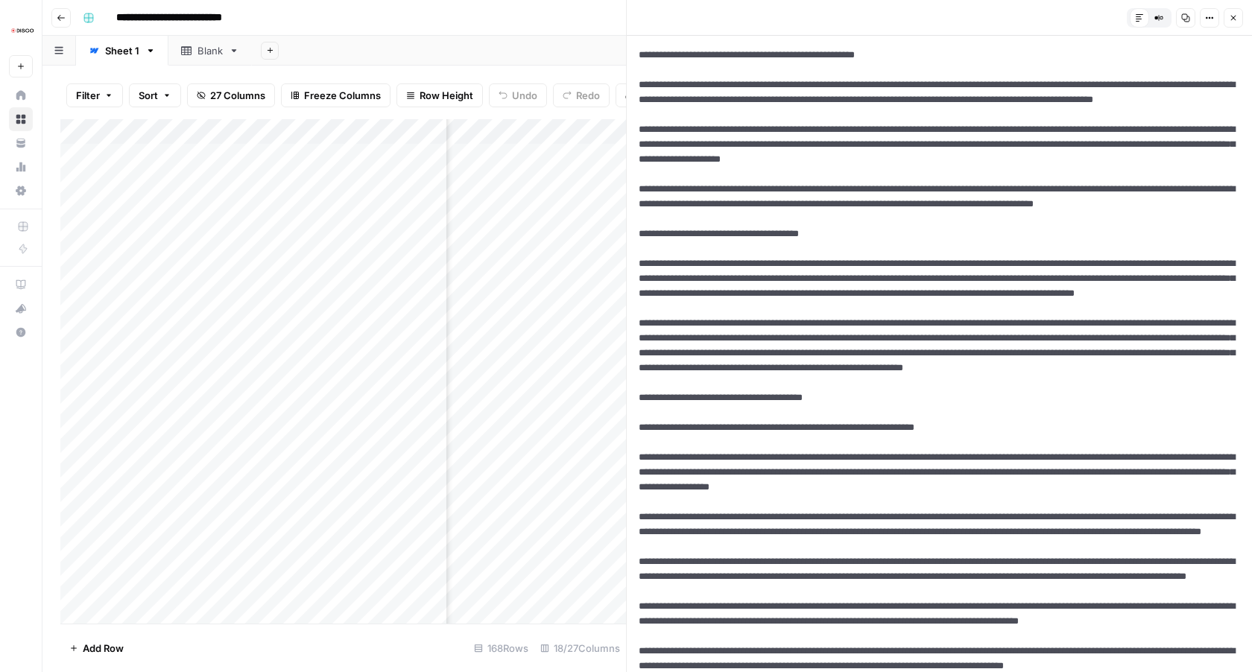
click at [1203, 13] on button "Options" at bounding box center [1209, 17] width 19 height 19
click at [1185, 116] on span "Markdown" at bounding box center [1165, 116] width 72 height 15
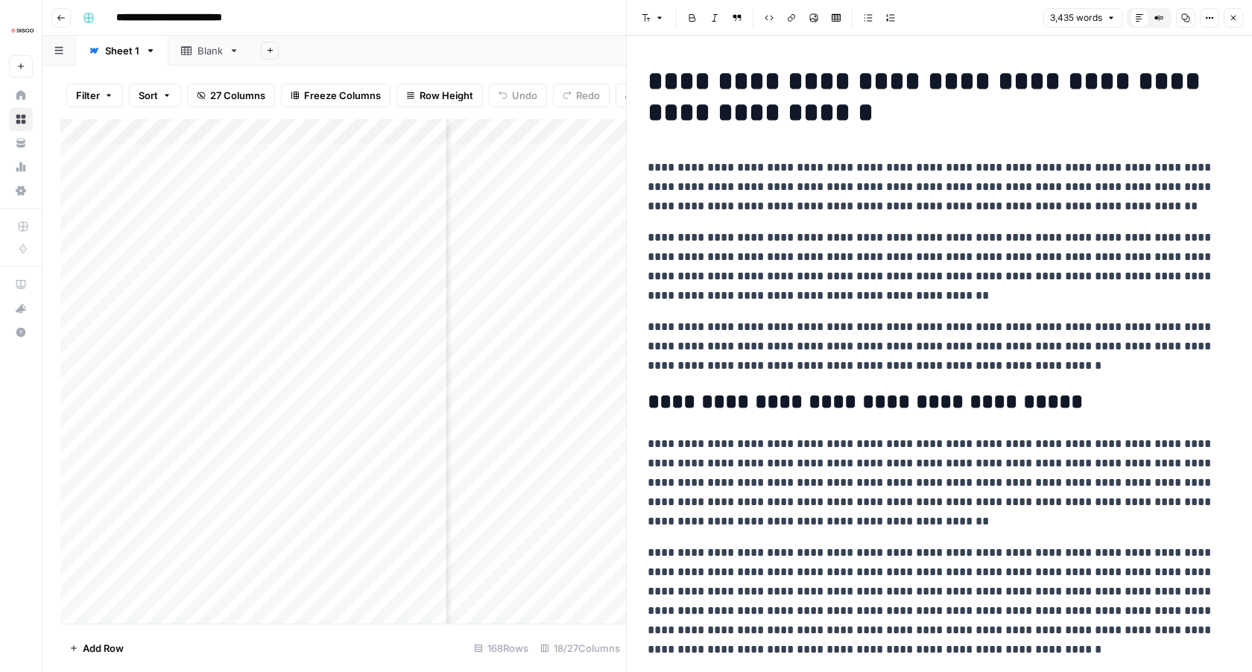
click at [1044, 90] on h1 "**********" at bounding box center [940, 97] width 584 height 63
drag, startPoint x: 647, startPoint y: 164, endPoint x: 855, endPoint y: 292, distance: 244.3
copy div "**********"
click at [1230, 19] on icon "button" at bounding box center [1233, 17] width 9 height 9
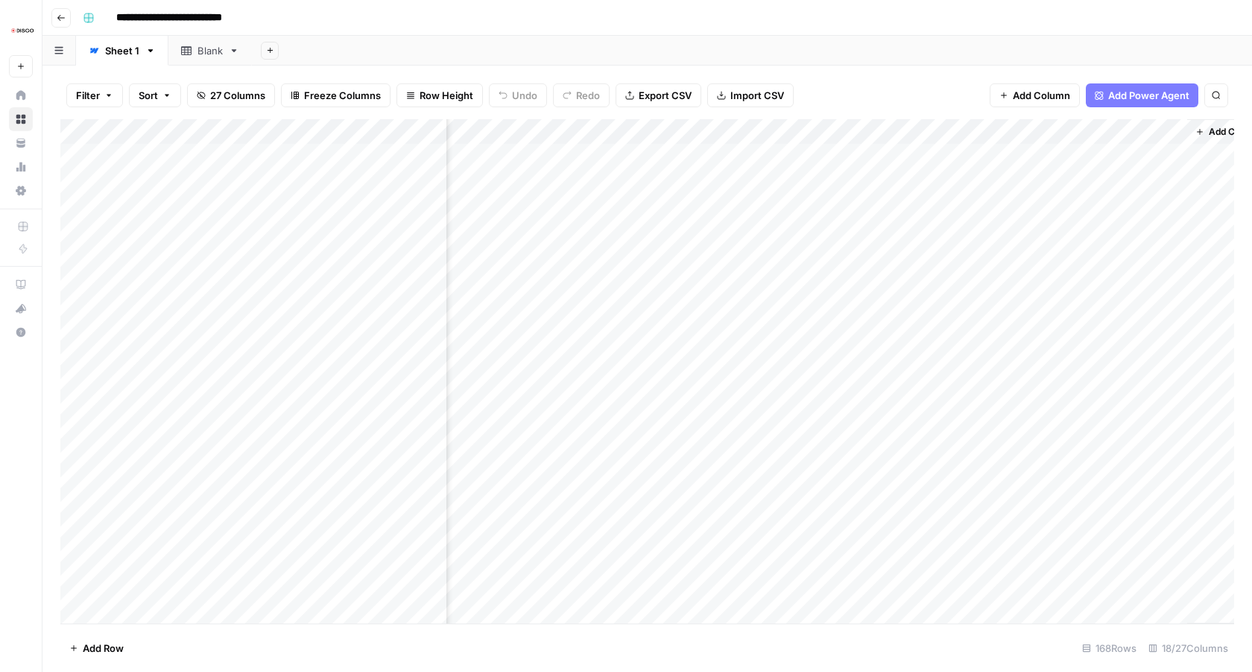
scroll to position [0, 2084]
click at [1193, 132] on span "Add Column" at bounding box center [1200, 131] width 52 height 13
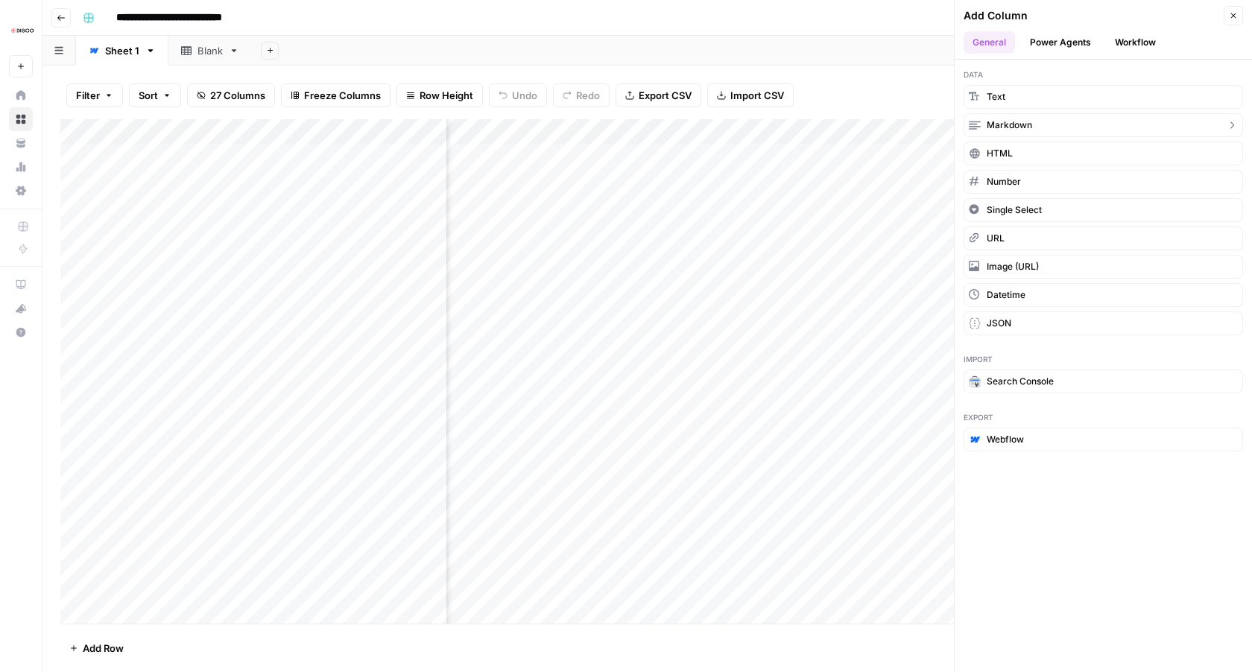
click at [1026, 122] on span "Markdown" at bounding box center [1009, 125] width 45 height 13
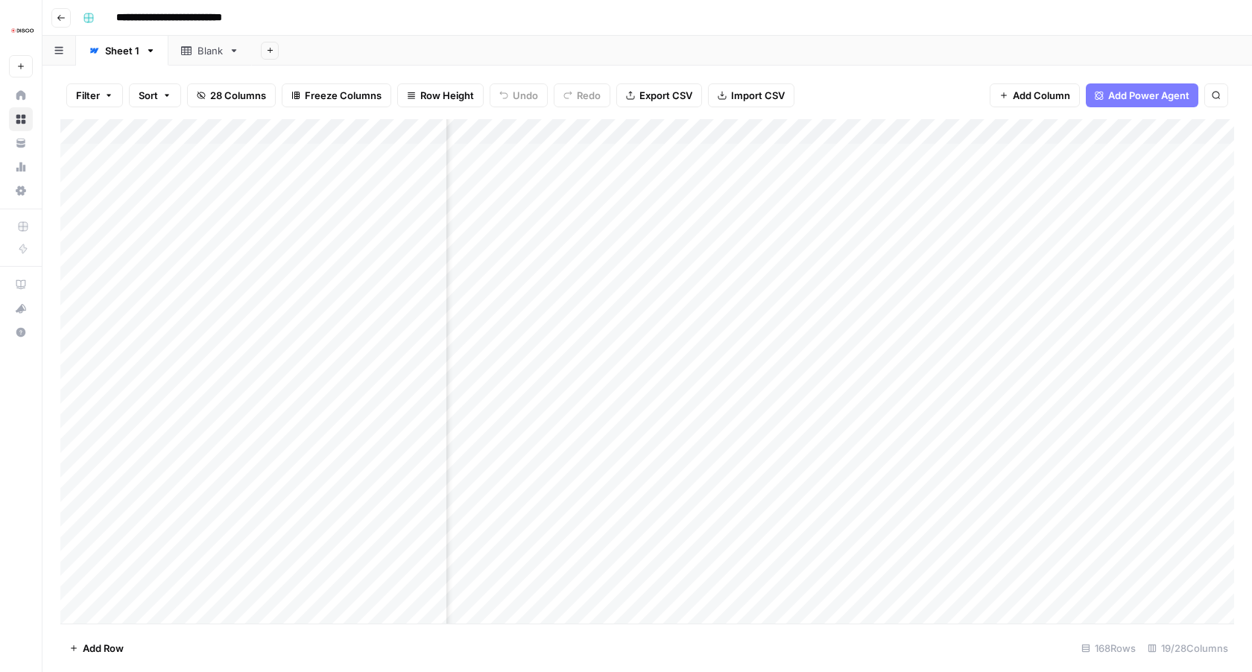
scroll to position [0, 1031]
click at [667, 157] on div "Add Column" at bounding box center [647, 371] width 1174 height 505
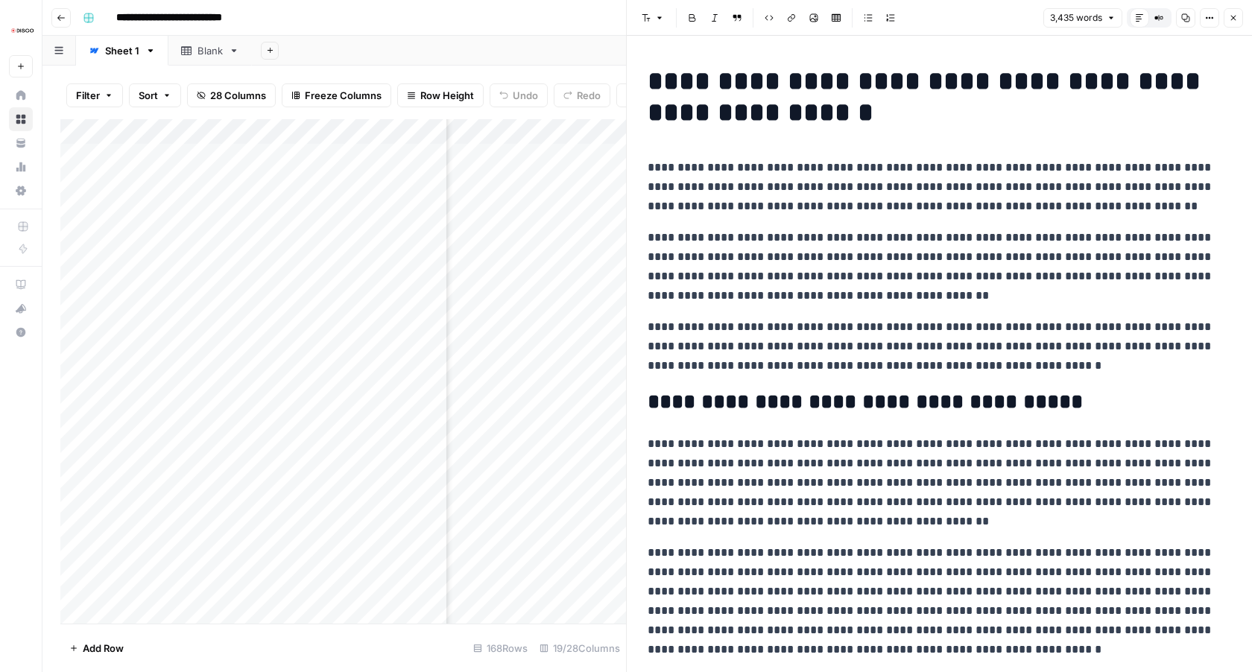
click at [842, 183] on p "**********" at bounding box center [940, 187] width 584 height 58
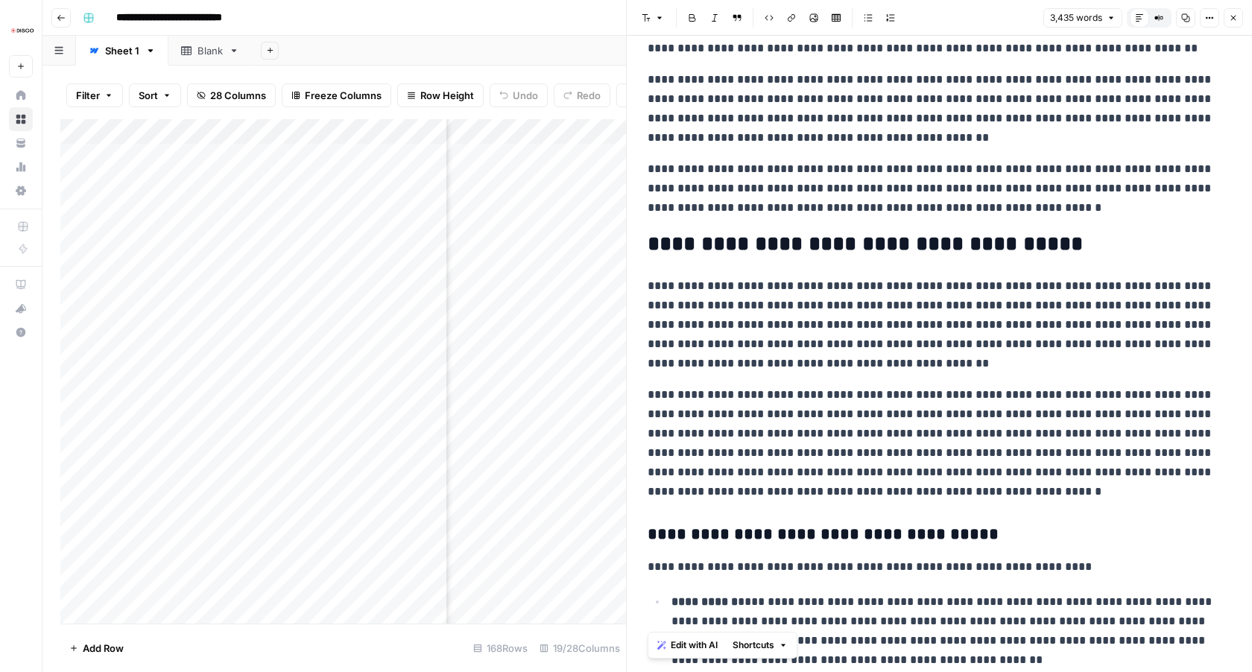
scroll to position [168, 0]
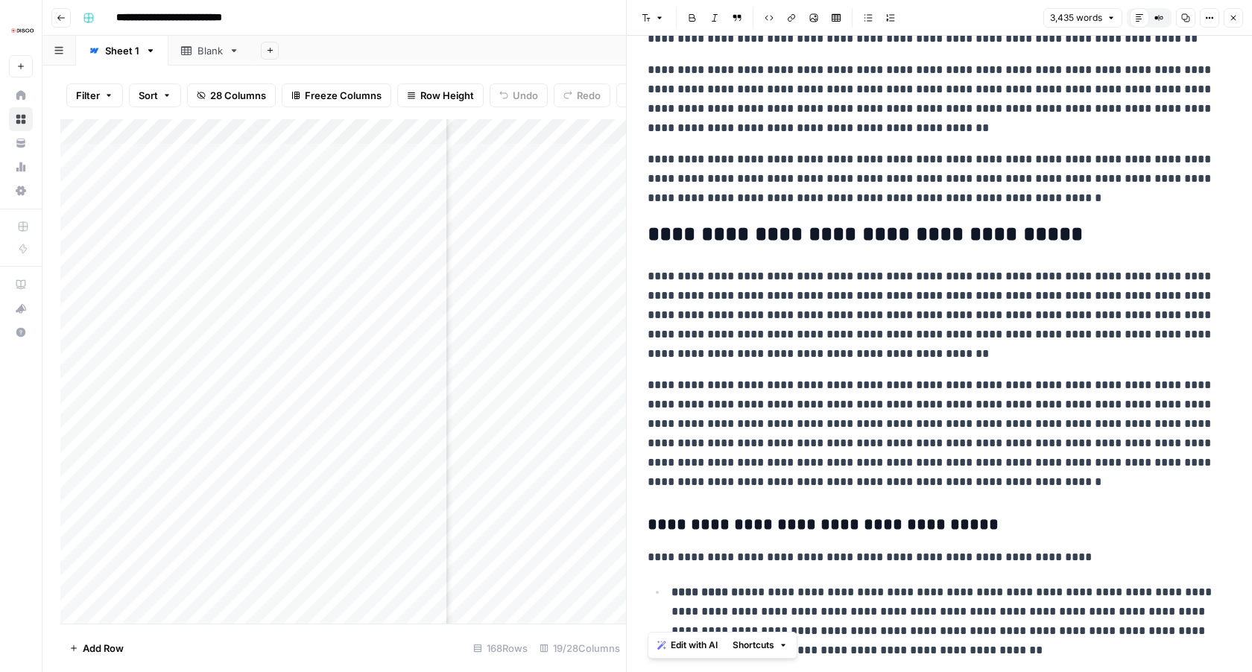
drag, startPoint x: 652, startPoint y: 76, endPoint x: 947, endPoint y: 444, distance: 470.9
copy div "**********"
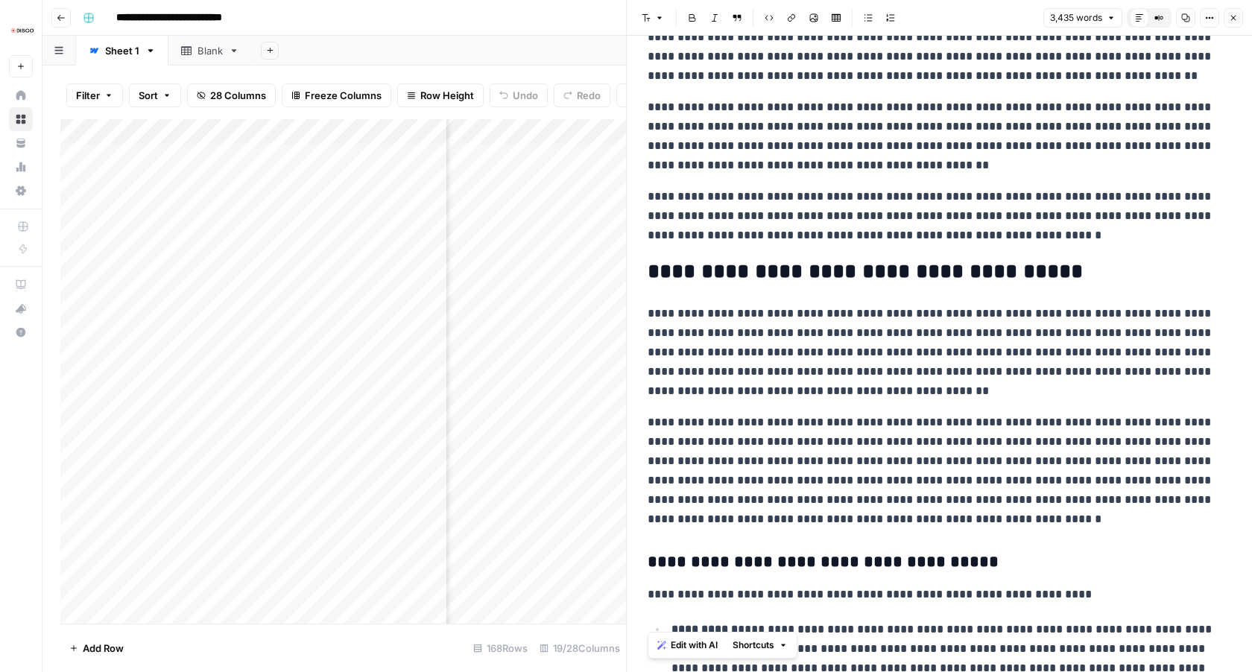
scroll to position [180, 0]
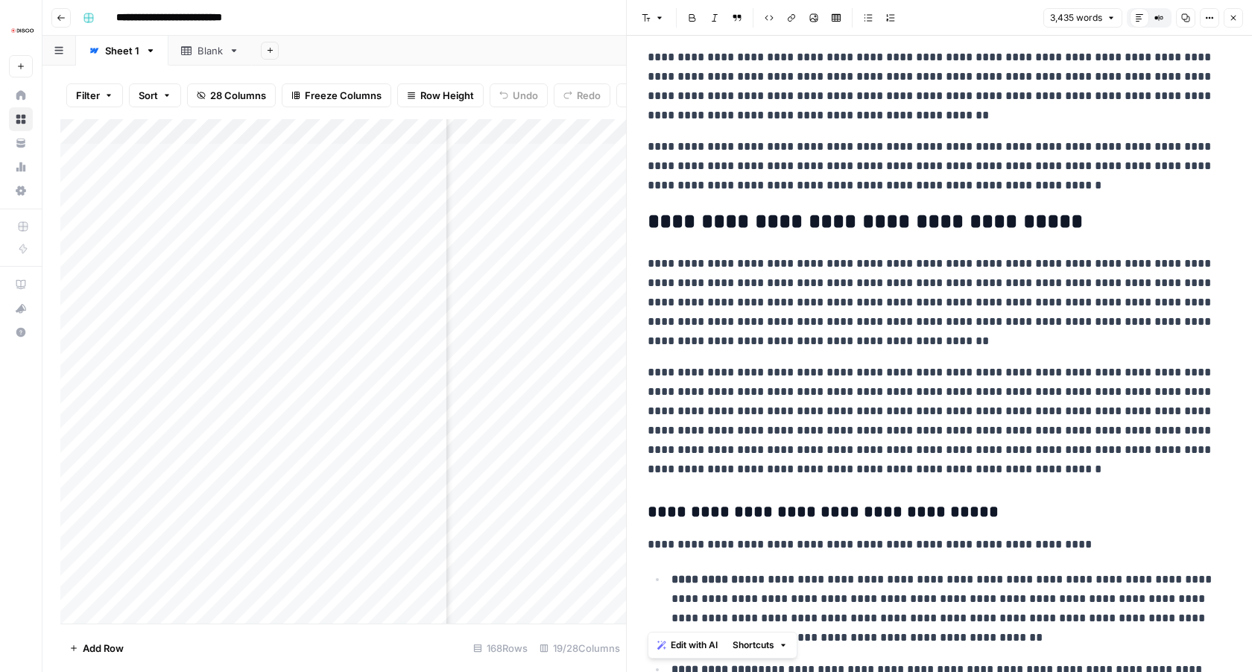
drag, startPoint x: 649, startPoint y: 167, endPoint x: 871, endPoint y: 370, distance: 301.8
copy div "**********"
click at [510, 307] on div "Add Column" at bounding box center [343, 371] width 566 height 505
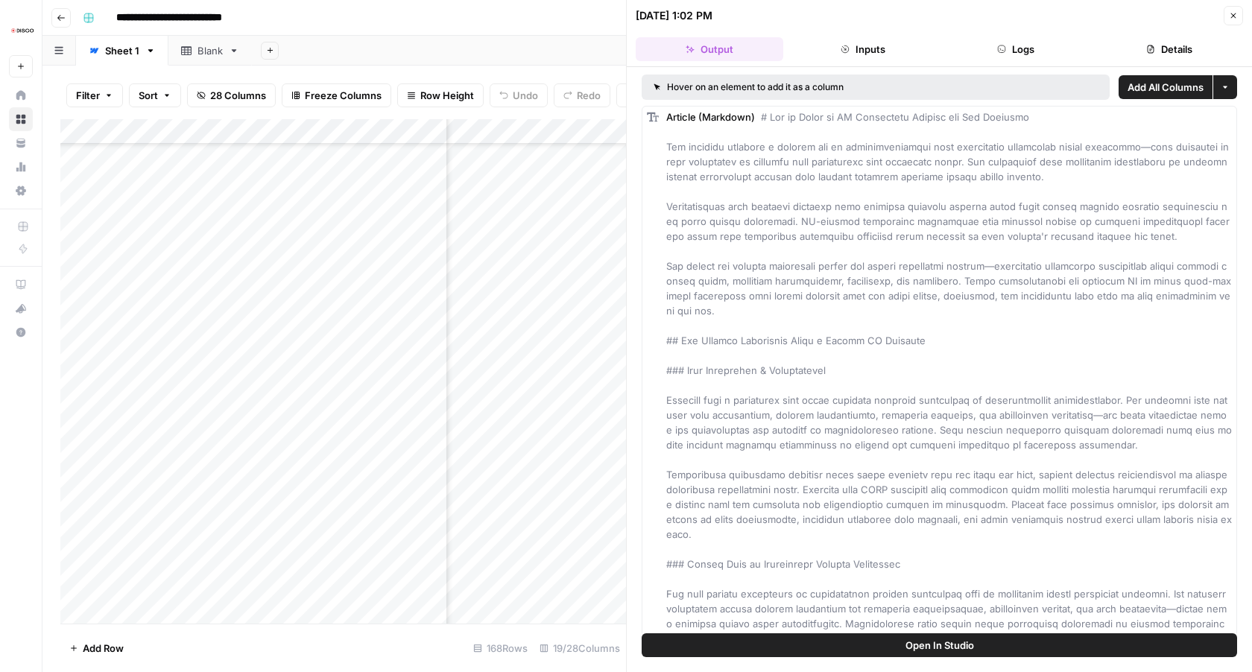
scroll to position [1336, 1031]
click at [1234, 13] on icon "button" at bounding box center [1233, 15] width 9 height 9
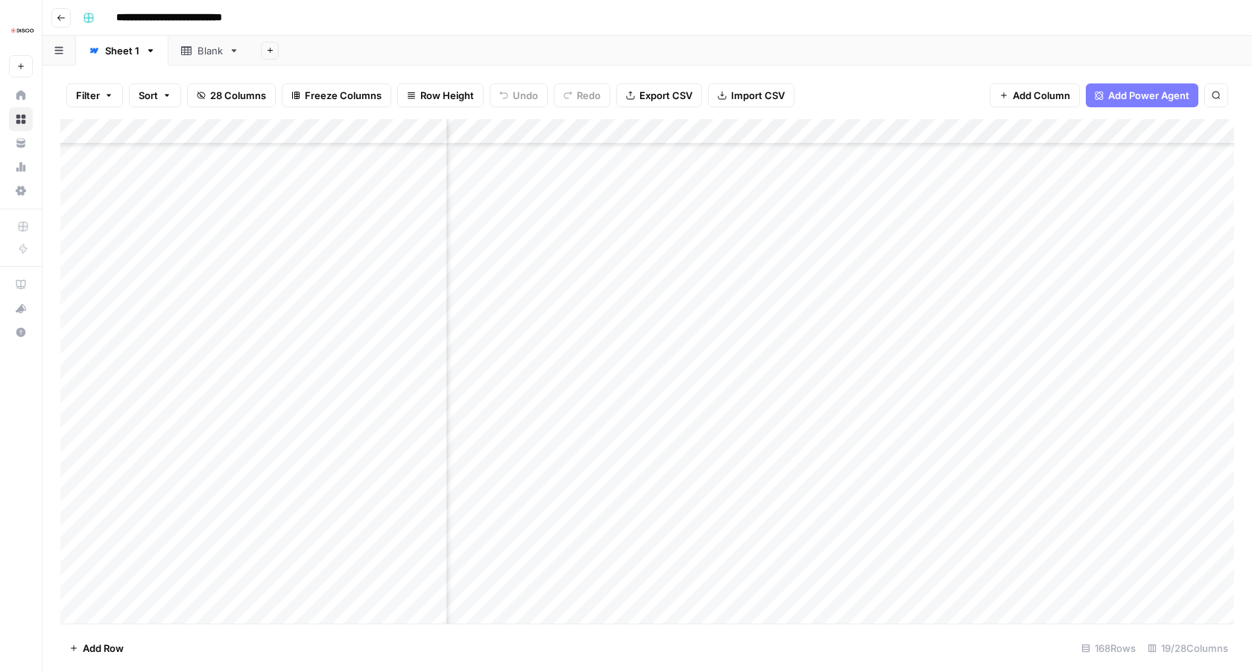
scroll to position [3803, 1031]
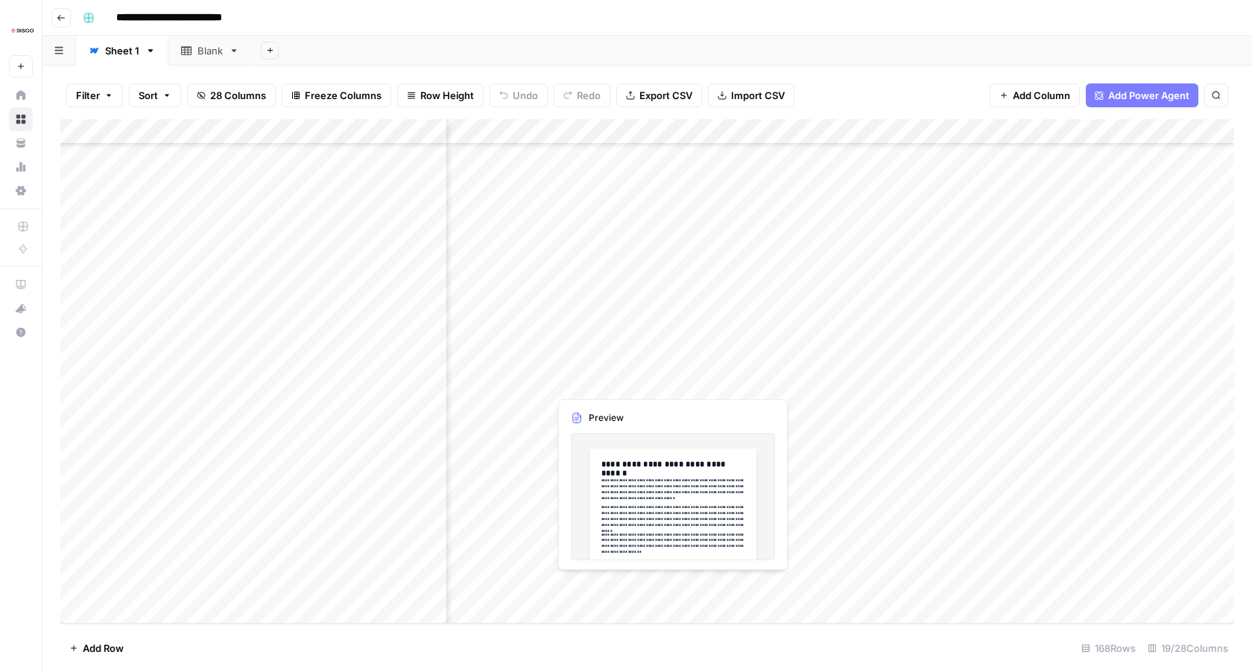
click at [652, 584] on div "Add Column" at bounding box center [647, 371] width 1174 height 505
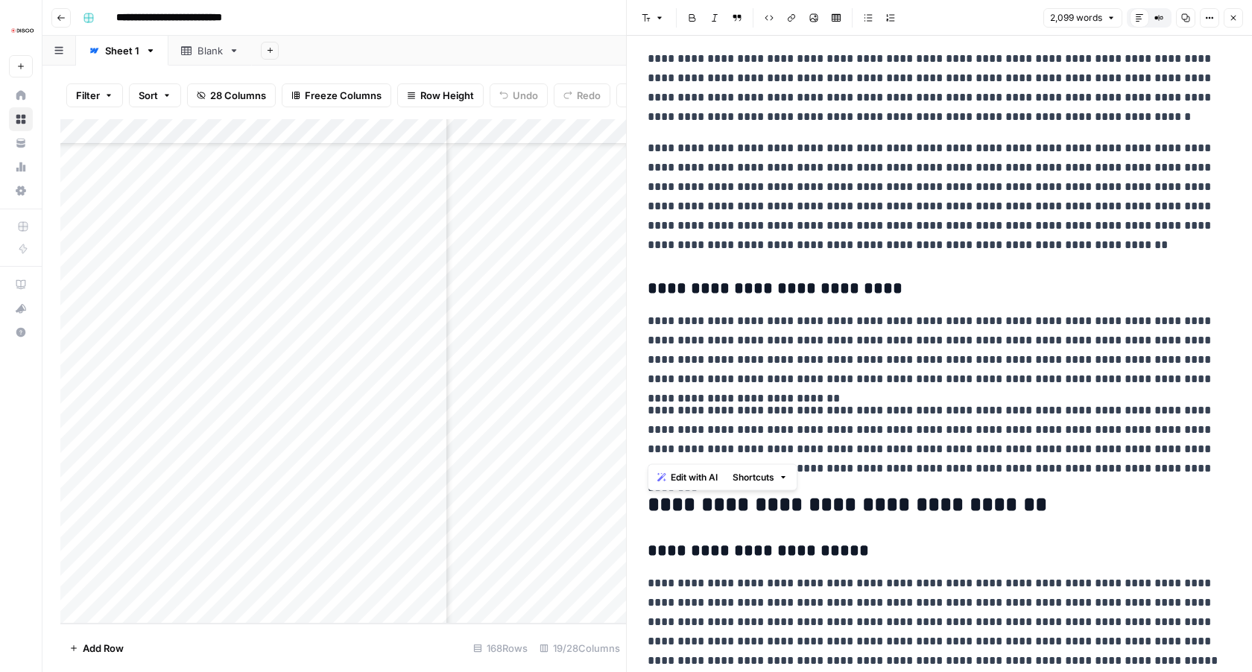
scroll to position [3664, 0]
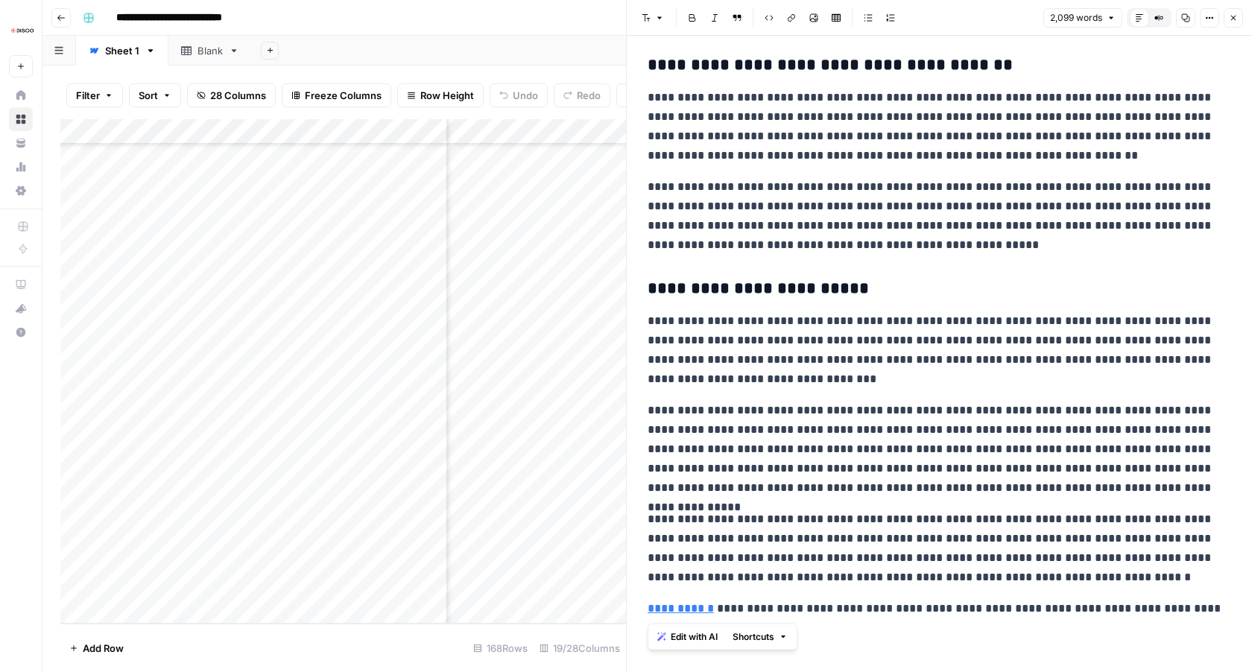
drag, startPoint x: 648, startPoint y: 133, endPoint x: 1214, endPoint y: 606, distance: 737.8
click at [1234, 17] on icon "button" at bounding box center [1233, 17] width 9 height 9
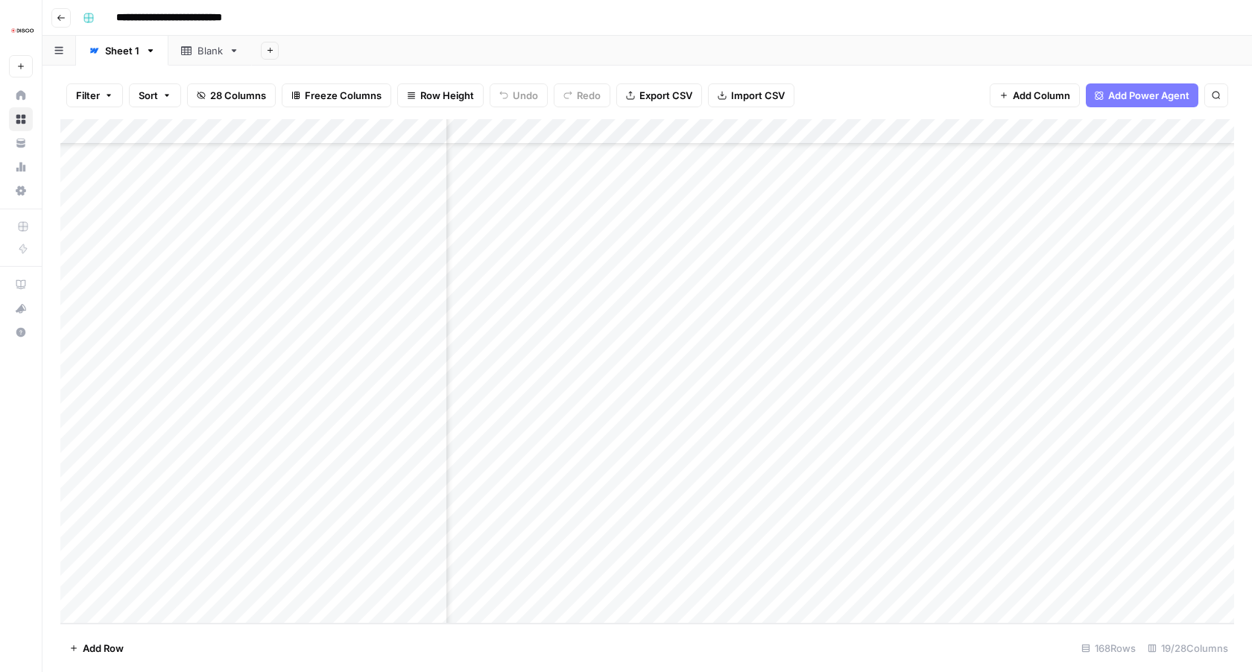
scroll to position [3803, 1894]
click at [988, 511] on div "Add Column" at bounding box center [647, 371] width 1174 height 505
click at [987, 532] on div "Add Column" at bounding box center [647, 371] width 1174 height 505
click at [796, 534] on div "Add Column" at bounding box center [647, 371] width 1174 height 505
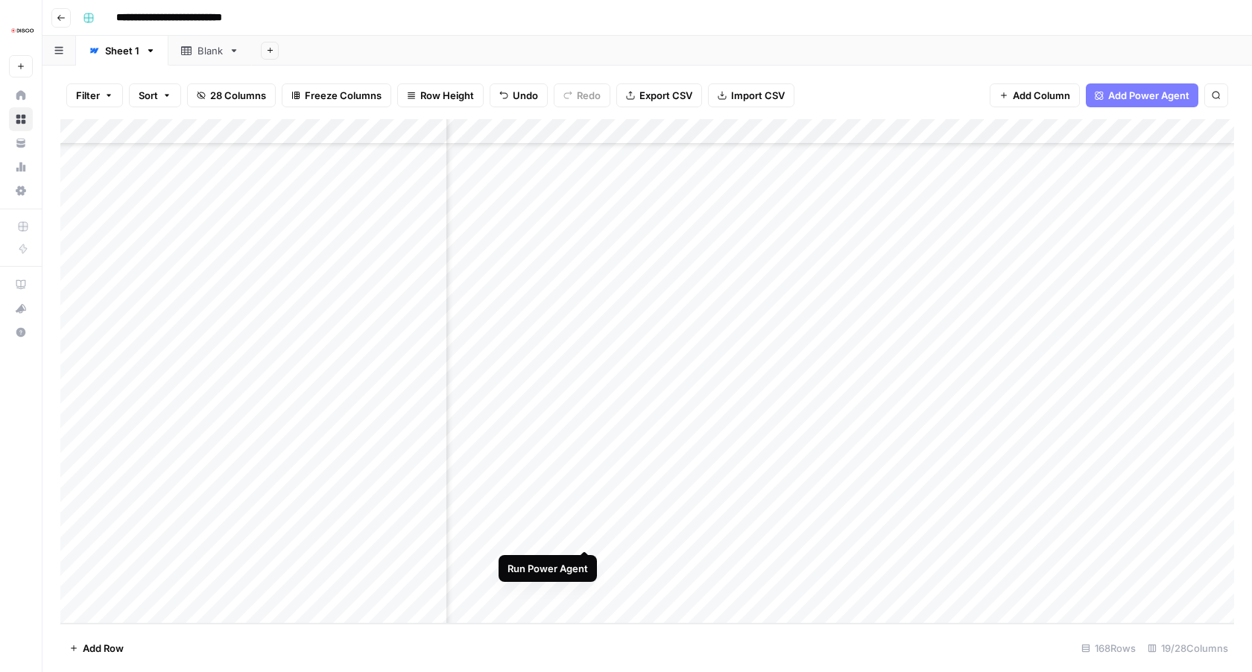
click at [586, 534] on div "Add Column" at bounding box center [647, 371] width 1174 height 505
click at [1124, 537] on div "Add Column" at bounding box center [647, 371] width 1174 height 505
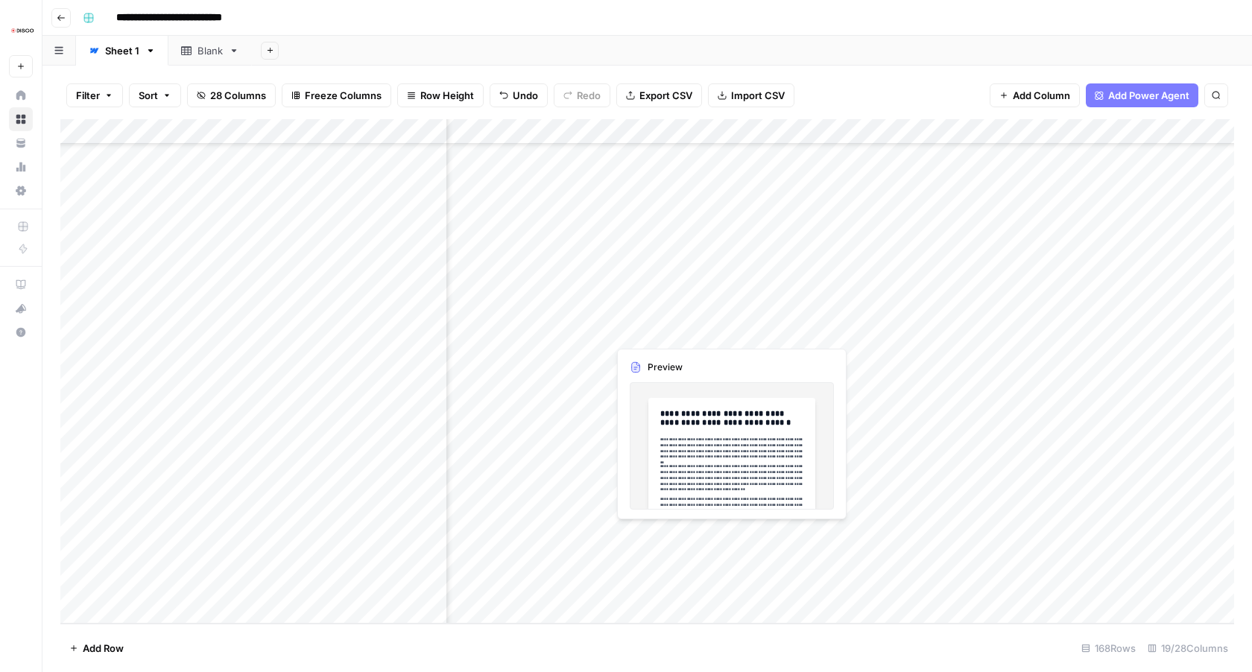
click at [704, 536] on div "Add Column" at bounding box center [647, 371] width 1174 height 505
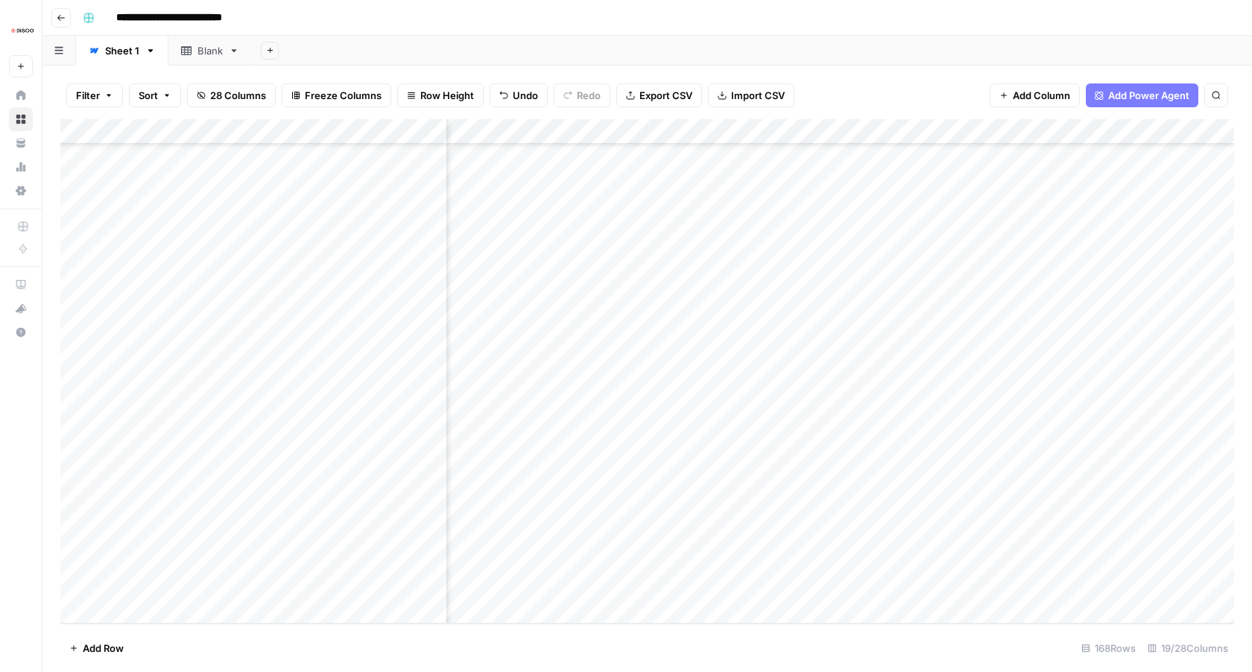
click at [730, 130] on div "Add Column" at bounding box center [647, 371] width 1174 height 505
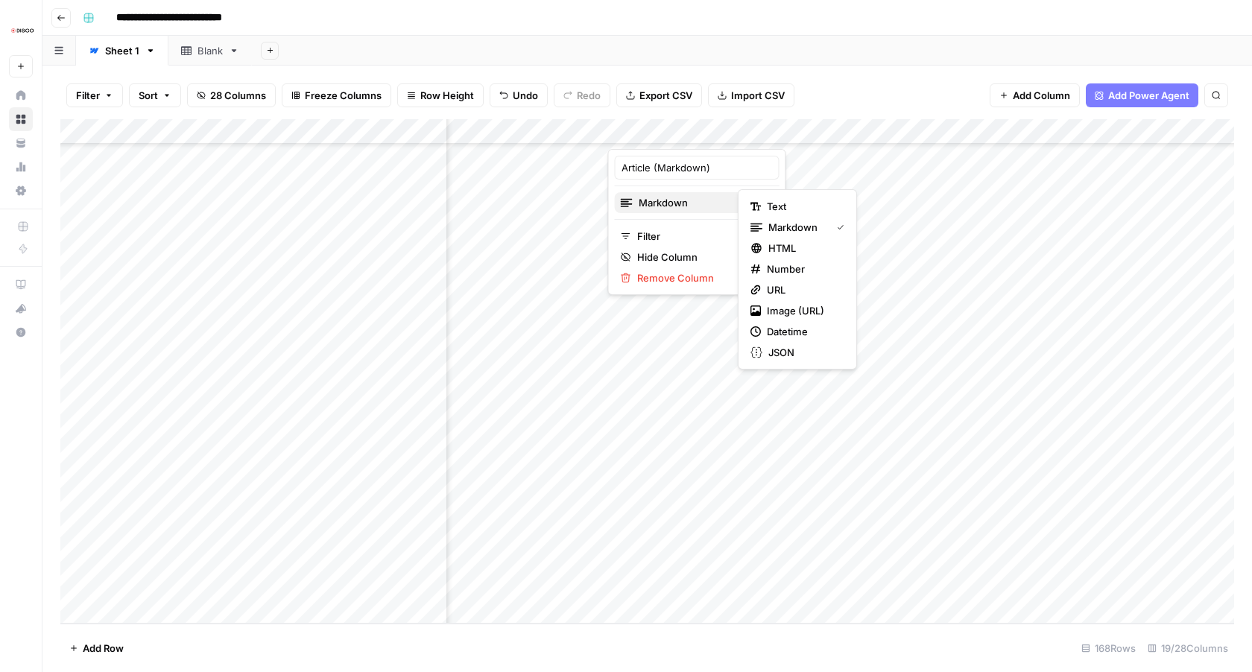
click at [697, 209] on span "Markdown" at bounding box center [696, 202] width 114 height 15
click at [792, 206] on span "Text" at bounding box center [803, 206] width 72 height 15
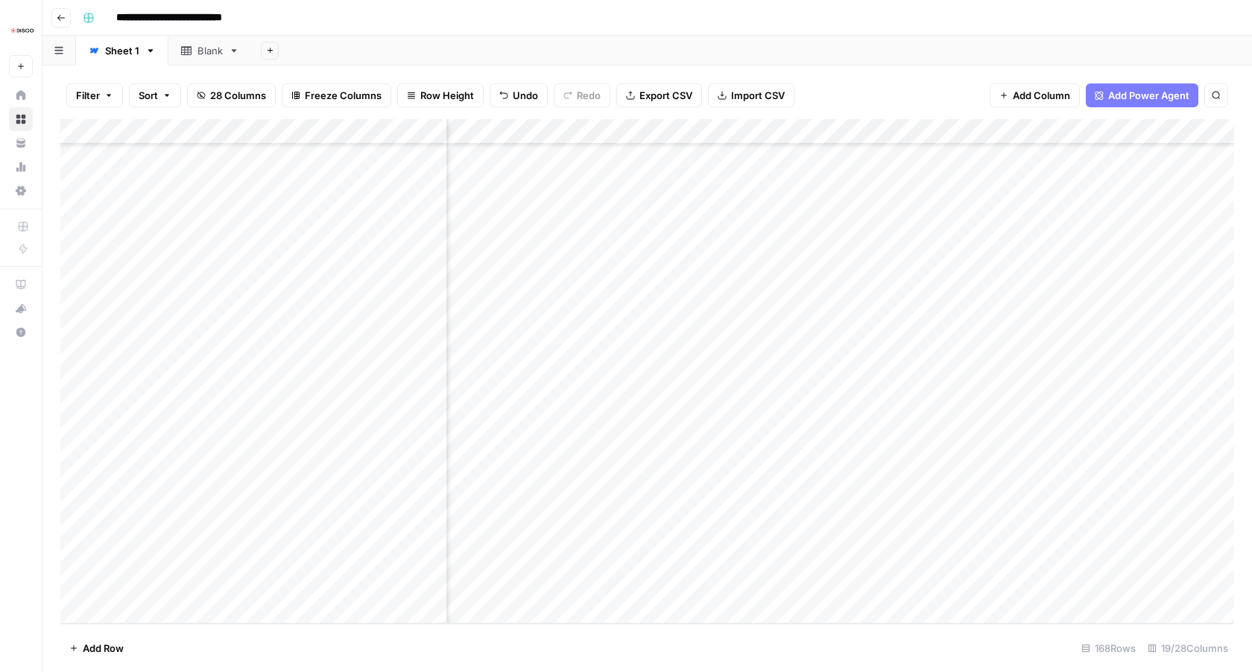
click at [731, 537] on div "Add Column" at bounding box center [647, 371] width 1174 height 505
click at [710, 535] on div "Add Column" at bounding box center [647, 371] width 1174 height 505
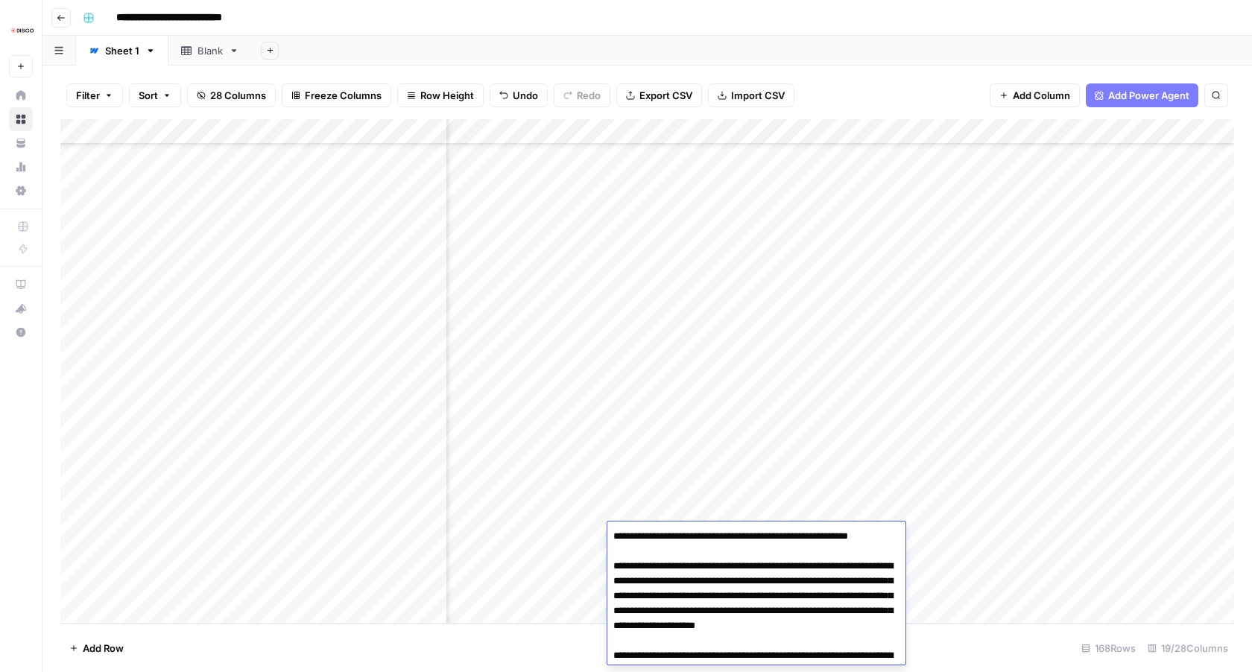
scroll to position [4564, 0]
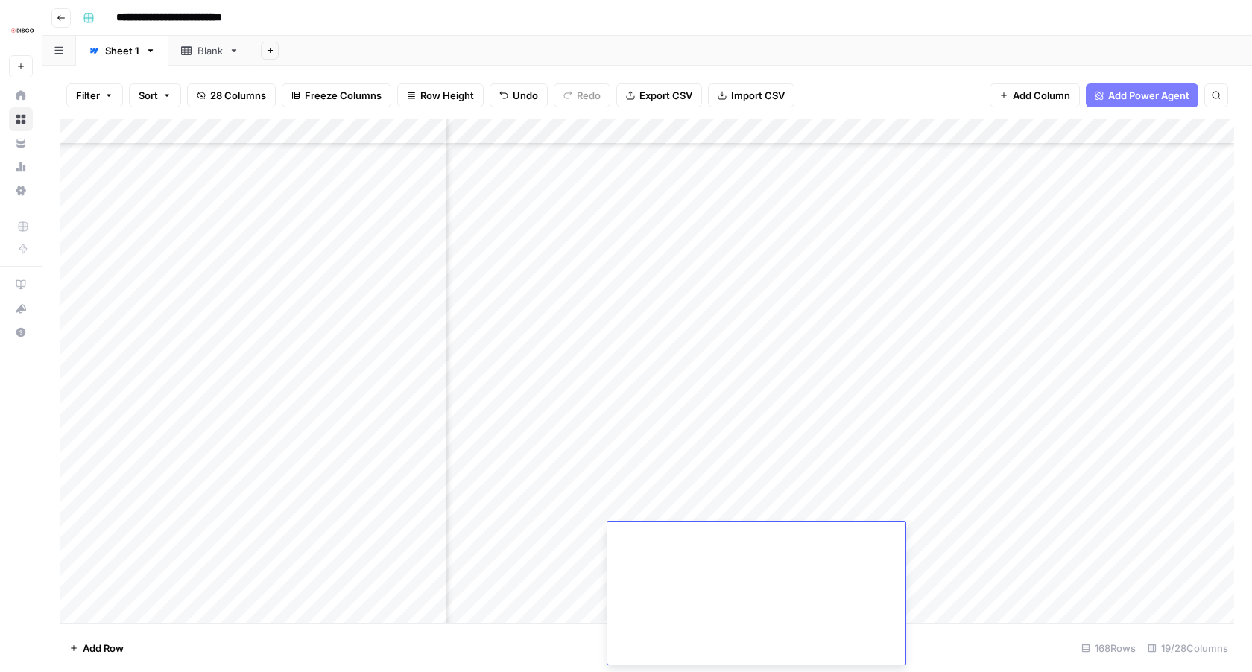
click at [695, 497] on div "Add Column" at bounding box center [647, 371] width 1174 height 505
click at [693, 534] on div "Add Column" at bounding box center [647, 371] width 1174 height 505
click at [710, 534] on div "Add Column" at bounding box center [647, 371] width 1174 height 505
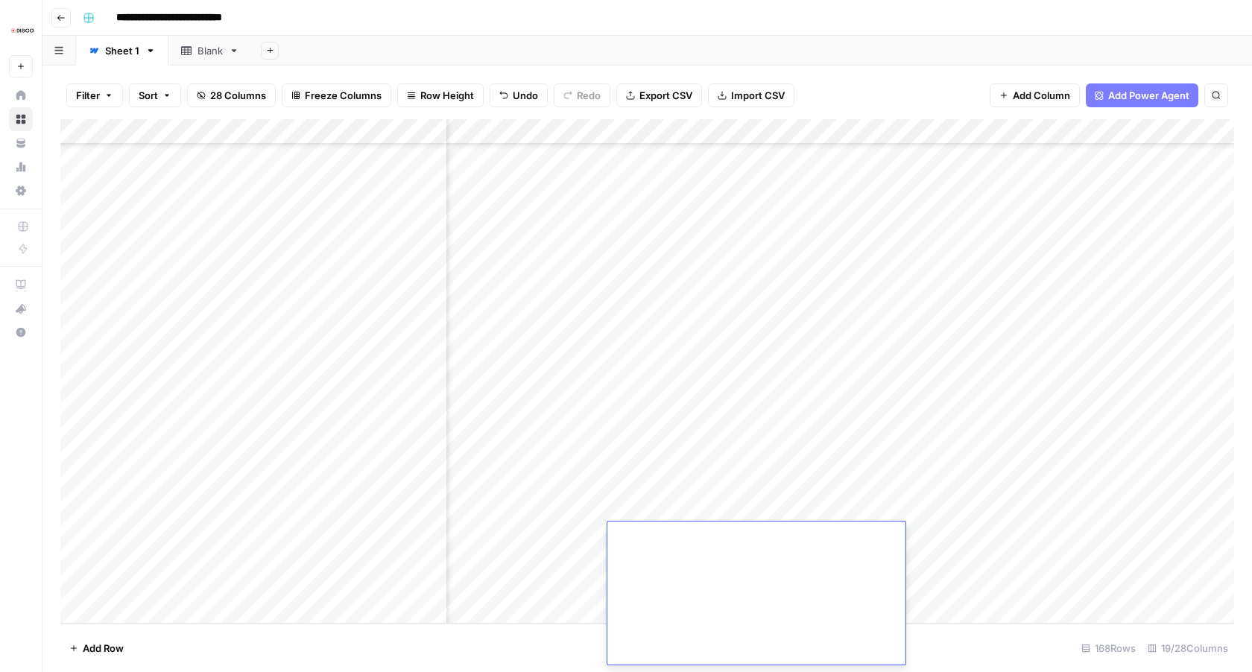
click at [682, 482] on div "Add Column" at bounding box center [647, 371] width 1174 height 505
click at [729, 128] on div "Add Column" at bounding box center [647, 371] width 1174 height 505
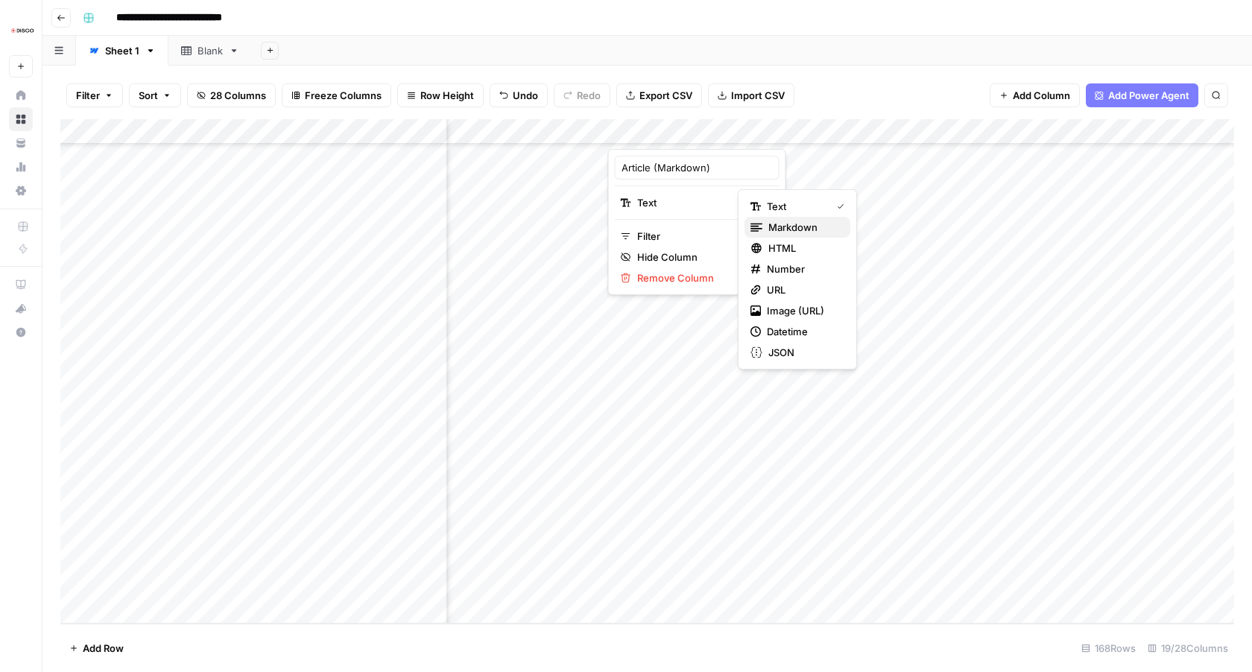
click at [776, 230] on span "Markdown" at bounding box center [804, 227] width 70 height 15
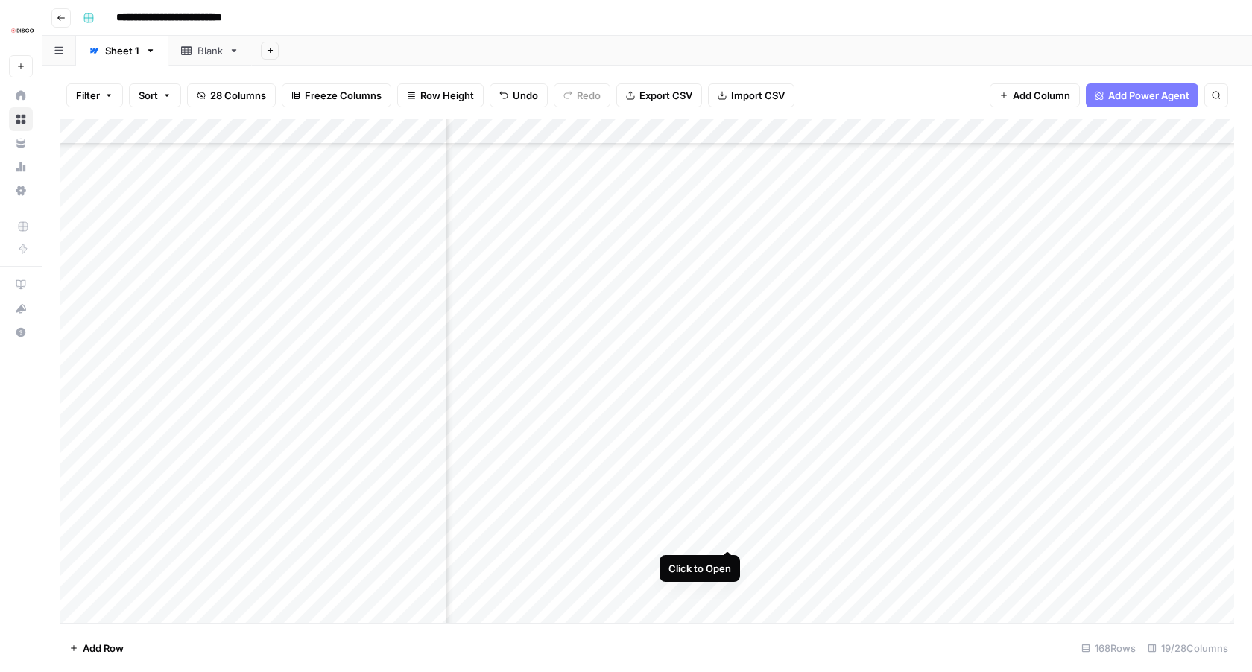
click at [731, 535] on div "Add Column" at bounding box center [647, 371] width 1174 height 505
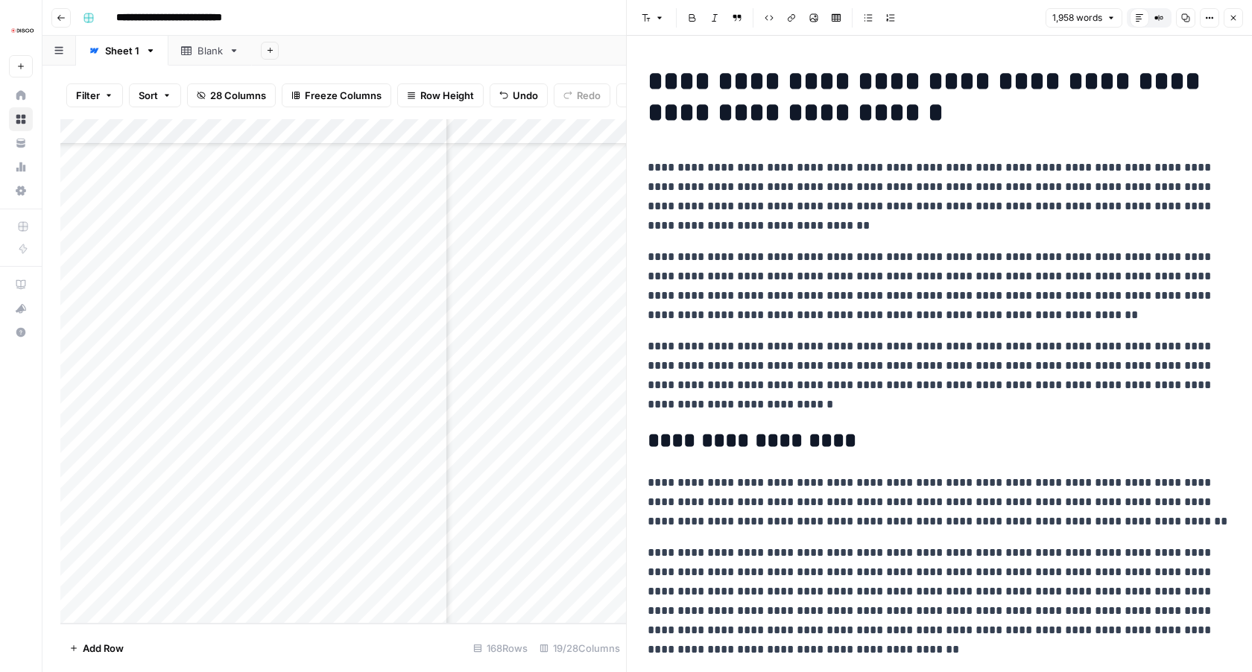
click at [821, 192] on p "**********" at bounding box center [940, 197] width 584 height 78
drag, startPoint x: 649, startPoint y: 165, endPoint x: 722, endPoint y: 447, distance: 290.2
click at [1187, 19] on icon "button" at bounding box center [1186, 17] width 9 height 9
